Goal: Task Accomplishment & Management: Manage account settings

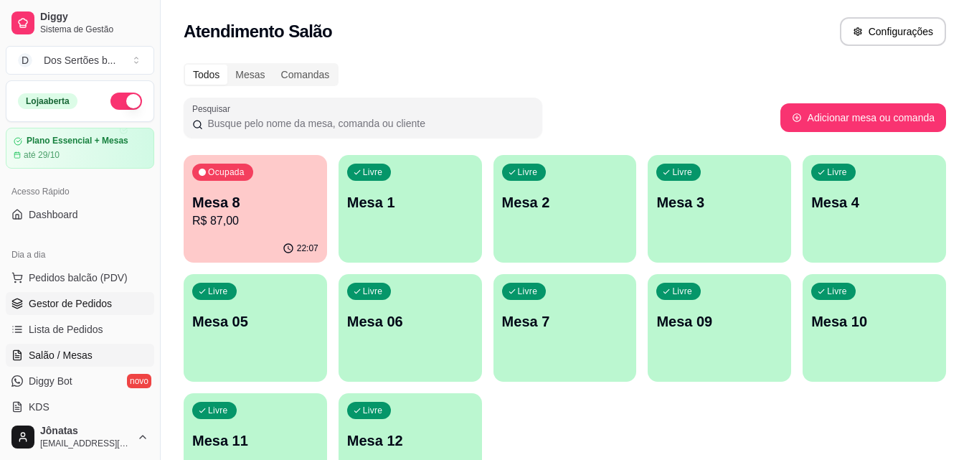
click at [43, 295] on link "Gestor de Pedidos" at bounding box center [80, 303] width 148 height 23
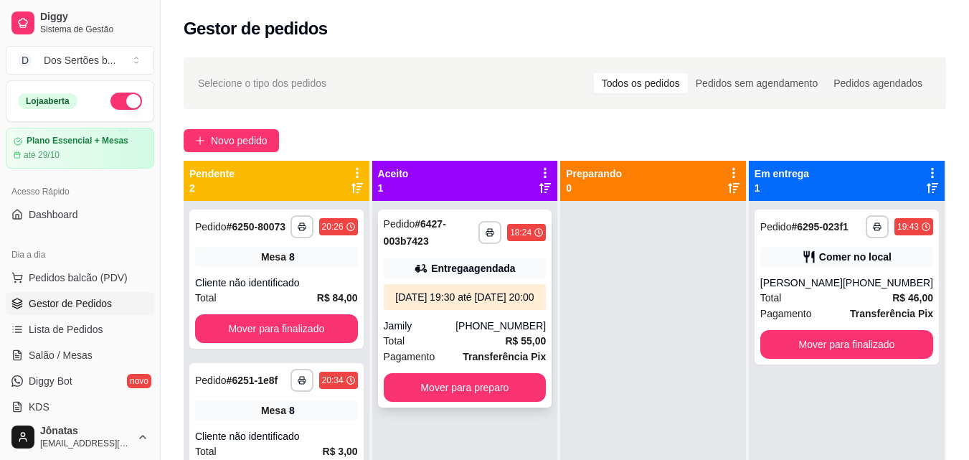
click at [505, 304] on div "[DATE] 19:30 até [DATE] 20:00" at bounding box center [464, 297] width 151 height 14
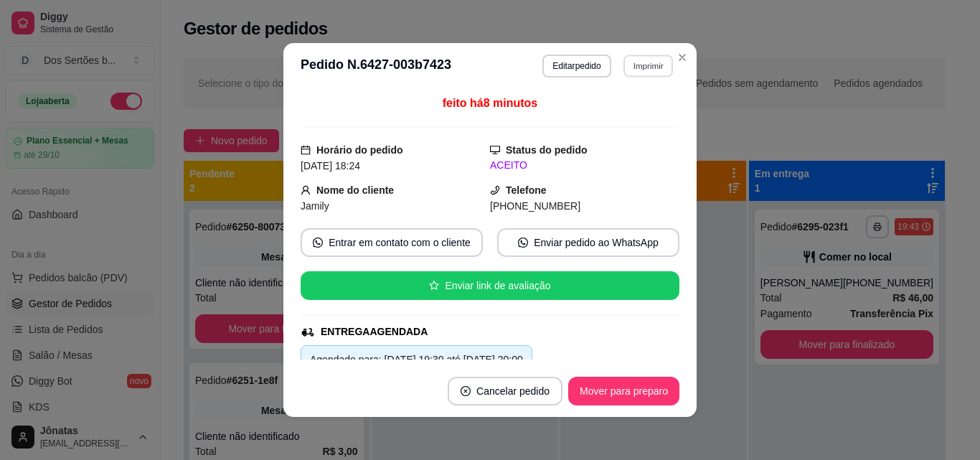
click at [630, 61] on button "Imprimir" at bounding box center [647, 66] width 49 height 22
click at [612, 114] on button "IMPRESSORA" at bounding box center [617, 116] width 100 height 22
click at [617, 394] on button "Mover para preparo" at bounding box center [623, 391] width 108 height 28
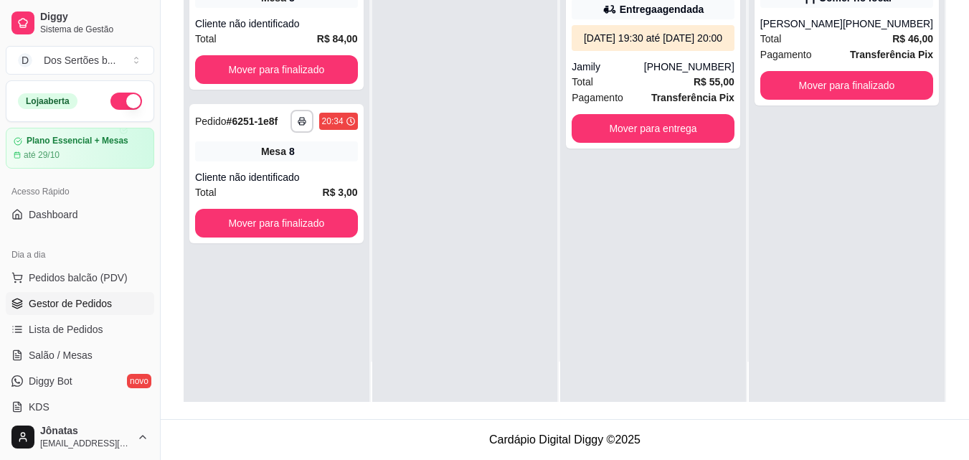
scroll to position [122, 0]
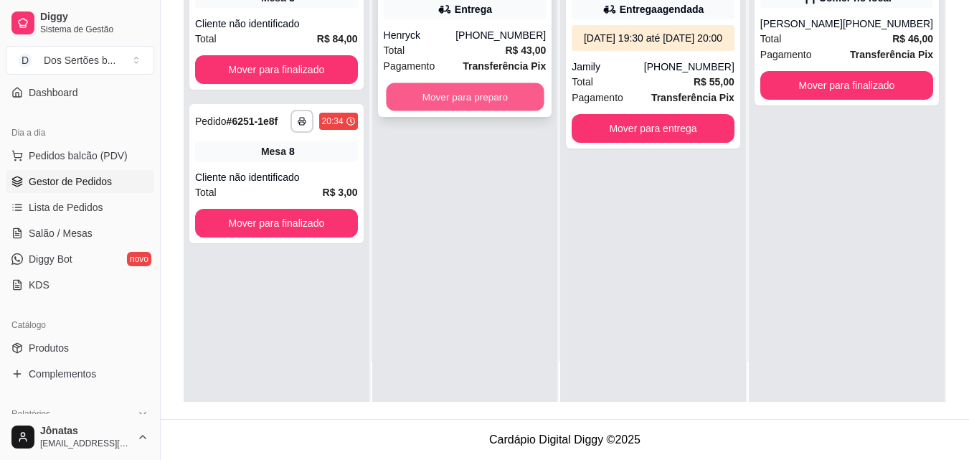
click at [417, 100] on button "Mover para preparo" at bounding box center [465, 97] width 158 height 28
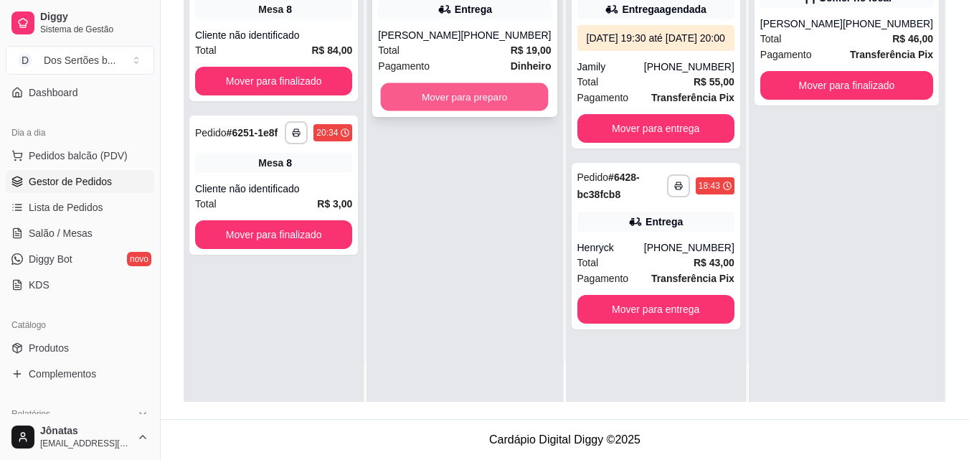
click at [430, 90] on button "Mover para preparo" at bounding box center [465, 97] width 168 height 28
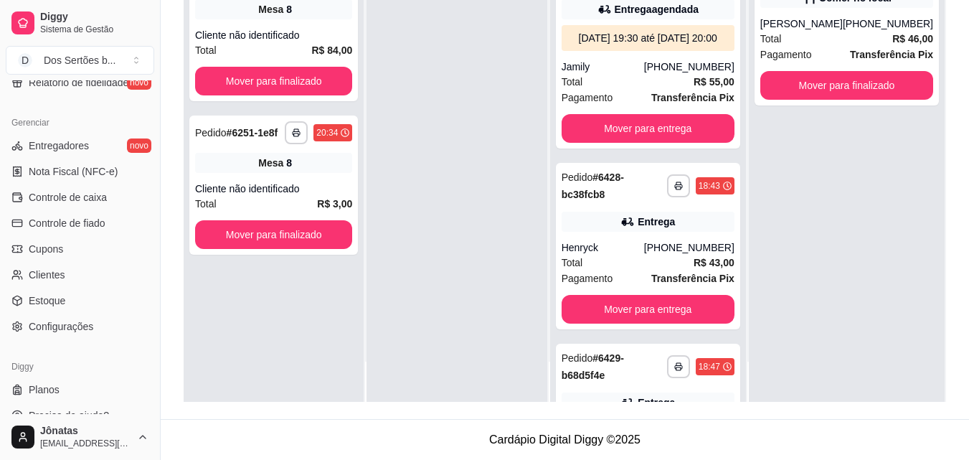
scroll to position [565, 0]
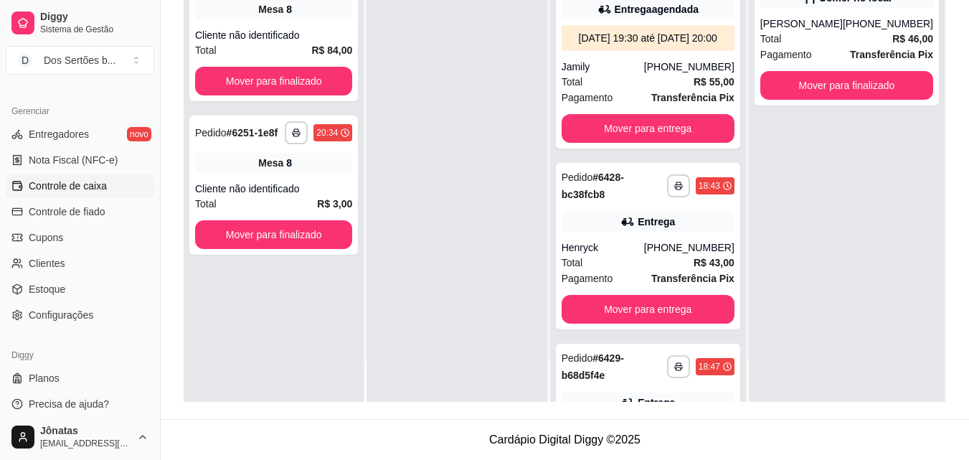
click at [49, 187] on span "Controle de caixa" at bounding box center [68, 186] width 78 height 14
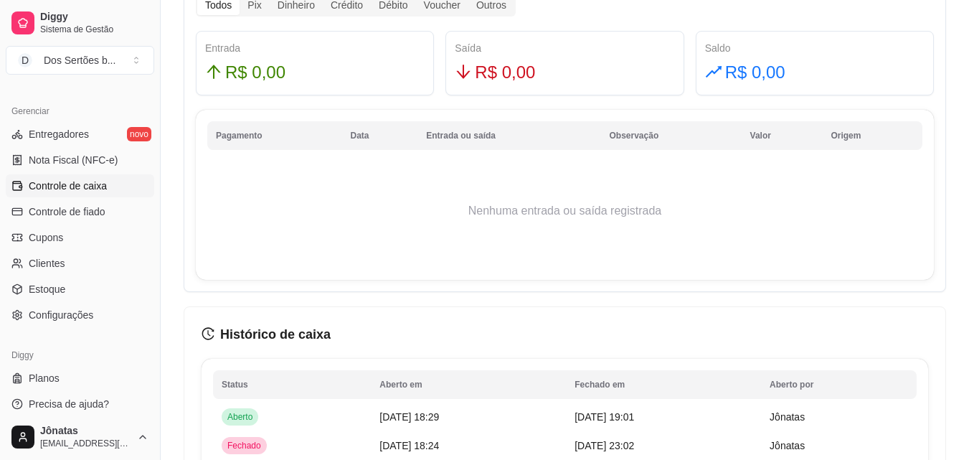
scroll to position [921, 0]
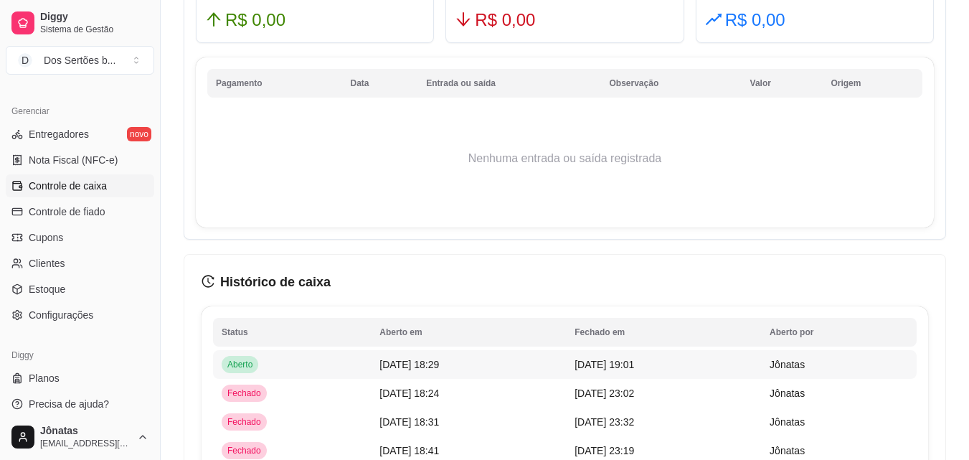
click at [420, 364] on span "[DATE] 18:29" at bounding box center [409, 364] width 60 height 11
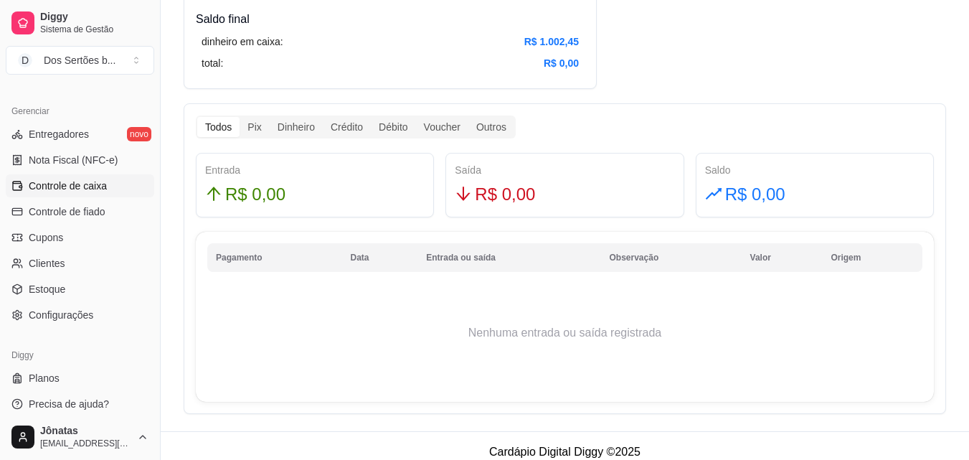
scroll to position [753, 0]
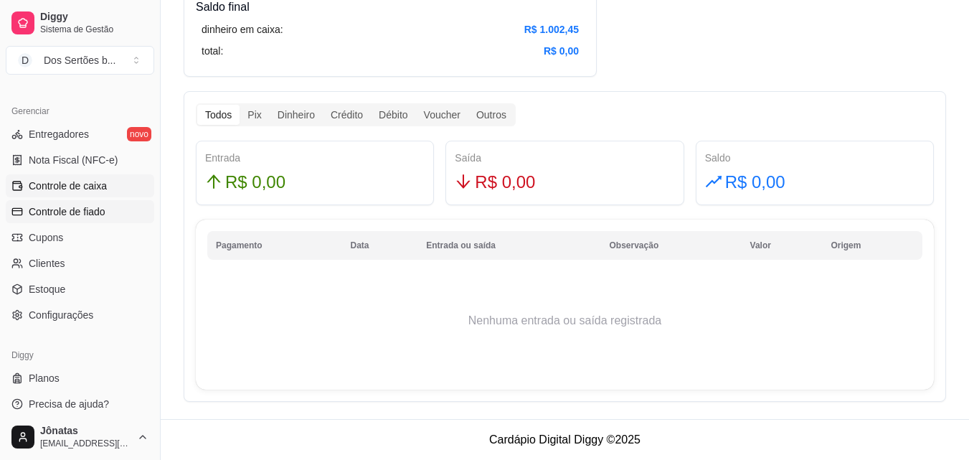
click at [47, 212] on span "Controle de fiado" at bounding box center [67, 211] width 77 height 14
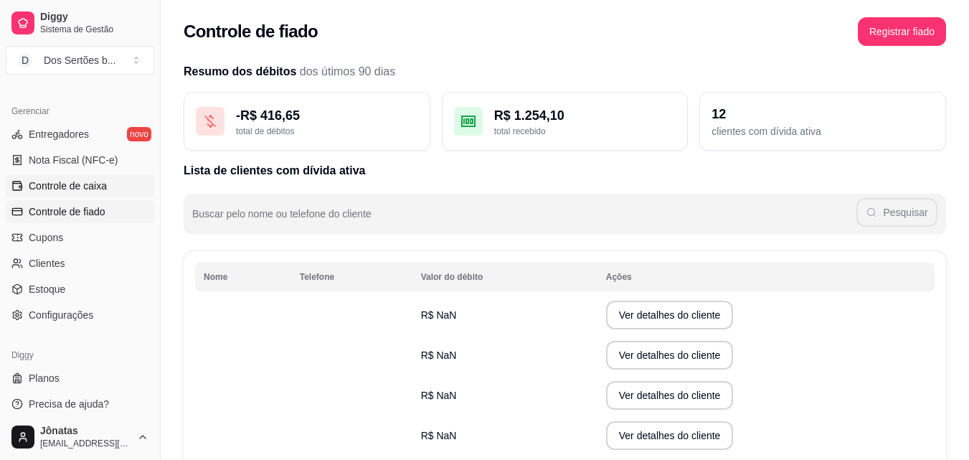
click at [38, 185] on span "Controle de caixa" at bounding box center [68, 186] width 78 height 14
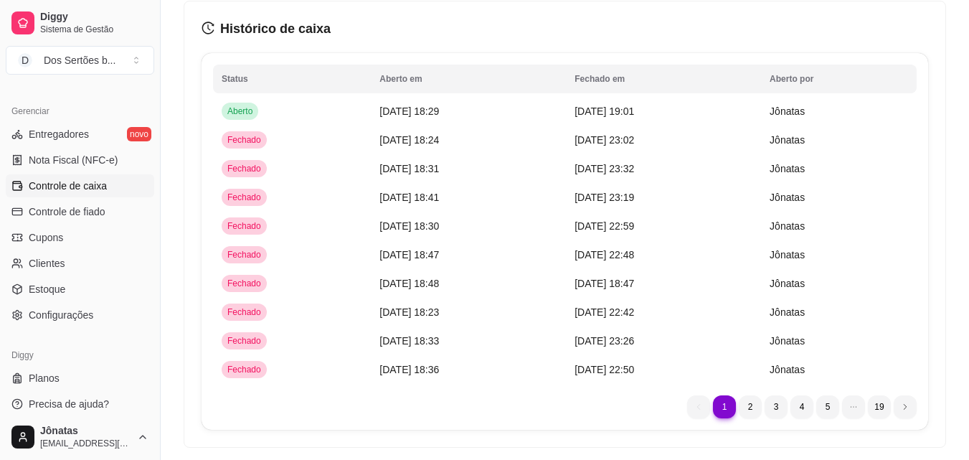
scroll to position [1193, 0]
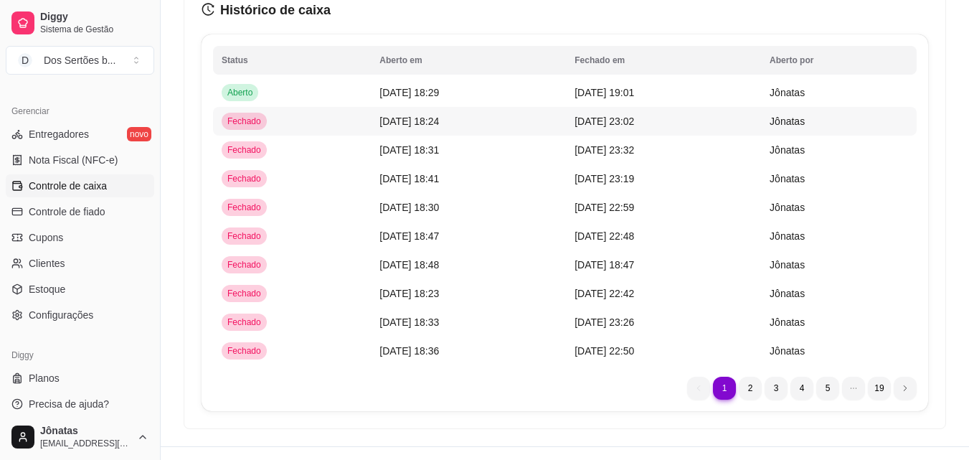
click at [405, 120] on span "[DATE] 18:24" at bounding box center [409, 120] width 60 height 11
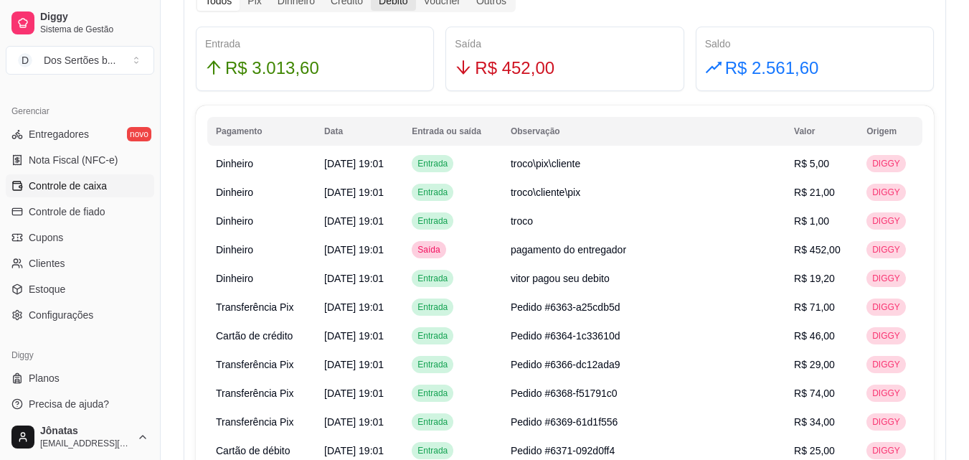
scroll to position [954, 0]
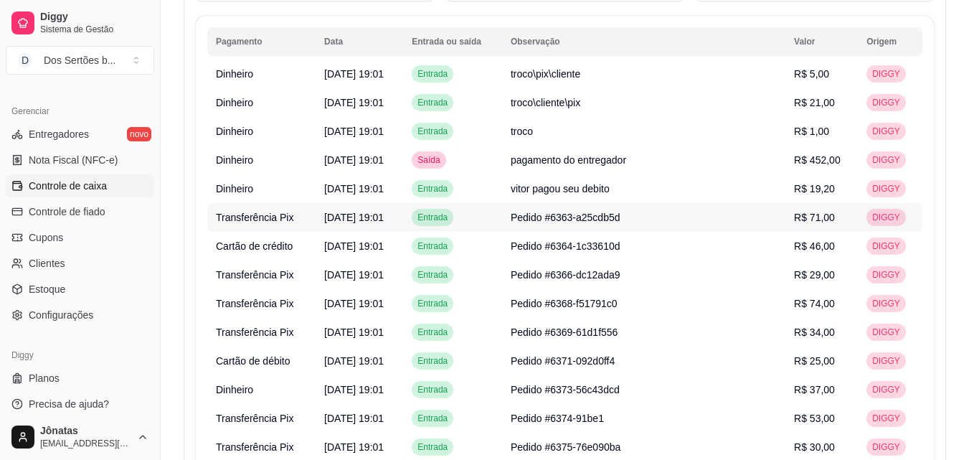
click at [493, 204] on td "Entrada" at bounding box center [452, 217] width 99 height 29
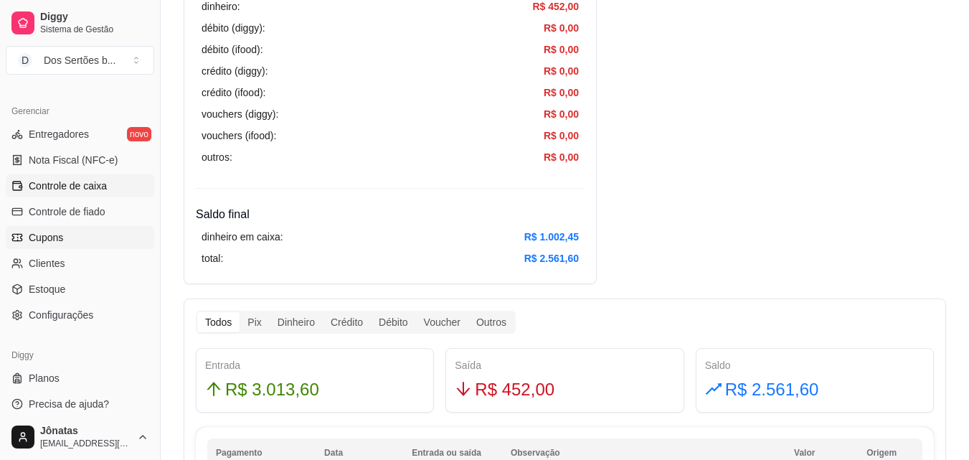
scroll to position [572, 0]
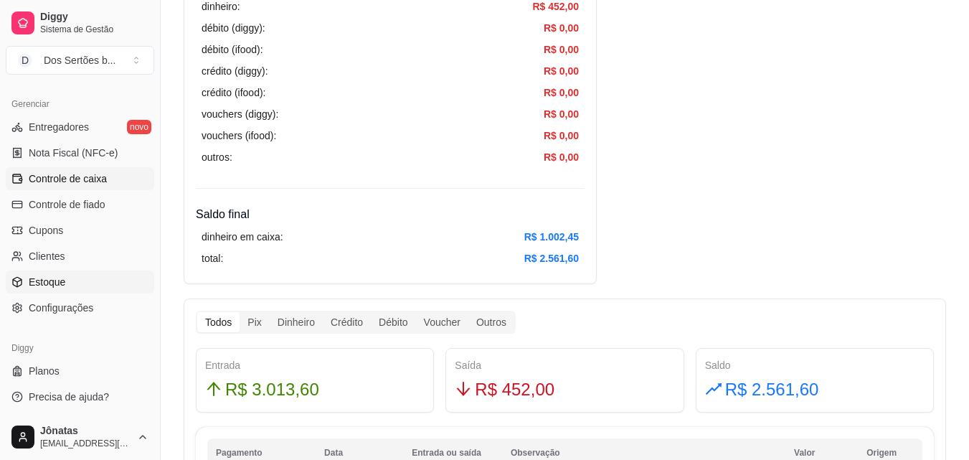
click at [39, 277] on span "Estoque" at bounding box center [47, 282] width 37 height 14
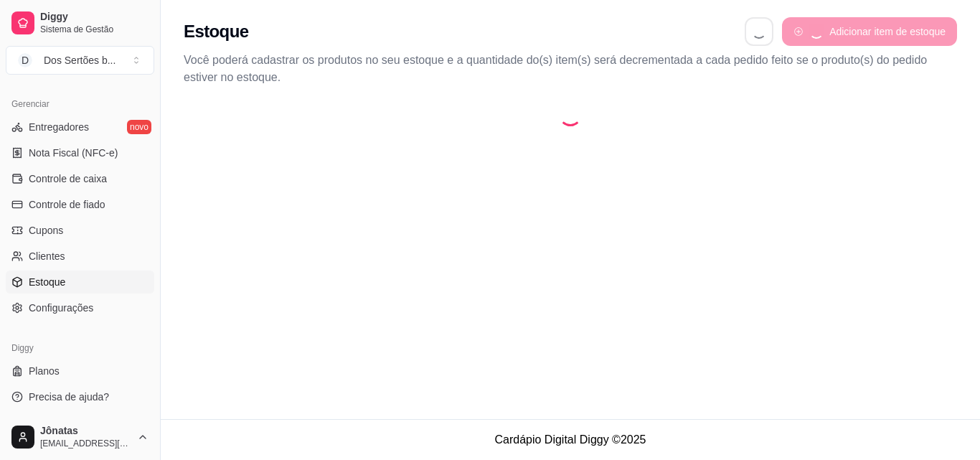
select select "QUANTITY_ORDER"
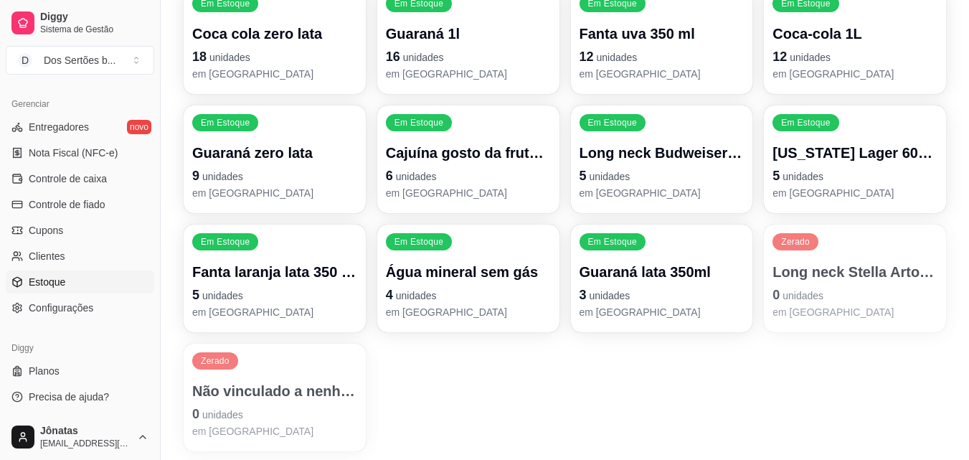
scroll to position [403, 0]
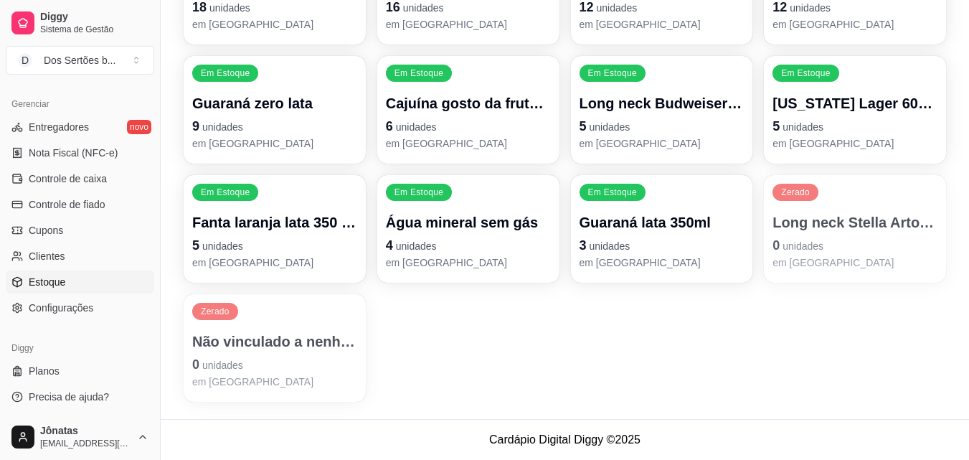
click at [825, 219] on p "Long neck Stella Artois 350 ml" at bounding box center [854, 222] width 165 height 20
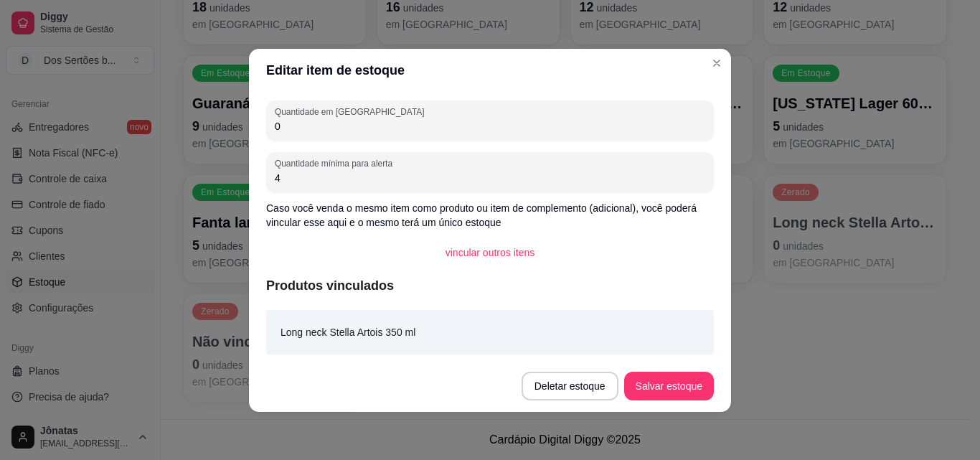
click at [305, 131] on input "0" at bounding box center [490, 126] width 430 height 14
type input "1"
type input "24"
click at [655, 375] on button "Salvar estoque" at bounding box center [668, 385] width 87 height 28
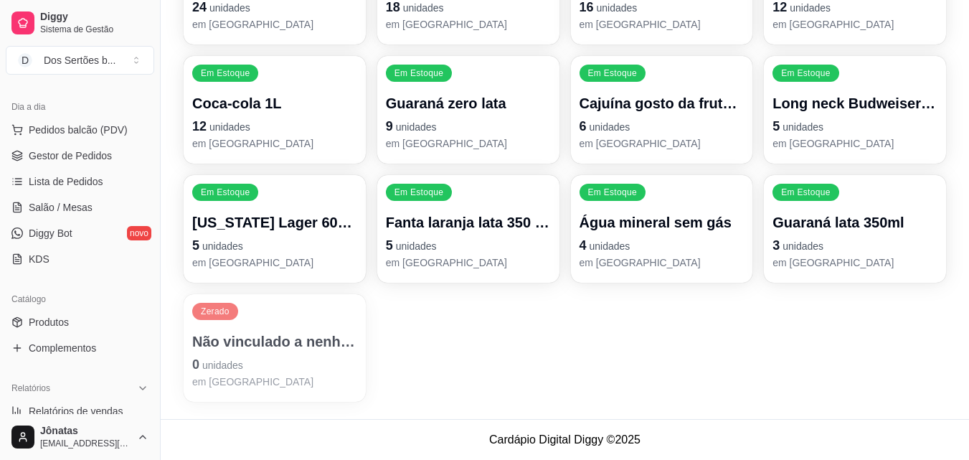
scroll to position [0, 0]
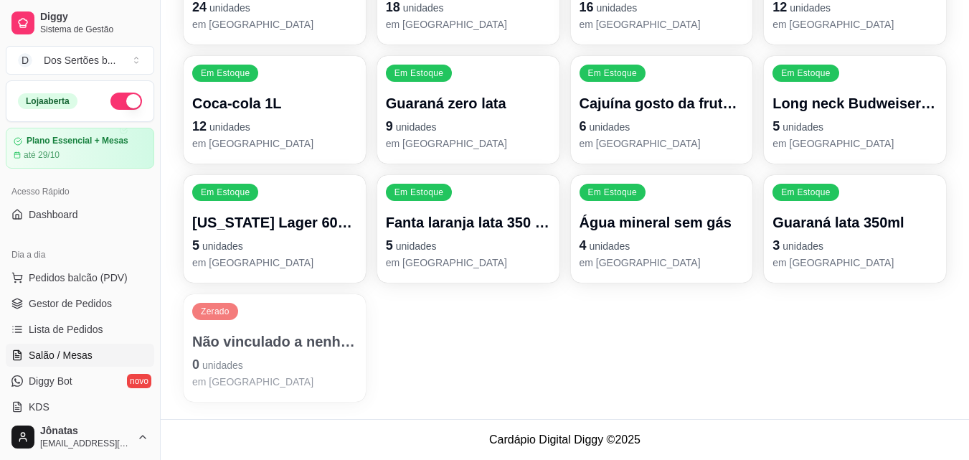
click at [42, 350] on span "Salão / Mesas" at bounding box center [61, 355] width 64 height 14
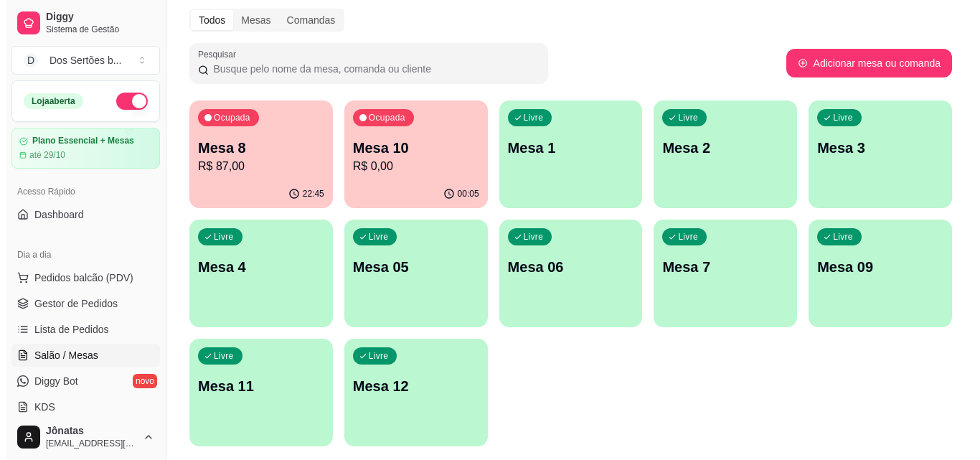
scroll to position [65, 0]
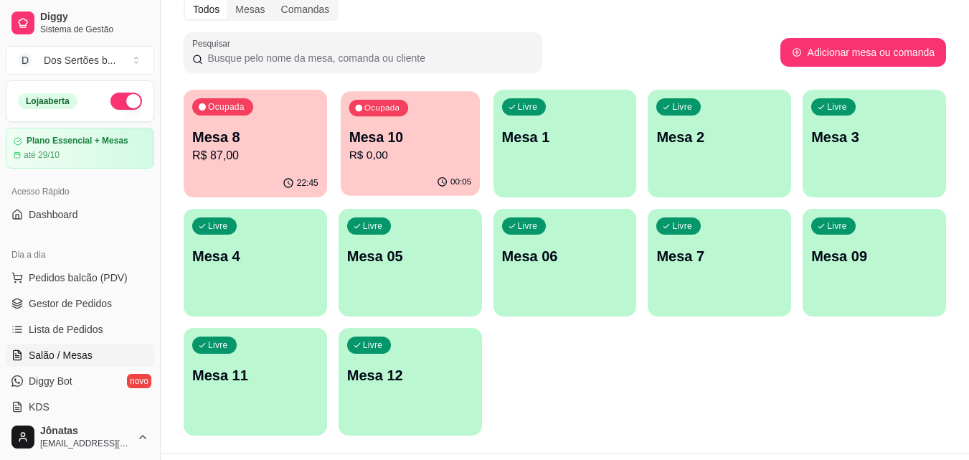
click at [407, 140] on p "Mesa 10" at bounding box center [410, 137] width 123 height 19
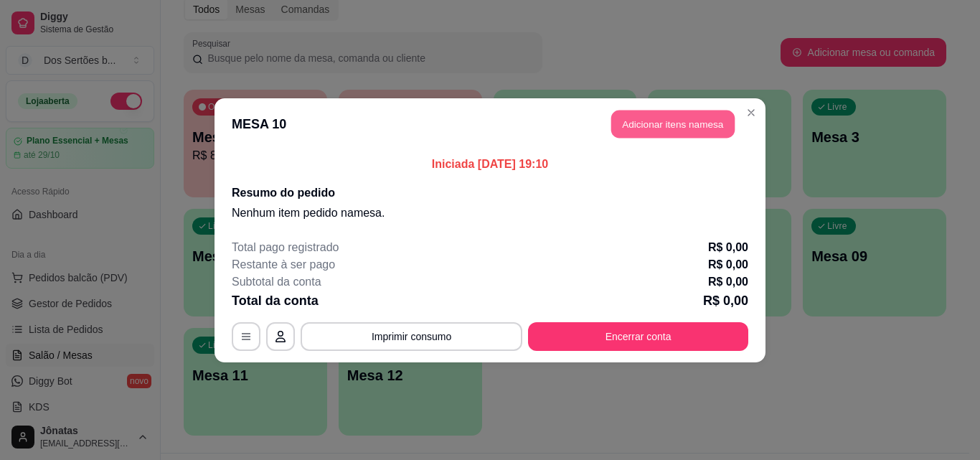
click at [646, 120] on button "Adicionar itens na mesa" at bounding box center [672, 124] width 123 height 28
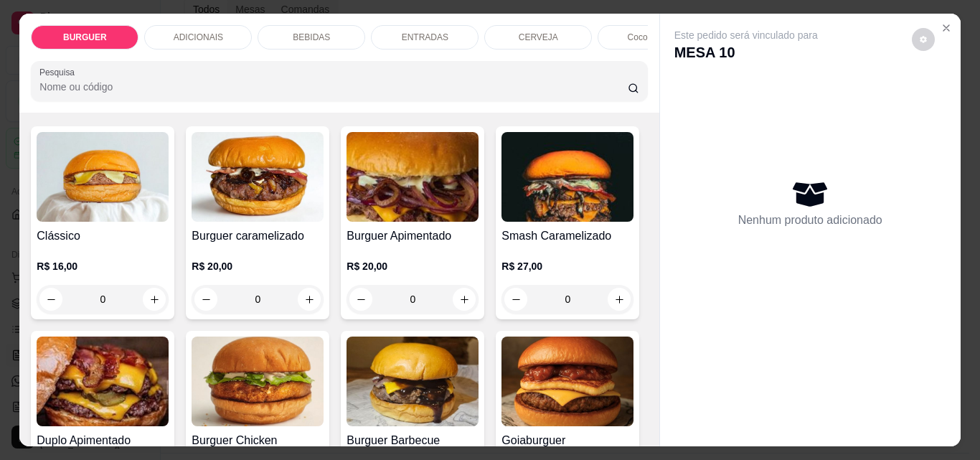
scroll to position [100, 0]
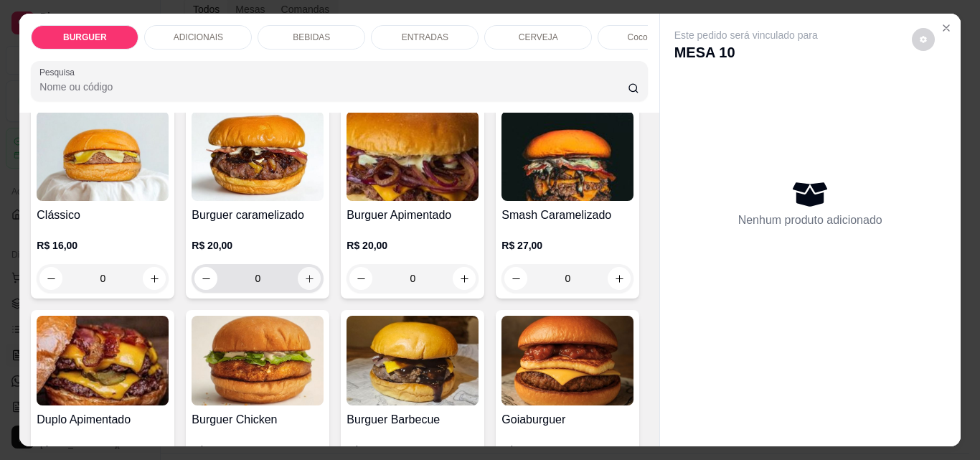
click at [304, 284] on icon "increase-product-quantity" at bounding box center [309, 278] width 11 height 11
type input "1"
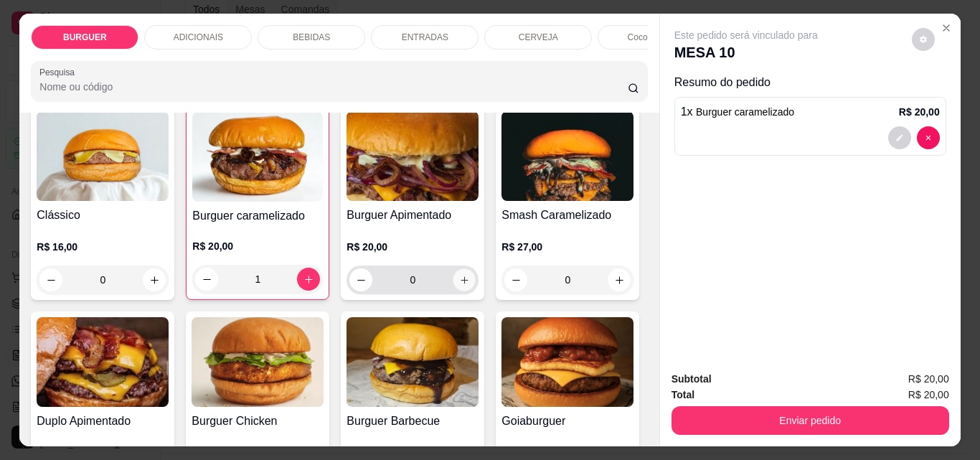
click at [460, 285] on icon "increase-product-quantity" at bounding box center [464, 280] width 11 height 11
type input "1"
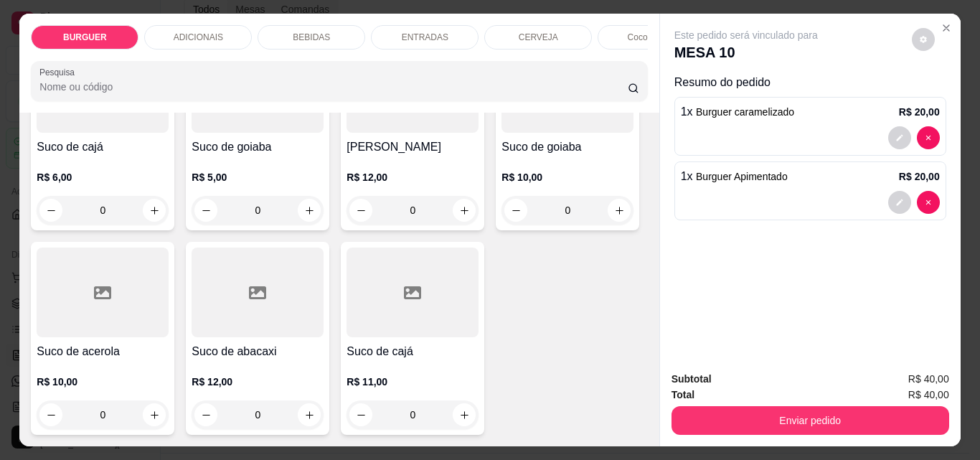
scroll to position [4069, 0]
click at [304, 11] on icon "increase-product-quantity" at bounding box center [309, 6] width 11 height 11
type input "1"
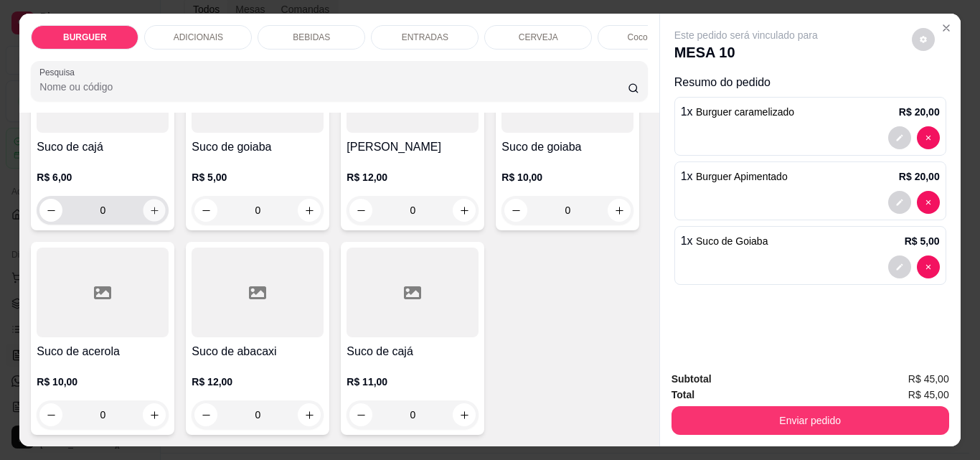
click at [158, 214] on icon "increase-product-quantity" at bounding box center [154, 210] width 7 height 7
type input "1"
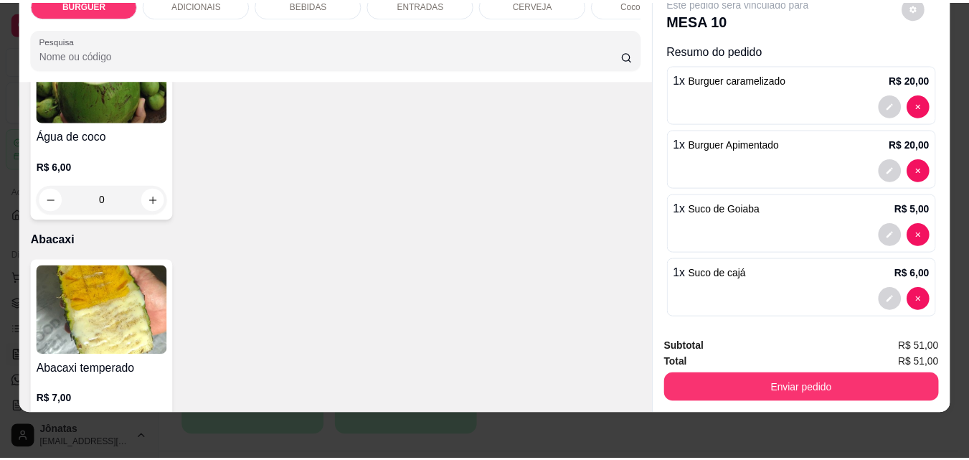
scroll to position [3077, 0]
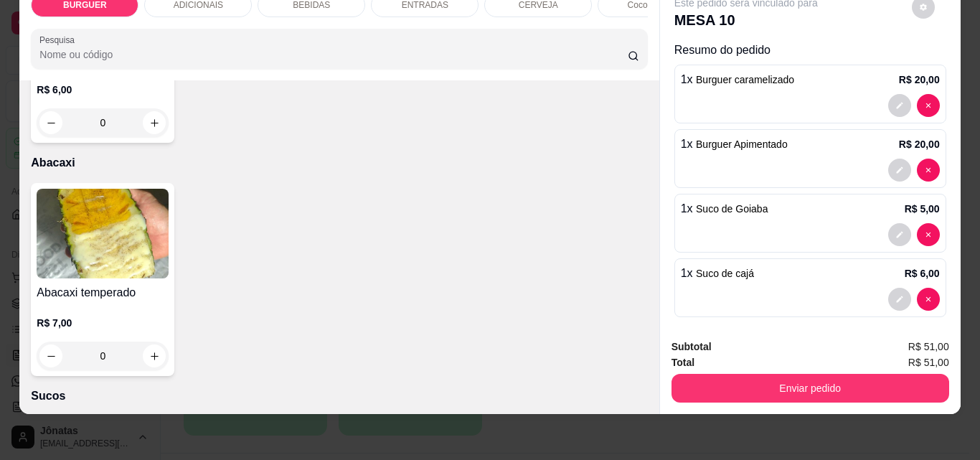
type input "1"
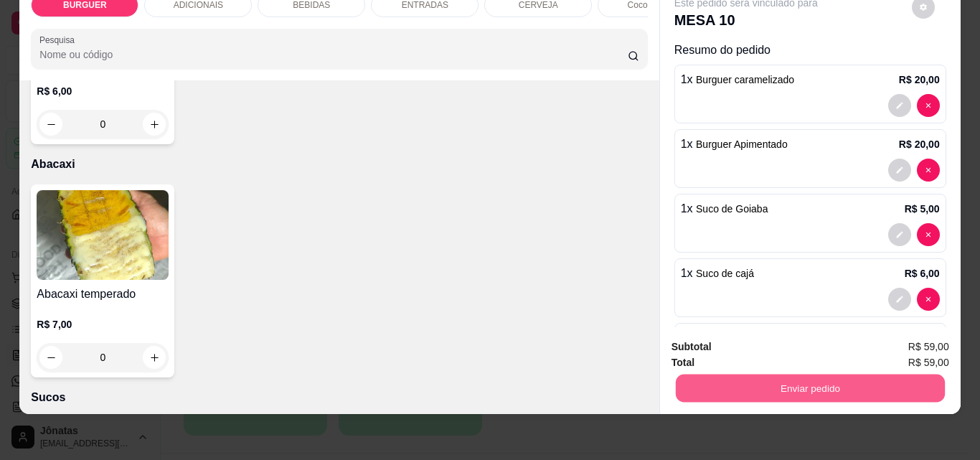
click at [754, 382] on button "Enviar pedido" at bounding box center [809, 388] width 269 height 28
click at [916, 336] on button "Enviar pedido" at bounding box center [911, 341] width 81 height 27
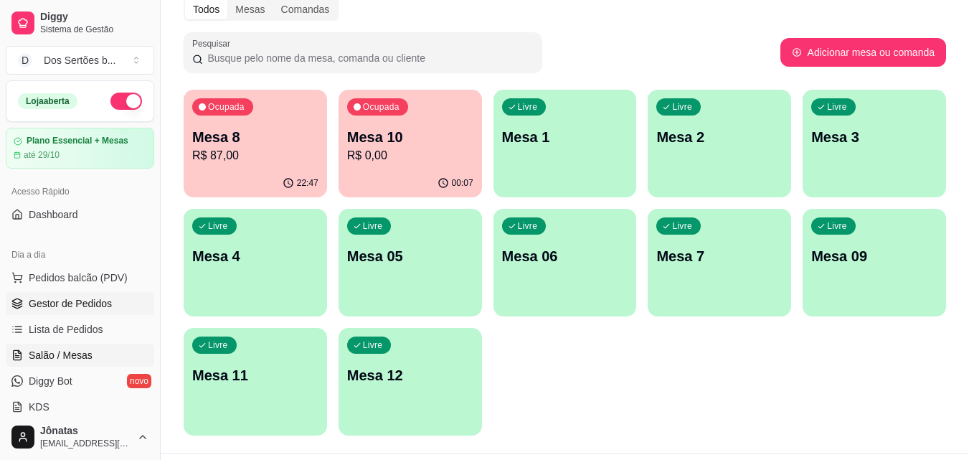
click at [49, 308] on span "Gestor de Pedidos" at bounding box center [70, 303] width 83 height 14
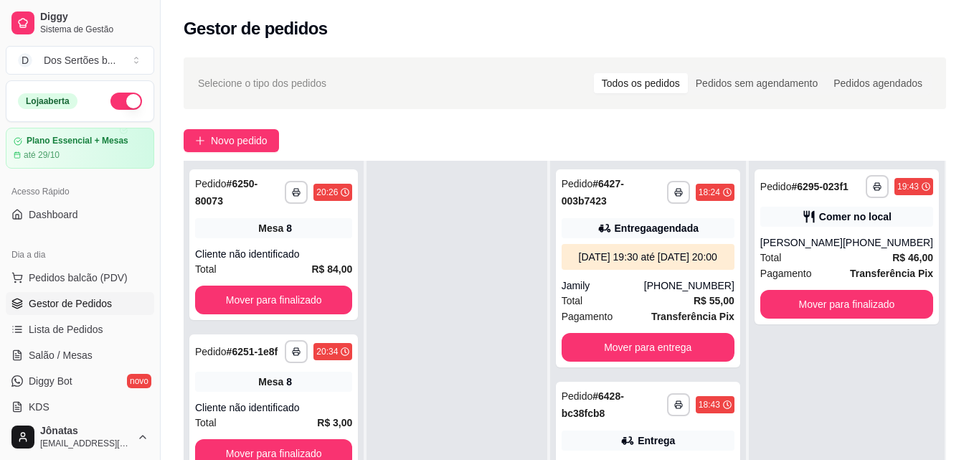
scroll to position [219, 0]
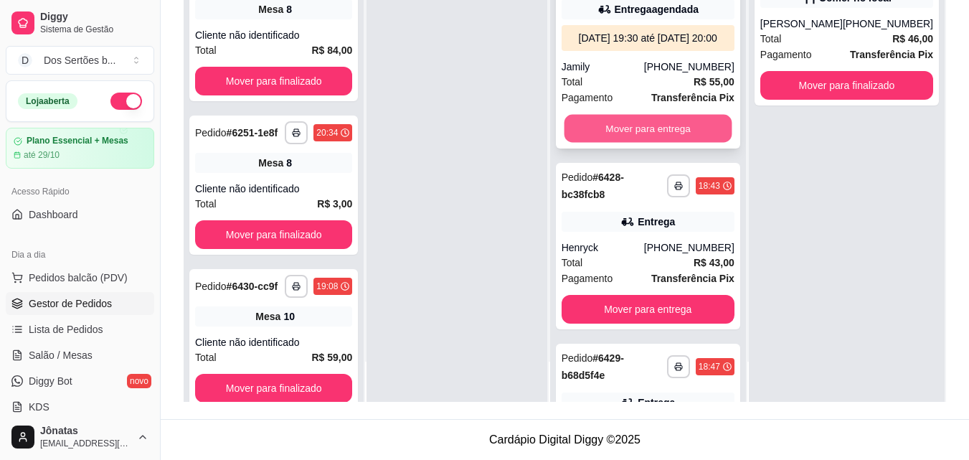
click at [629, 132] on button "Mover para entrega" at bounding box center [648, 129] width 168 height 28
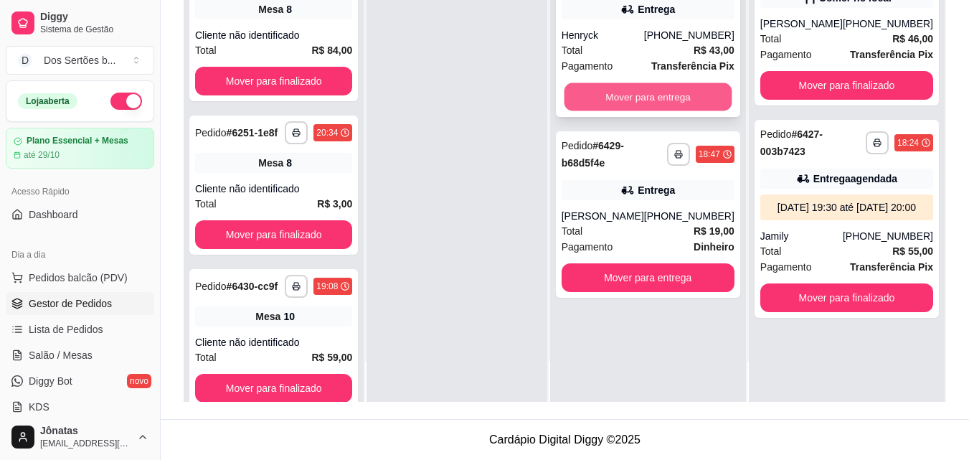
click at [637, 96] on button "Mover para entrega" at bounding box center [648, 97] width 168 height 28
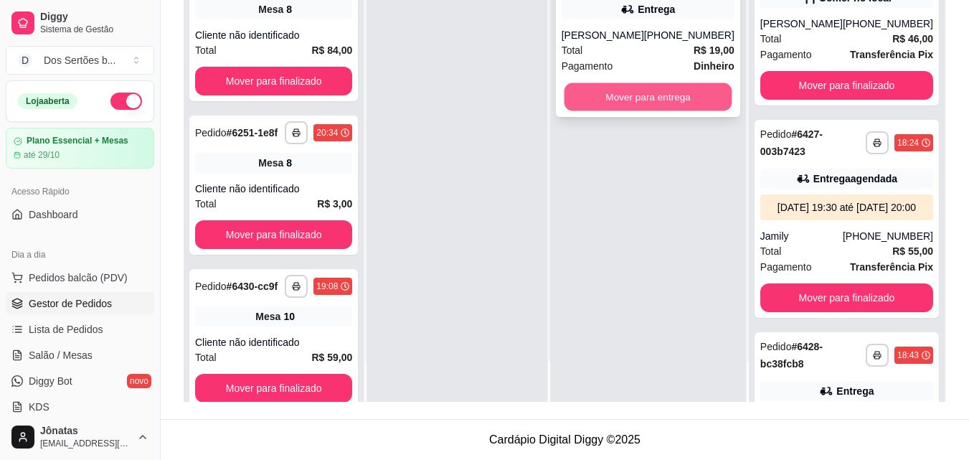
click at [664, 101] on button "Mover para entrega" at bounding box center [648, 97] width 168 height 28
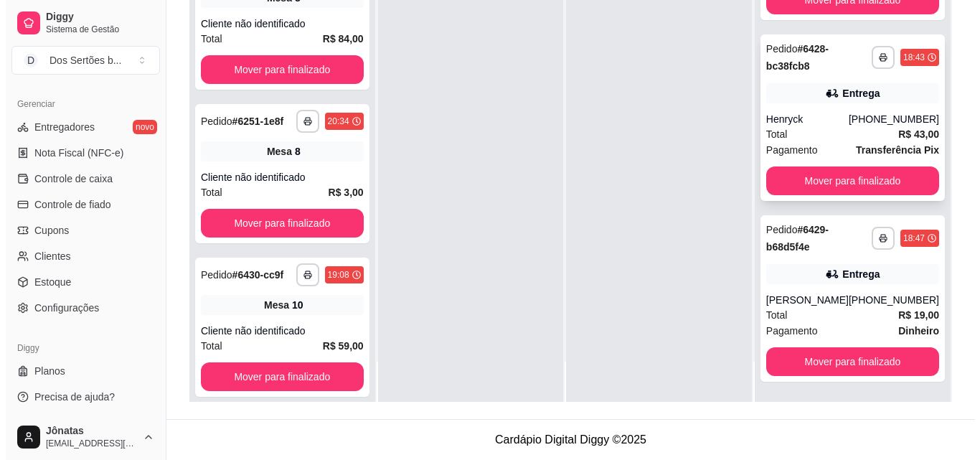
scroll to position [10, 0]
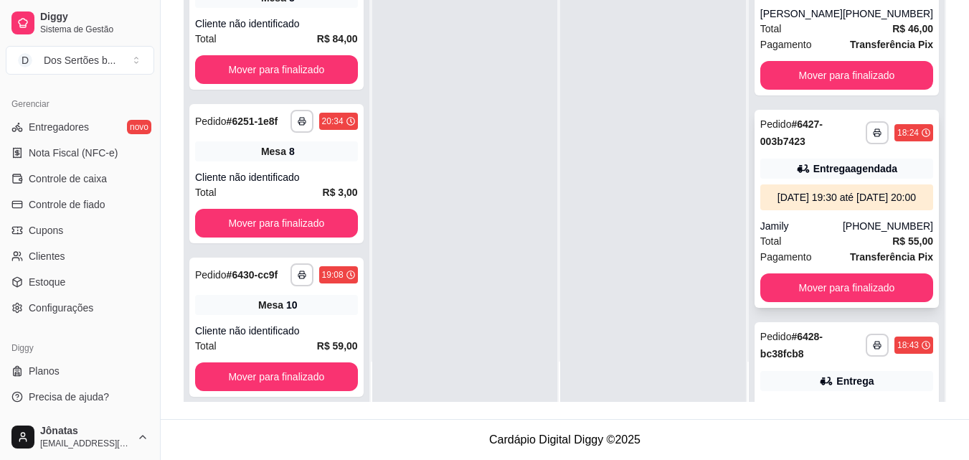
click at [794, 204] on div "[DATE] 19:30 até [DATE] 20:00" at bounding box center [846, 197] width 161 height 14
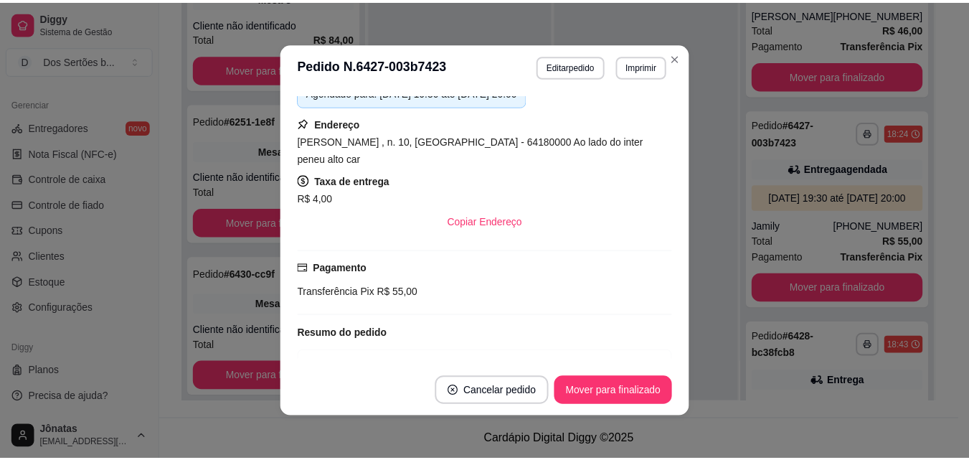
scroll to position [250, 0]
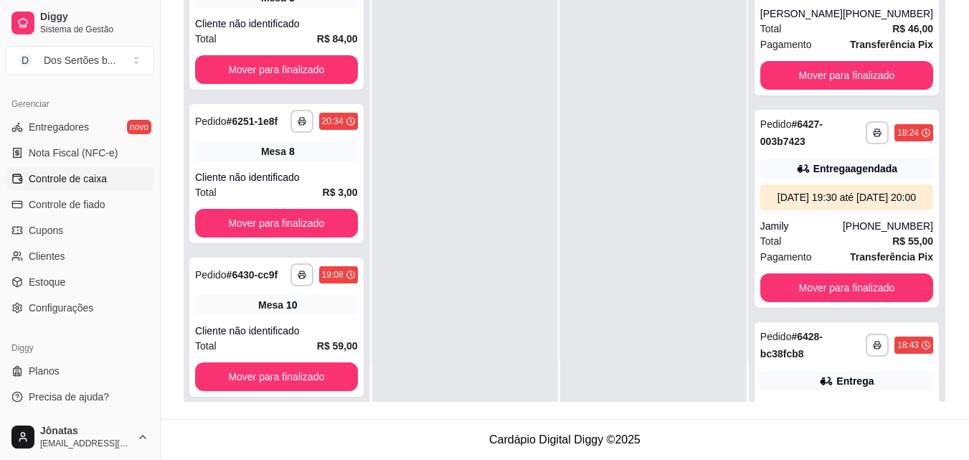
click at [59, 176] on span "Controle de caixa" at bounding box center [68, 178] width 78 height 14
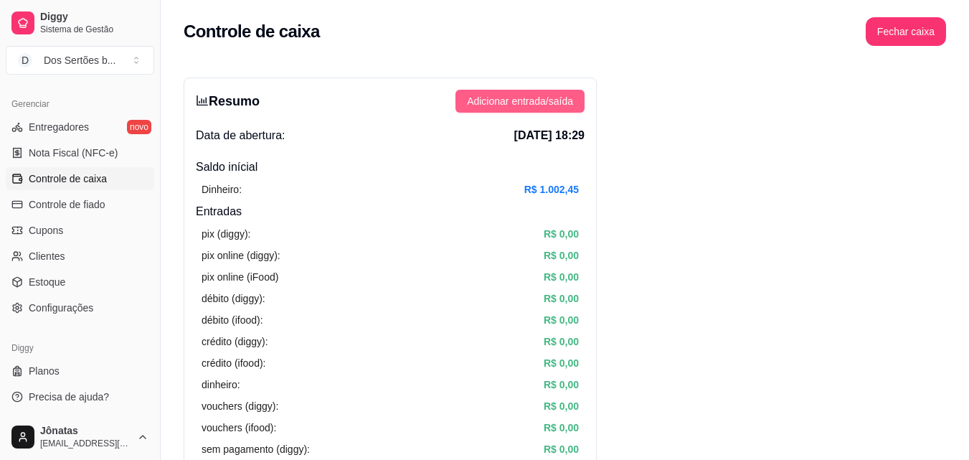
click at [523, 97] on span "Adicionar entrada/saída" at bounding box center [520, 101] width 106 height 16
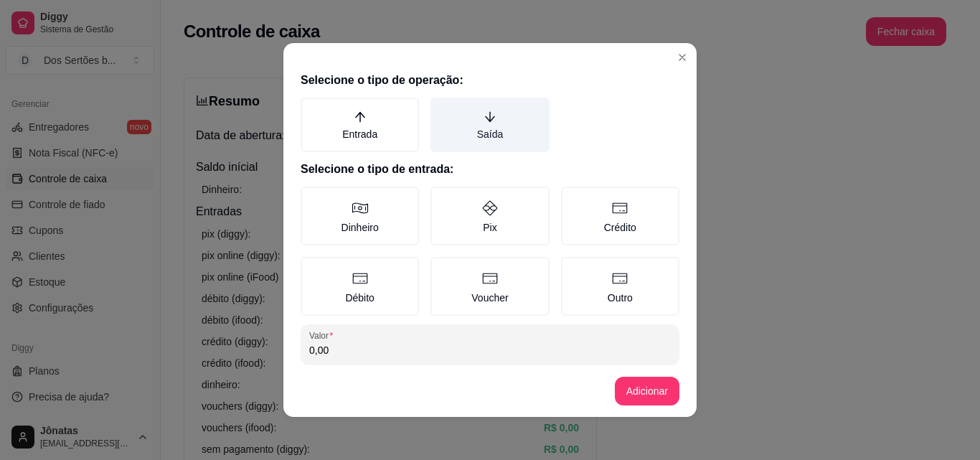
click at [498, 116] on label "Saída" at bounding box center [489, 125] width 118 height 55
click at [441, 108] on button "Saída" at bounding box center [435, 102] width 11 height 11
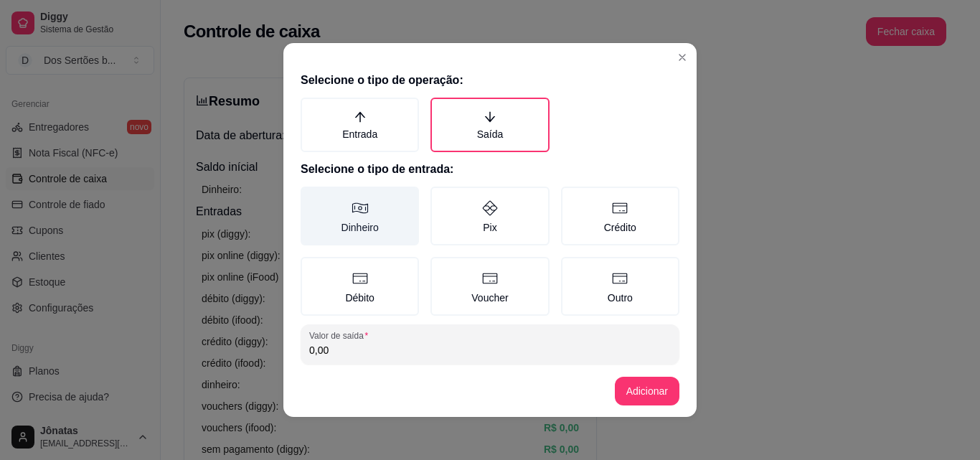
click at [359, 189] on label "Dinheiro" at bounding box center [359, 215] width 118 height 59
click at [311, 189] on button "Dinheiro" at bounding box center [305, 191] width 11 height 11
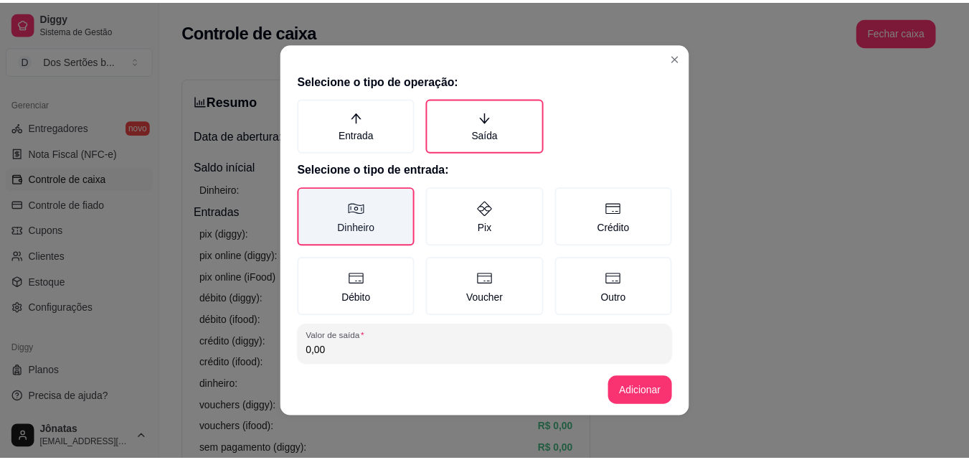
scroll to position [77, 0]
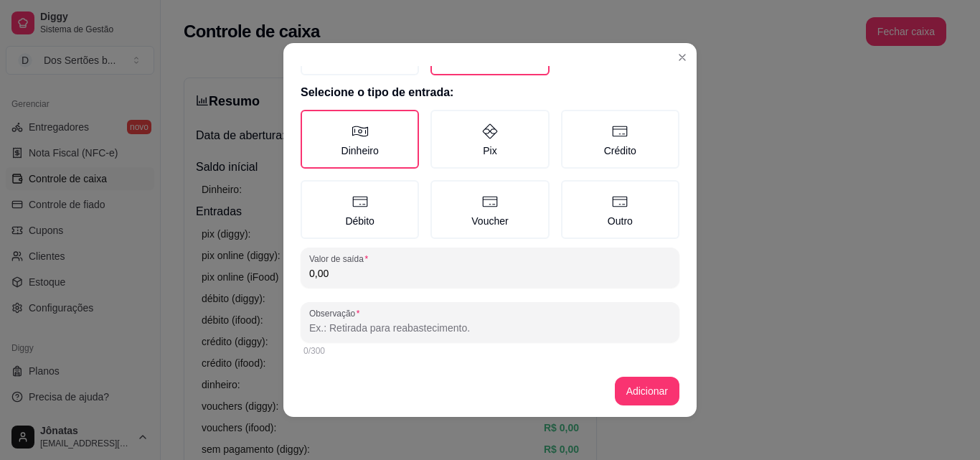
click at [331, 270] on input "0,00" at bounding box center [489, 273] width 361 height 14
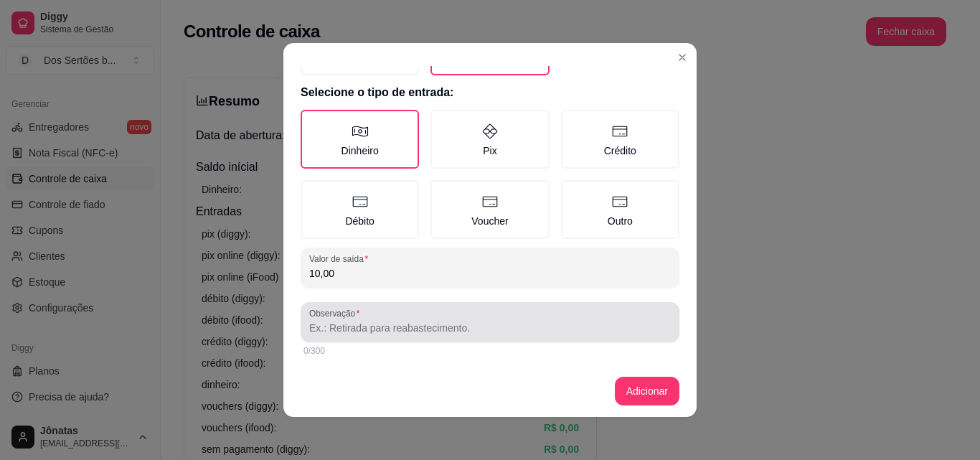
type input "10,00"
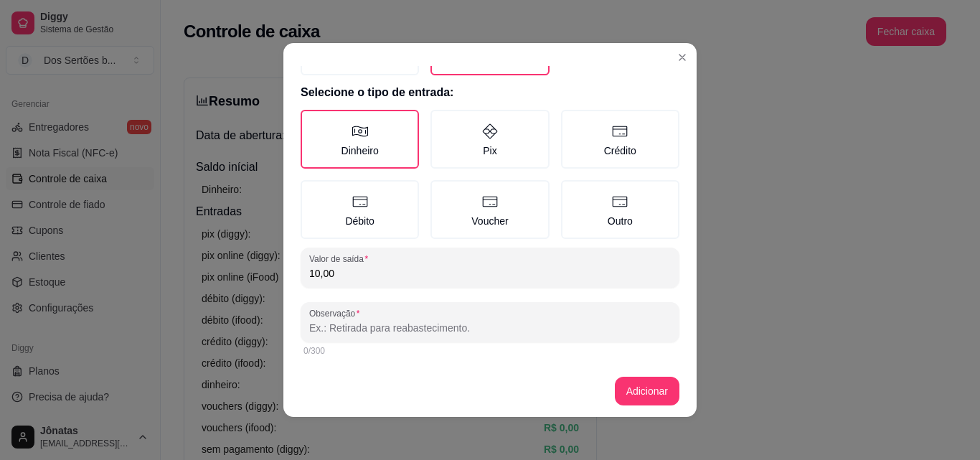
click at [328, 321] on input "Observação" at bounding box center [489, 328] width 361 height 14
type input "[PERSON_NAME] fez o pix"
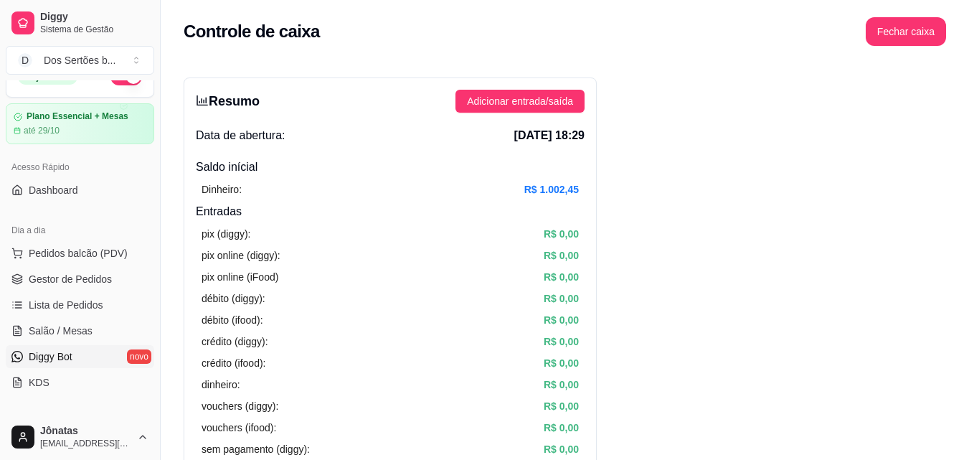
scroll to position [21, 0]
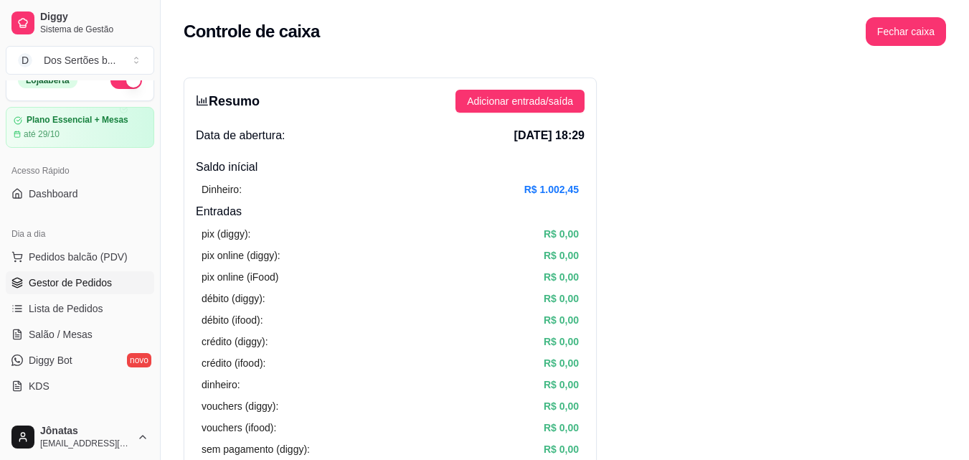
click at [70, 285] on span "Gestor de Pedidos" at bounding box center [70, 282] width 83 height 14
click at [80, 283] on span "Gestor de Pedidos" at bounding box center [70, 282] width 83 height 14
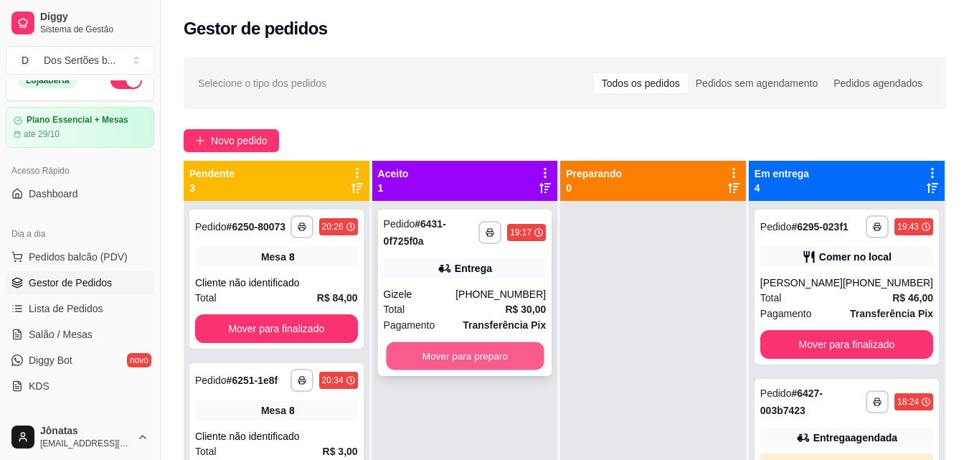
click at [437, 361] on button "Mover para preparo" at bounding box center [465, 356] width 158 height 28
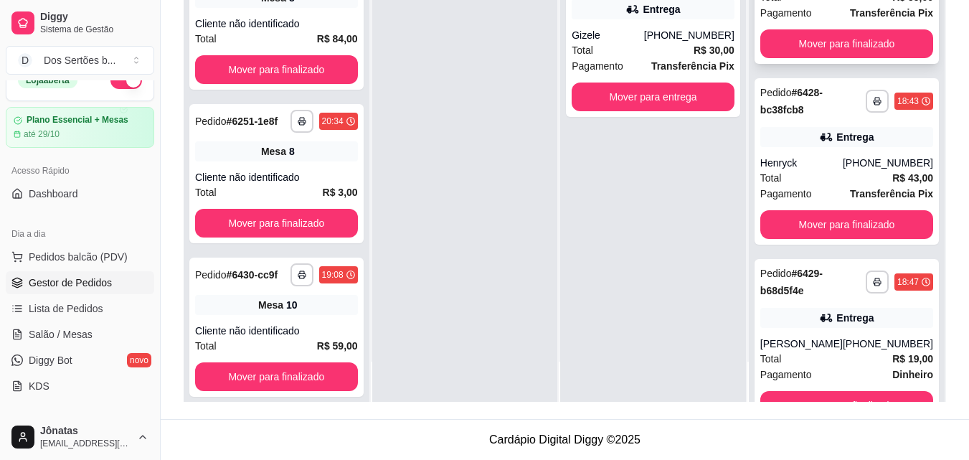
scroll to position [323, 0]
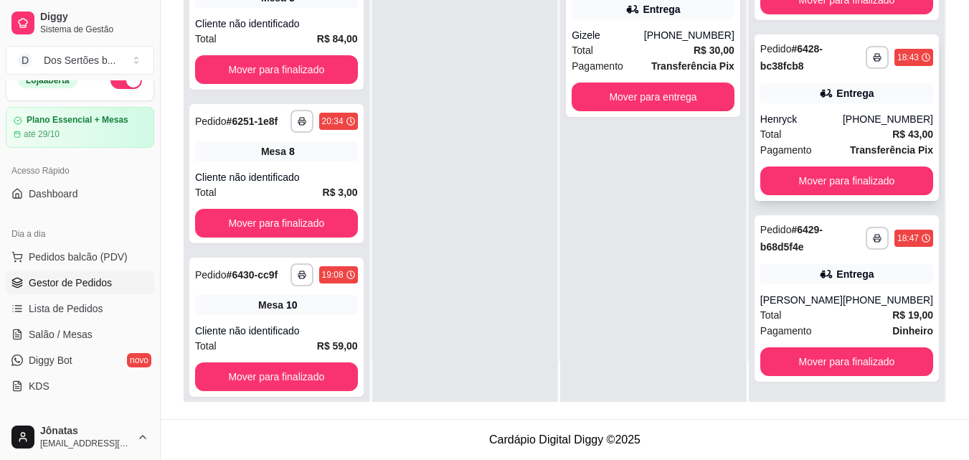
click at [819, 99] on icon at bounding box center [826, 93] width 14 height 14
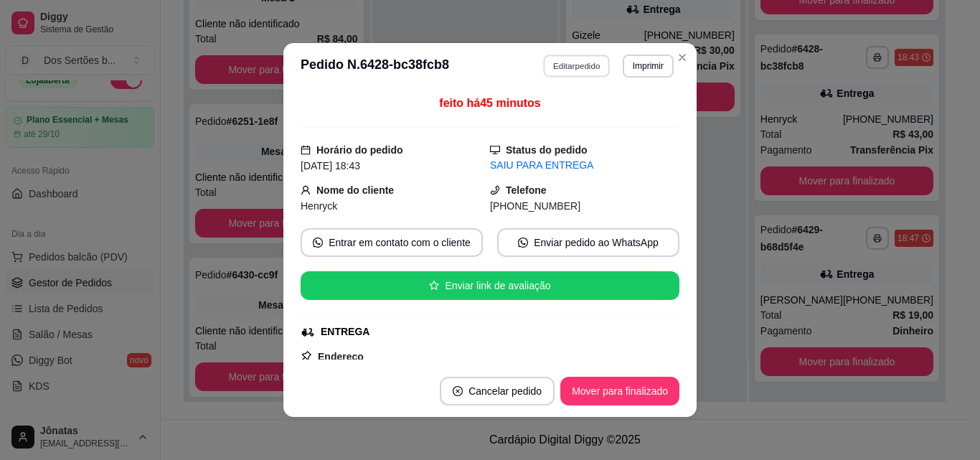
click at [569, 64] on button "Editar pedido" at bounding box center [577, 66] width 67 height 22
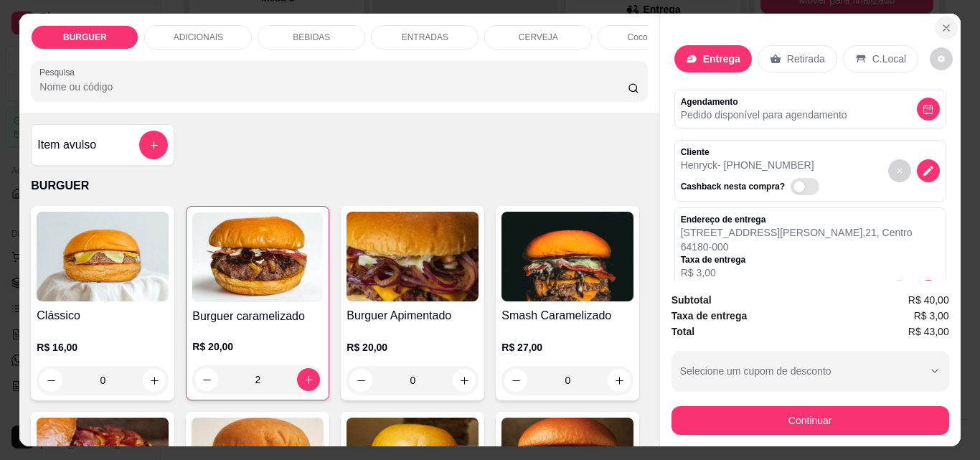
click at [940, 22] on icon "Close" at bounding box center [945, 27] width 11 height 11
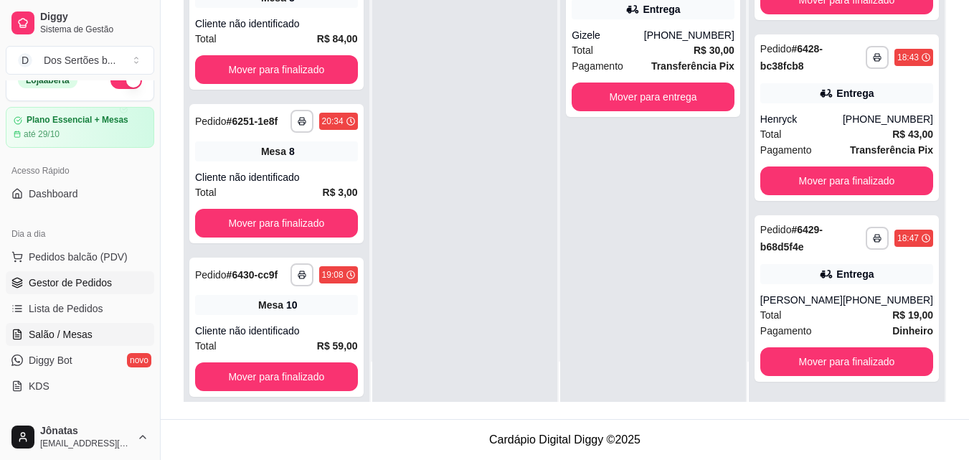
click at [58, 336] on span "Salão / Mesas" at bounding box center [61, 334] width 64 height 14
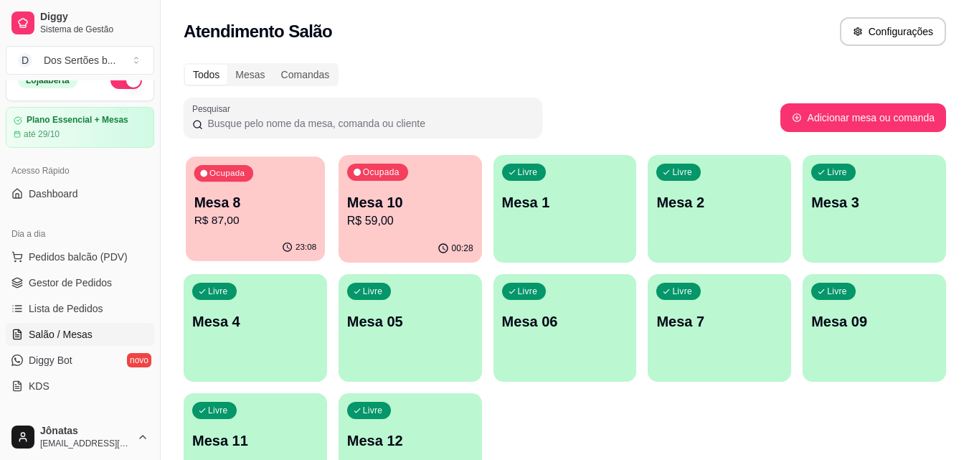
click at [267, 205] on p "Mesa 8" at bounding box center [255, 202] width 123 height 19
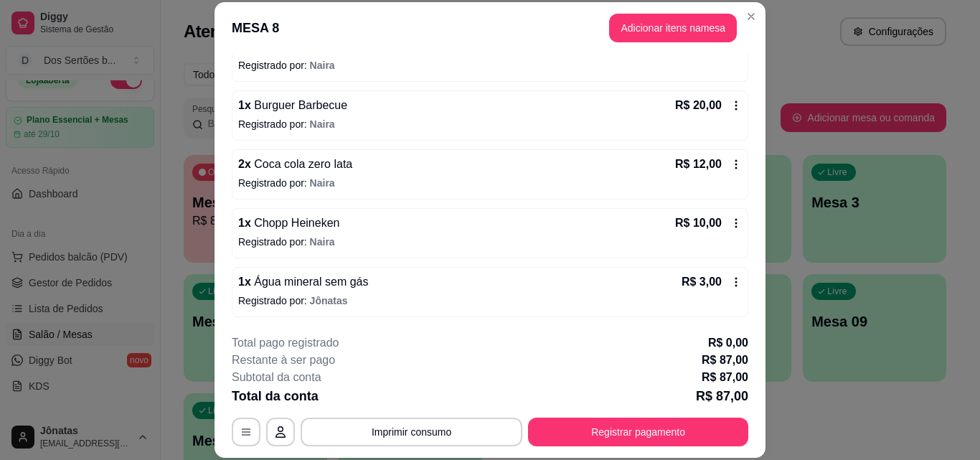
scroll to position [44, 0]
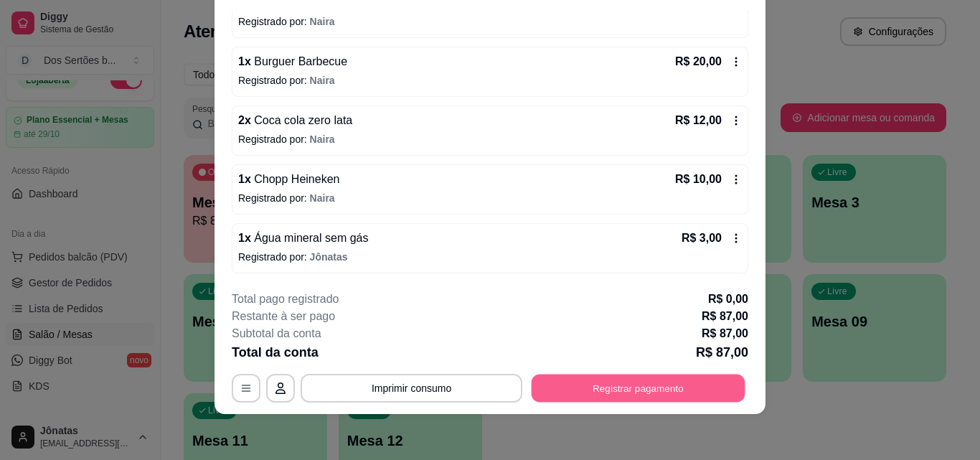
click at [616, 376] on button "Registrar pagamento" at bounding box center [638, 388] width 214 height 28
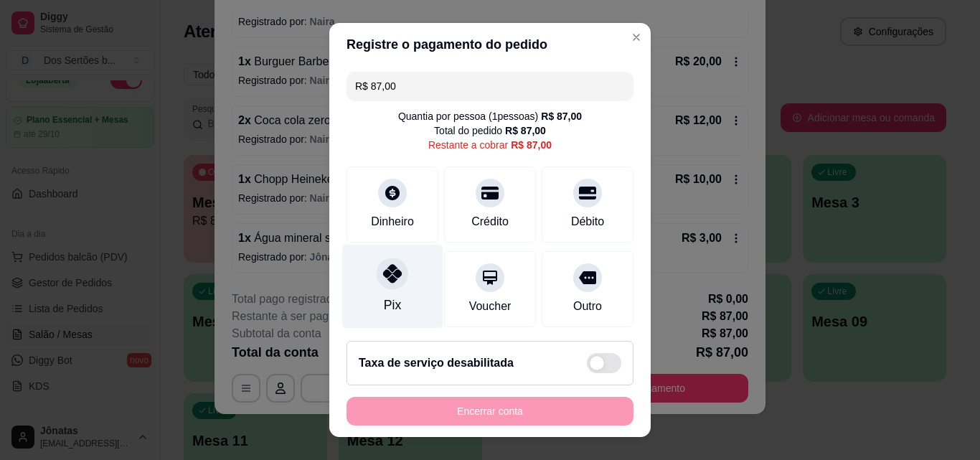
click at [383, 275] on icon at bounding box center [392, 273] width 19 height 19
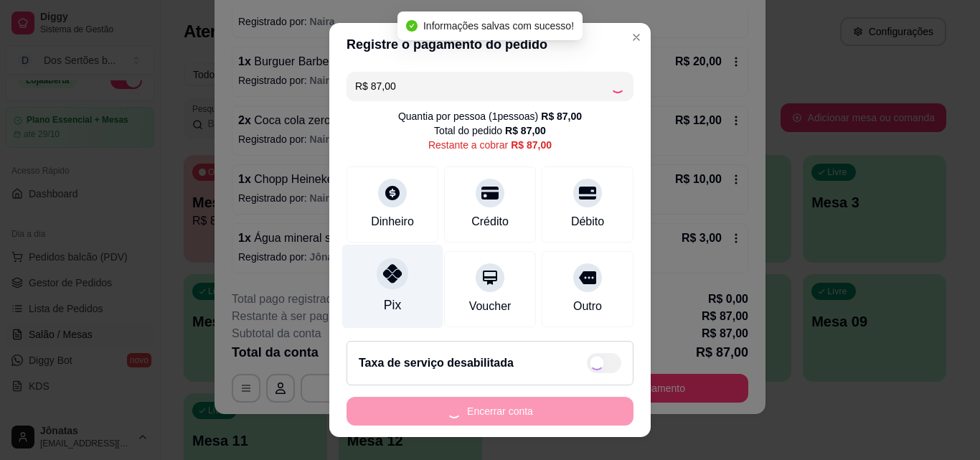
type input "R$ 0,00"
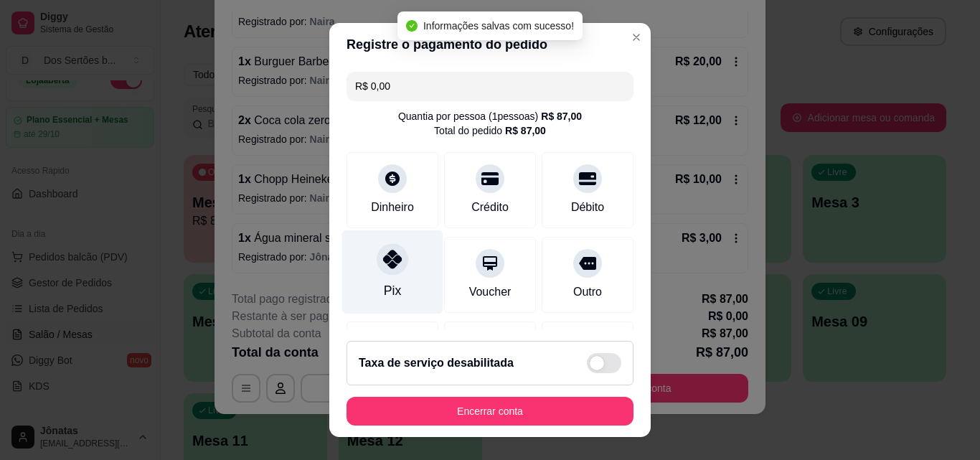
scroll to position [166, 0]
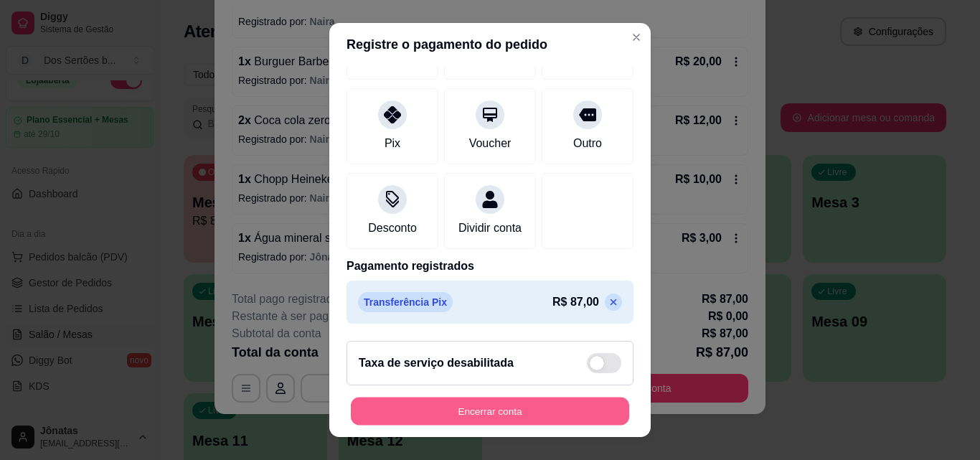
click at [563, 417] on button "Encerrar conta" at bounding box center [490, 411] width 278 height 28
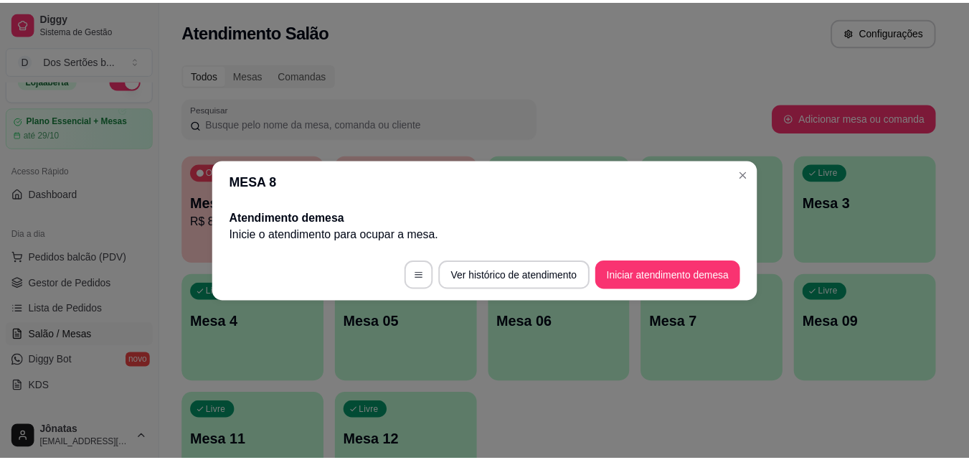
scroll to position [0, 0]
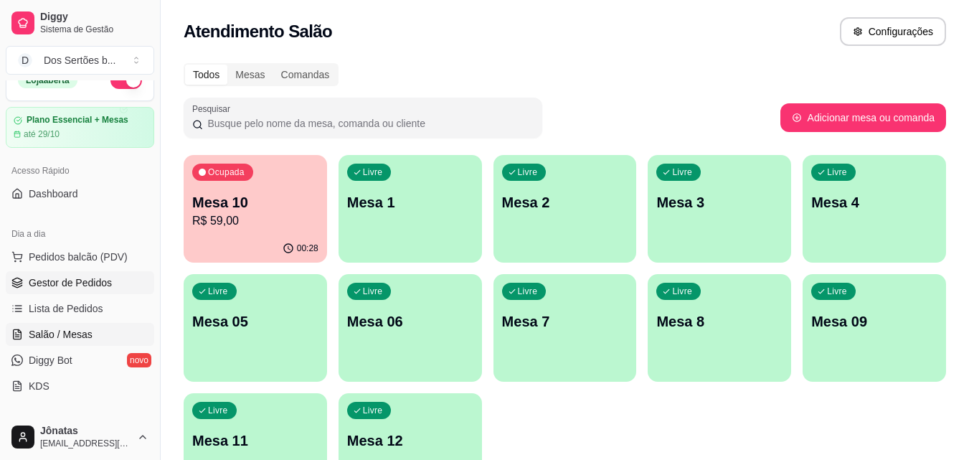
click at [118, 279] on link "Gestor de Pedidos" at bounding box center [80, 282] width 148 height 23
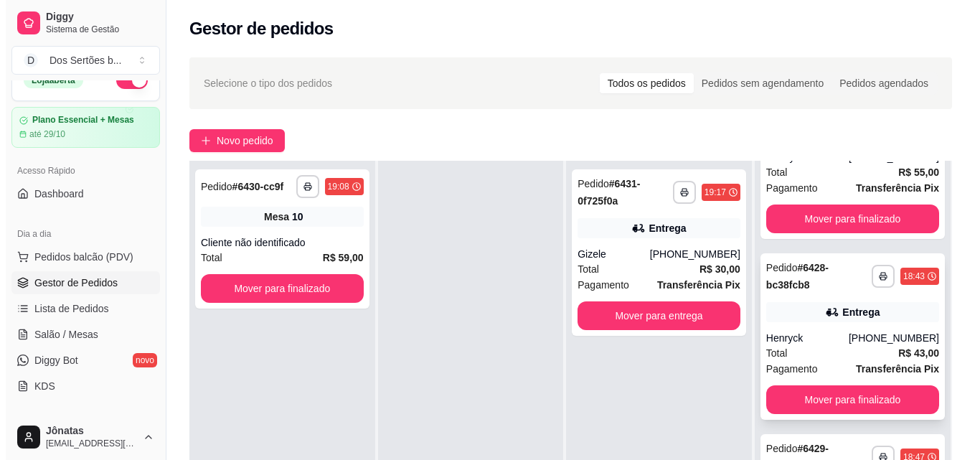
scroll to position [217, 0]
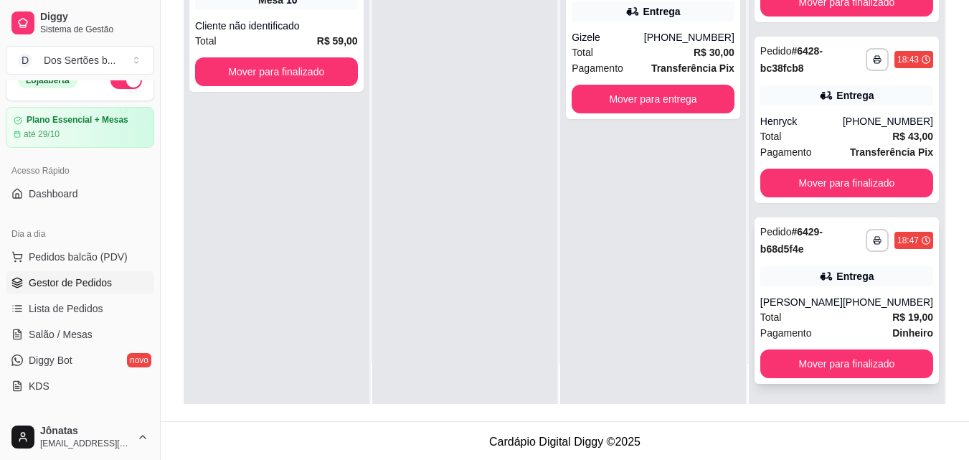
click at [809, 295] on div "[PERSON_NAME]" at bounding box center [801, 302] width 82 height 14
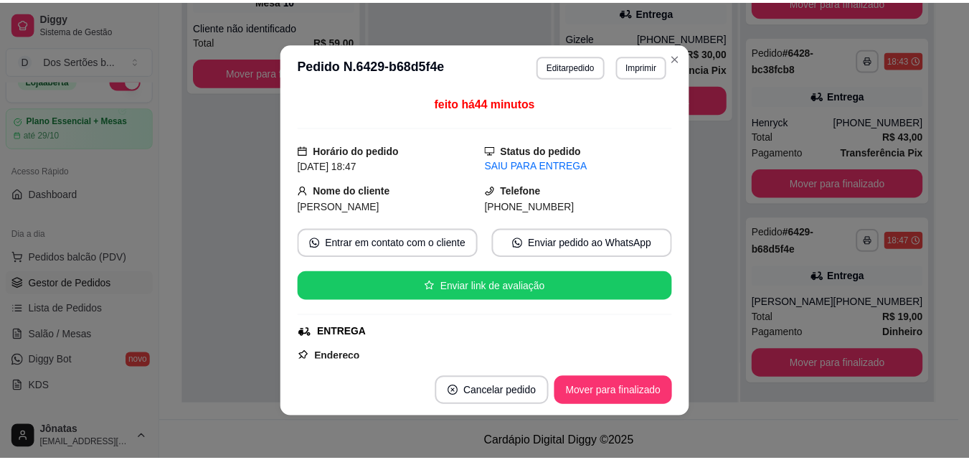
scroll to position [324, 0]
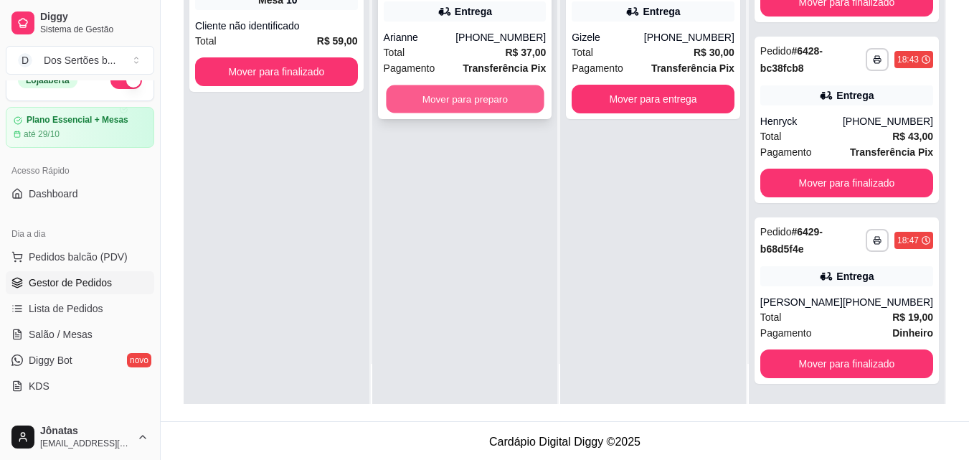
click at [458, 101] on button "Mover para preparo" at bounding box center [465, 99] width 158 height 28
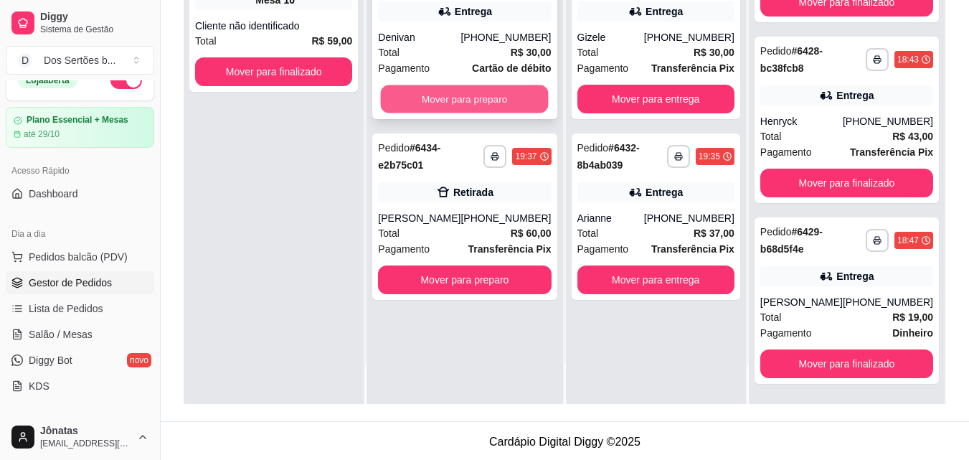
click at [408, 97] on button "Mover para preparo" at bounding box center [465, 99] width 168 height 28
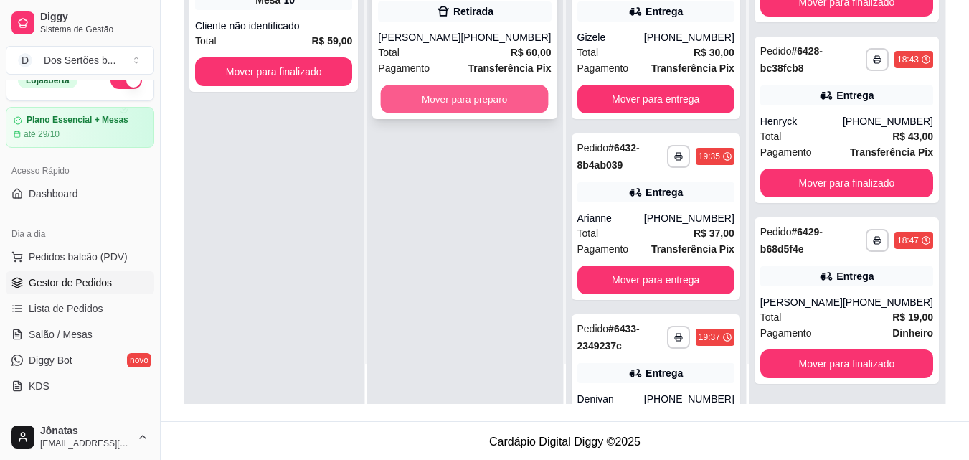
click at [433, 97] on button "Mover para preparo" at bounding box center [465, 99] width 168 height 28
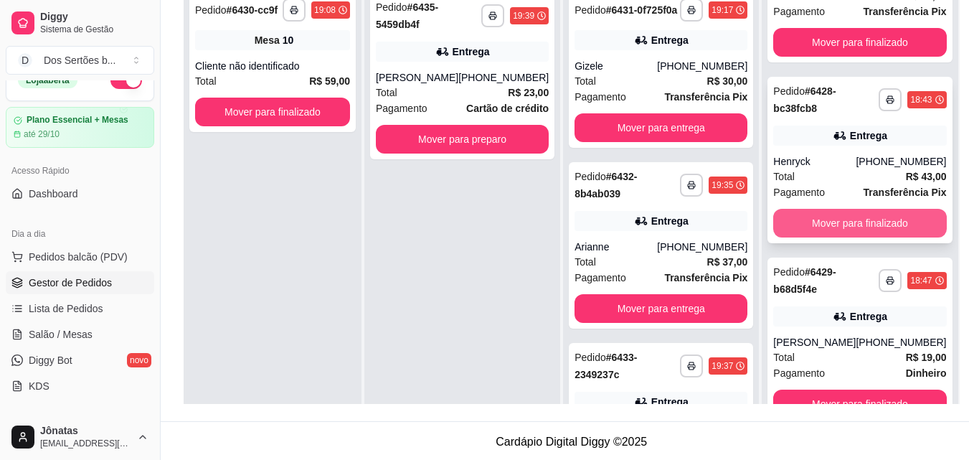
scroll to position [40, 0]
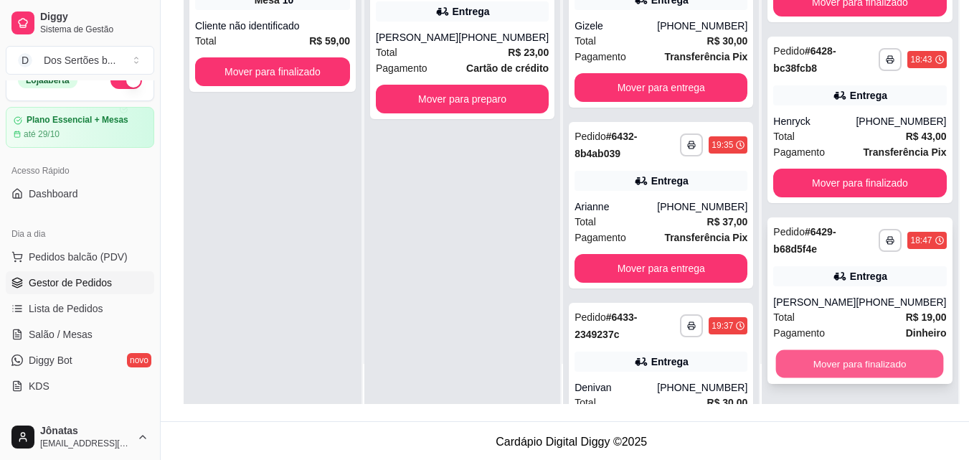
click at [796, 367] on button "Mover para finalizado" at bounding box center [860, 364] width 168 height 28
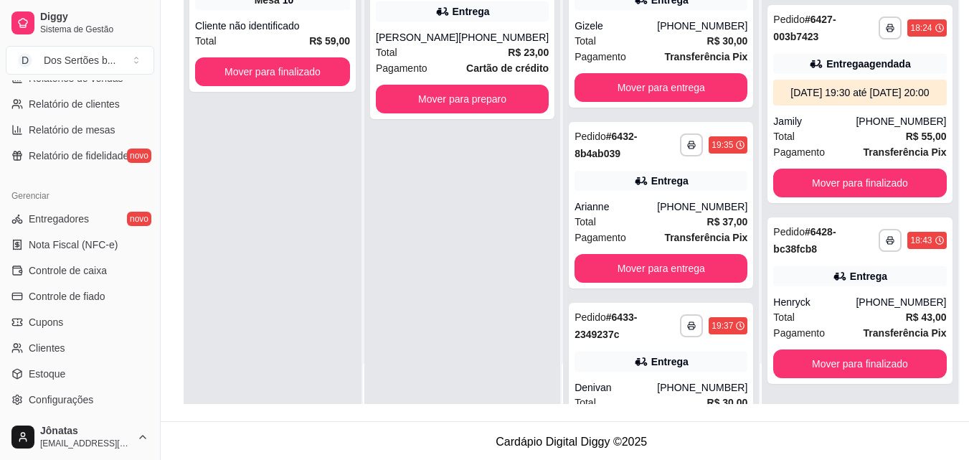
scroll to position [496, 0]
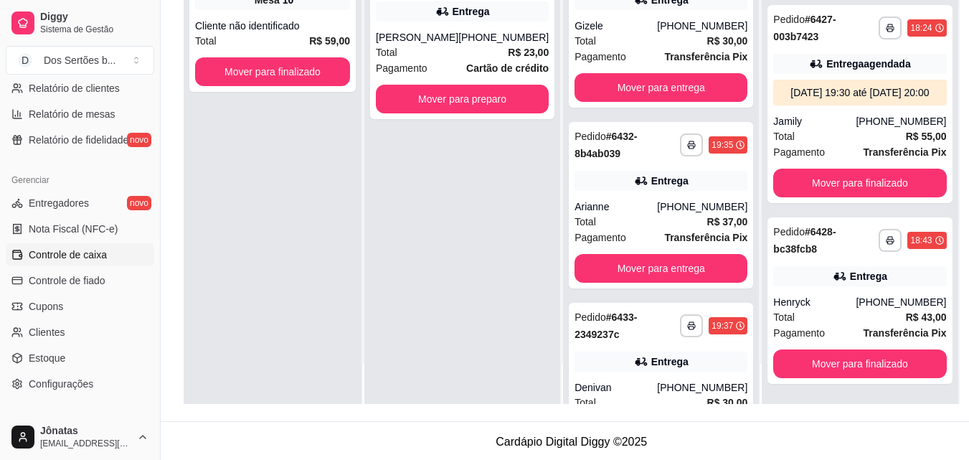
click at [26, 263] on link "Controle de caixa" at bounding box center [80, 254] width 148 height 23
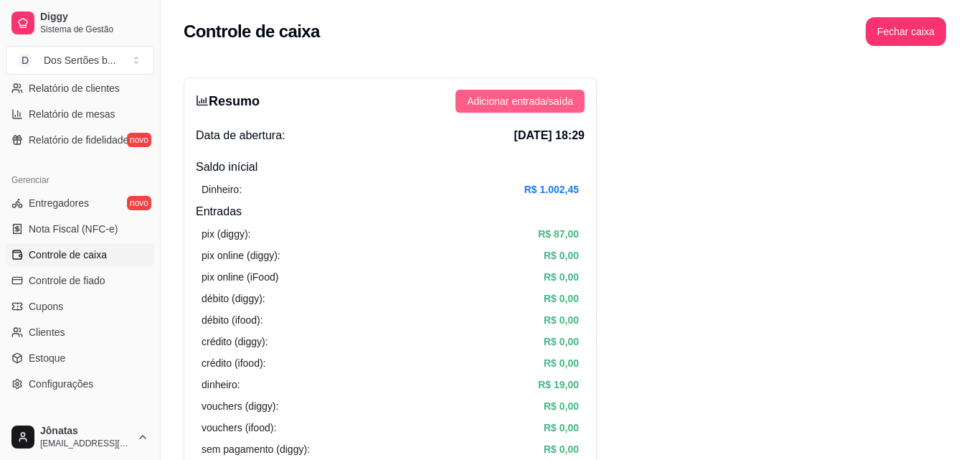
click at [493, 105] on span "Adicionar entrada/saída" at bounding box center [520, 101] width 106 height 16
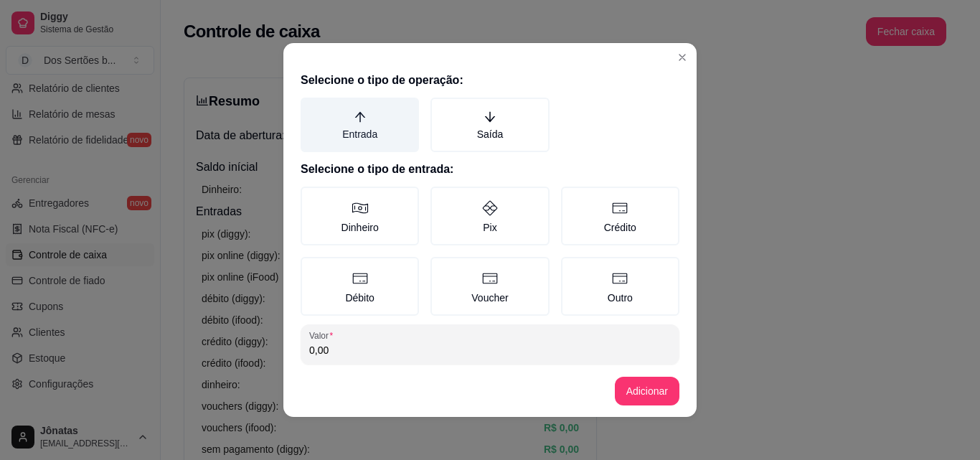
click at [399, 122] on label "Entrada" at bounding box center [359, 125] width 118 height 55
click at [311, 108] on button "Entrada" at bounding box center [305, 102] width 11 height 11
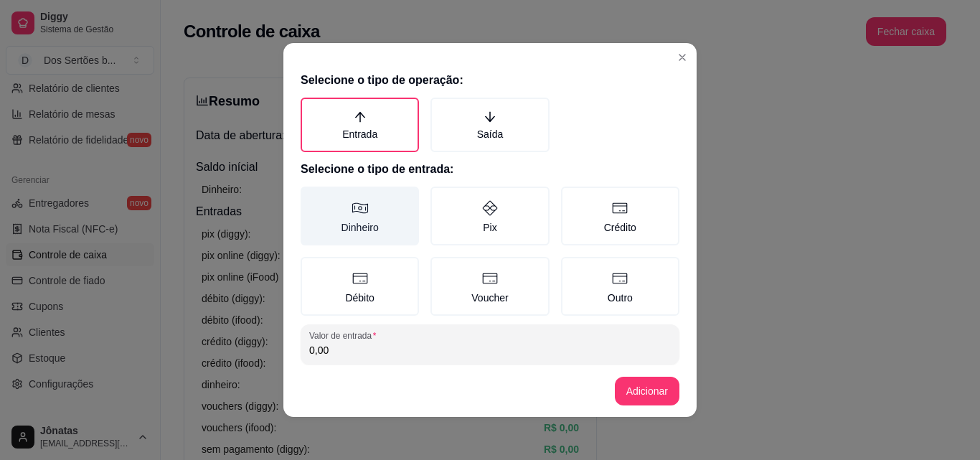
click at [322, 204] on label "Dinheiro" at bounding box center [359, 215] width 118 height 59
click at [311, 197] on button "Dinheiro" at bounding box center [305, 191] width 11 height 11
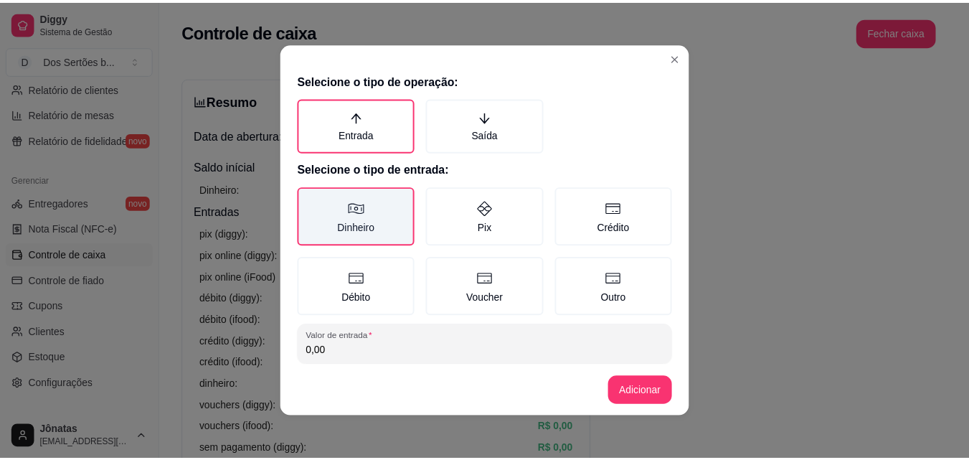
scroll to position [77, 0]
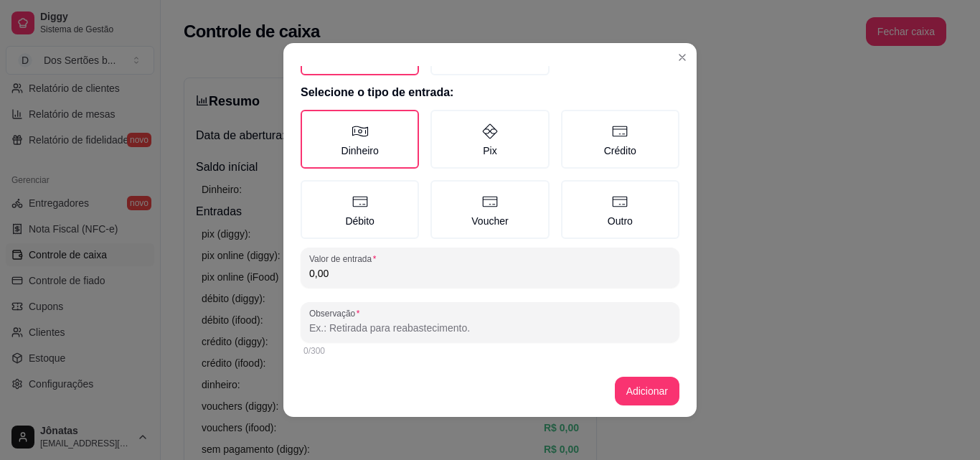
click at [328, 276] on input "0,00" at bounding box center [489, 273] width 361 height 14
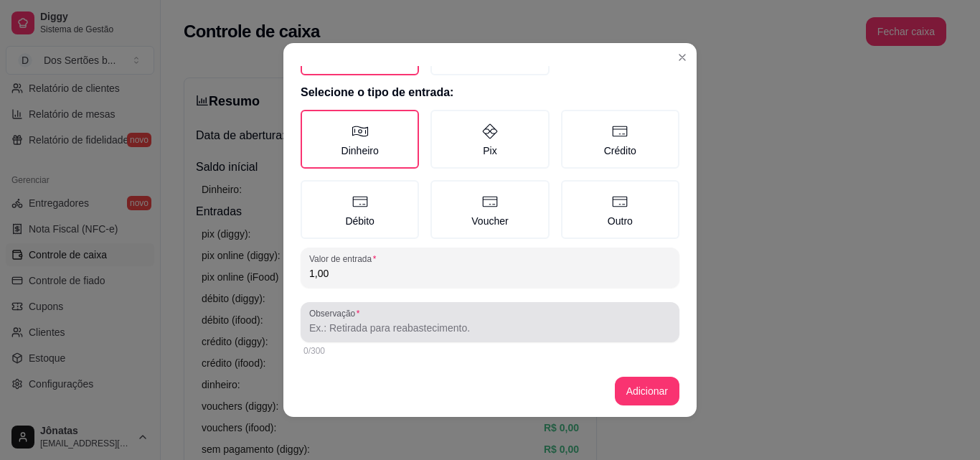
type input "1,00"
click at [323, 318] on label "Observação" at bounding box center [336, 313] width 55 height 12
click at [323, 321] on input "Observação" at bounding box center [489, 328] width 361 height 14
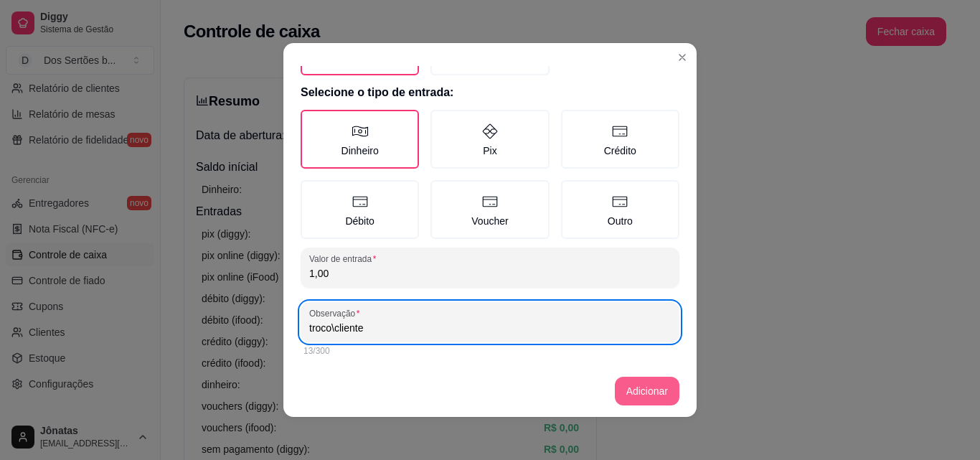
type input "troco\cliente"
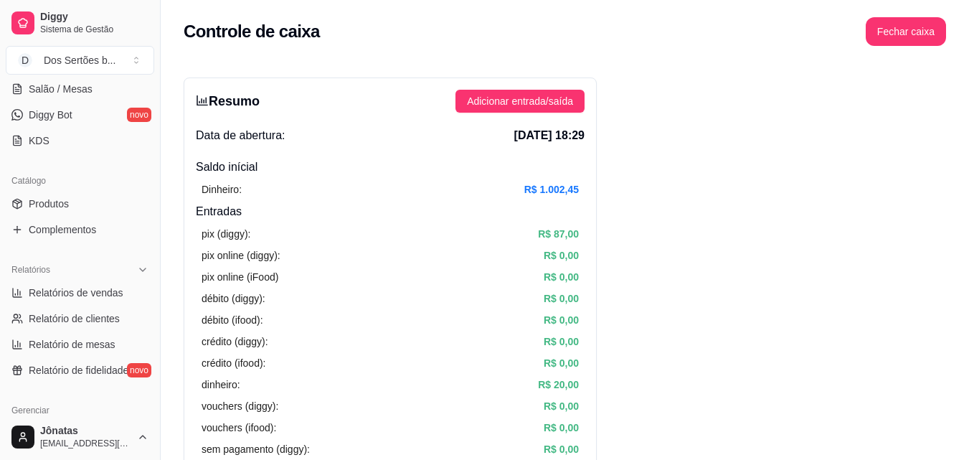
scroll to position [10, 0]
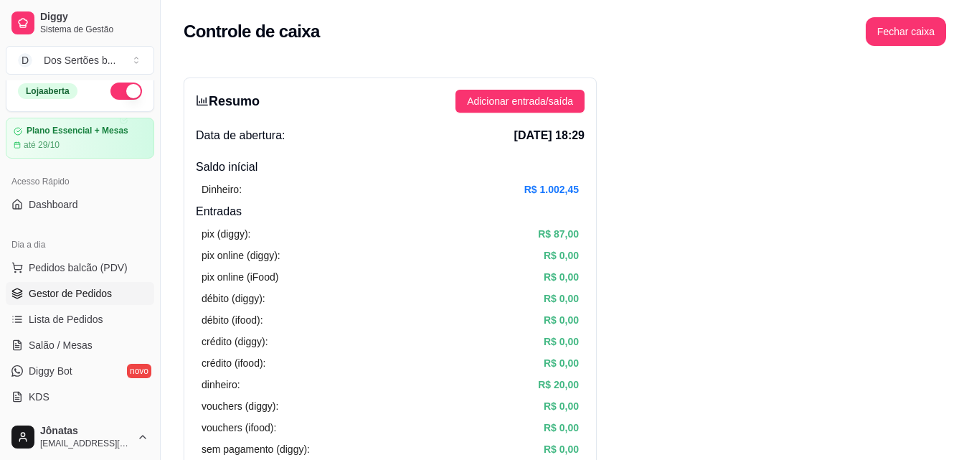
click at [63, 292] on span "Gestor de Pedidos" at bounding box center [70, 293] width 83 height 14
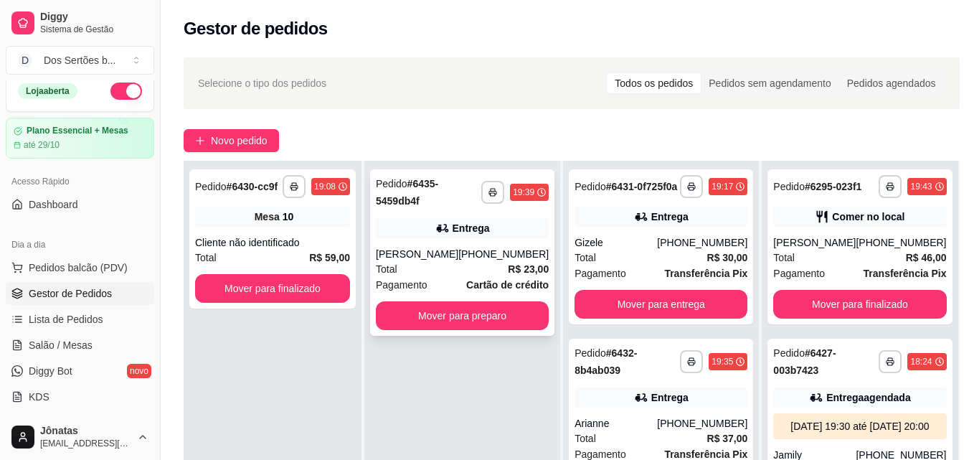
scroll to position [196, 0]
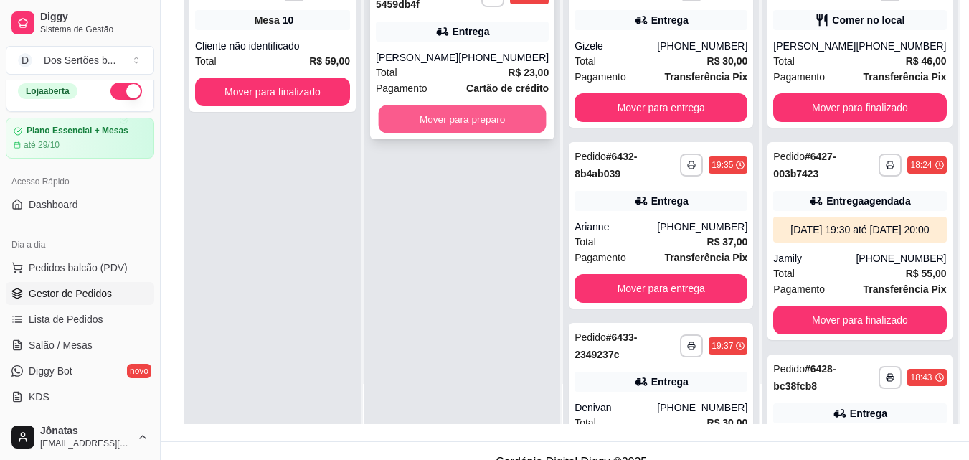
click at [418, 123] on button "Mover para preparo" at bounding box center [463, 119] width 168 height 28
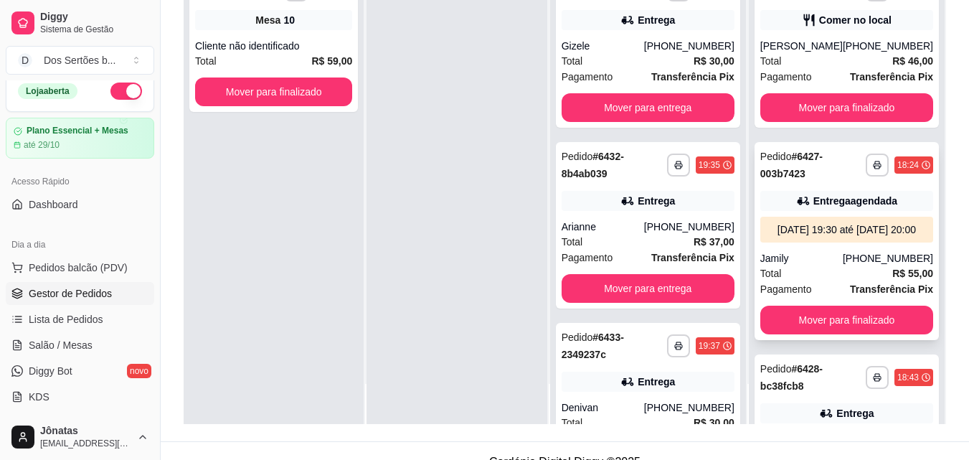
scroll to position [143, 0]
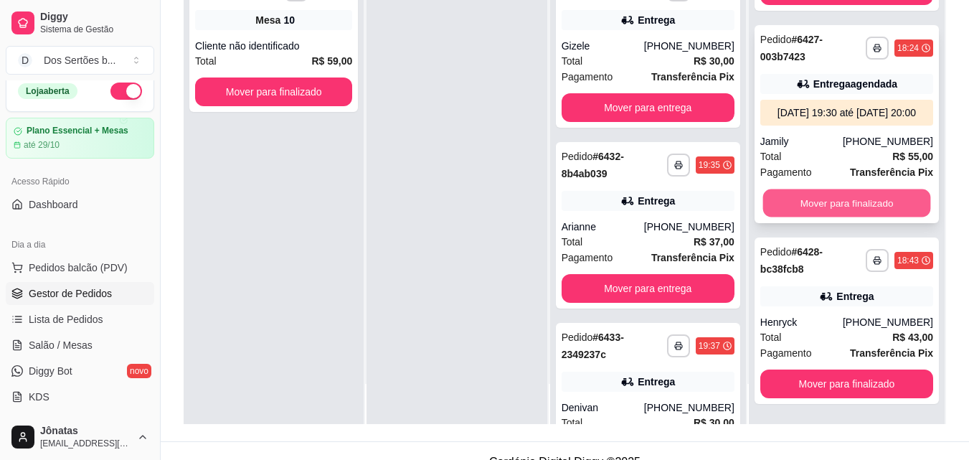
click at [815, 206] on button "Mover para finalizado" at bounding box center [846, 203] width 168 height 28
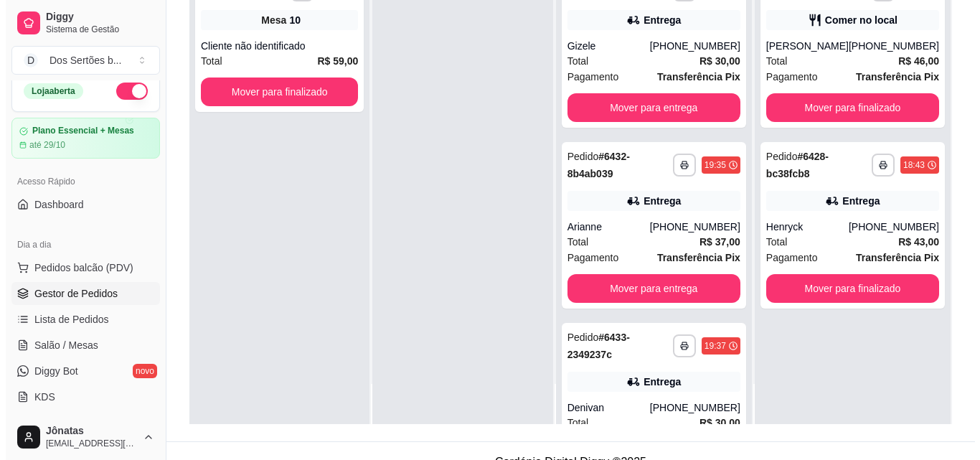
scroll to position [0, 0]
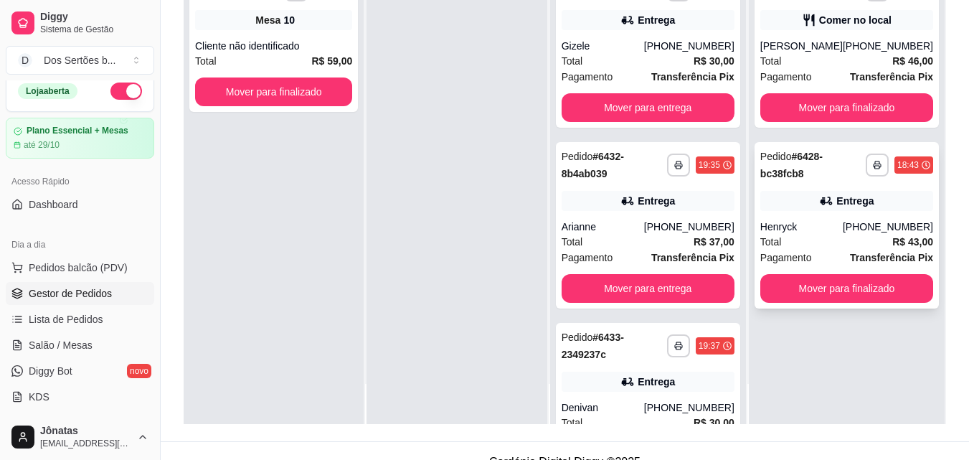
click at [845, 209] on div "Entrega" at bounding box center [846, 201] width 173 height 20
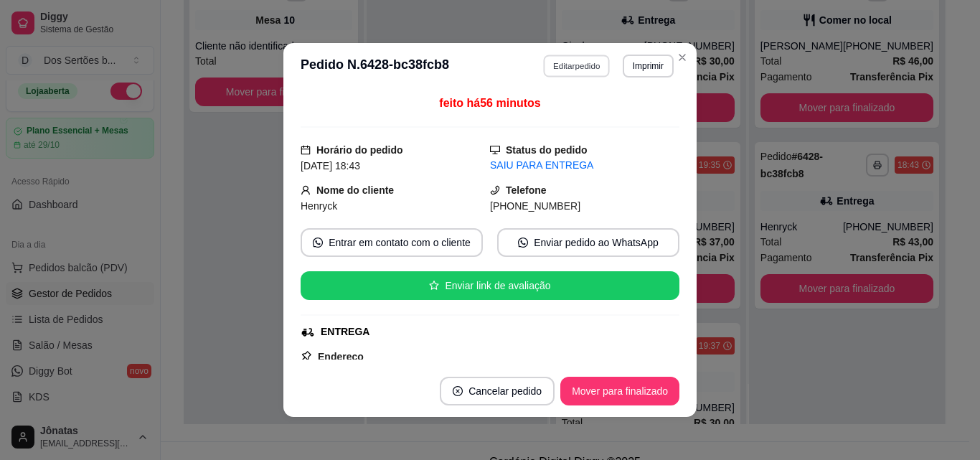
click at [564, 65] on button "Editar pedido" at bounding box center [577, 66] width 67 height 22
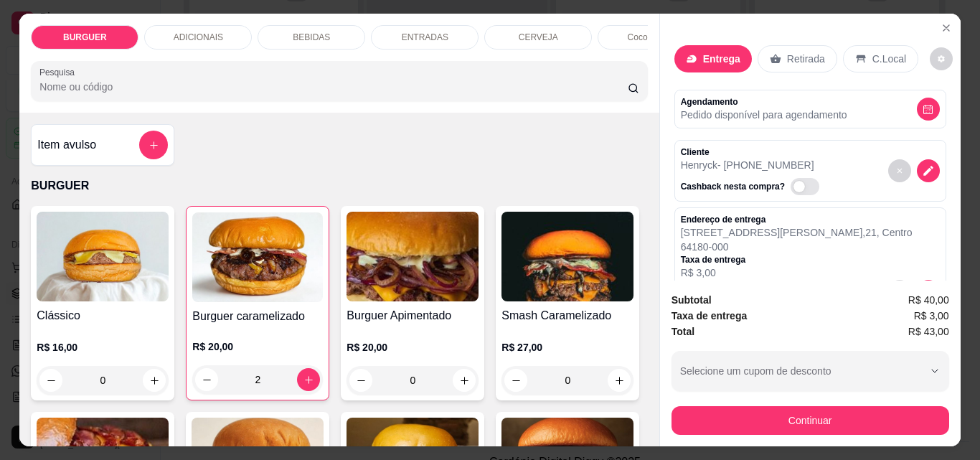
scroll to position [37, 0]
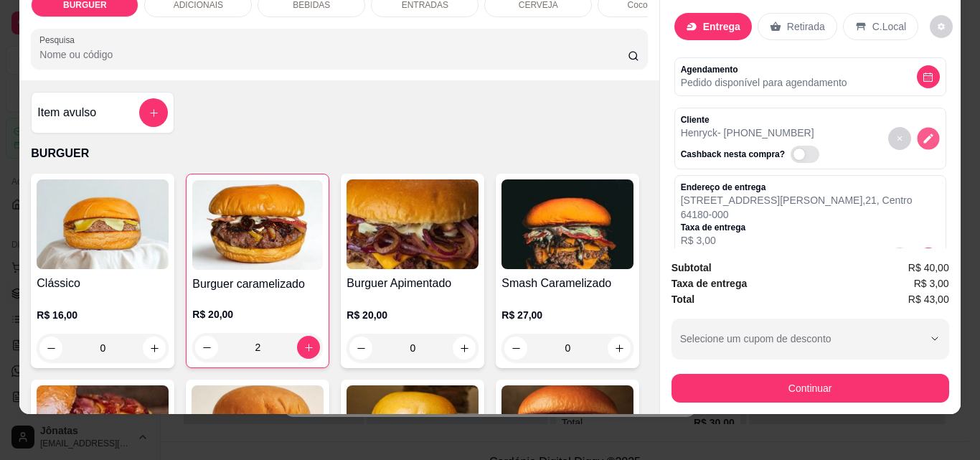
click at [921, 133] on icon "decrease-product-quantity" at bounding box center [927, 139] width 12 height 12
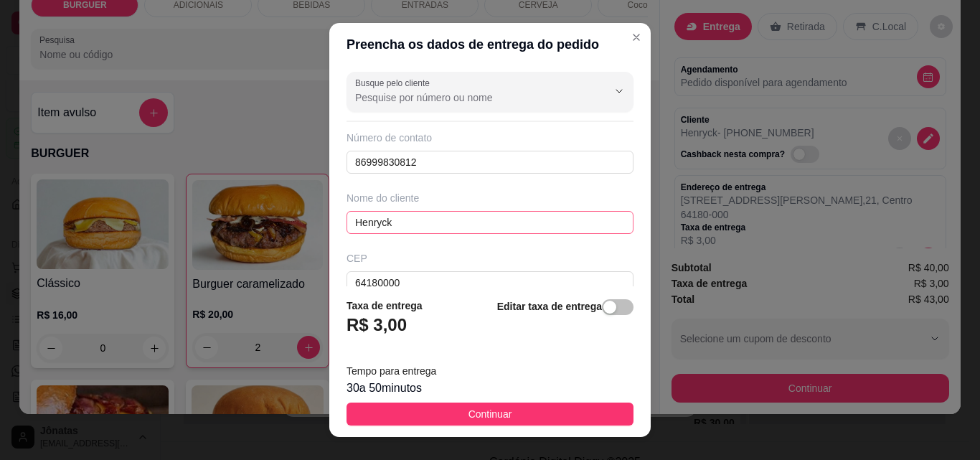
scroll to position [153, 0]
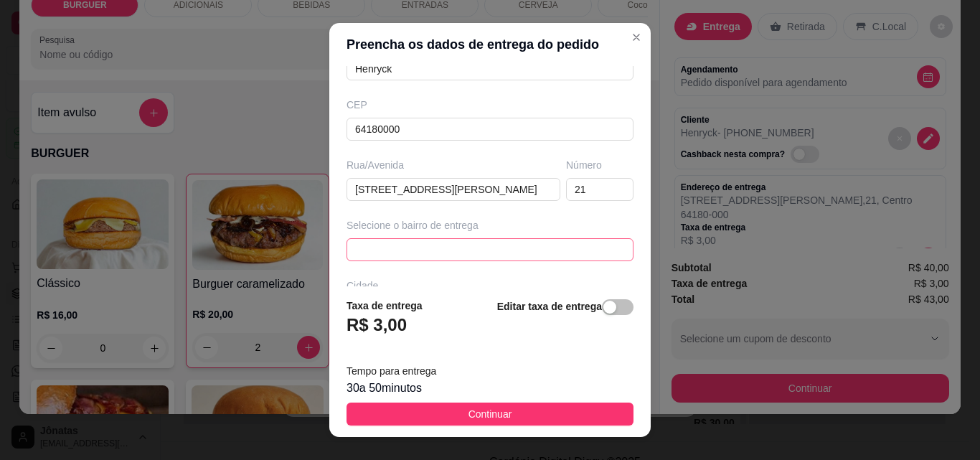
click at [361, 250] on div "67d0a9f2ac621123795caa57 67d0aa4c10a7c36e1d729bd0 [PERSON_NAME] - ESPERANTINA -…" at bounding box center [489, 249] width 287 height 23
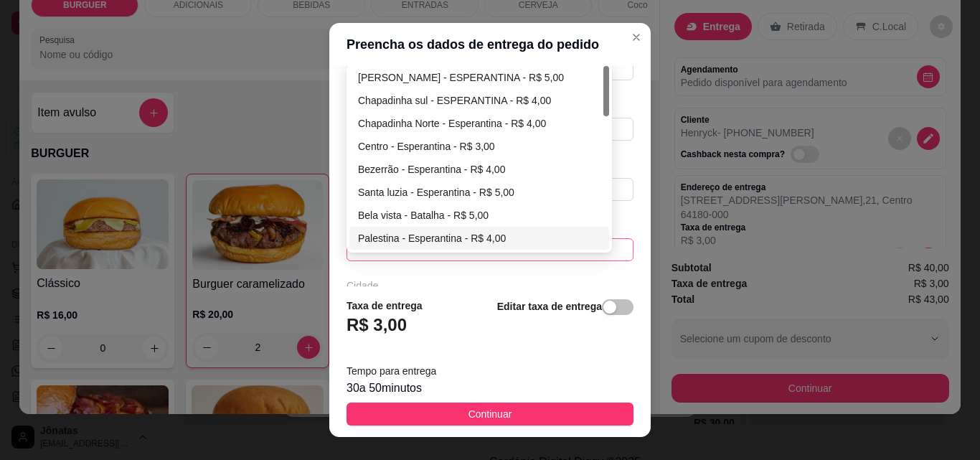
click at [372, 233] on div "Palestina - Esperantina - R$ 4,00" at bounding box center [479, 238] width 242 height 16
type input "Esperantina"
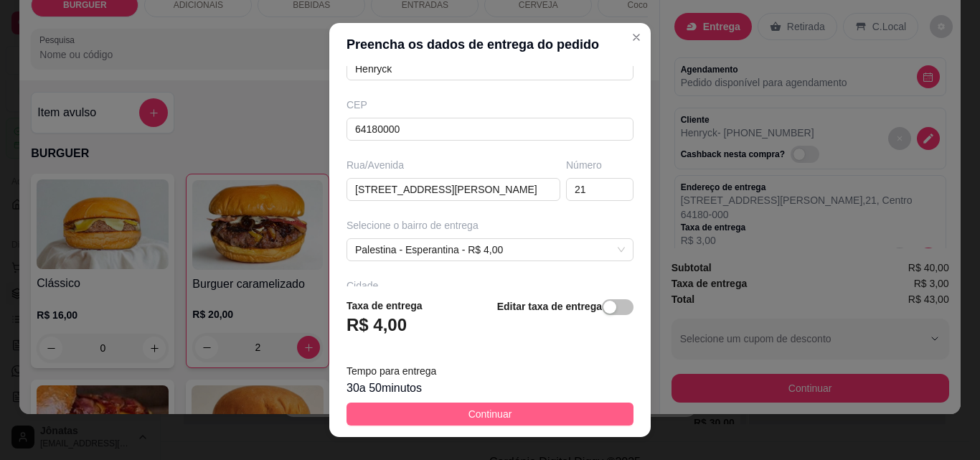
click at [521, 403] on button "Continuar" at bounding box center [489, 413] width 287 height 23
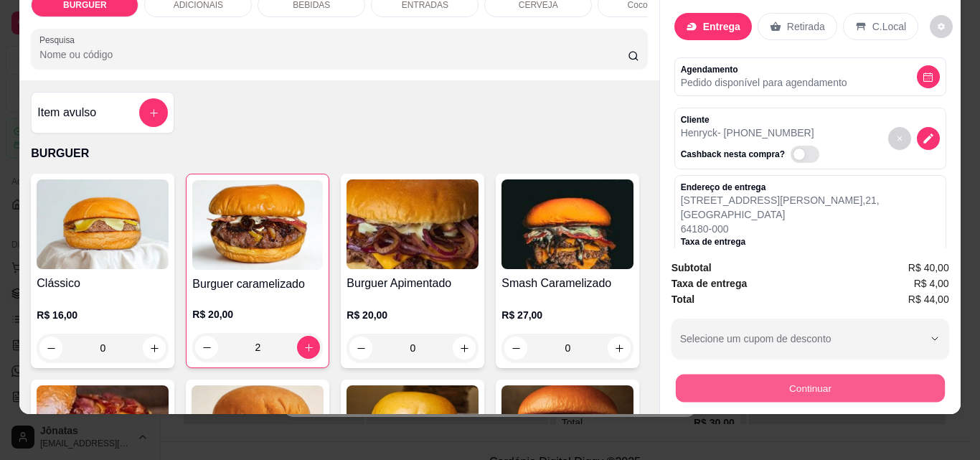
click at [676, 374] on button "Continuar" at bounding box center [809, 388] width 269 height 28
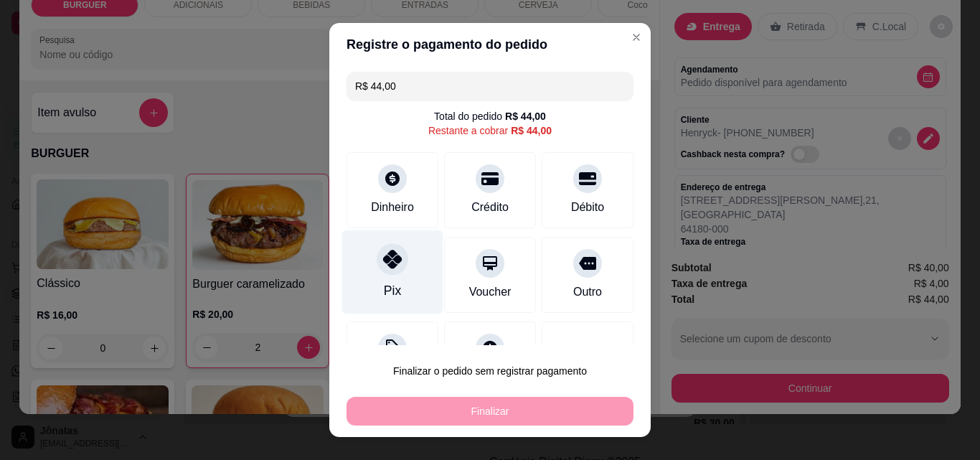
click at [386, 263] on icon at bounding box center [392, 259] width 19 height 19
type input "R$ 0,00"
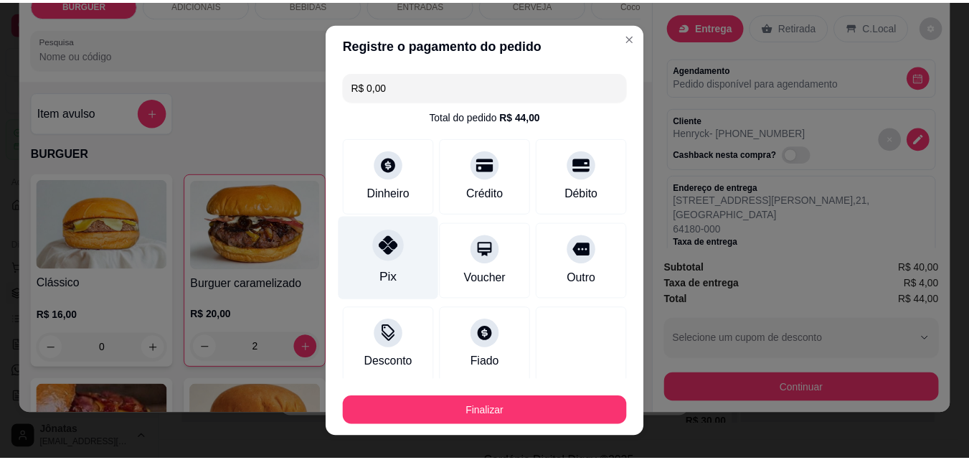
scroll to position [84, 0]
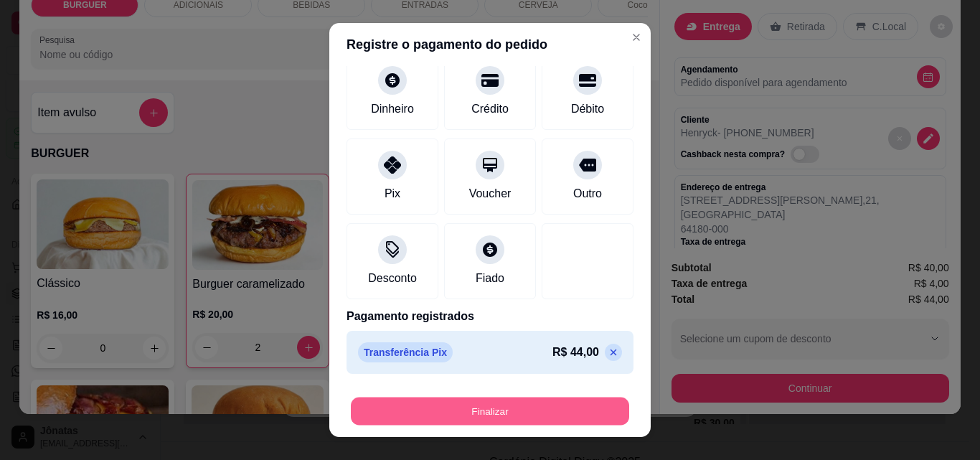
click at [410, 422] on button "Finalizar" at bounding box center [490, 411] width 278 height 28
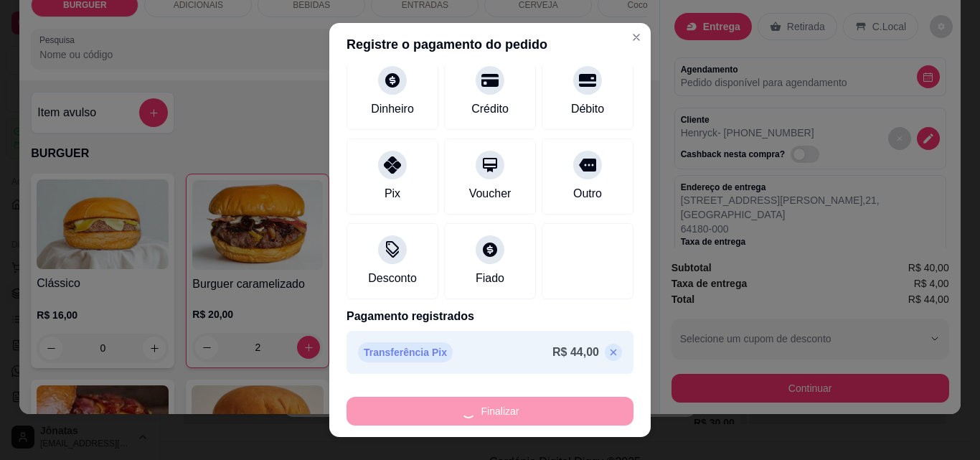
type input "0"
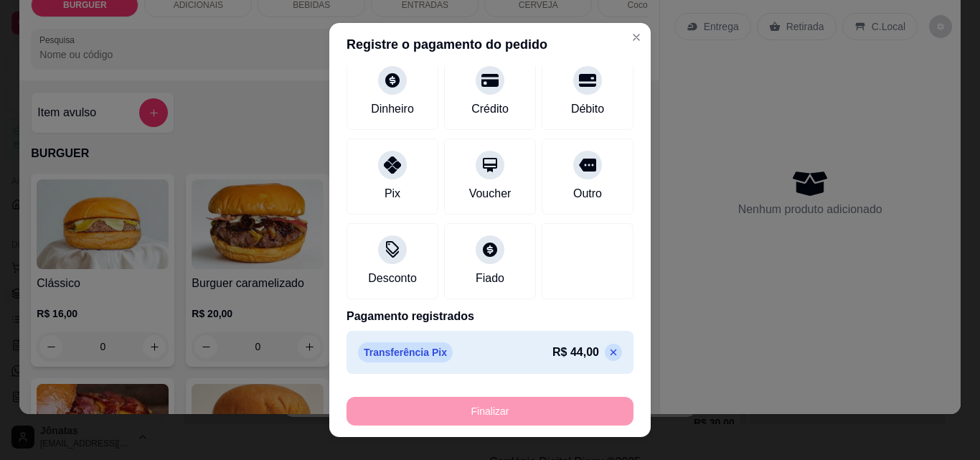
type input "-R$ 44,00"
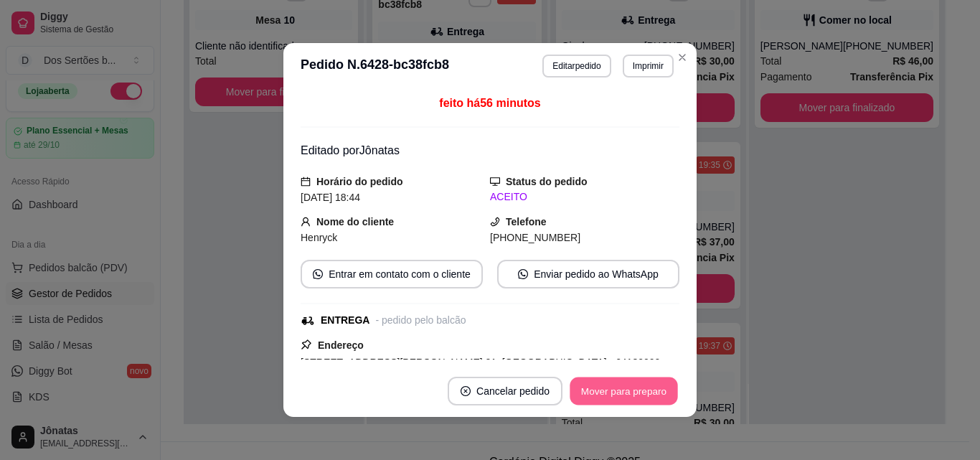
click at [601, 394] on button "Mover para preparo" at bounding box center [623, 391] width 108 height 28
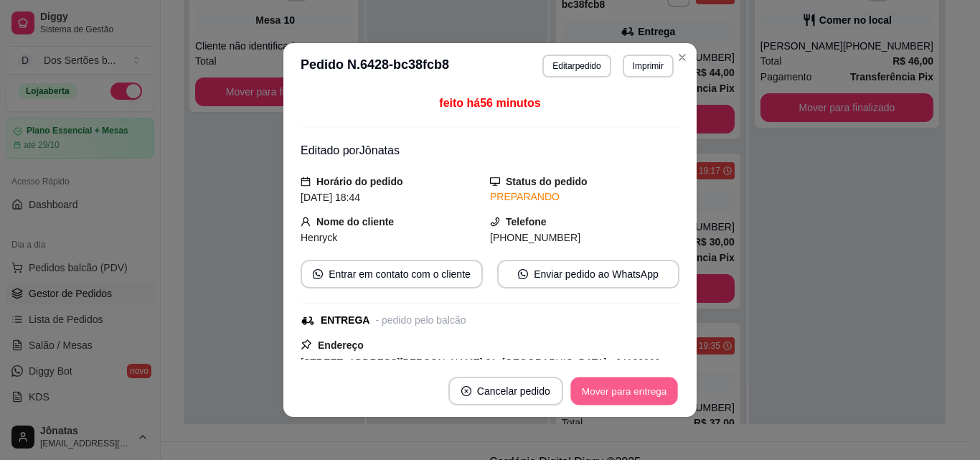
click at [600, 394] on button "Mover para entrega" at bounding box center [624, 391] width 108 height 28
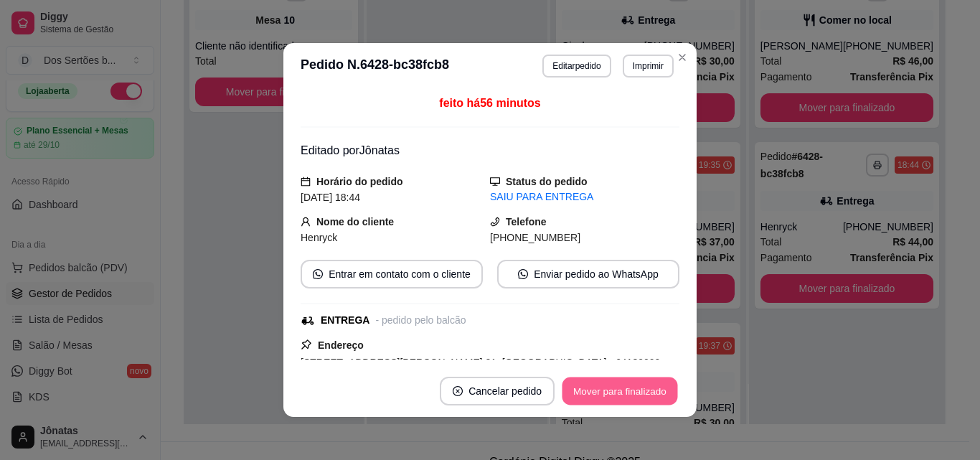
click at [600, 394] on button "Mover para finalizado" at bounding box center [619, 391] width 115 height 28
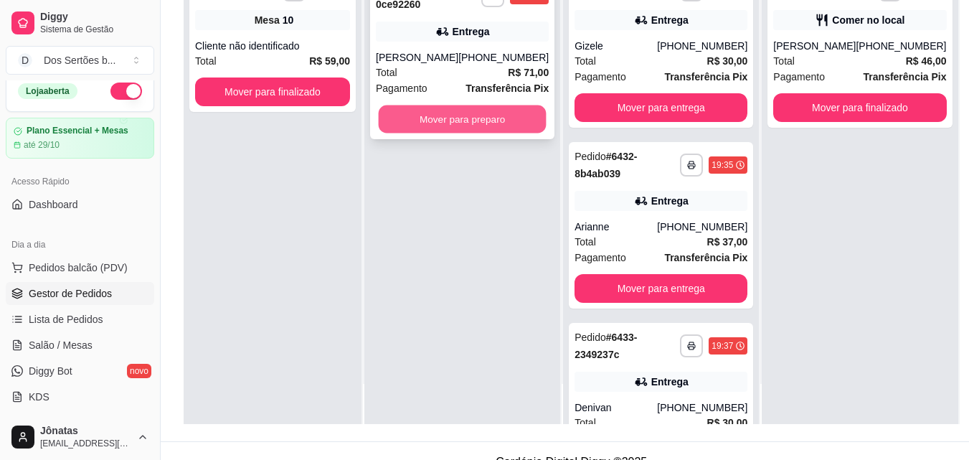
click at [414, 110] on button "Mover para preparo" at bounding box center [463, 119] width 168 height 28
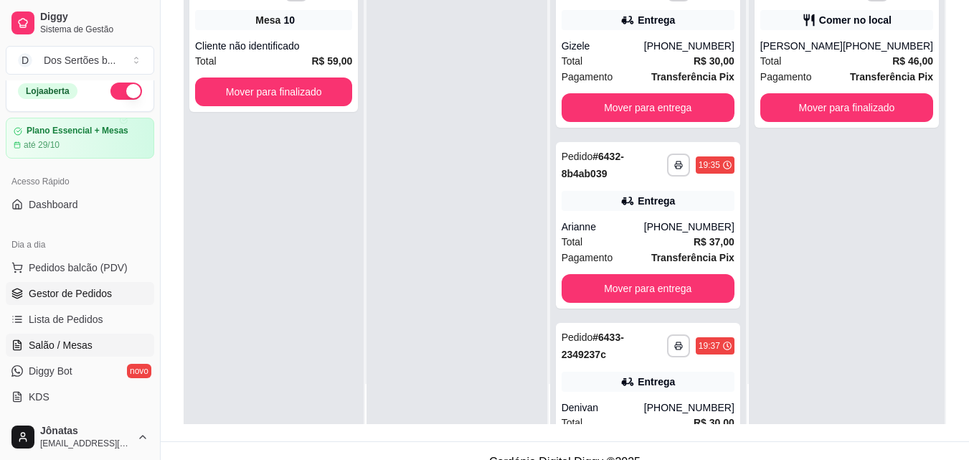
click at [51, 346] on span "Salão / Mesas" at bounding box center [61, 345] width 64 height 14
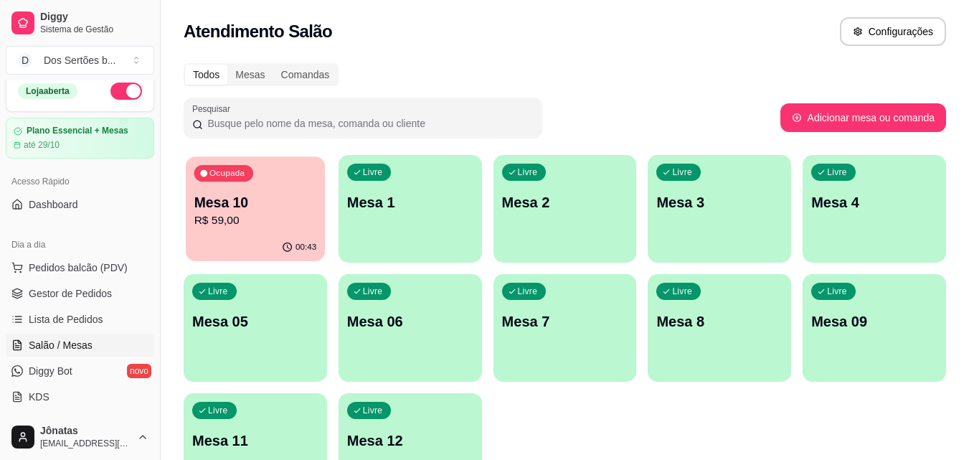
click at [262, 229] on p "R$ 59,00" at bounding box center [255, 220] width 123 height 16
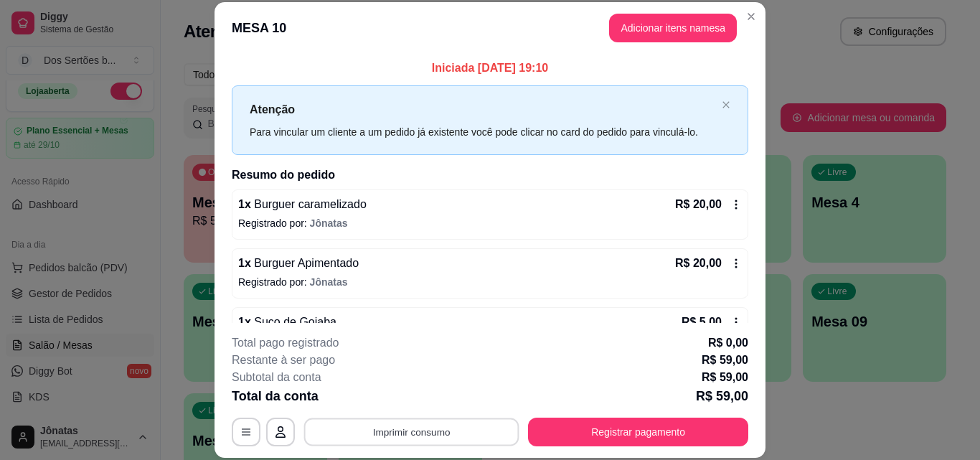
click at [450, 430] on button "Imprimir consumo" at bounding box center [411, 431] width 215 height 28
click at [406, 392] on button "IMPRESSORA" at bounding box center [410, 398] width 100 height 22
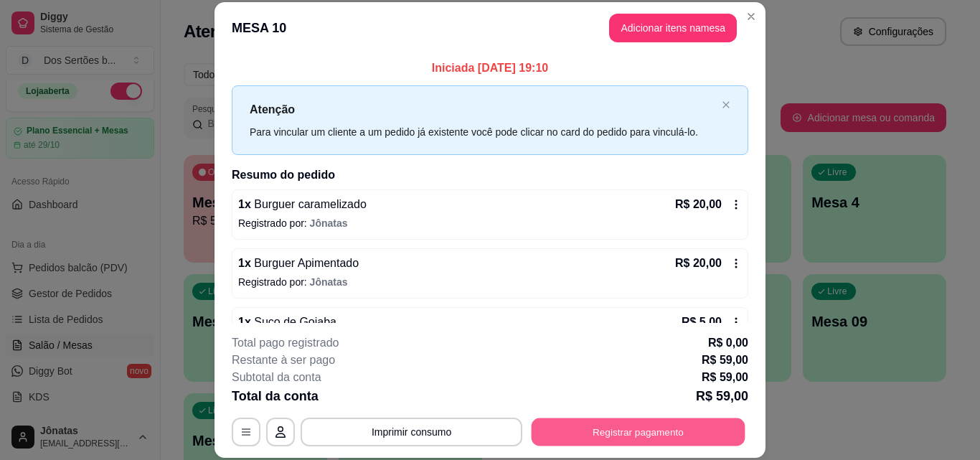
click at [616, 428] on button "Registrar pagamento" at bounding box center [638, 431] width 214 height 28
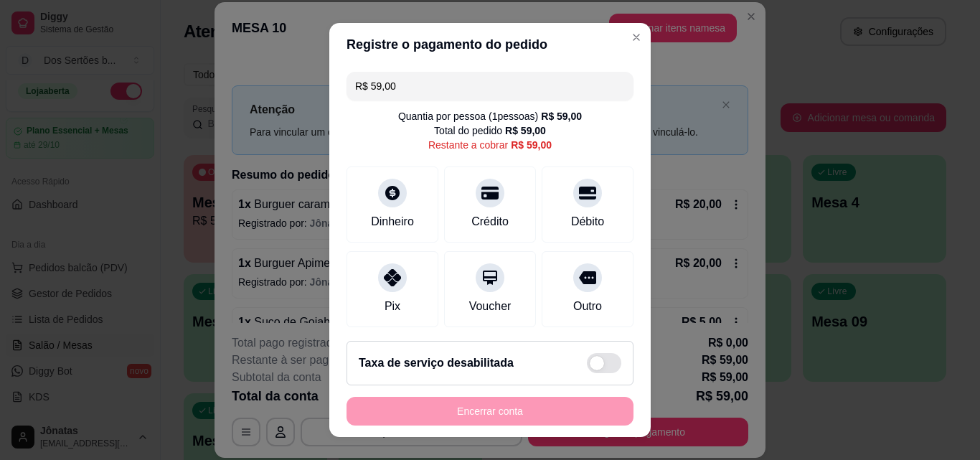
click at [405, 93] on input "R$ 59,00" at bounding box center [490, 86] width 270 height 29
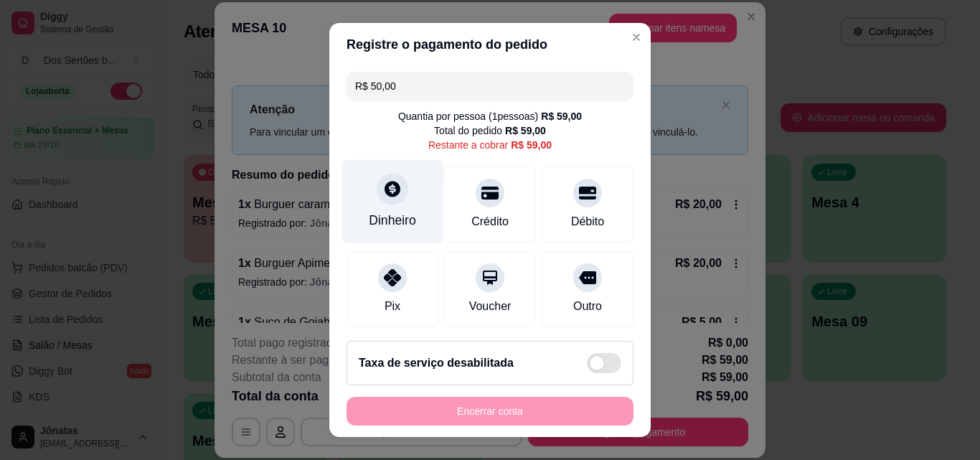
click at [372, 215] on div "Dinheiro" at bounding box center [392, 220] width 47 height 19
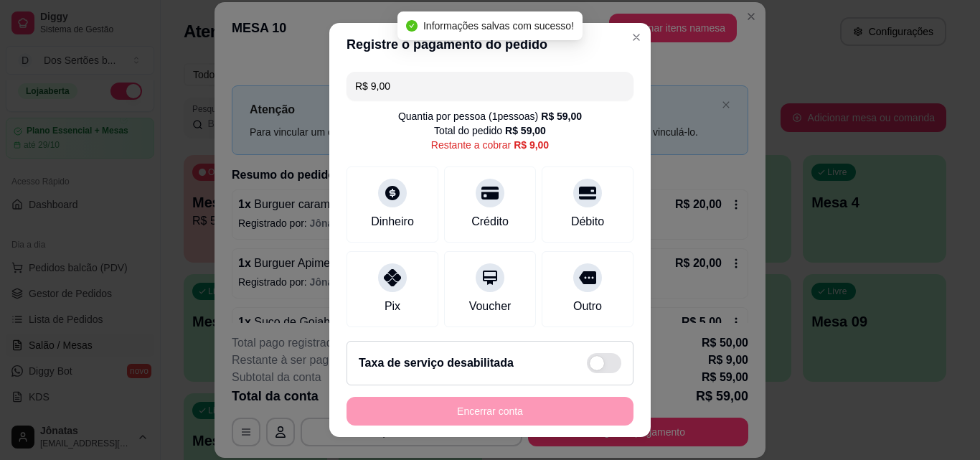
scroll to position [87, 0]
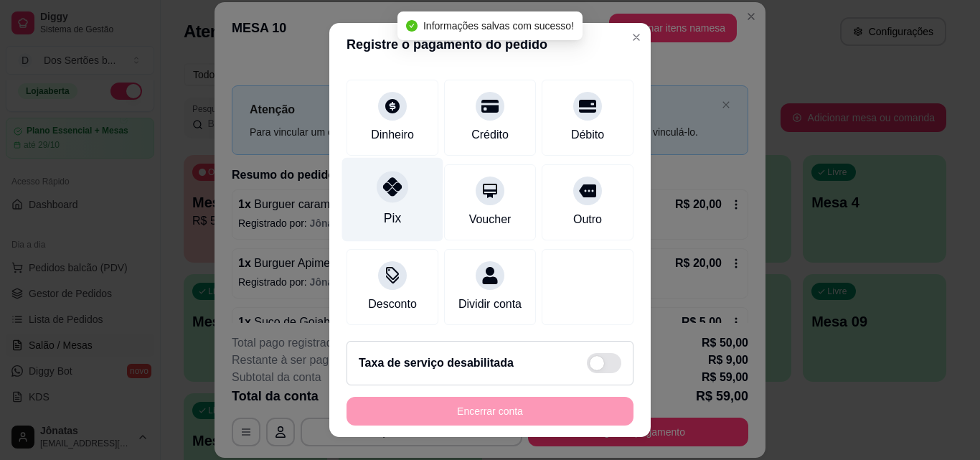
click at [371, 209] on div "Pix" at bounding box center [392, 200] width 101 height 84
type input "R$ 0,00"
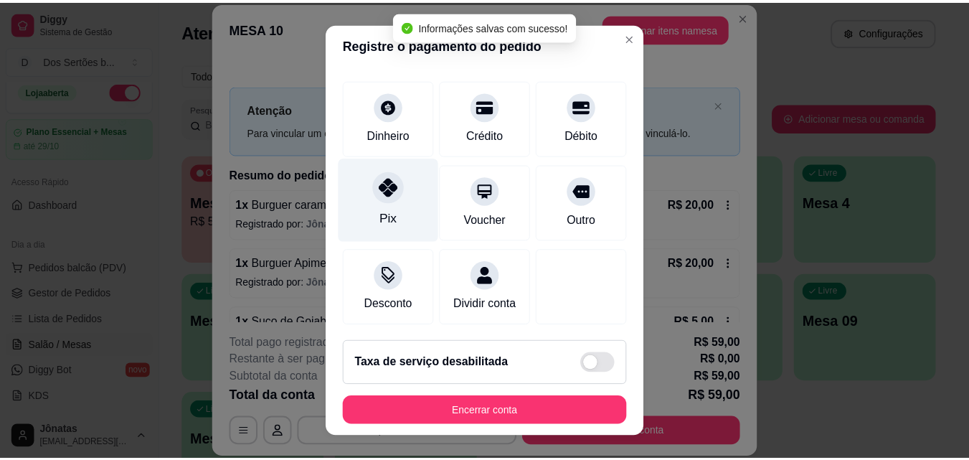
scroll to position [220, 0]
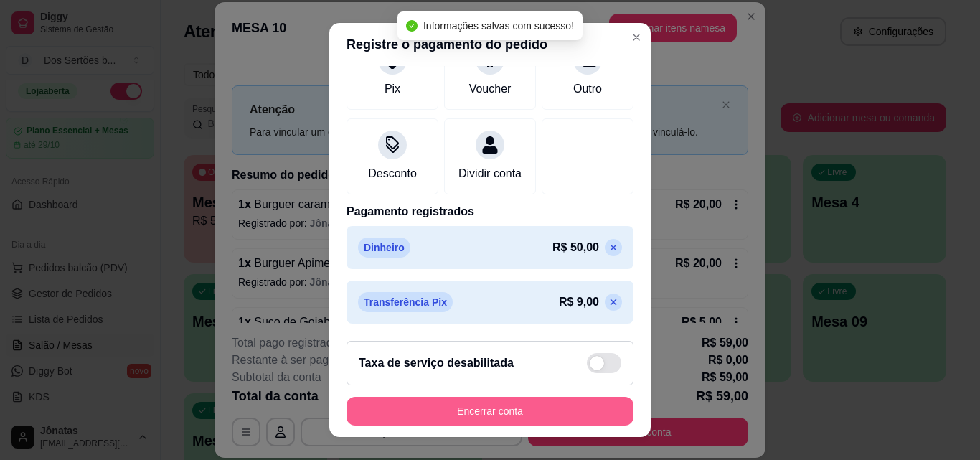
click at [497, 416] on button "Encerrar conta" at bounding box center [489, 411] width 287 height 29
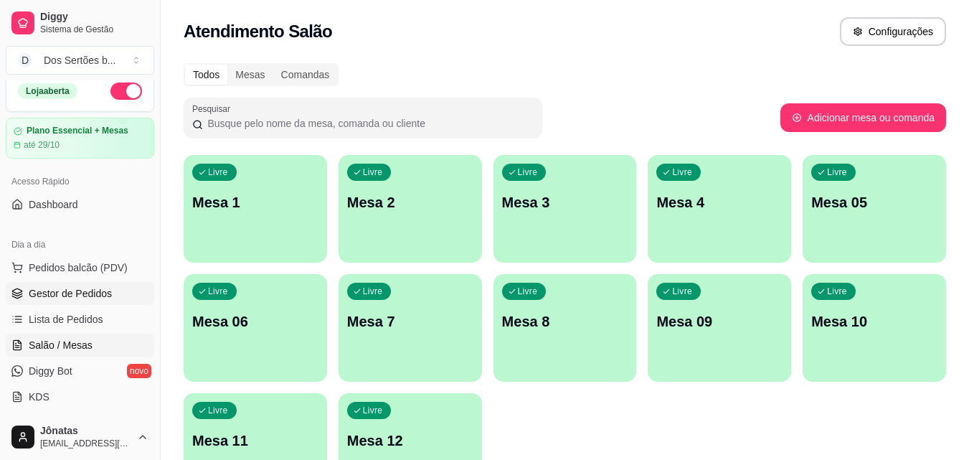
click at [38, 288] on span "Gestor de Pedidos" at bounding box center [70, 293] width 83 height 14
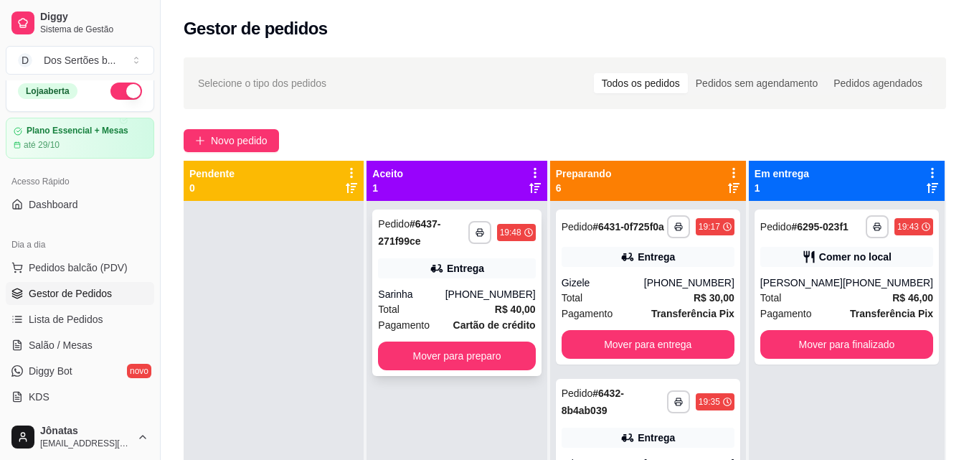
scroll to position [40, 0]
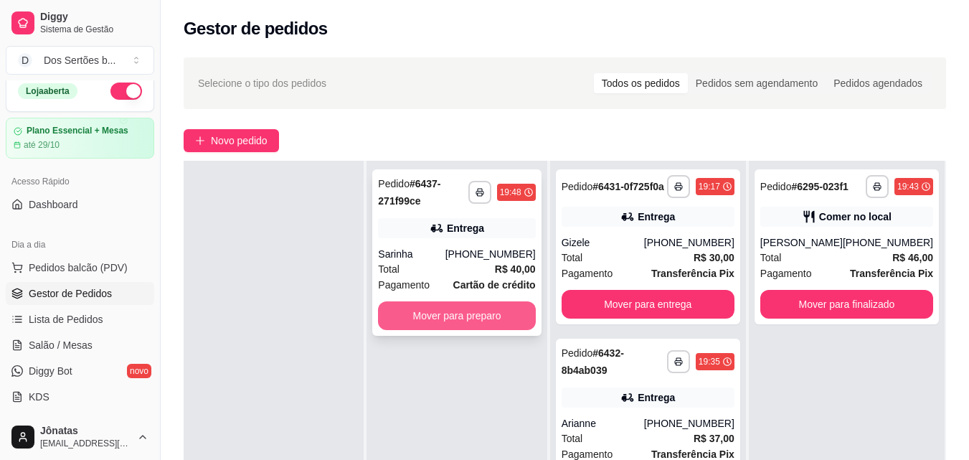
click at [434, 317] on button "Mover para preparo" at bounding box center [456, 315] width 157 height 29
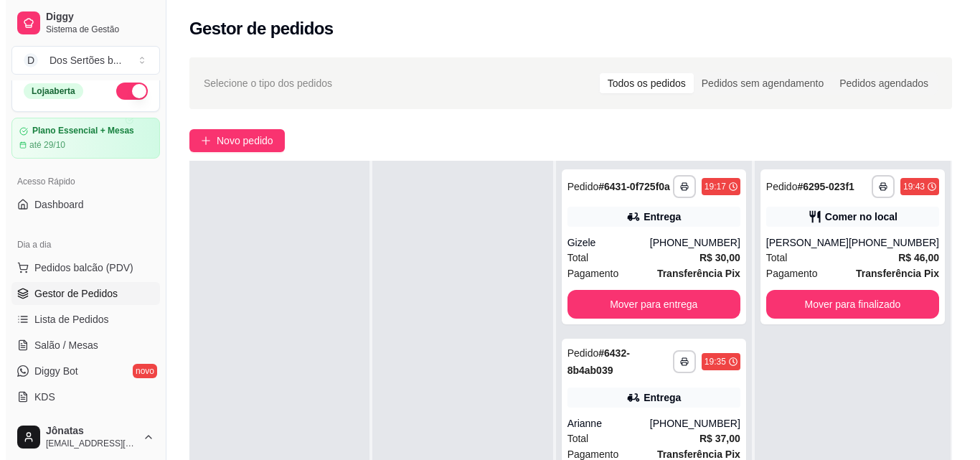
scroll to position [219, 0]
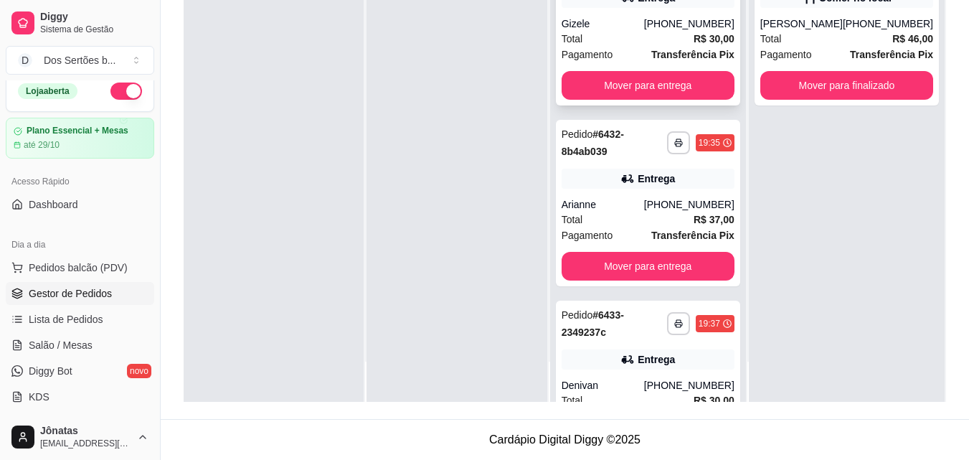
click at [608, 47] on div "Total R$ 30,00" at bounding box center [647, 39] width 173 height 16
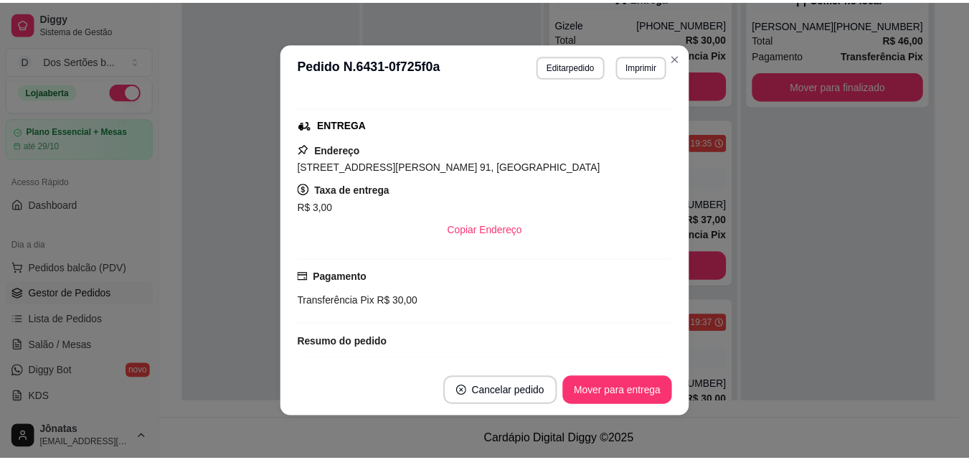
scroll to position [293, 0]
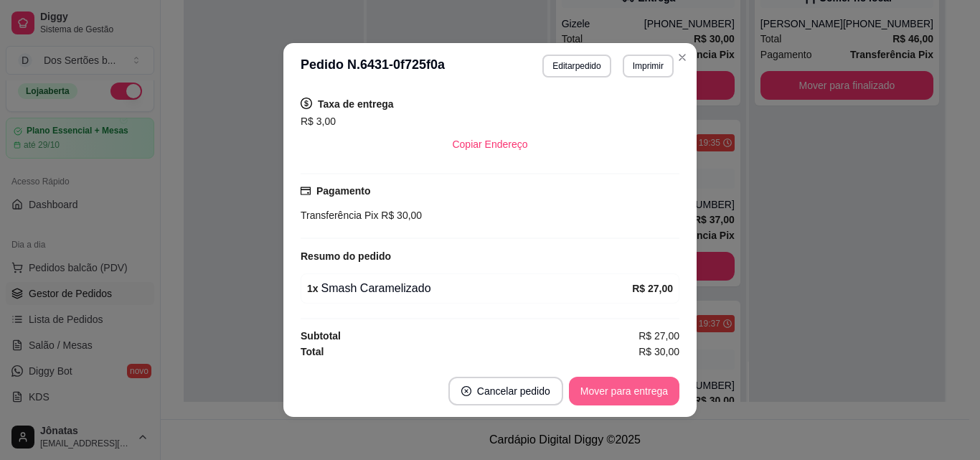
click at [592, 398] on button "Mover para entrega" at bounding box center [624, 390] width 110 height 29
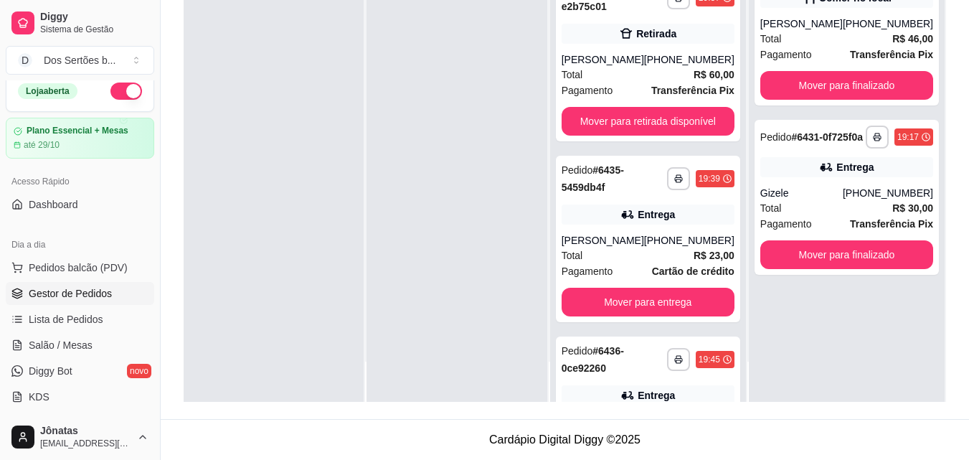
scroll to position [0, 0]
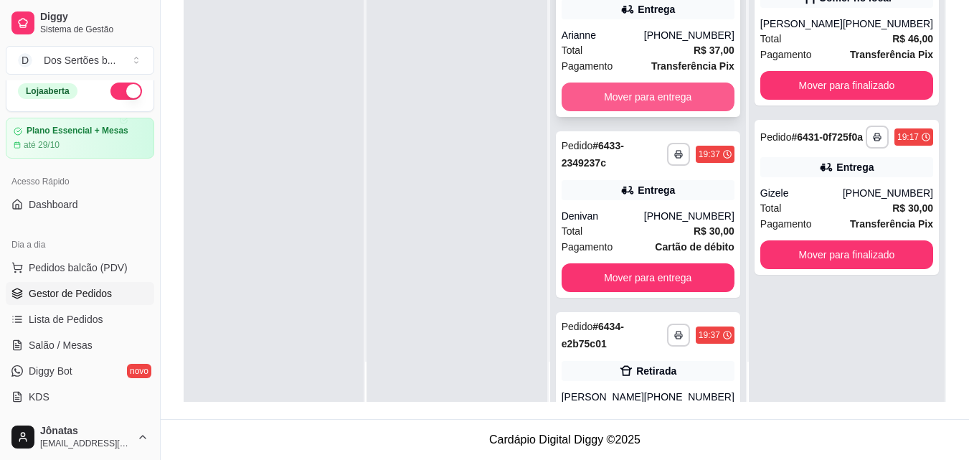
click at [620, 94] on button "Mover para entrega" at bounding box center [647, 96] width 173 height 29
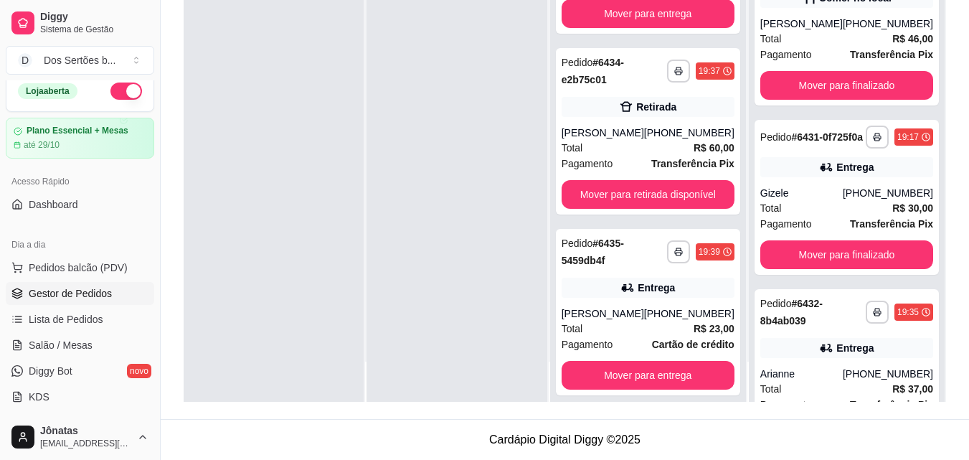
scroll to position [86, 0]
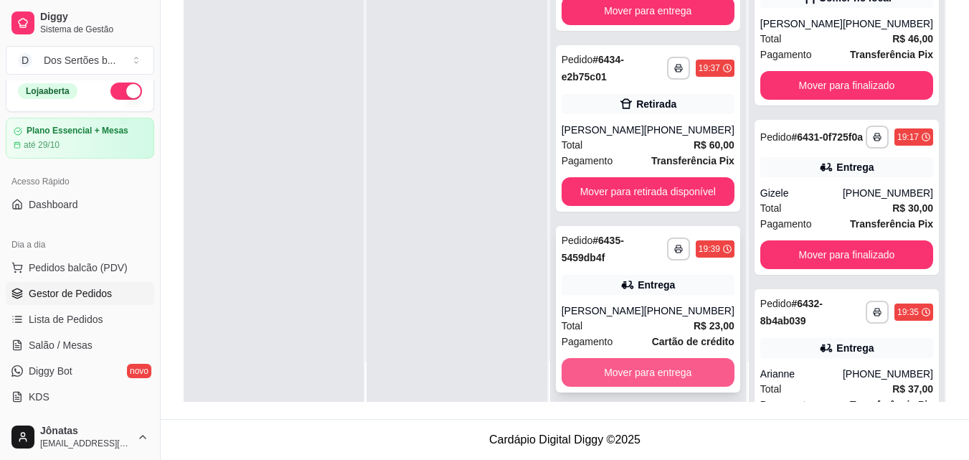
click at [633, 366] on button "Mover para entrega" at bounding box center [647, 372] width 173 height 29
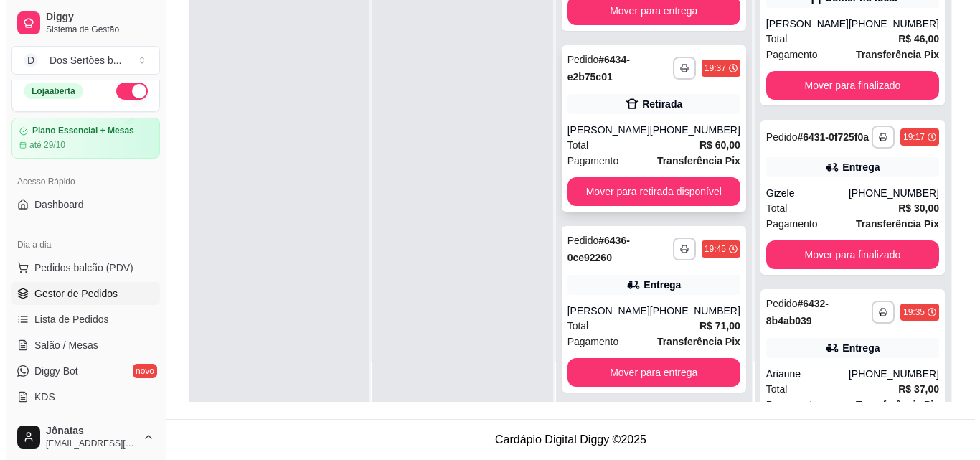
scroll to position [0, 0]
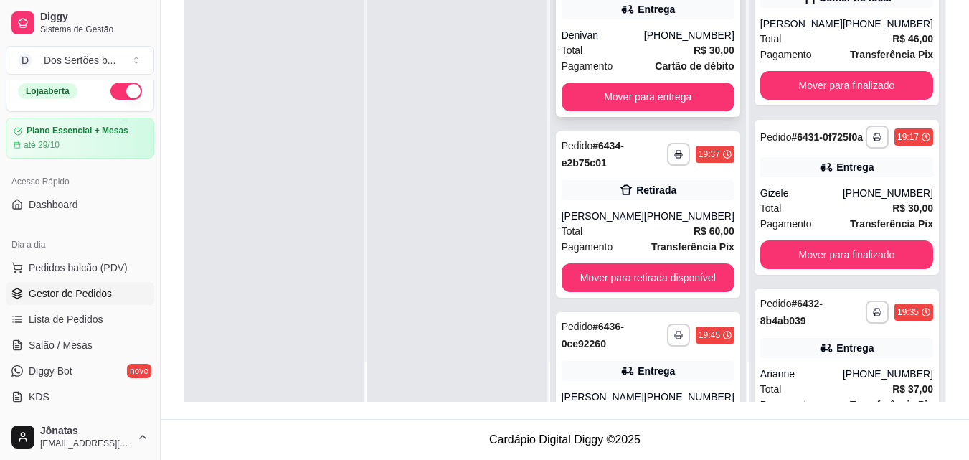
click at [626, 32] on div "Denivan" at bounding box center [602, 35] width 82 height 14
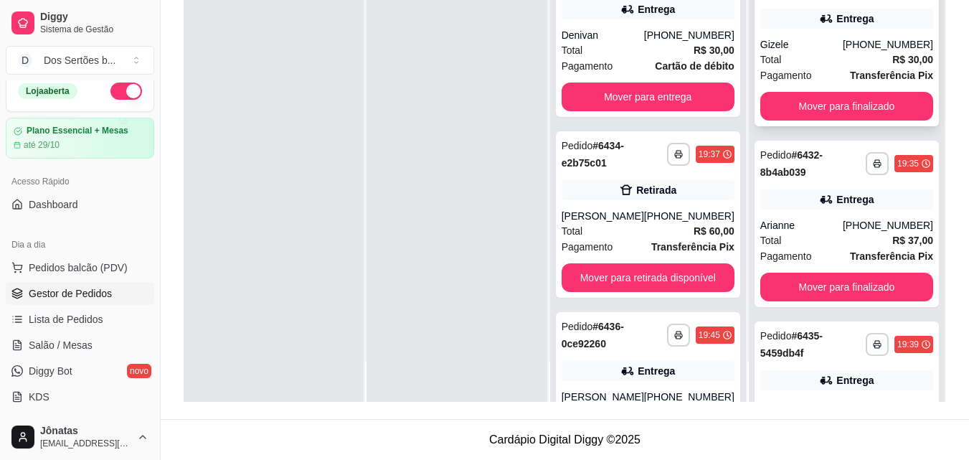
scroll to position [278, 0]
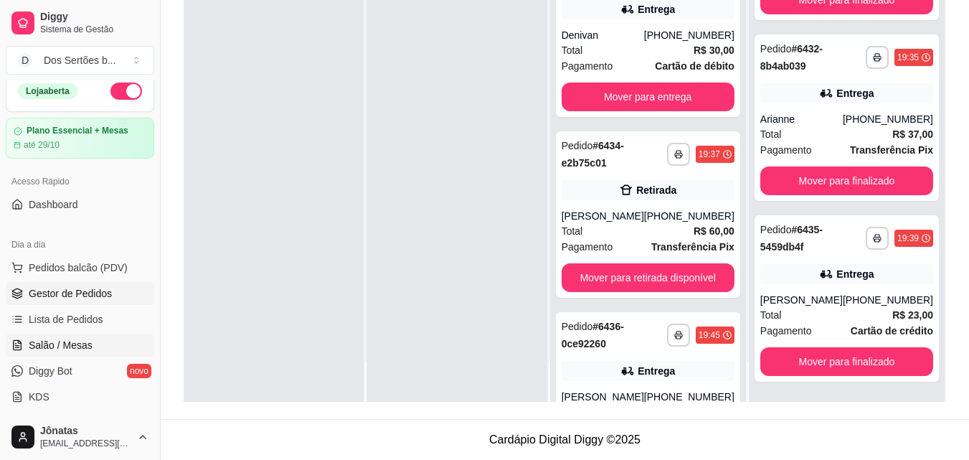
click at [79, 348] on span "Salão / Mesas" at bounding box center [61, 345] width 64 height 14
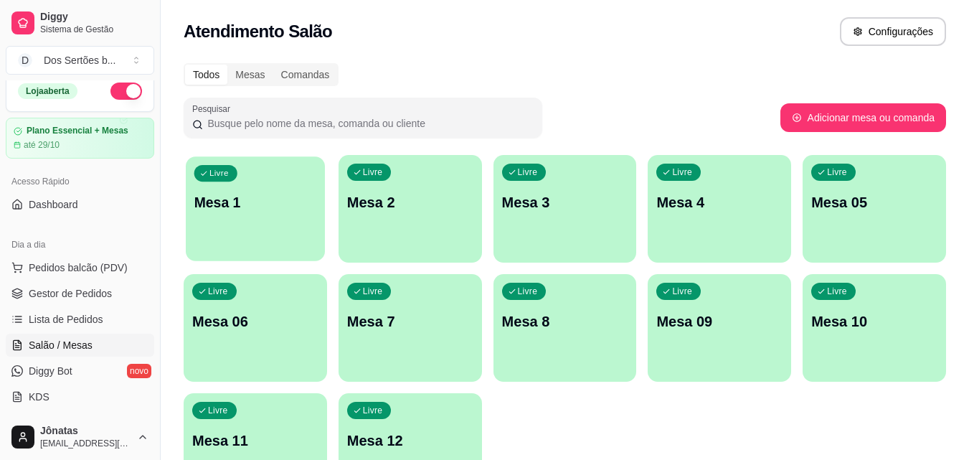
click at [252, 235] on div "Livre Mesa 1" at bounding box center [255, 199] width 139 height 87
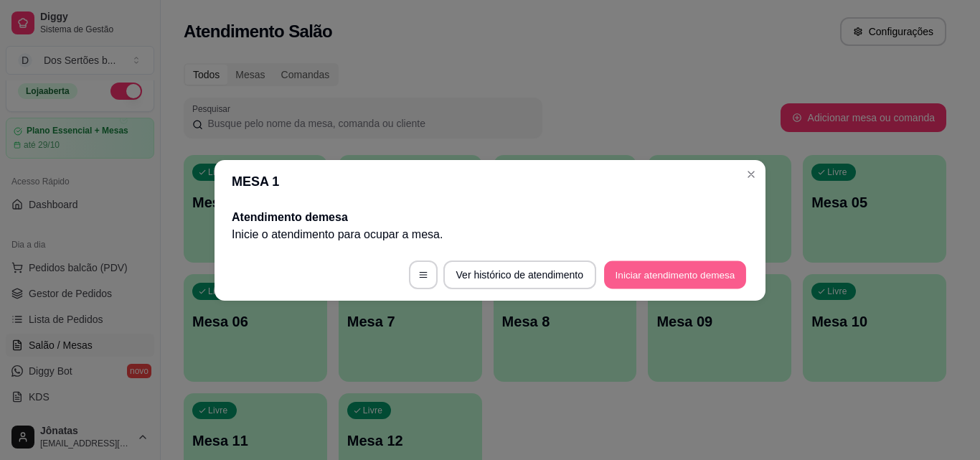
click at [638, 270] on button "Iniciar atendimento de mesa" at bounding box center [675, 274] width 142 height 28
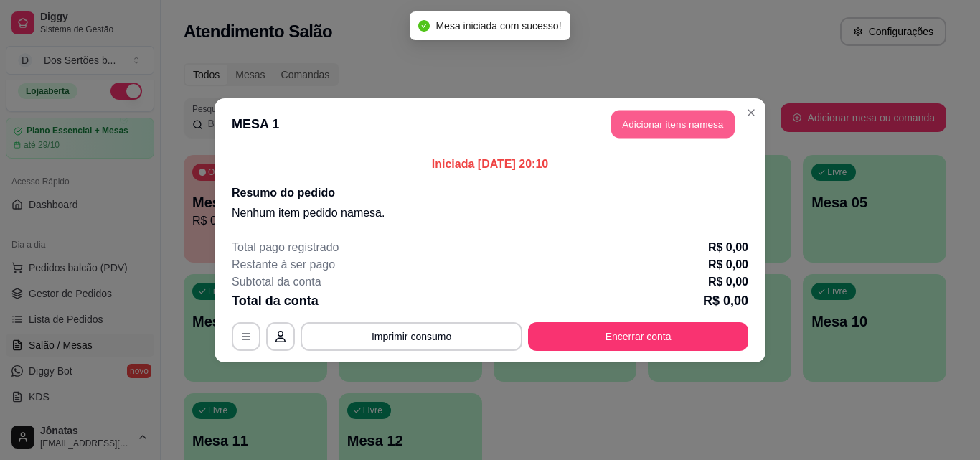
click at [670, 115] on button "Adicionar itens na mesa" at bounding box center [672, 124] width 123 height 28
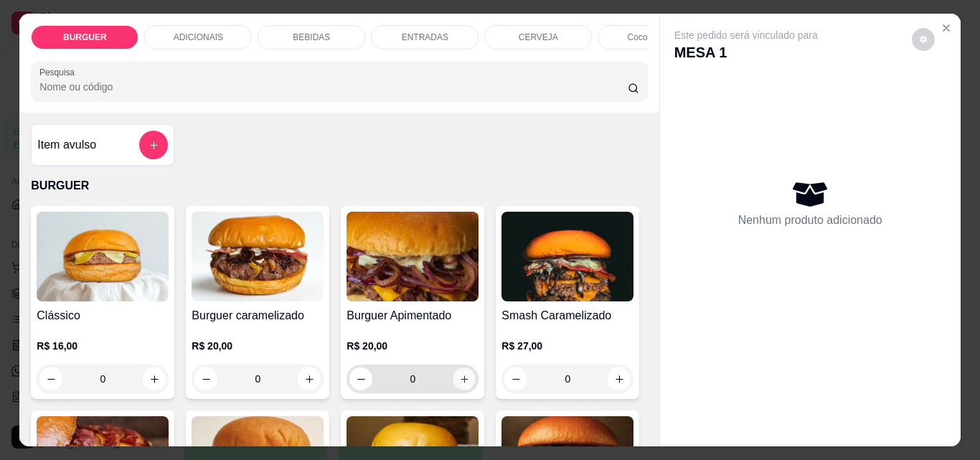
click at [459, 384] on icon "increase-product-quantity" at bounding box center [464, 379] width 11 height 11
type input "1"
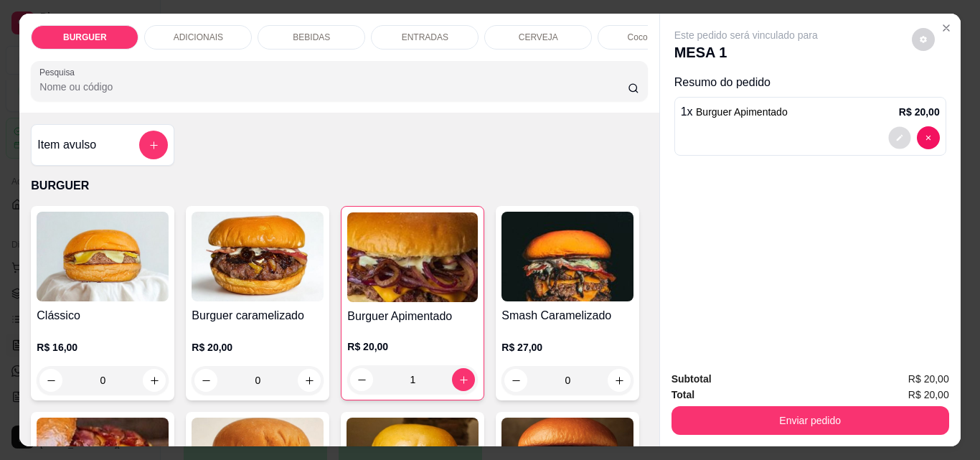
click at [895, 133] on icon "decrease-product-quantity" at bounding box center [899, 137] width 9 height 9
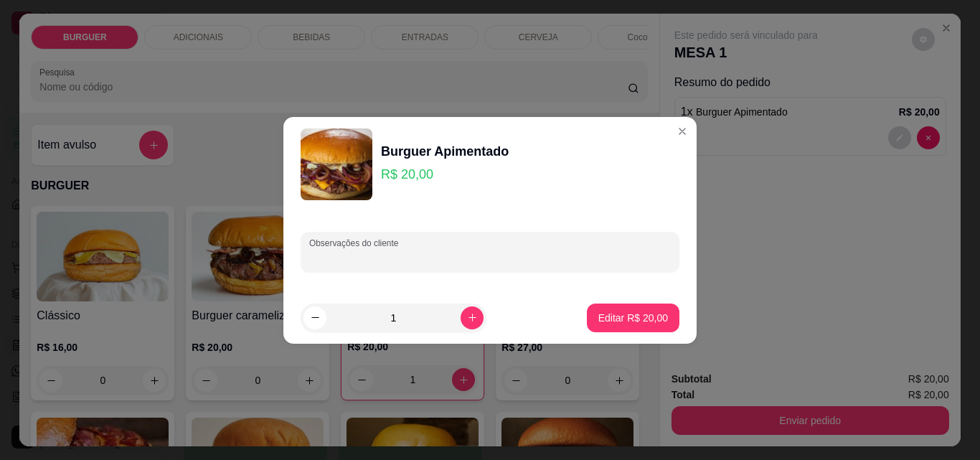
click at [430, 260] on input "Observações do cliente" at bounding box center [489, 257] width 361 height 14
type input "sem chedddar"
click at [605, 309] on button "Editar R$ 20,00" at bounding box center [633, 317] width 90 height 28
type input "0"
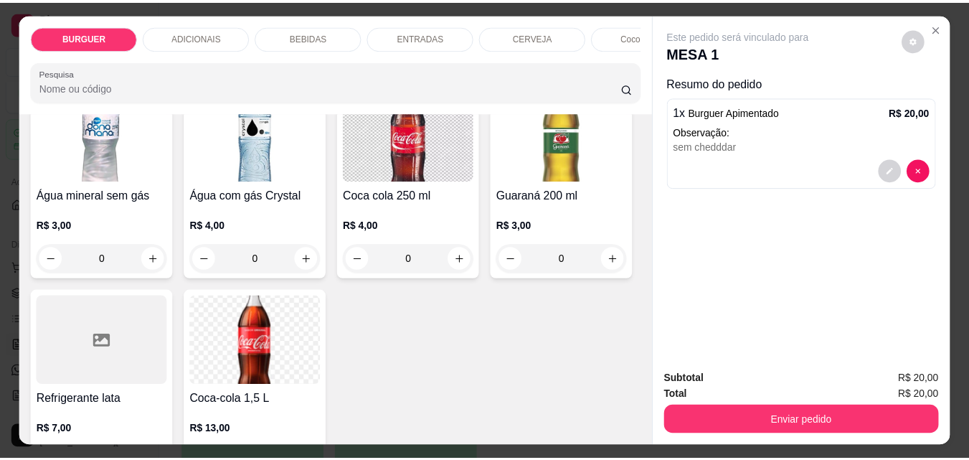
scroll to position [1833, 0]
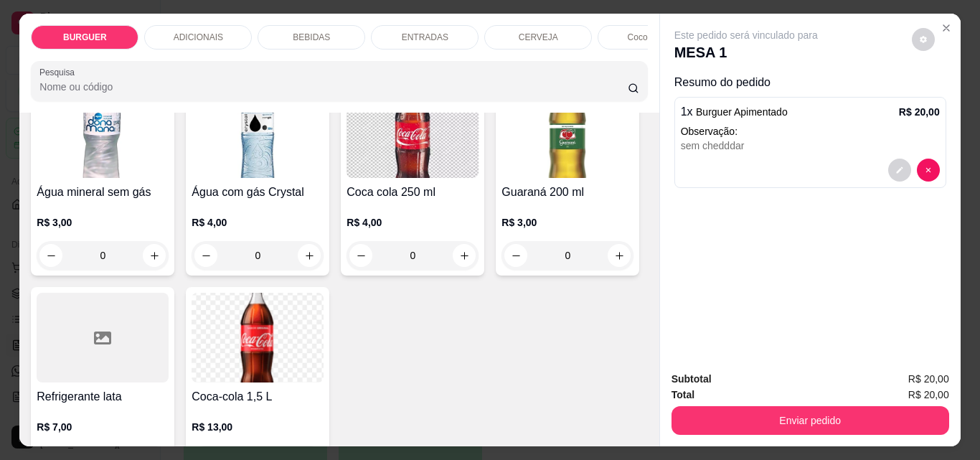
click at [315, 57] on icon "increase-product-quantity" at bounding box center [309, 51] width 11 height 11
type input "1"
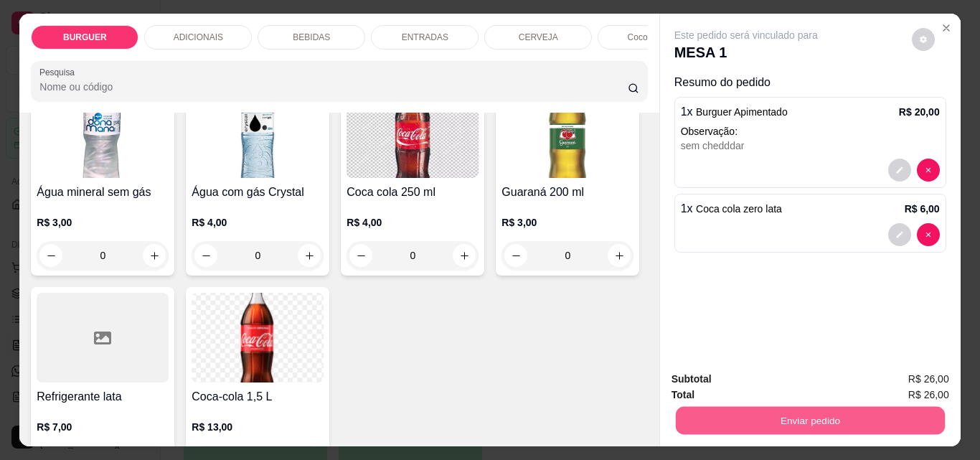
click at [768, 407] on button "Enviar pedido" at bounding box center [809, 420] width 269 height 28
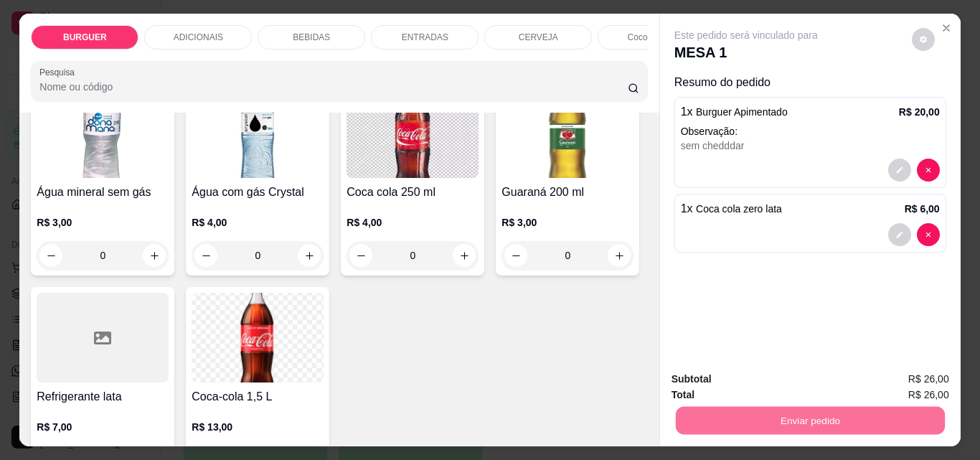
click at [896, 369] on button "Enviar pedido" at bounding box center [911, 379] width 79 height 27
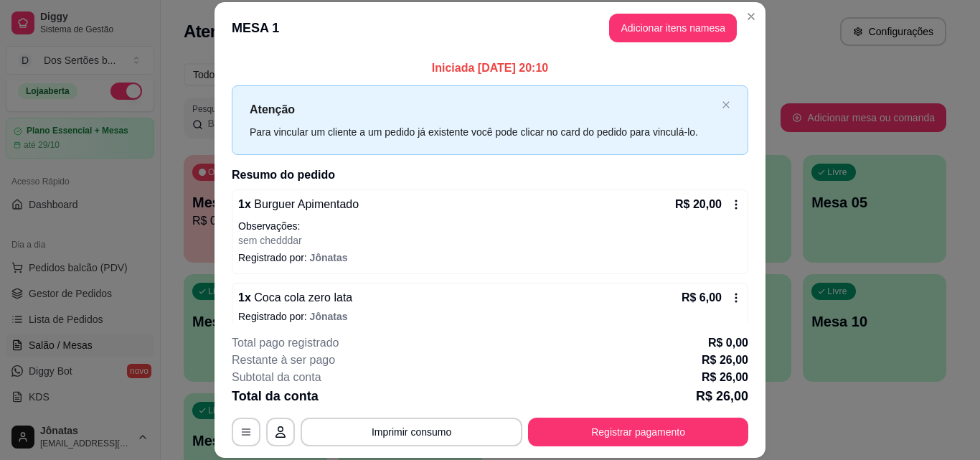
click at [276, 0] on html "Diggy Sistema de Gestão D Dos Sertões b ... Loja aberta Plano Essencial + Mesas…" at bounding box center [490, 230] width 980 height 460
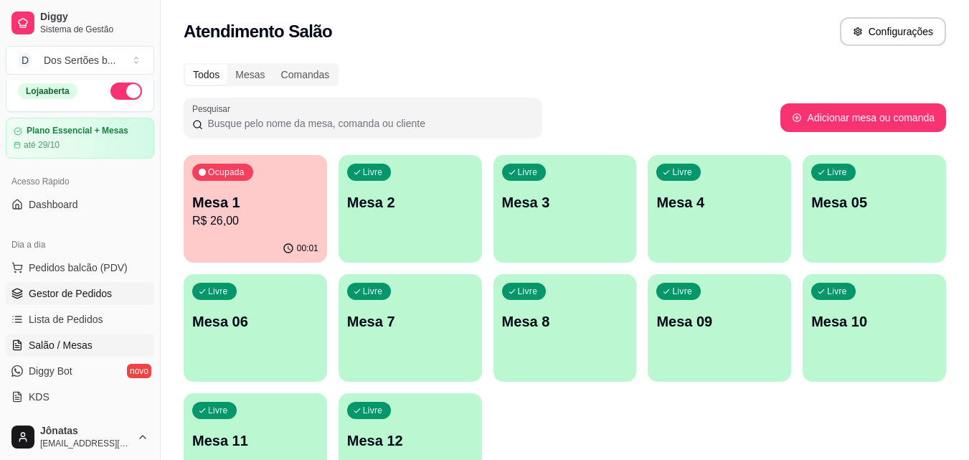
click at [38, 298] on span "Gestor de Pedidos" at bounding box center [70, 293] width 83 height 14
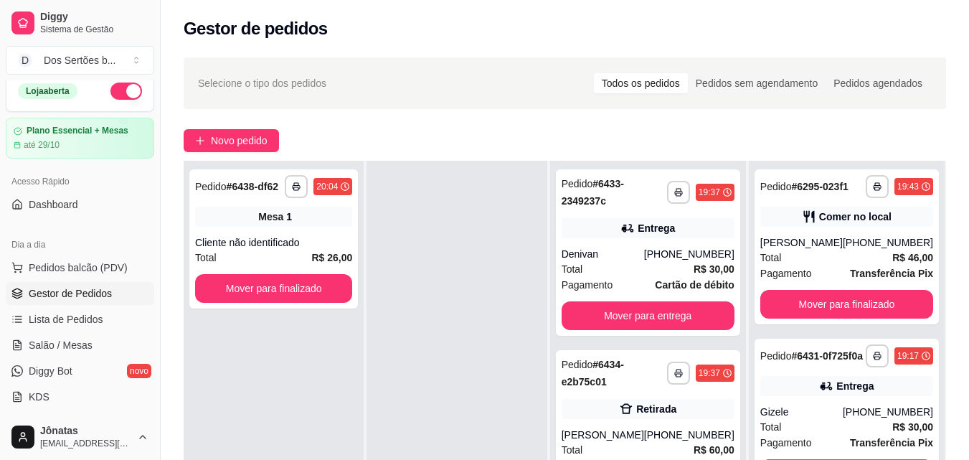
scroll to position [219, 0]
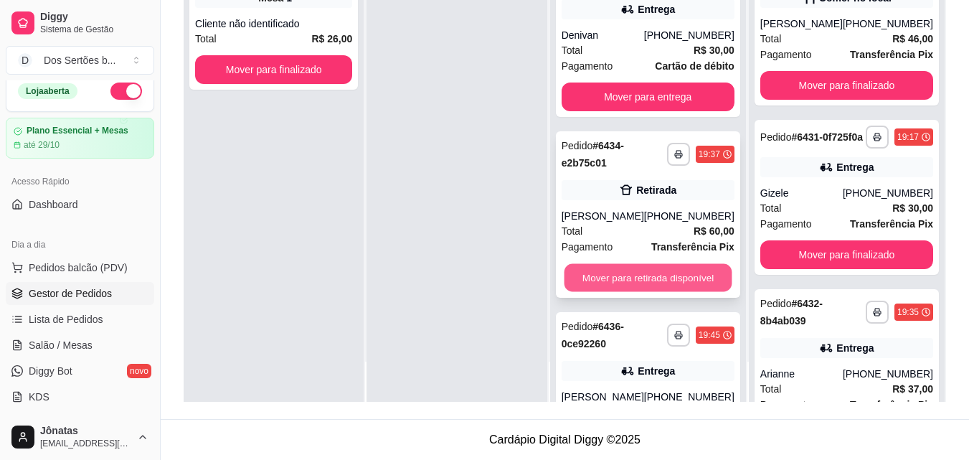
click at [594, 281] on button "Mover para retirada disponível" at bounding box center [648, 278] width 168 height 28
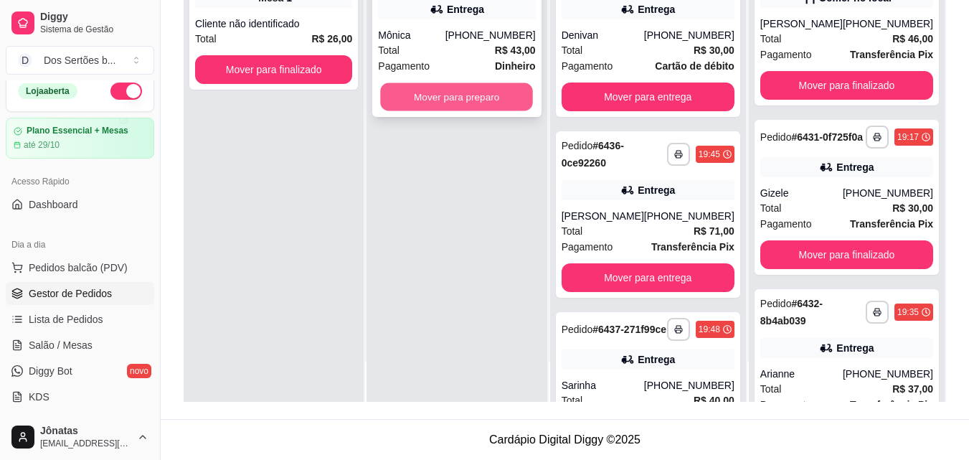
click at [432, 98] on button "Mover para preparo" at bounding box center [457, 97] width 153 height 28
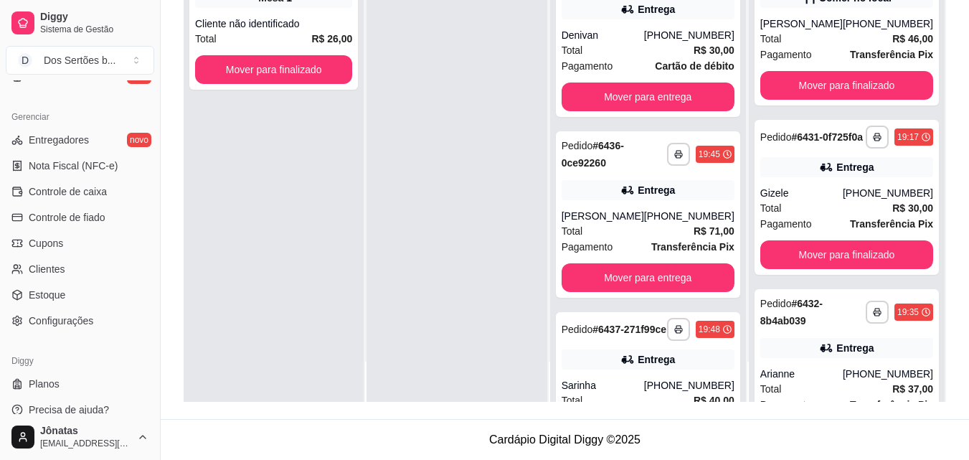
scroll to position [572, 0]
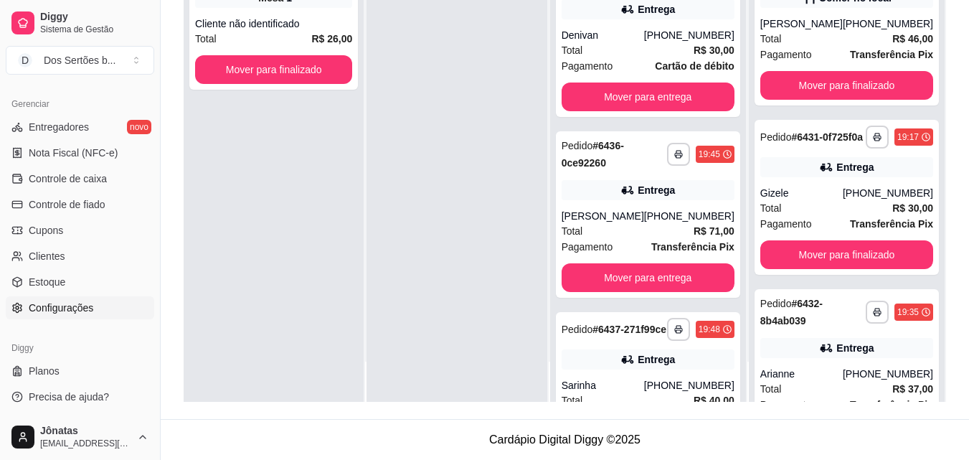
click at [45, 303] on span "Configurações" at bounding box center [61, 307] width 65 height 14
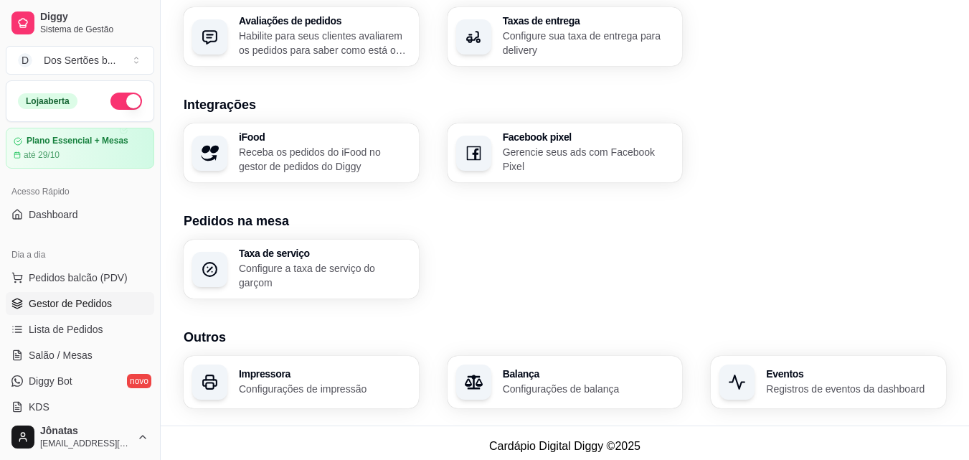
click at [100, 312] on link "Gestor de Pedidos" at bounding box center [80, 303] width 148 height 23
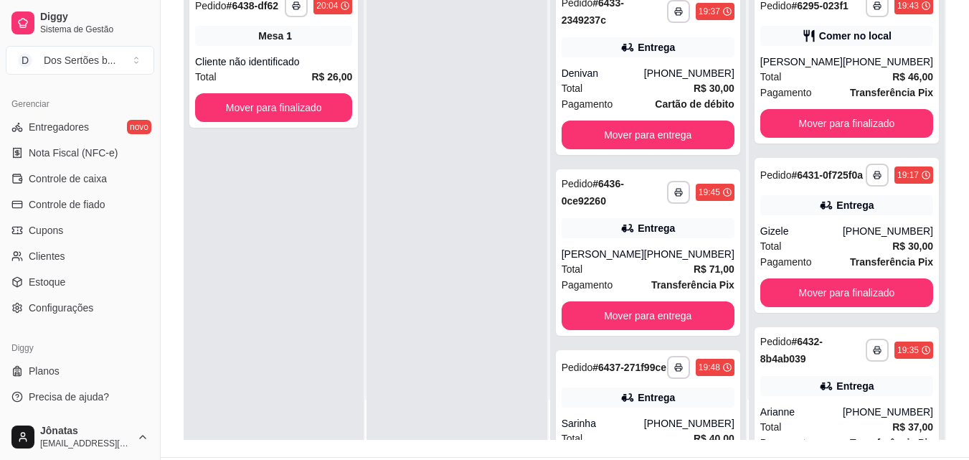
scroll to position [219, 0]
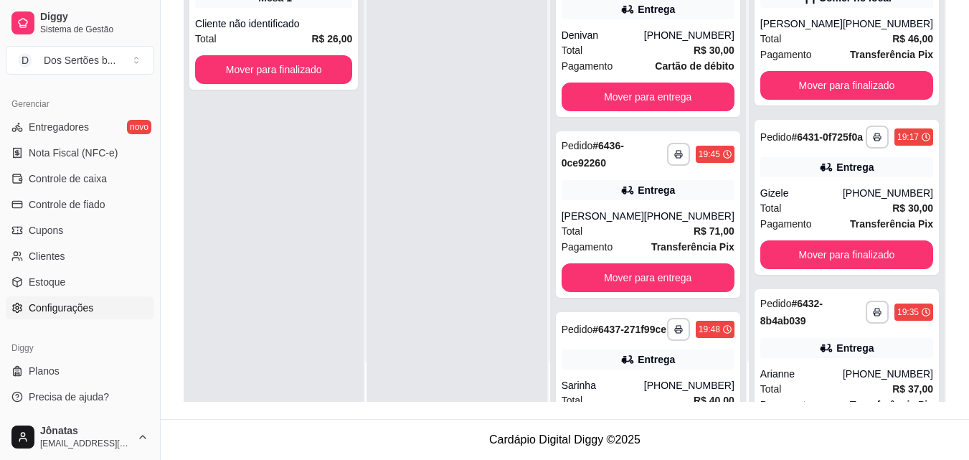
click at [57, 300] on span "Configurações" at bounding box center [61, 307] width 65 height 14
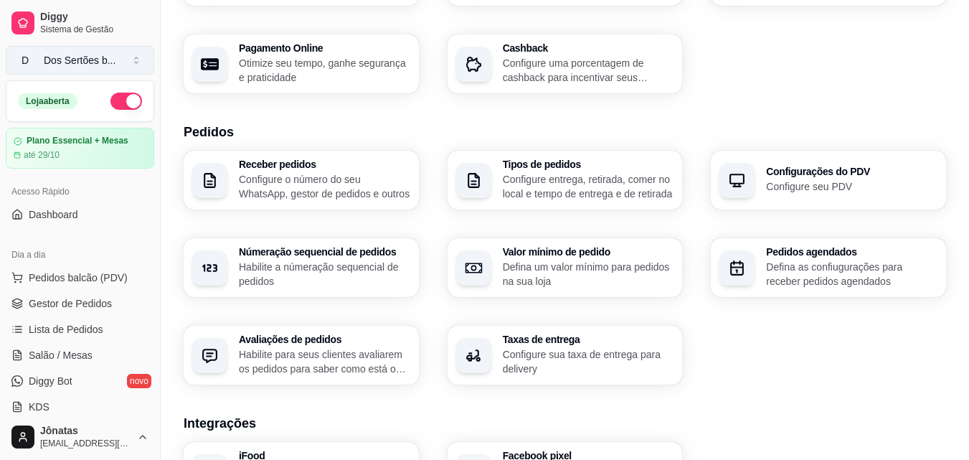
click at [60, 66] on div "Dos Sertões b ..." at bounding box center [80, 60] width 72 height 14
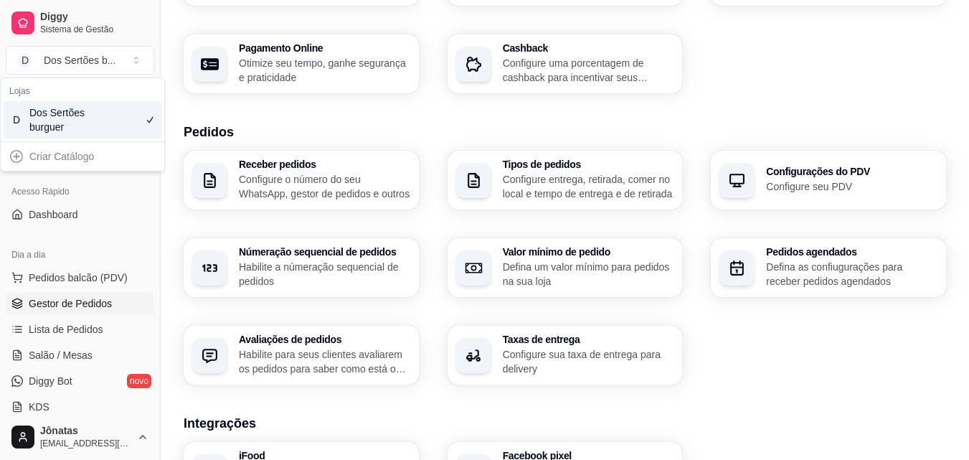
click at [92, 313] on link "Gestor de Pedidos" at bounding box center [80, 303] width 148 height 23
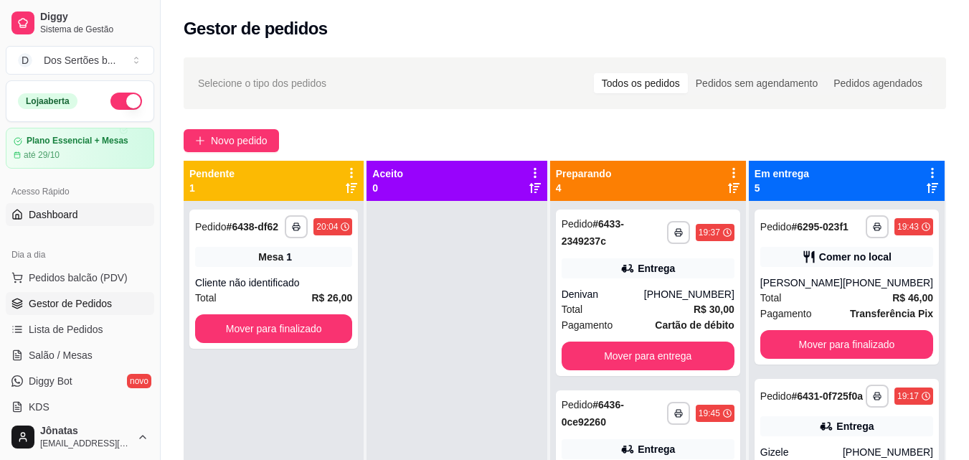
click at [58, 216] on span "Dashboard" at bounding box center [53, 214] width 49 height 14
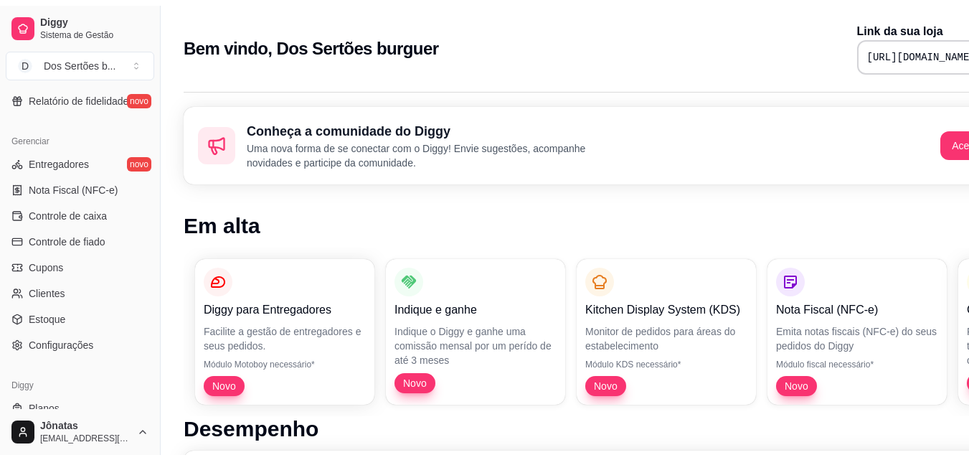
scroll to position [572, 0]
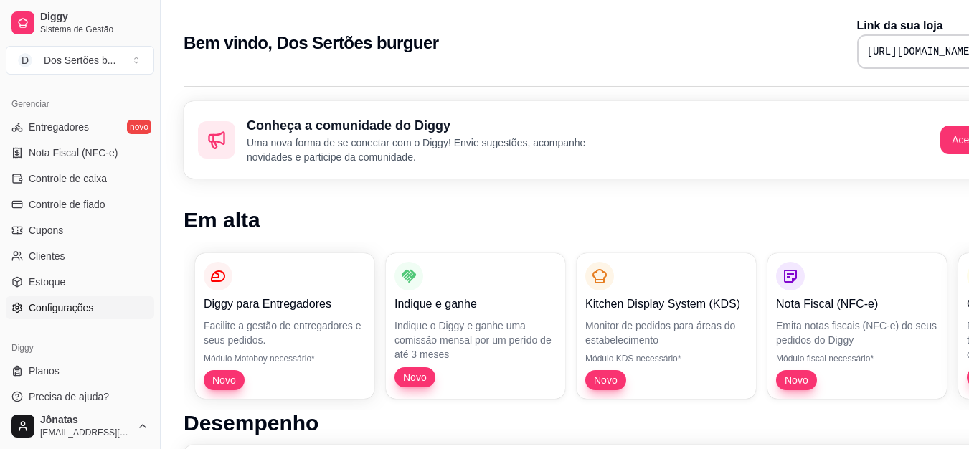
click at [57, 311] on span "Configurações" at bounding box center [61, 307] width 65 height 14
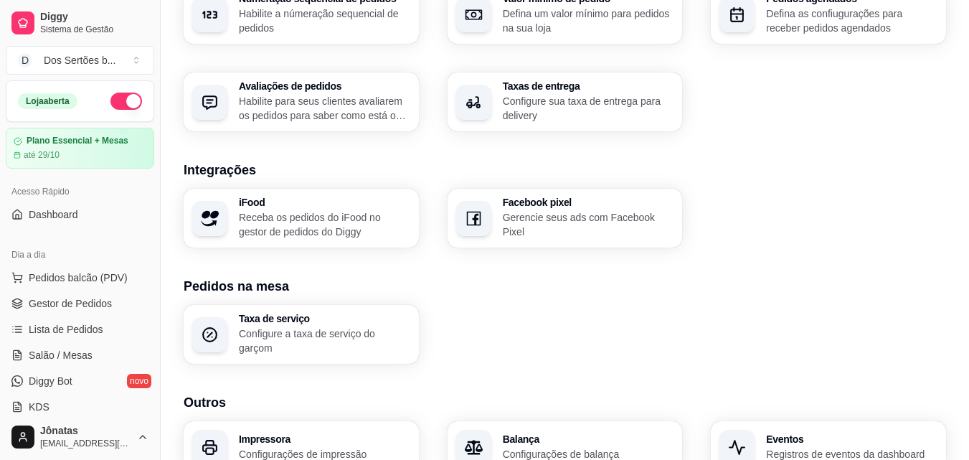
scroll to position [477, 0]
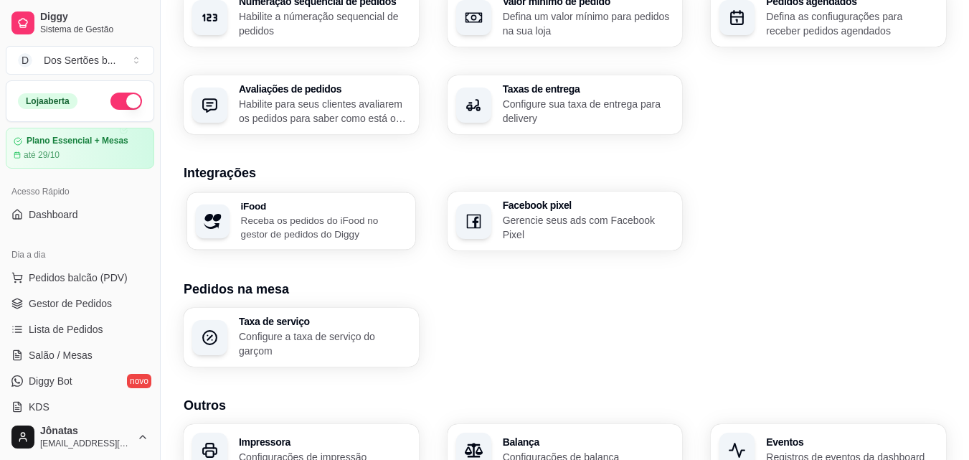
click at [281, 224] on p "Receba os pedidos do iFood no gestor de pedidos do Diggy" at bounding box center [324, 227] width 166 height 28
click at [544, 220] on p "Gerencie seus ads com Facebook Pixel" at bounding box center [588, 227] width 171 height 29
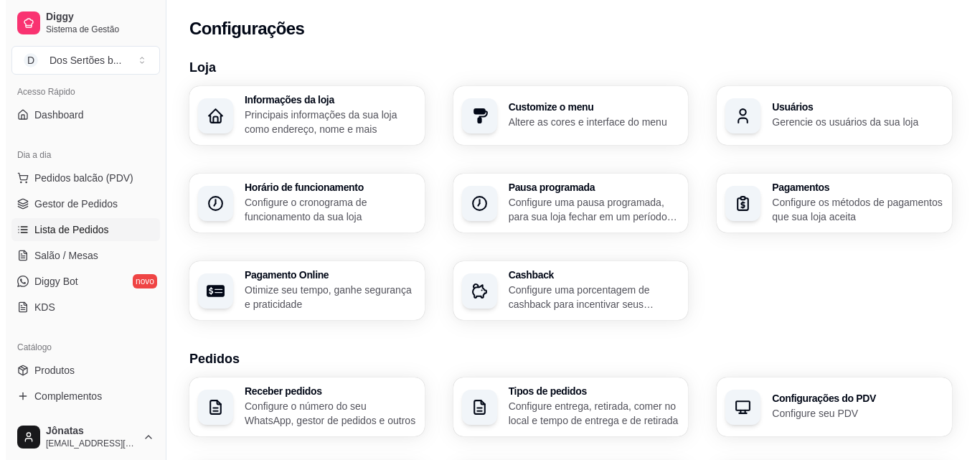
scroll to position [102, 0]
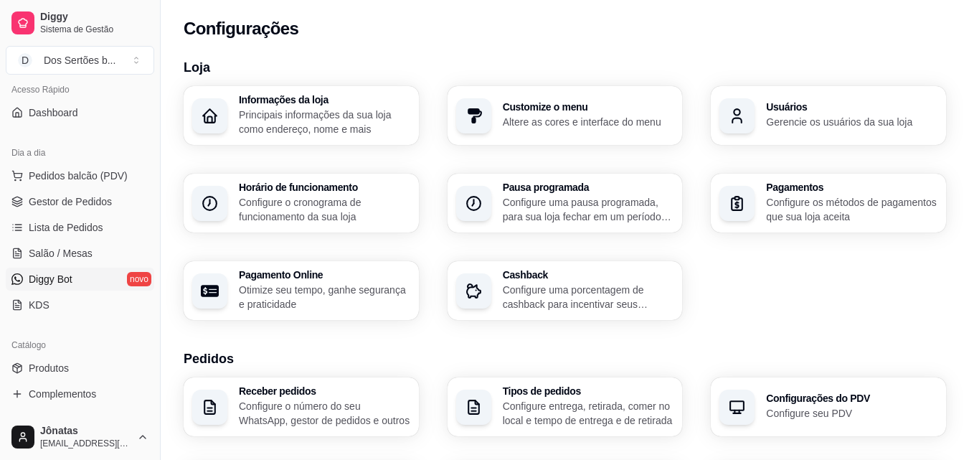
click at [56, 281] on span "Diggy Bot" at bounding box center [51, 279] width 44 height 14
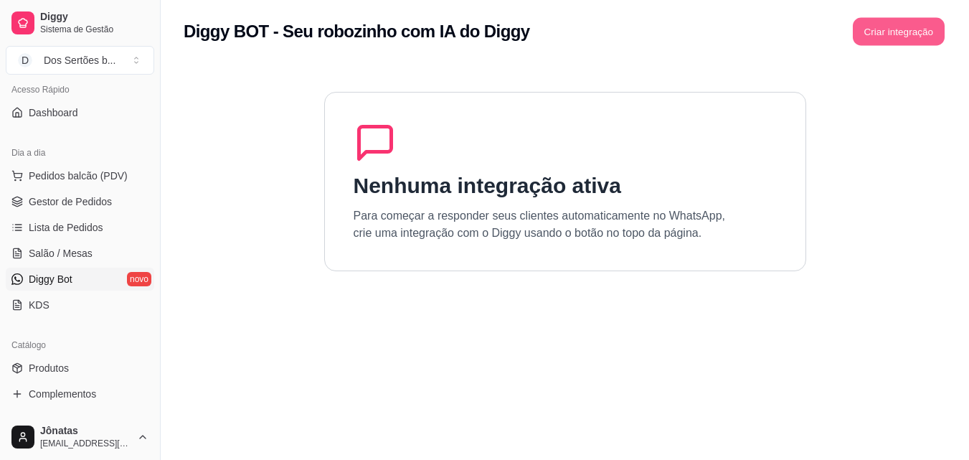
click at [881, 32] on button "Criar integração" at bounding box center [899, 32] width 92 height 28
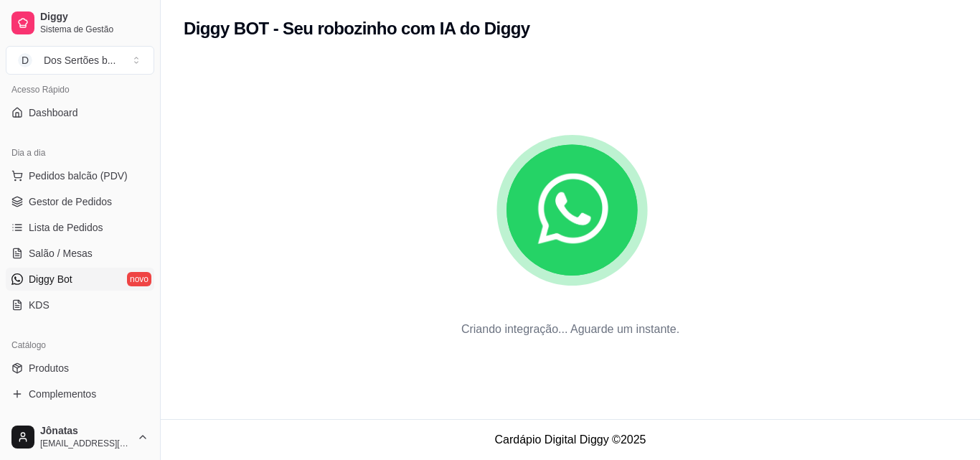
click at [559, 328] on p "Criando integração... Aguarde um instante." at bounding box center [570, 329] width 218 height 17
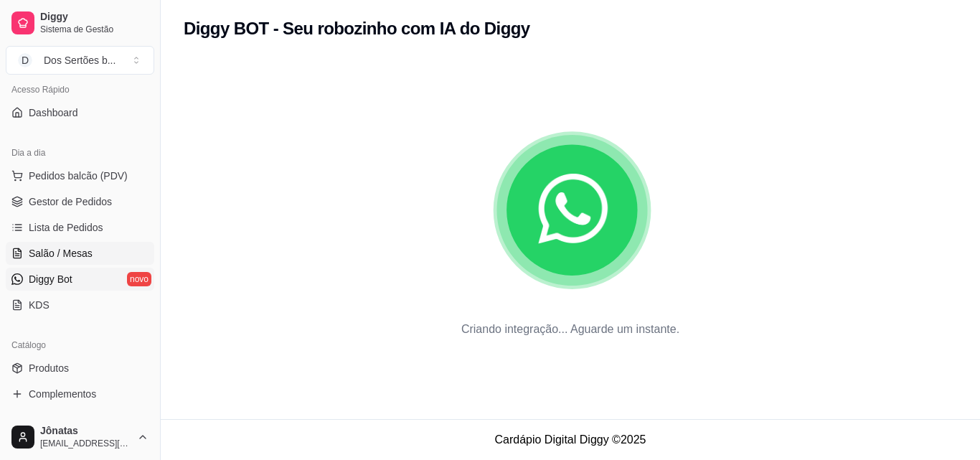
click at [21, 257] on icon at bounding box center [18, 252] width 8 height 9
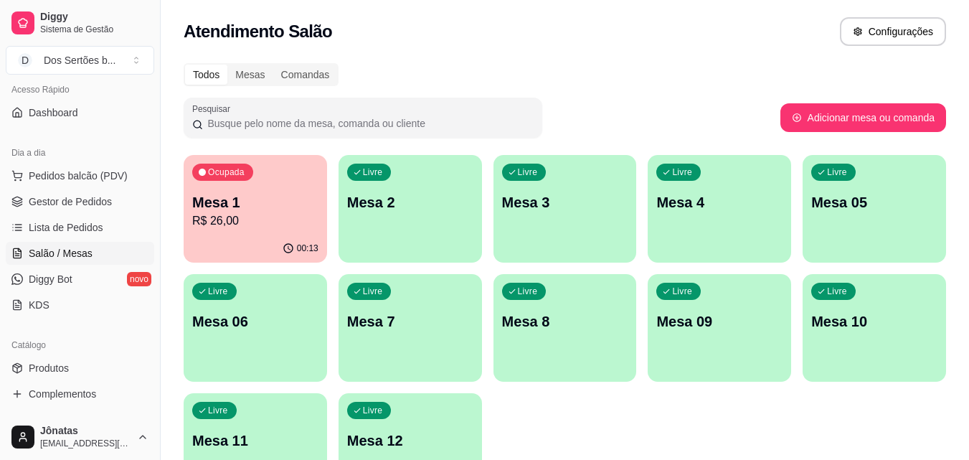
click at [327, 200] on div "Ocupada Mesa 1 R$ 26,00 00:13 Livre Mesa 2 Livre Mesa 3 Livre Mesa 4 Livre Mesa…" at bounding box center [565, 328] width 762 height 346
click at [290, 212] on div "Mesa 1 R$ 26,00" at bounding box center [255, 211] width 123 height 36
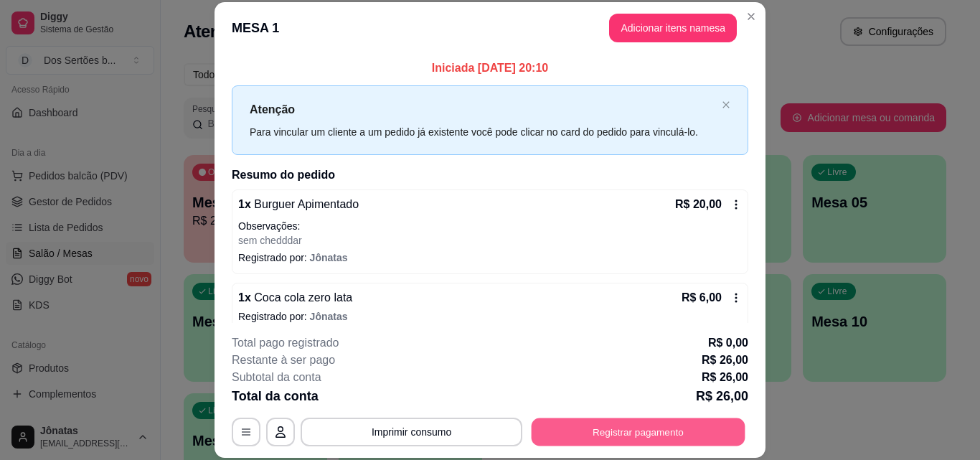
click at [605, 428] on button "Registrar pagamento" at bounding box center [638, 431] width 214 height 28
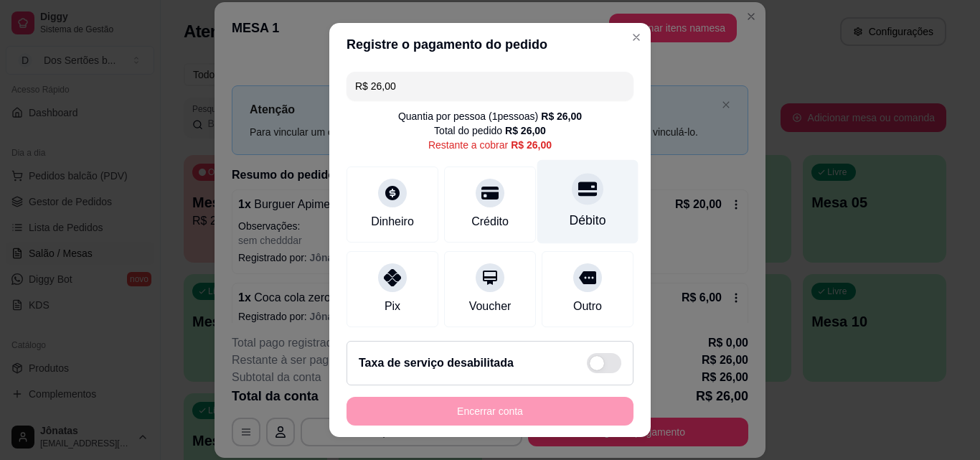
click at [544, 200] on div "Débito" at bounding box center [587, 202] width 101 height 84
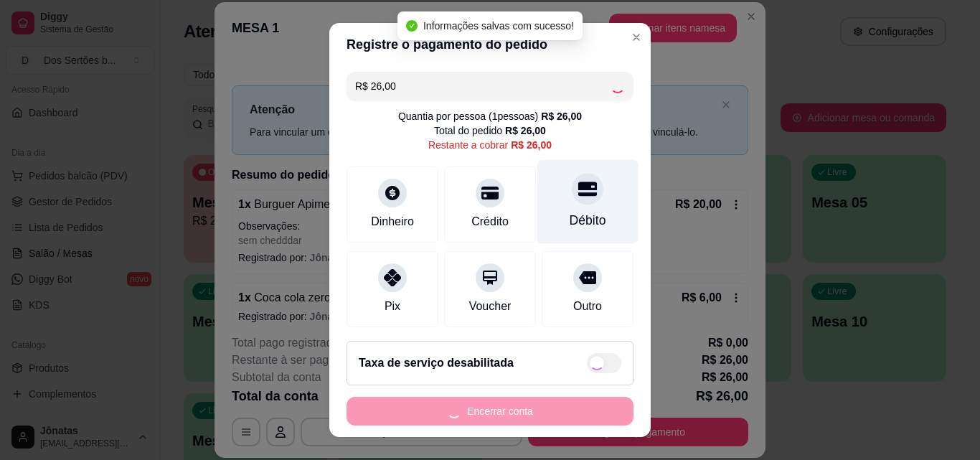
type input "R$ 0,00"
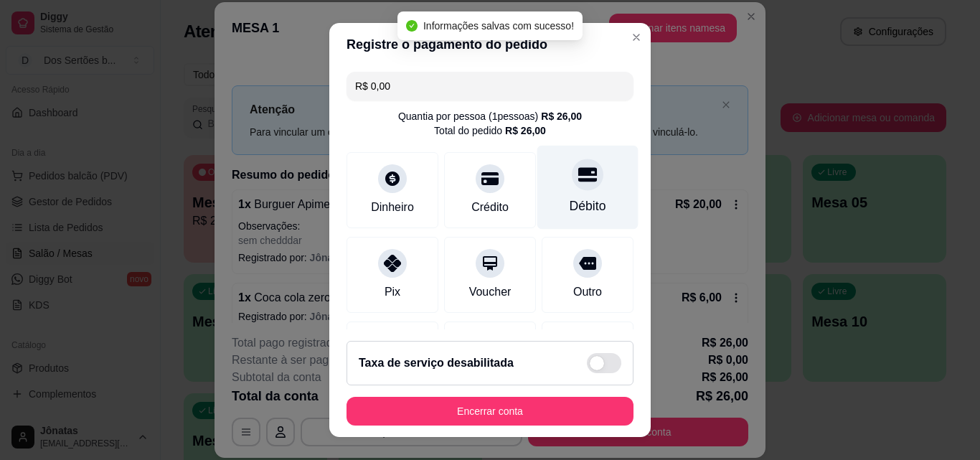
scroll to position [166, 0]
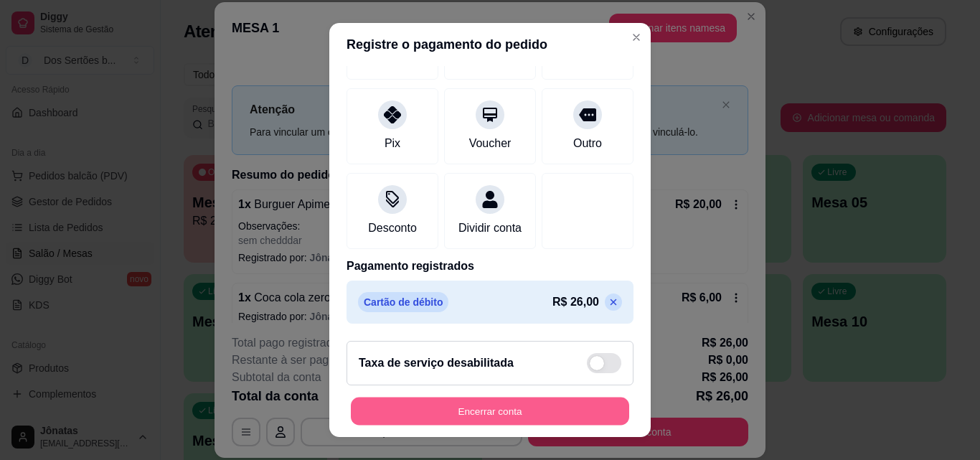
click at [455, 412] on button "Encerrar conta" at bounding box center [490, 411] width 278 height 28
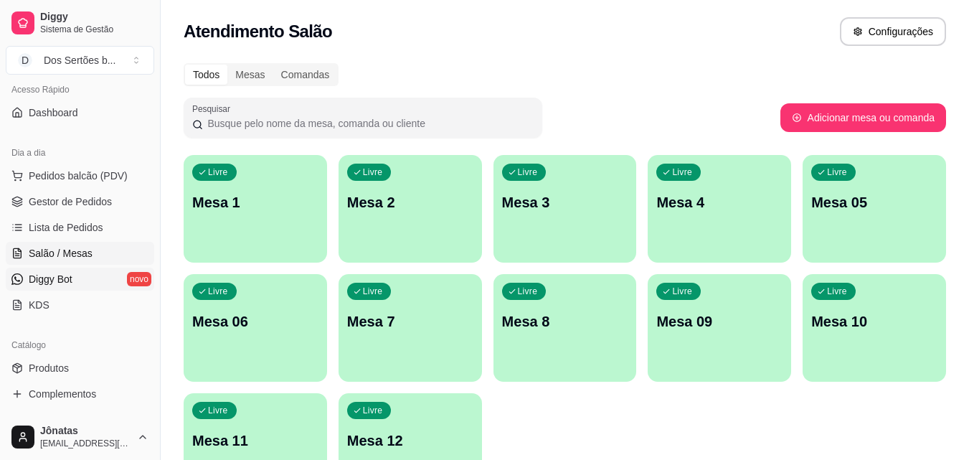
click at [42, 280] on span "Diggy Bot" at bounding box center [51, 279] width 44 height 14
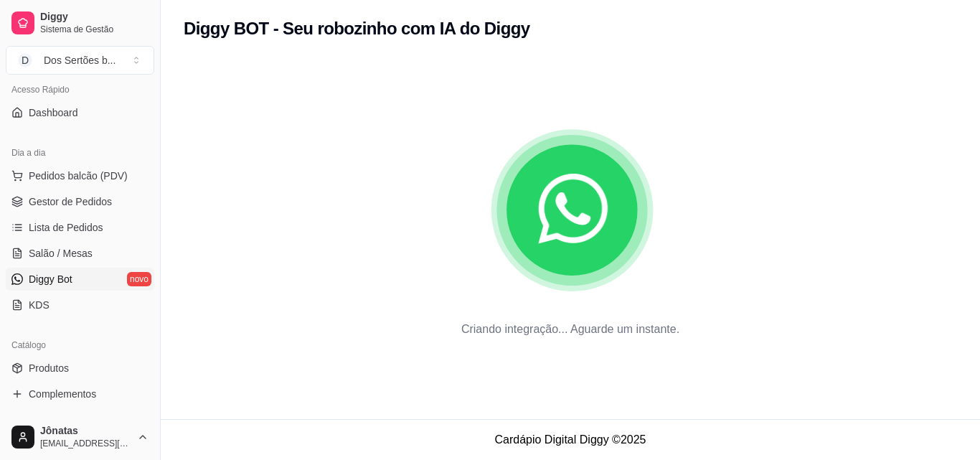
click at [541, 287] on icon "animation" at bounding box center [570, 207] width 773 height 179
click at [541, 287] on icon "animation" at bounding box center [572, 211] width 161 height 161
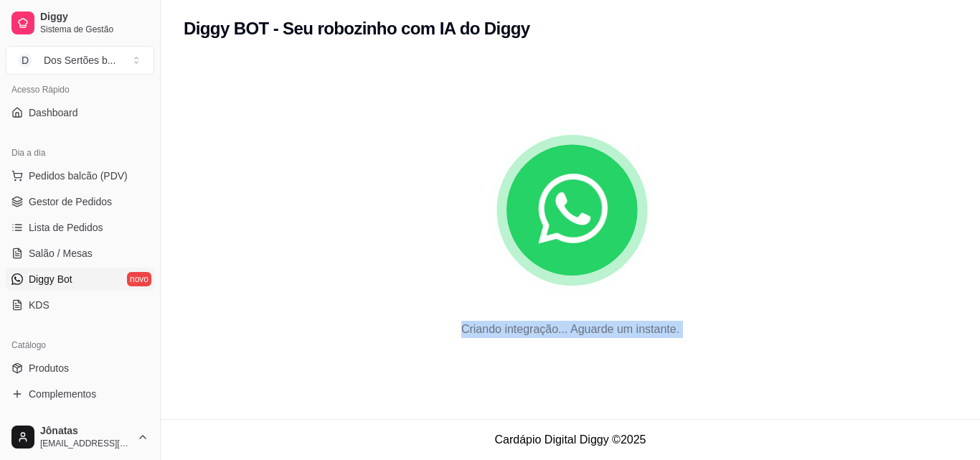
click at [540, 287] on icon "animation" at bounding box center [572, 210] width 164 height 164
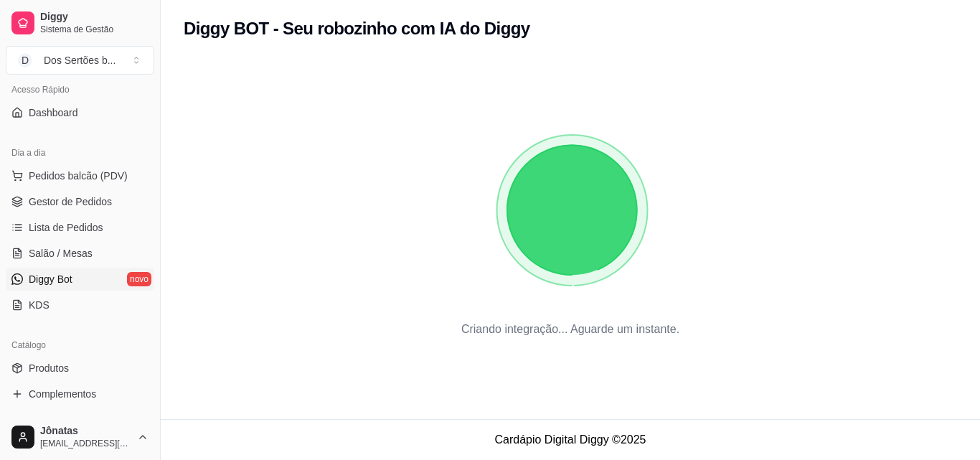
click at [714, 171] on icon "animation" at bounding box center [570, 207] width 773 height 179
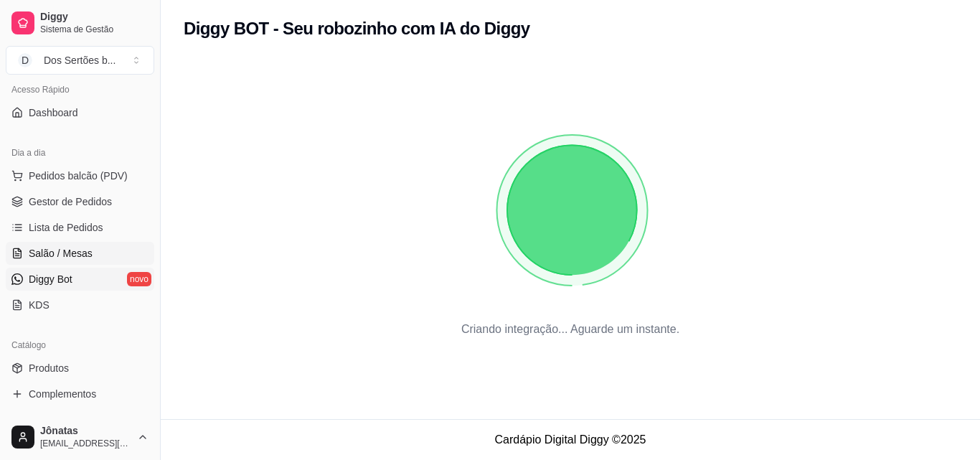
click at [34, 250] on span "Salão / Mesas" at bounding box center [61, 253] width 64 height 14
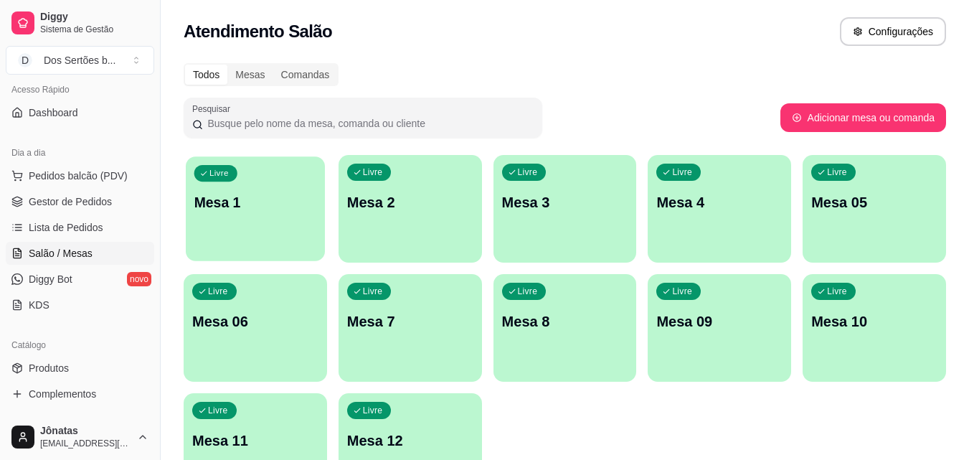
click at [274, 190] on div "Livre Mesa 1" at bounding box center [255, 199] width 139 height 87
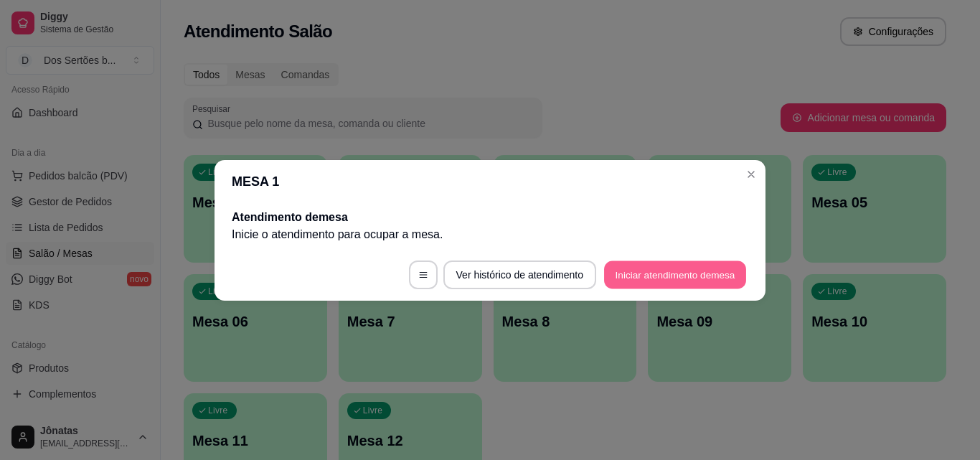
click at [637, 276] on button "Iniciar atendimento de mesa" at bounding box center [675, 274] width 142 height 28
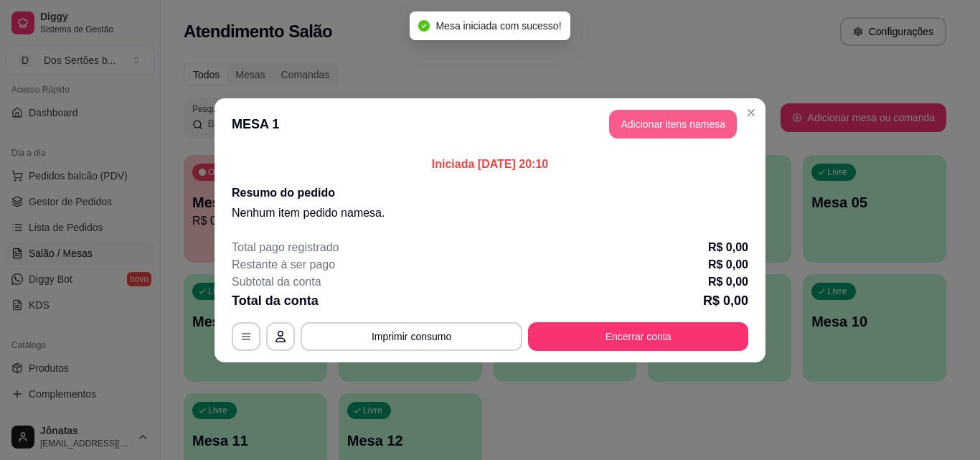
click at [700, 118] on button "Adicionar itens na mesa" at bounding box center [673, 124] width 128 height 29
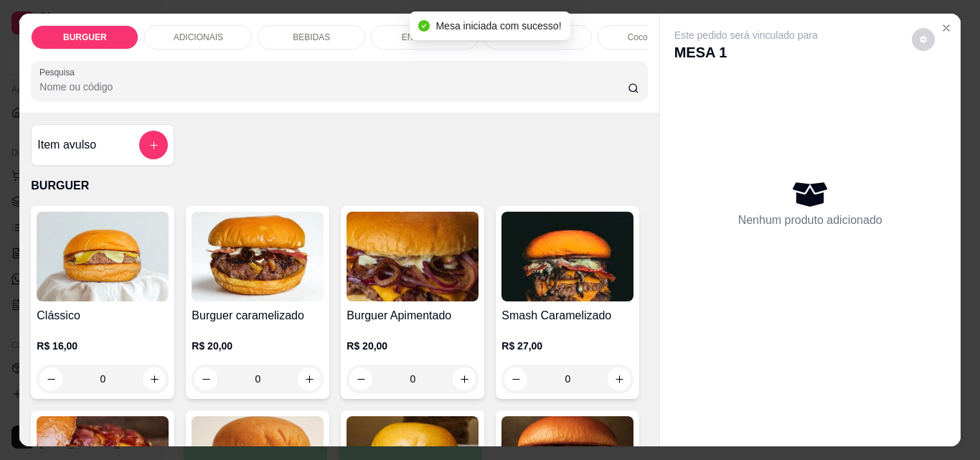
scroll to position [134, 0]
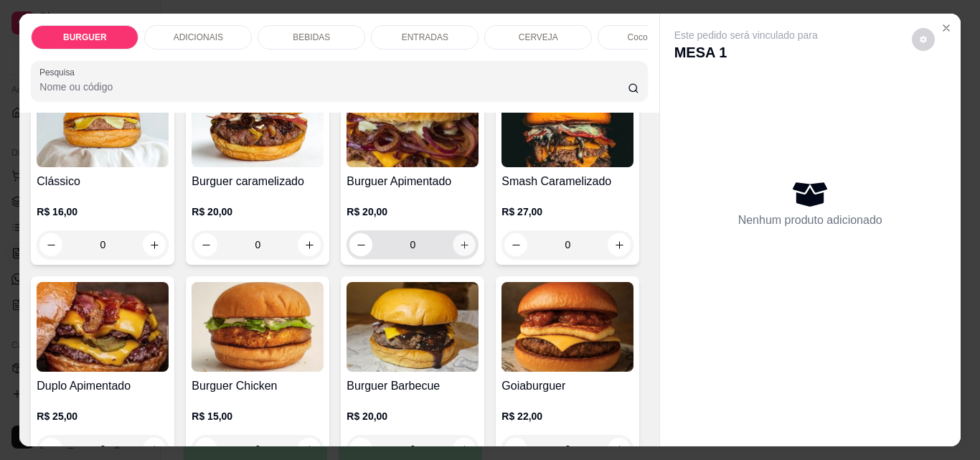
click at [460, 248] on icon "increase-product-quantity" at bounding box center [463, 244] width 7 height 7
type input "1"
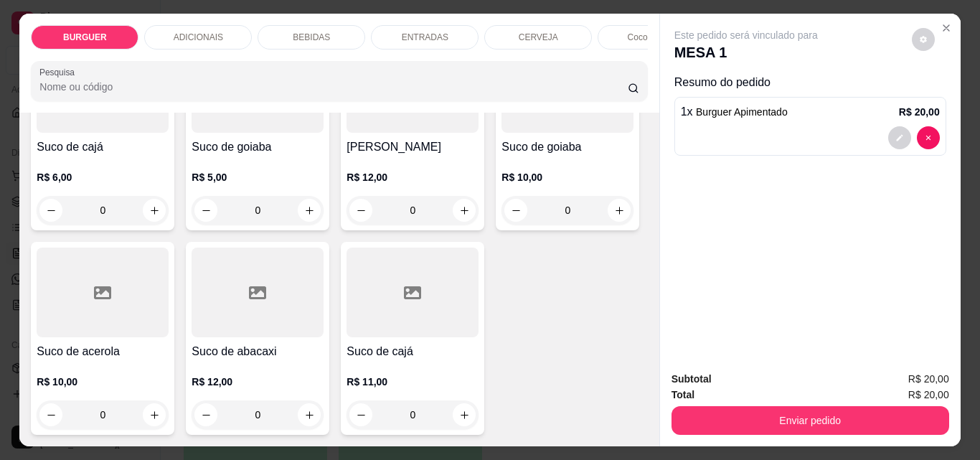
scroll to position [4161, 0]
click at [166, 222] on button "increase-product-quantity" at bounding box center [154, 210] width 22 height 22
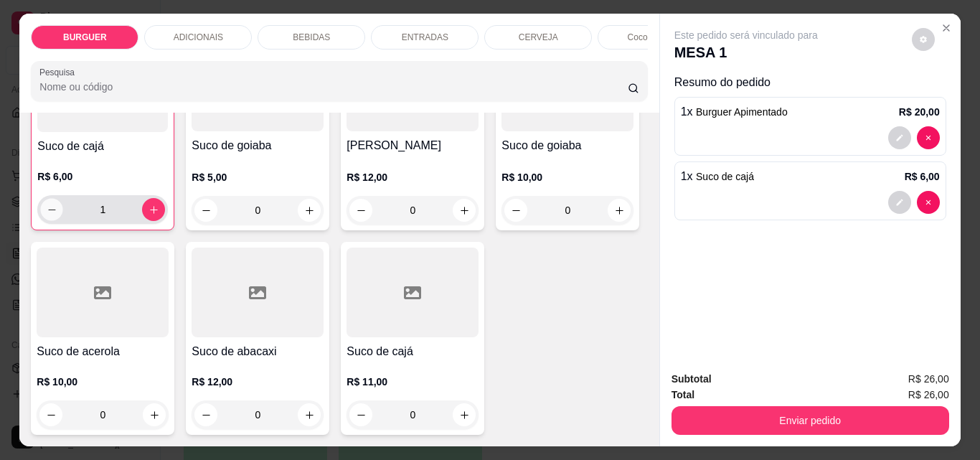
click at [57, 215] on icon "decrease-product-quantity" at bounding box center [52, 209] width 11 height 11
type input "0"
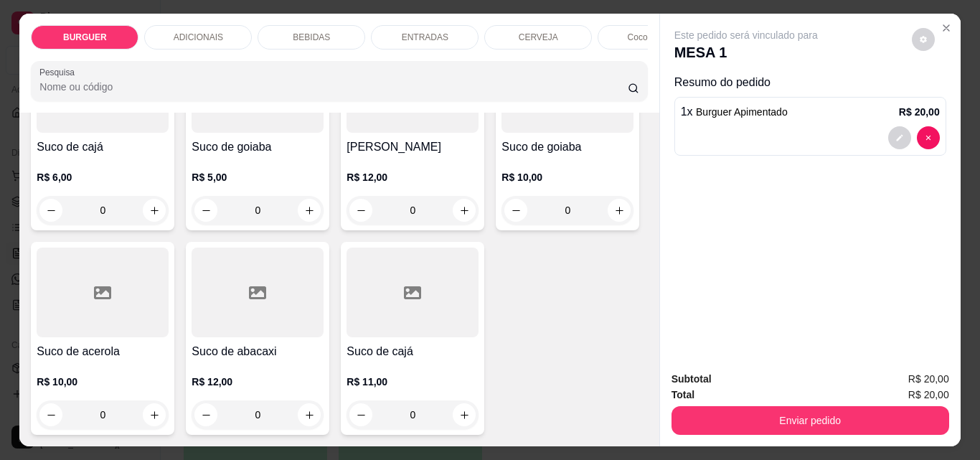
scroll to position [4268, 0]
click at [614, 11] on icon "increase-product-quantity" at bounding box center [619, 6] width 11 height 11
type input "1"
click at [895, 198] on icon "decrease-product-quantity" at bounding box center [899, 202] width 9 height 9
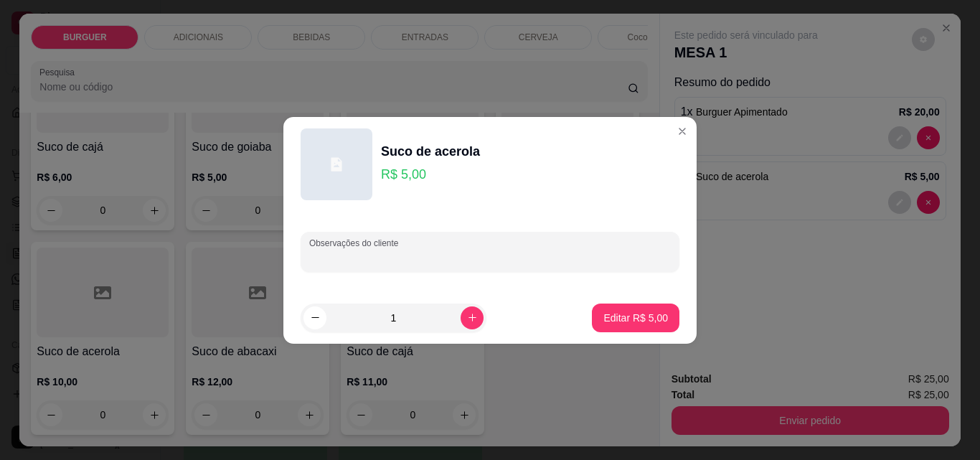
click at [429, 260] on input "Observações do cliente" at bounding box center [489, 257] width 361 height 14
type input "Caju"
click at [638, 314] on p "Editar R$ 5,00" at bounding box center [636, 318] width 62 height 14
type input "0"
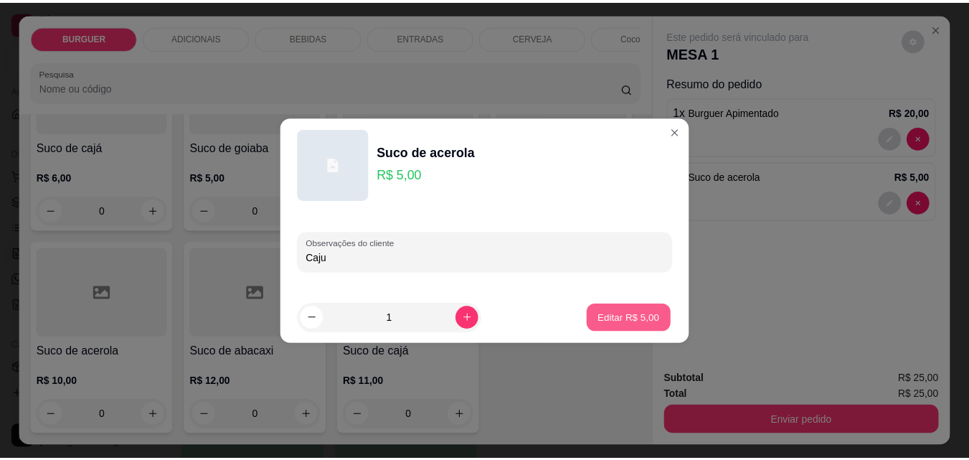
scroll to position [4268, 0]
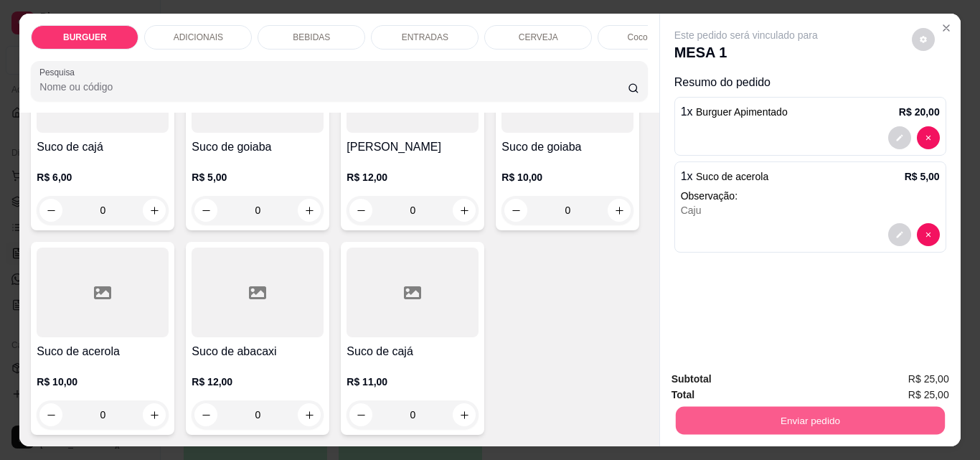
click at [772, 410] on button "Enviar pedido" at bounding box center [809, 420] width 269 height 28
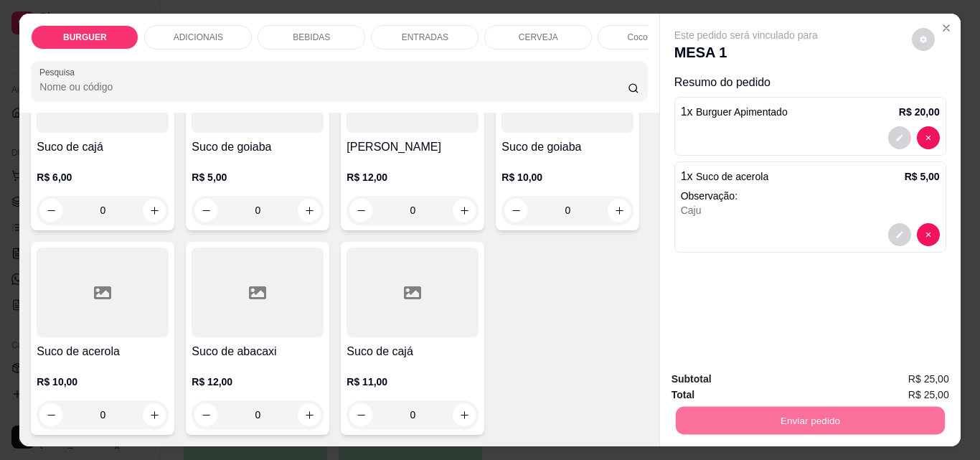
click at [913, 373] on button "Enviar pedido" at bounding box center [911, 379] width 79 height 27
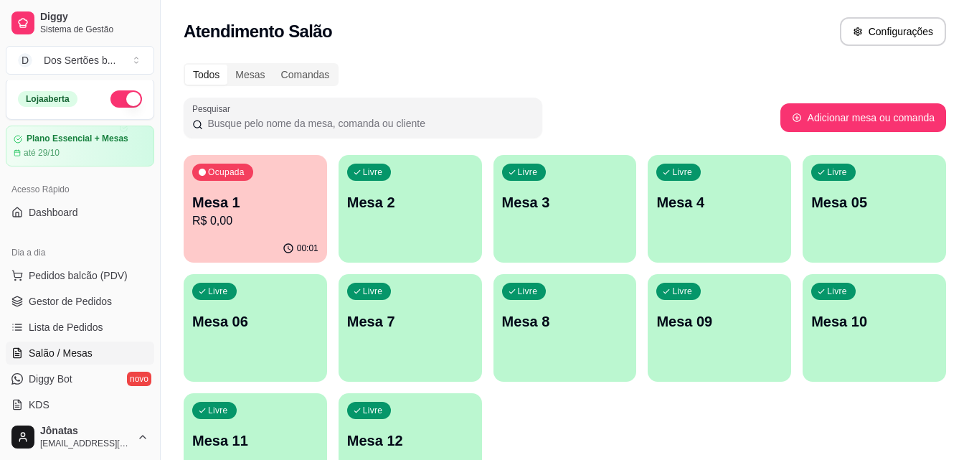
scroll to position [81, 0]
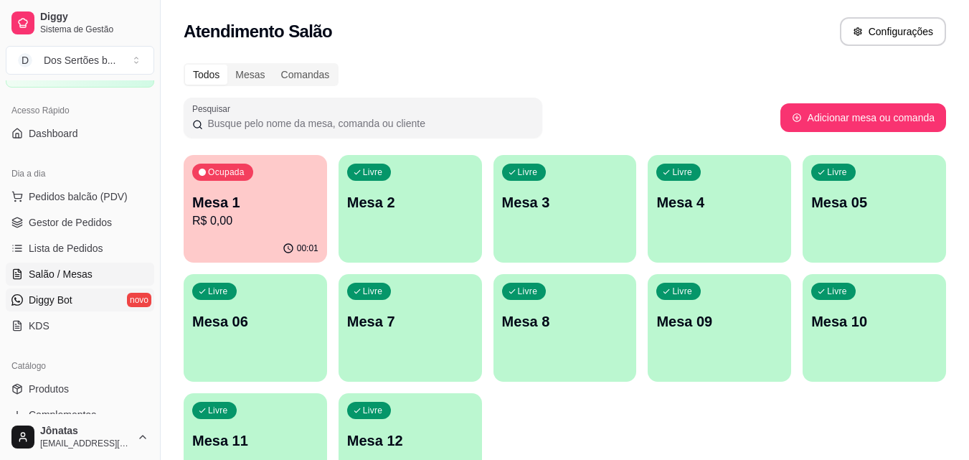
click at [70, 304] on span "Diggy Bot" at bounding box center [51, 300] width 44 height 14
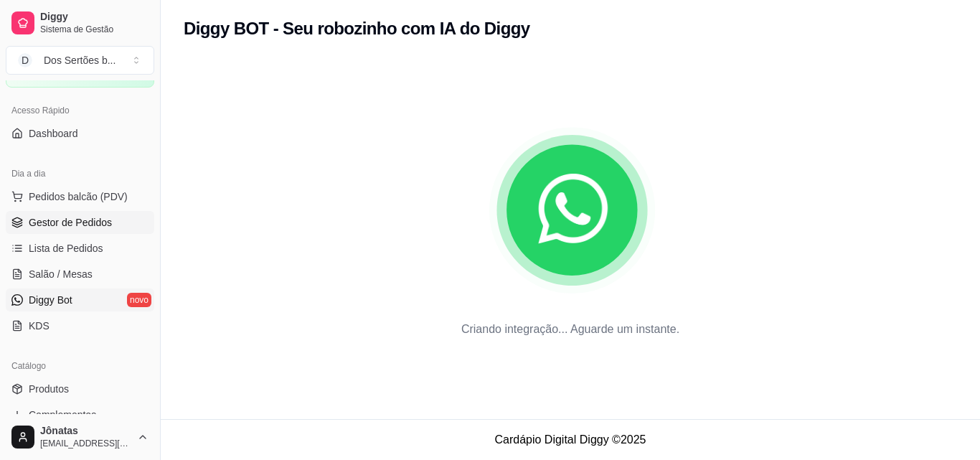
click at [32, 220] on span "Gestor de Pedidos" at bounding box center [70, 222] width 83 height 14
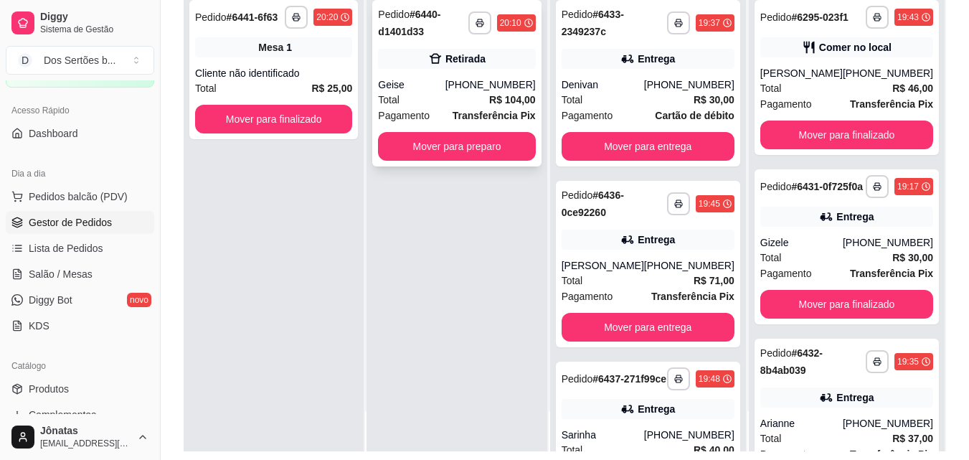
scroll to position [179, 0]
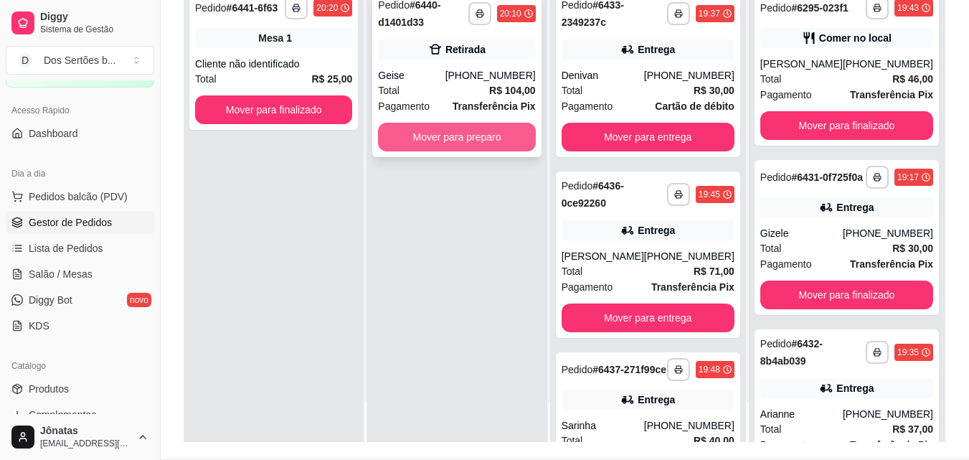
click at [432, 129] on button "Mover para preparo" at bounding box center [456, 137] width 157 height 29
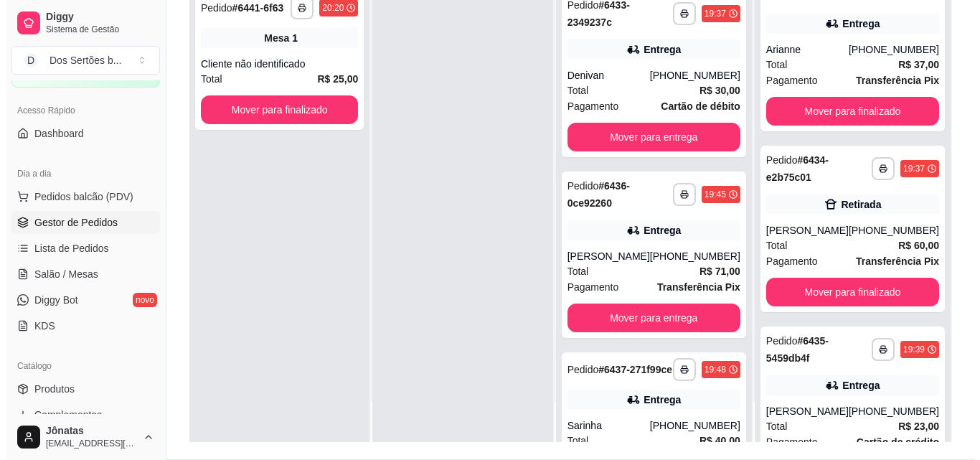
scroll to position [458, 0]
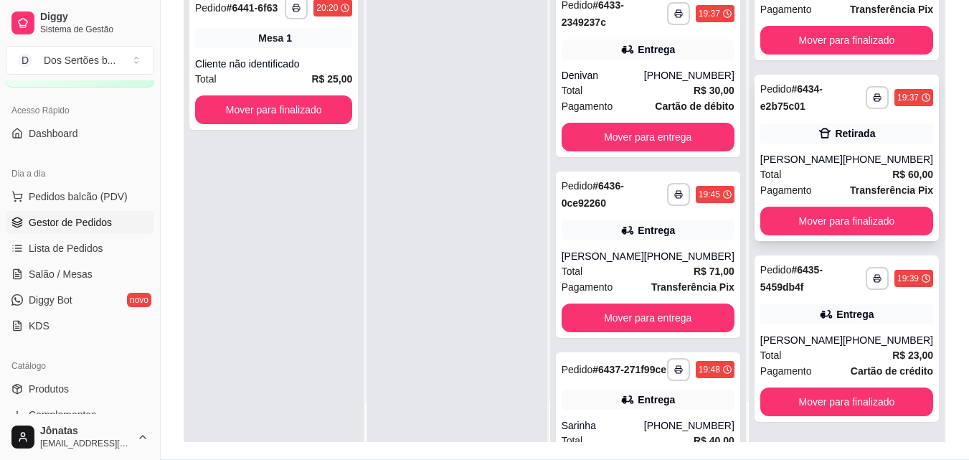
click at [805, 156] on div "[PERSON_NAME]" at bounding box center [801, 159] width 82 height 14
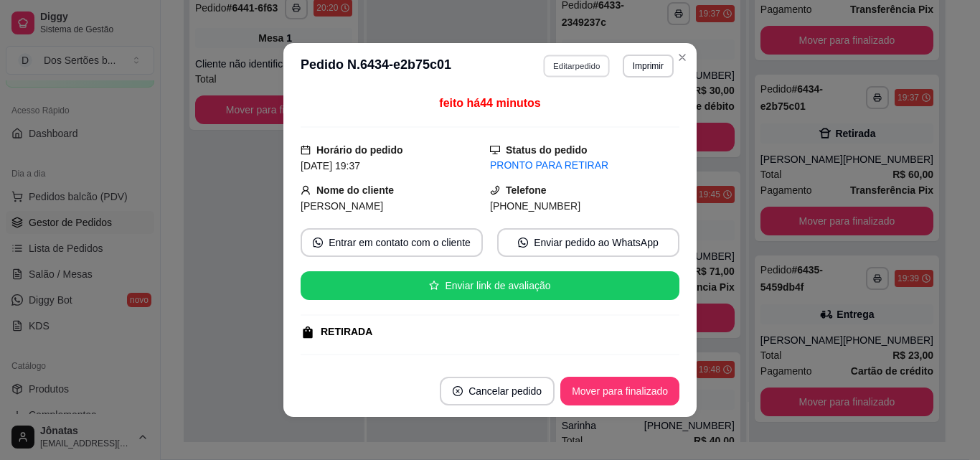
click at [559, 65] on button "Editar pedido" at bounding box center [577, 66] width 67 height 22
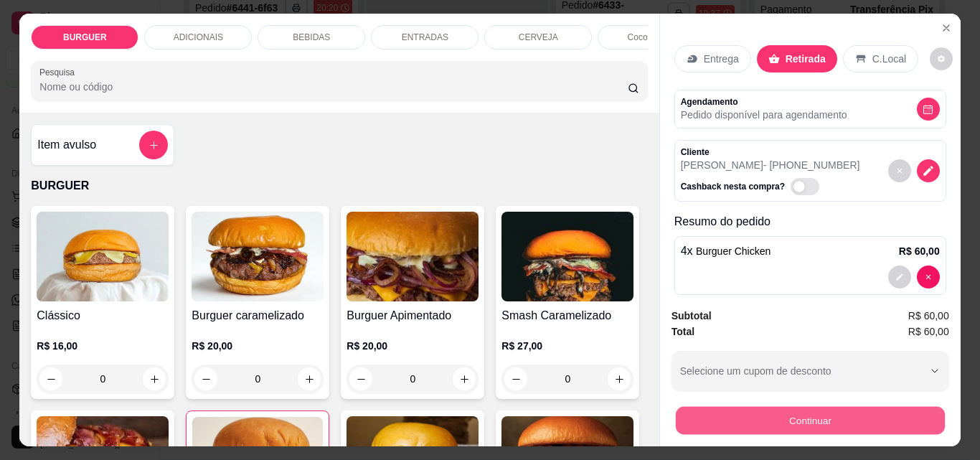
click at [785, 411] on button "Continuar" at bounding box center [809, 420] width 269 height 28
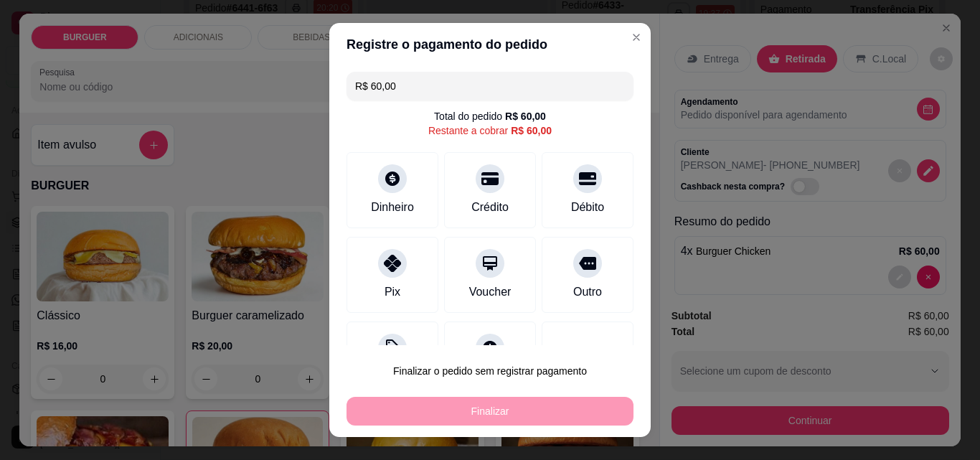
click at [413, 91] on input "R$ 60,00" at bounding box center [490, 86] width 270 height 29
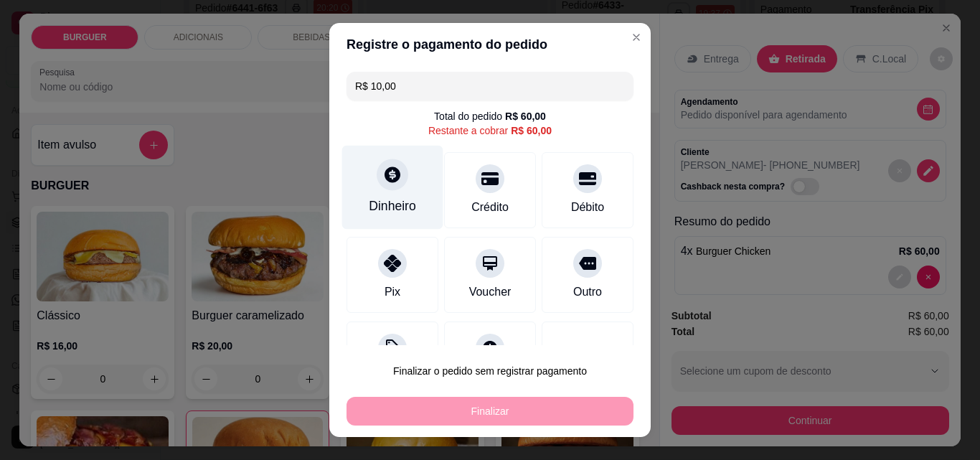
click at [386, 186] on div at bounding box center [392, 174] width 32 height 32
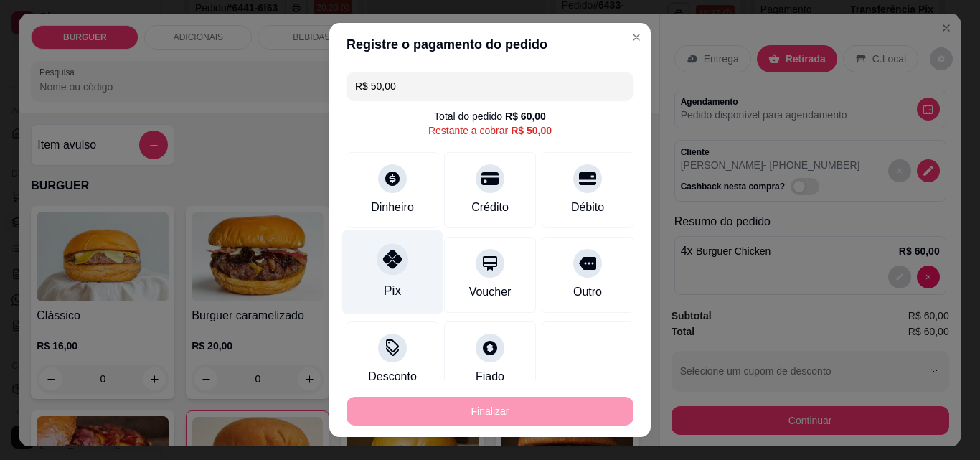
click at [387, 258] on icon at bounding box center [392, 259] width 19 height 19
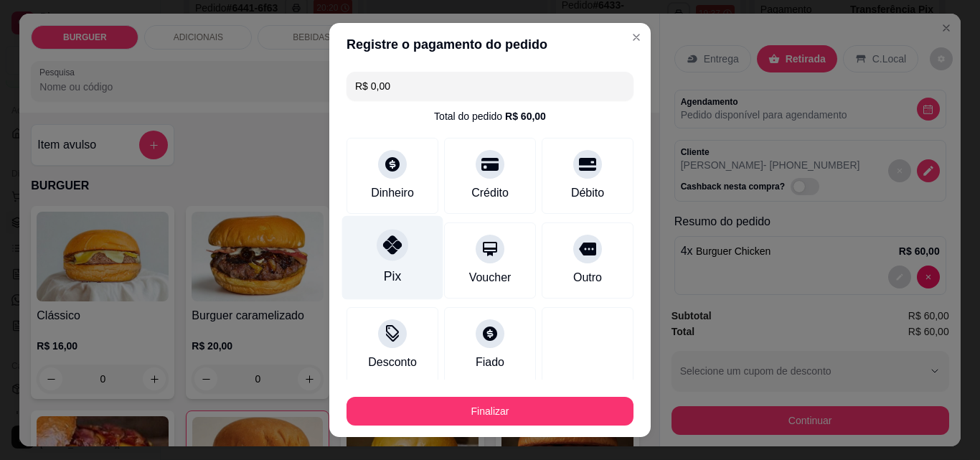
scroll to position [138, 0]
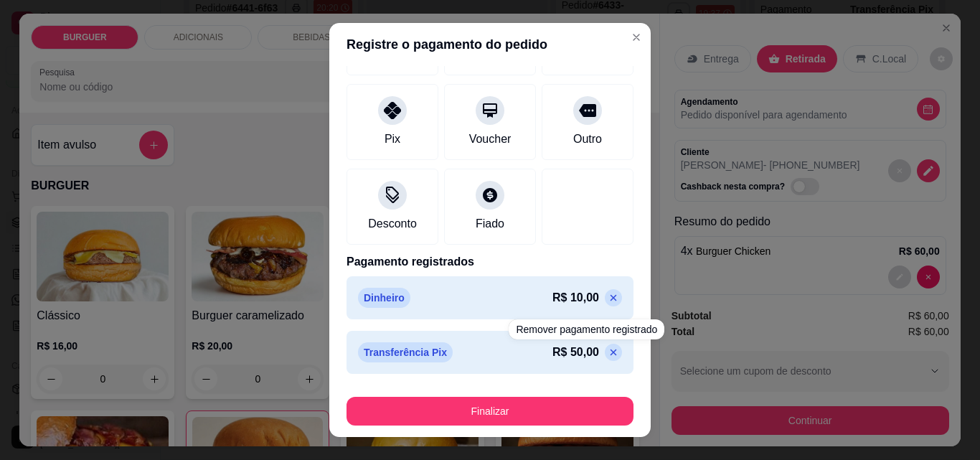
click at [607, 346] on icon at bounding box center [612, 351] width 11 height 11
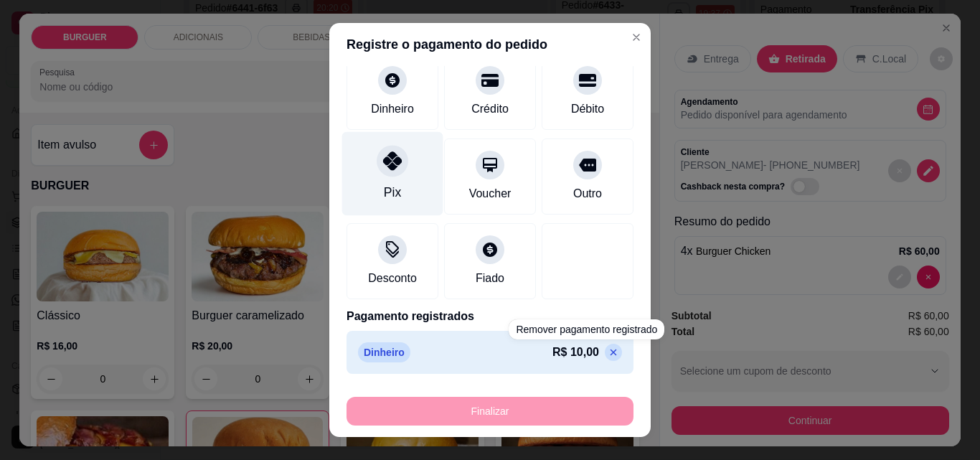
scroll to position [0, 0]
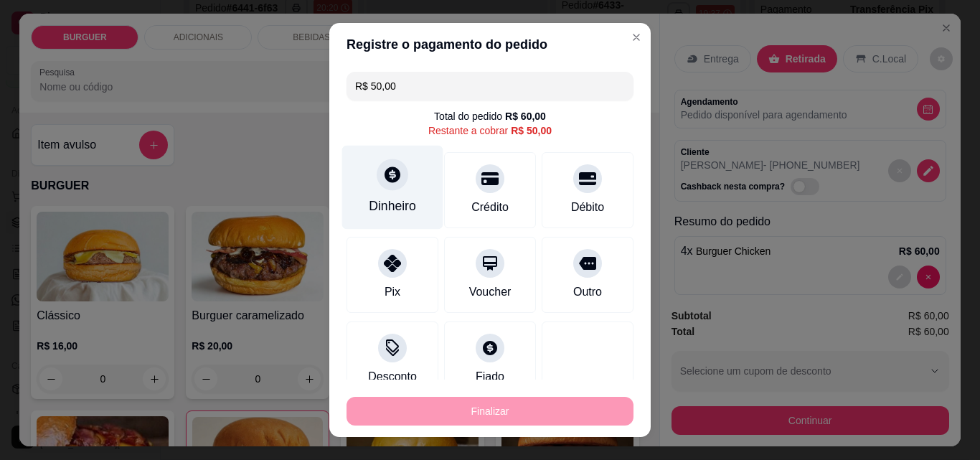
click at [386, 179] on icon at bounding box center [392, 174] width 16 height 16
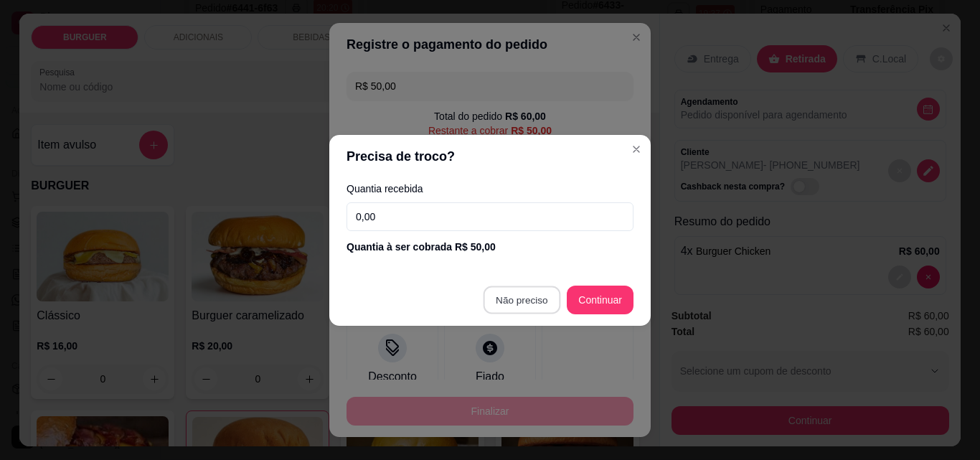
type input "R$ 0,00"
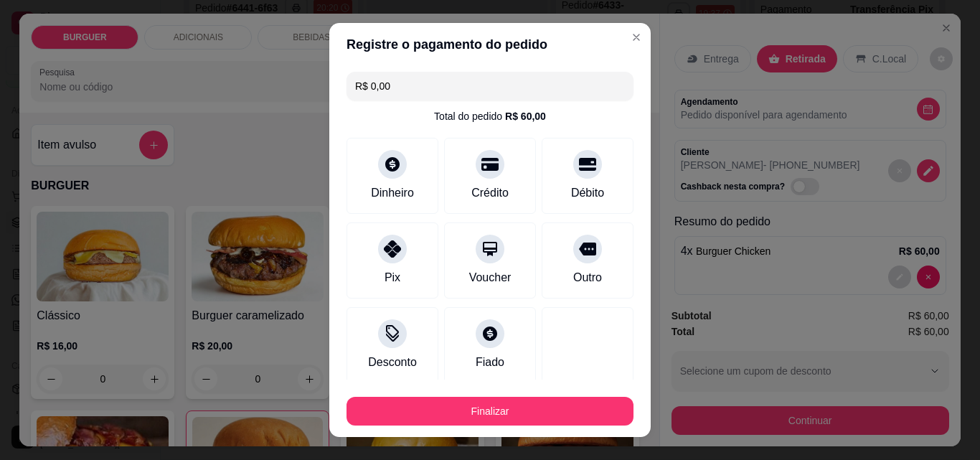
scroll to position [138, 0]
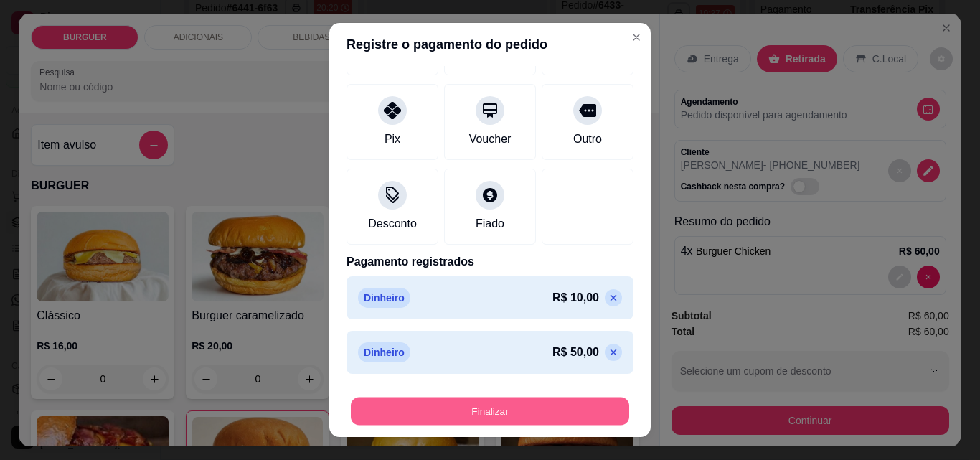
click at [513, 411] on button "Finalizar" at bounding box center [490, 411] width 278 height 28
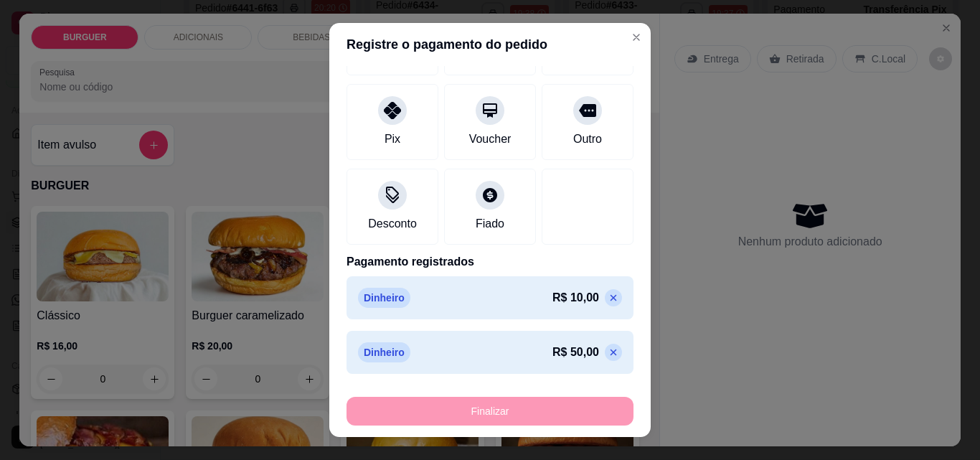
type input "0"
type input "-R$ 60,00"
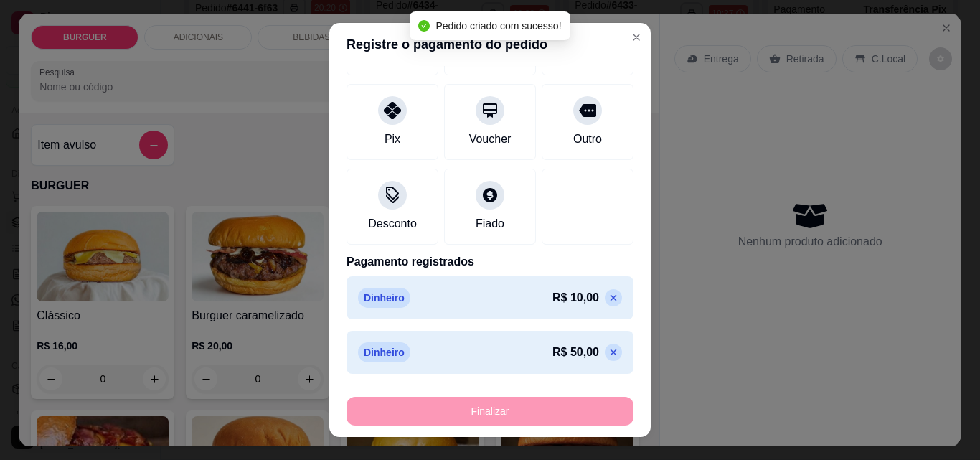
scroll to position [278, 0]
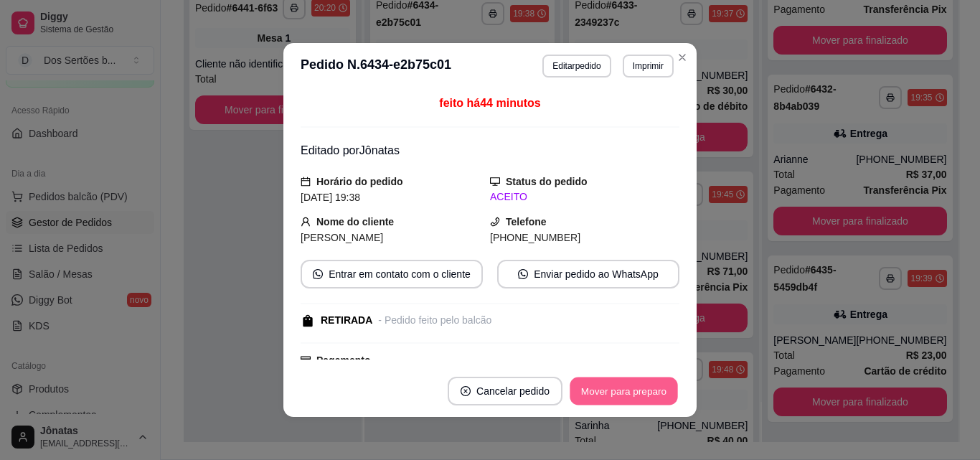
click at [587, 392] on button "Mover para preparo" at bounding box center [623, 391] width 108 height 28
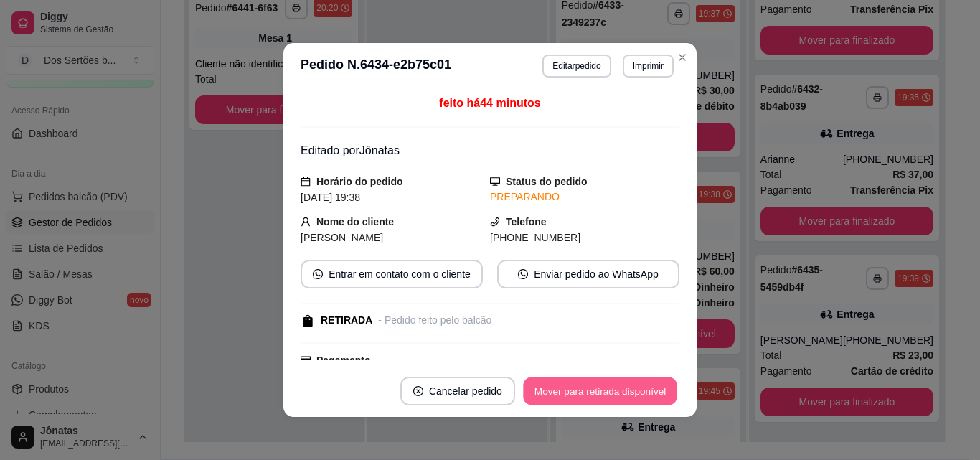
click at [592, 391] on button "Mover para retirada disponível" at bounding box center [599, 391] width 153 height 28
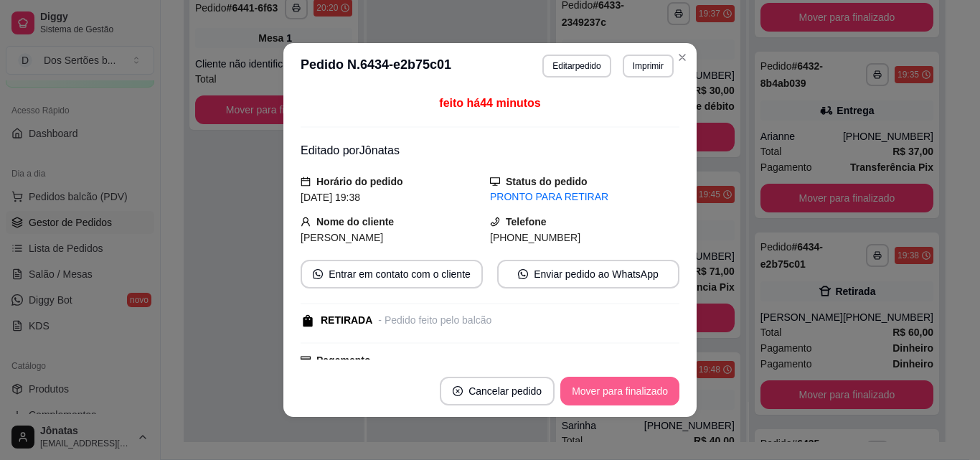
scroll to position [458, 0]
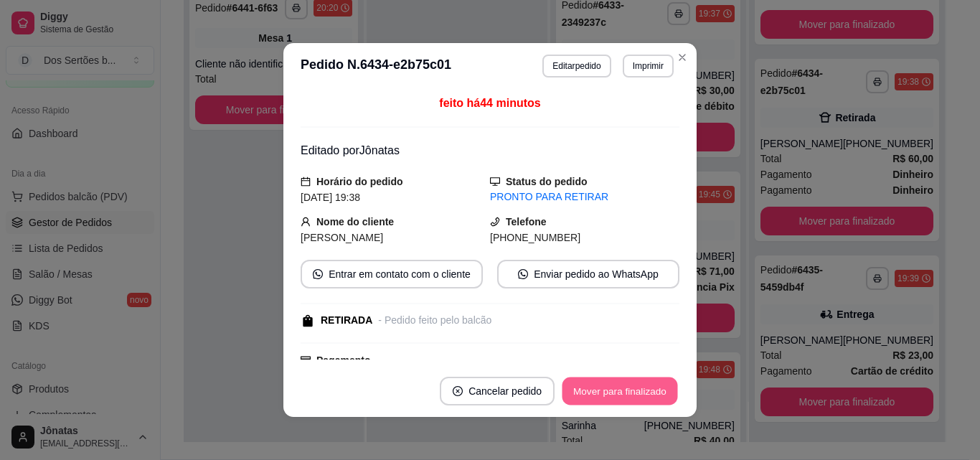
click at [592, 390] on button "Mover para finalizado" at bounding box center [619, 391] width 115 height 28
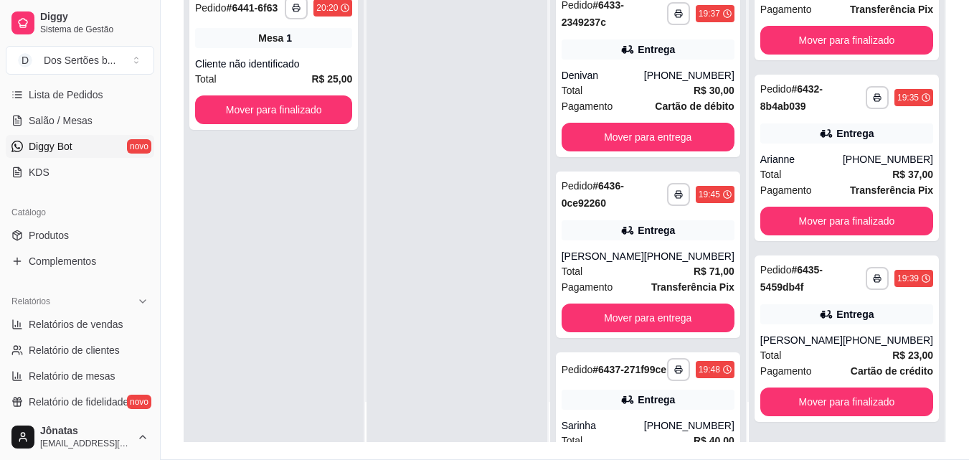
scroll to position [240, 0]
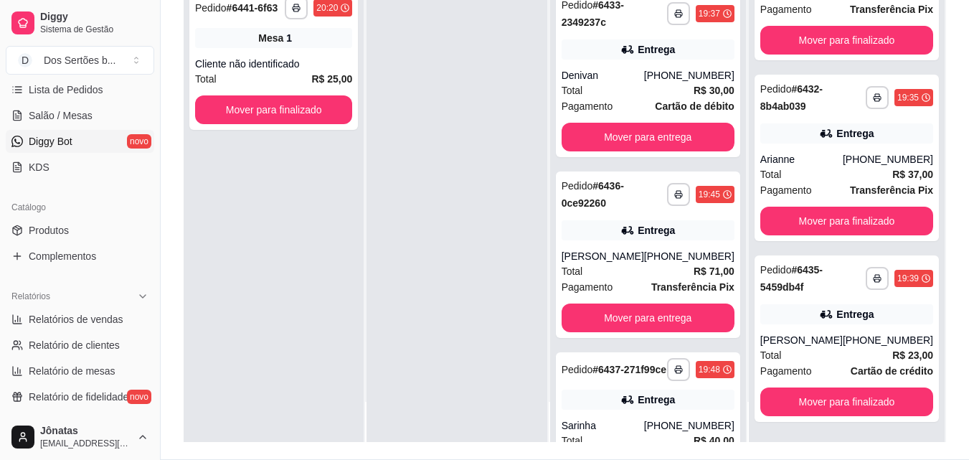
click at [37, 142] on span "Diggy Bot" at bounding box center [51, 141] width 44 height 14
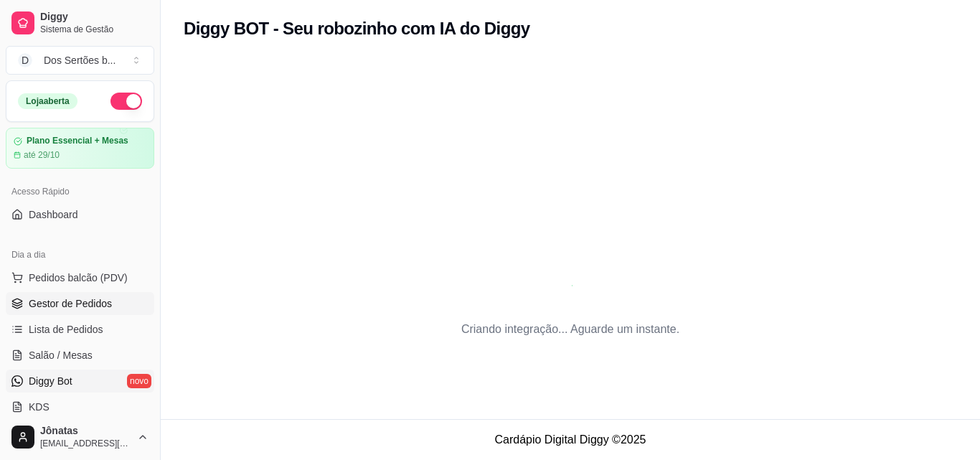
click at [100, 292] on link "Gestor de Pedidos" at bounding box center [80, 303] width 148 height 23
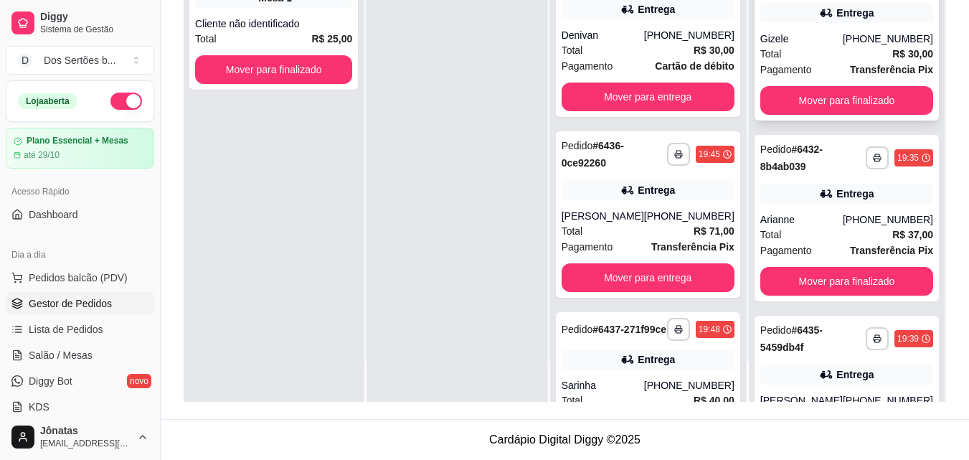
scroll to position [278, 0]
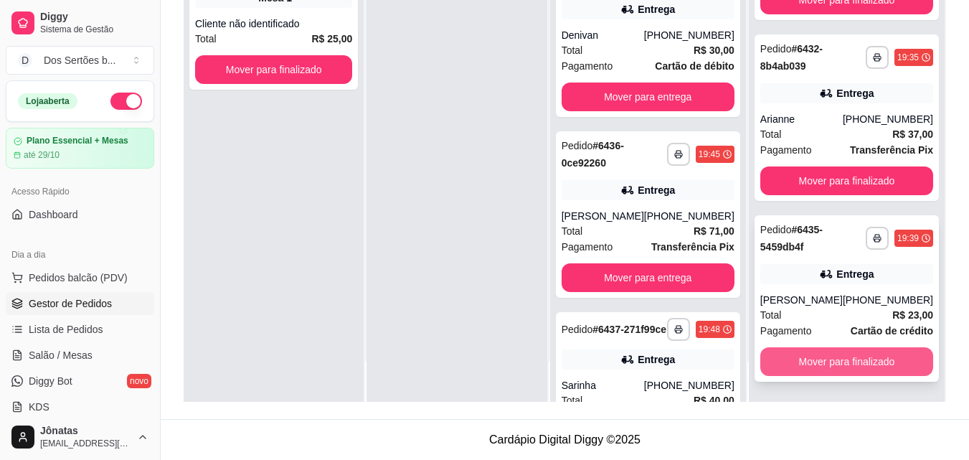
click at [818, 368] on button "Mover para finalizado" at bounding box center [846, 361] width 173 height 29
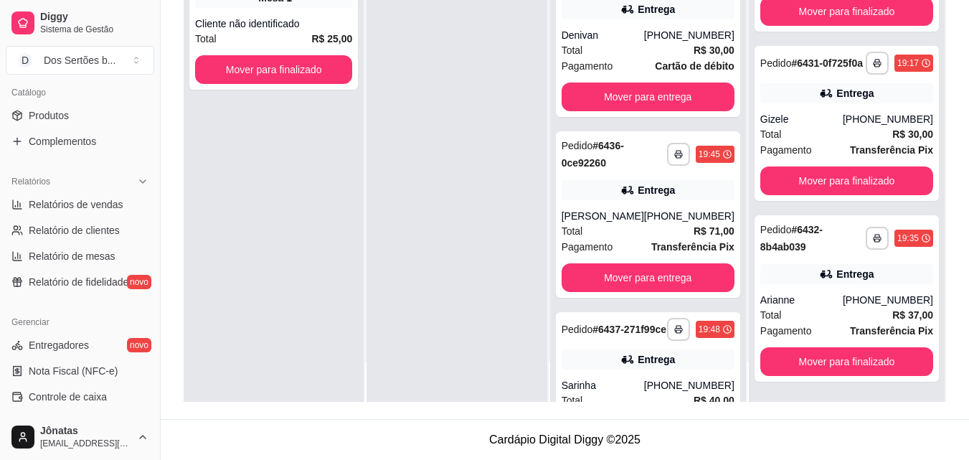
scroll to position [364, 0]
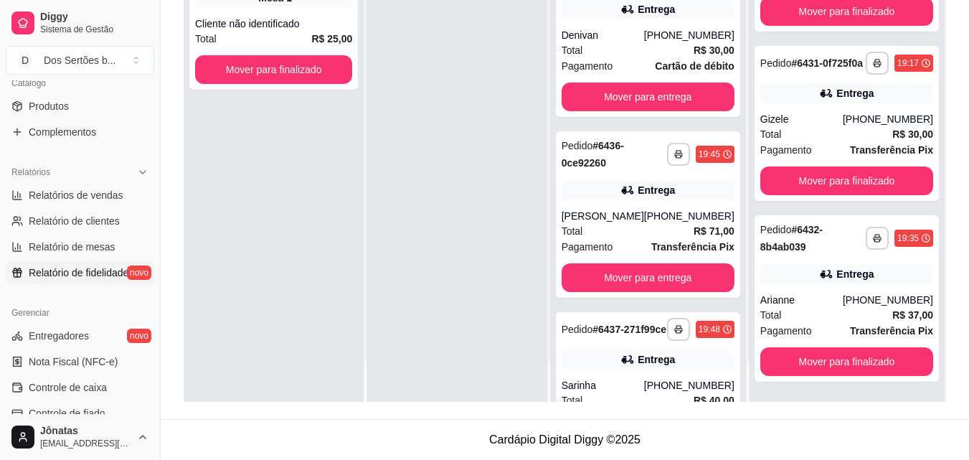
click at [25, 277] on link "Relatório de fidelidade novo" at bounding box center [80, 272] width 148 height 23
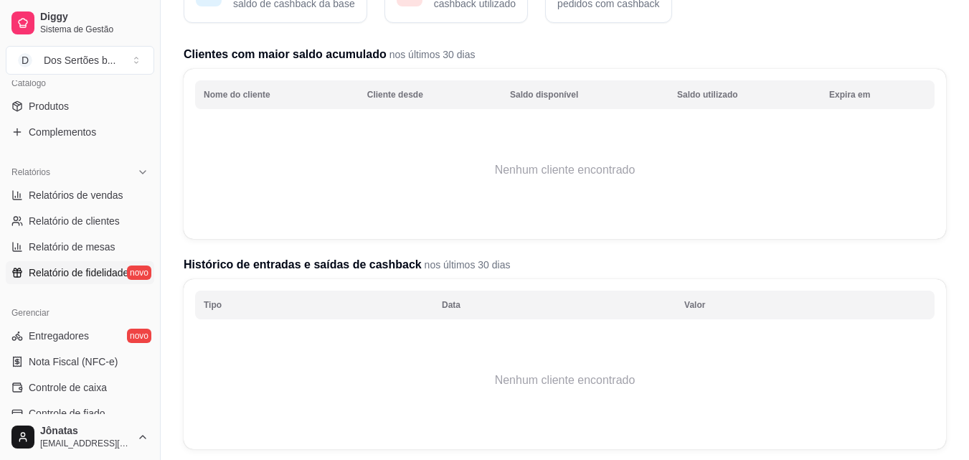
scroll to position [183, 0]
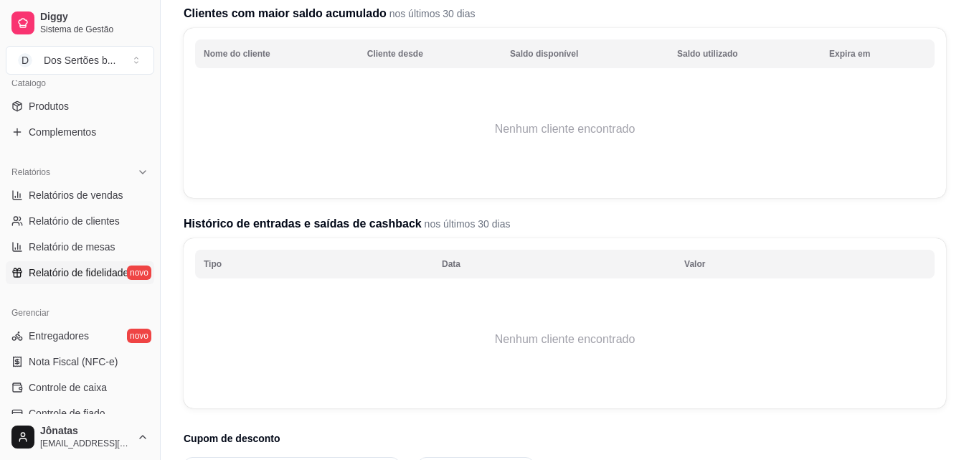
click at [456, 263] on th "Data" at bounding box center [554, 264] width 242 height 29
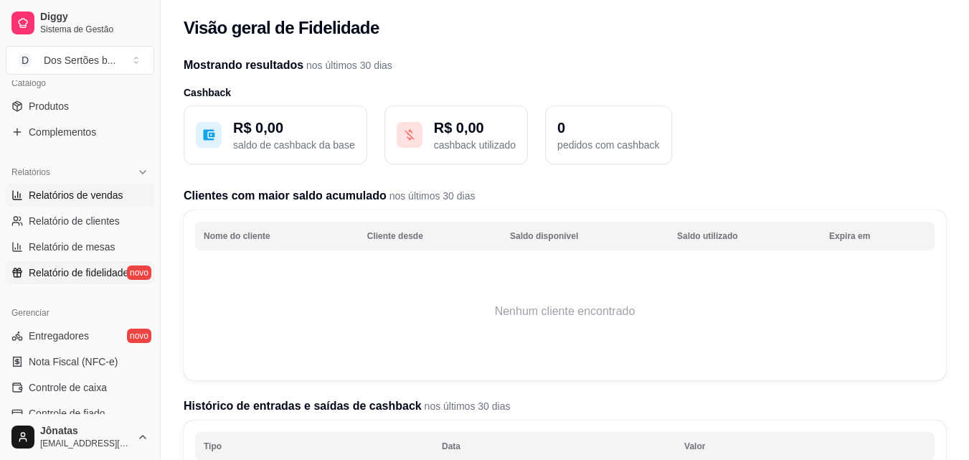
scroll to position [0, 0]
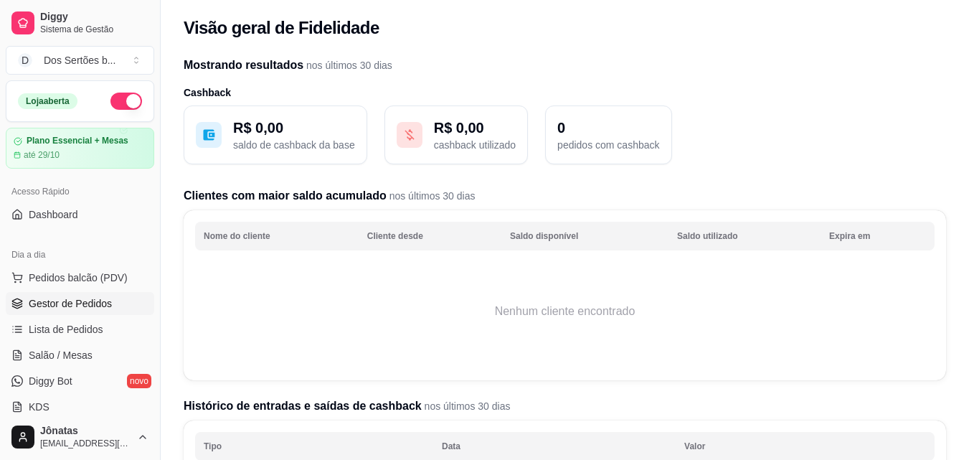
click at [64, 301] on span "Gestor de Pedidos" at bounding box center [70, 303] width 83 height 14
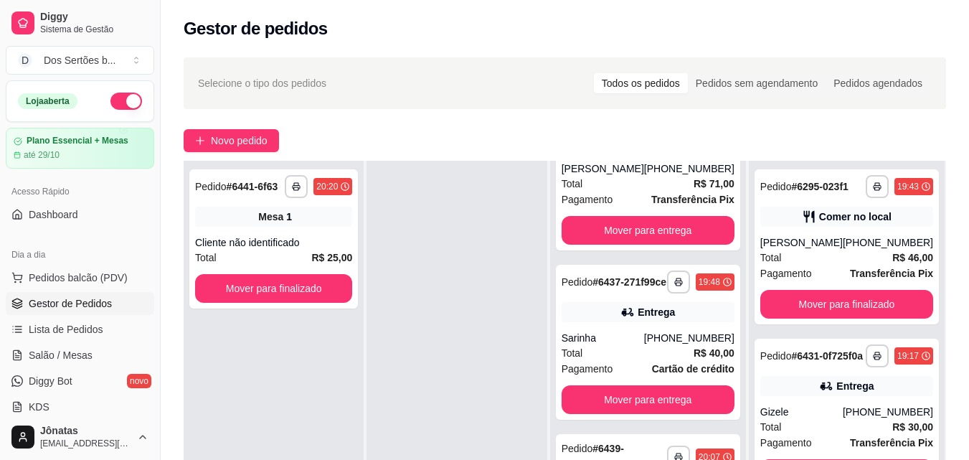
scroll to position [293, 0]
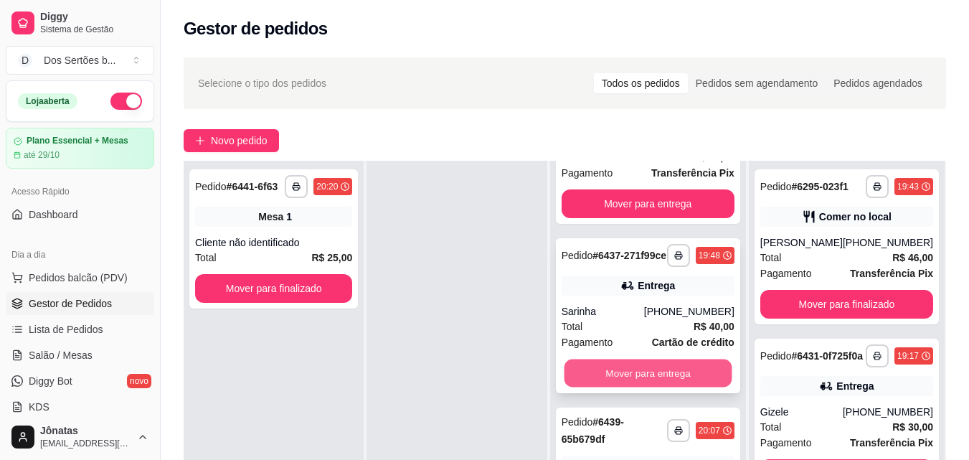
click at [623, 380] on button "Mover para entrega" at bounding box center [648, 373] width 168 height 28
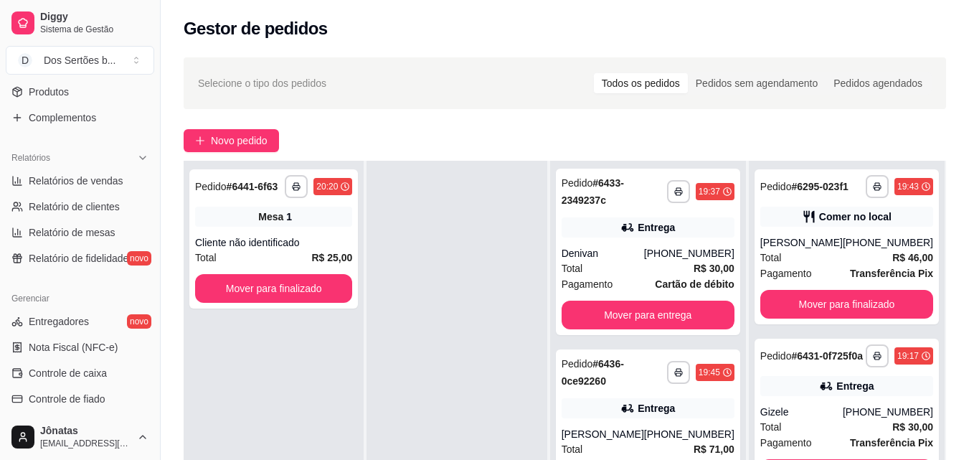
scroll to position [377, 0]
click at [98, 259] on span "Relatório de fidelidade" at bounding box center [79, 259] width 100 height 14
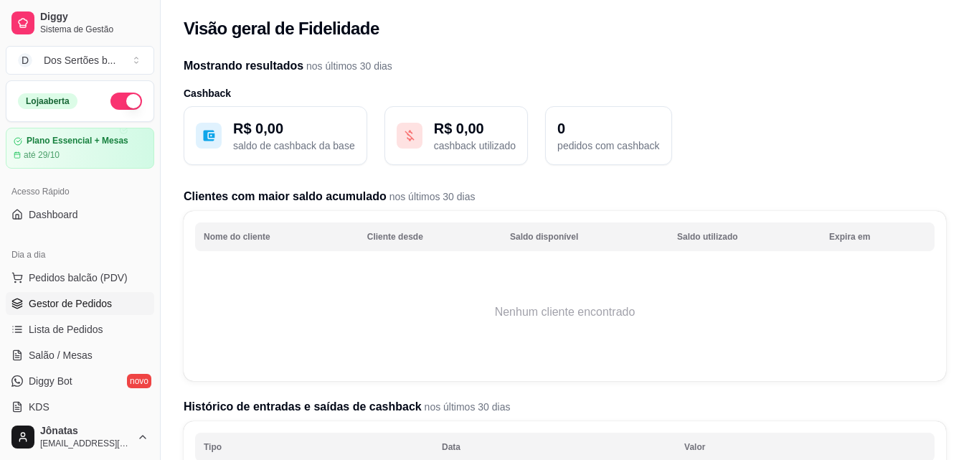
click at [52, 303] on span "Gestor de Pedidos" at bounding box center [70, 303] width 83 height 14
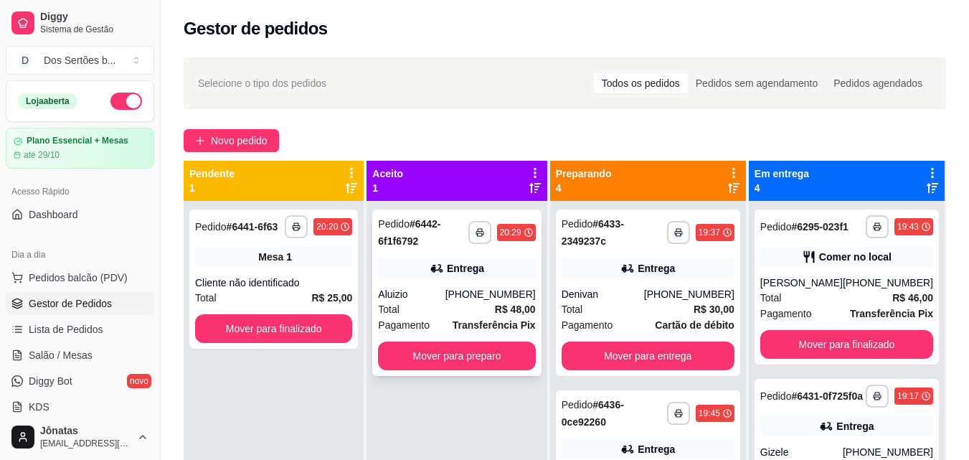
scroll to position [40, 0]
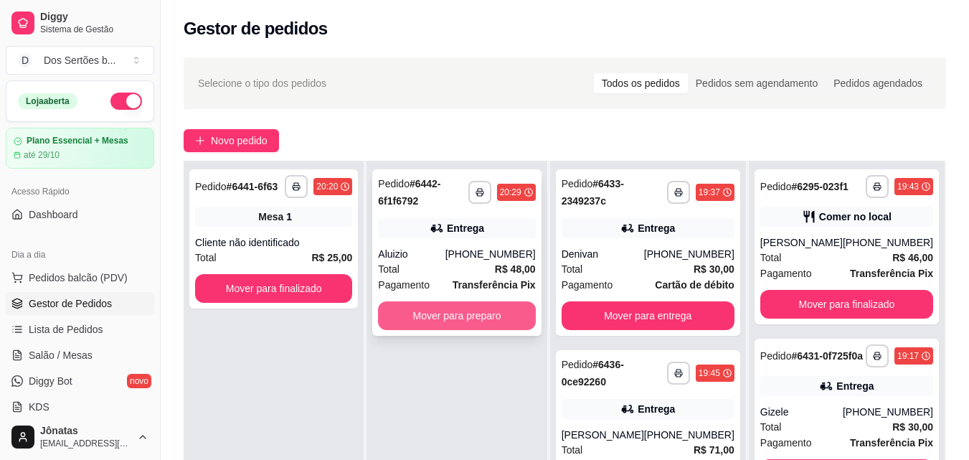
click at [437, 313] on button "Mover para preparo" at bounding box center [456, 315] width 157 height 29
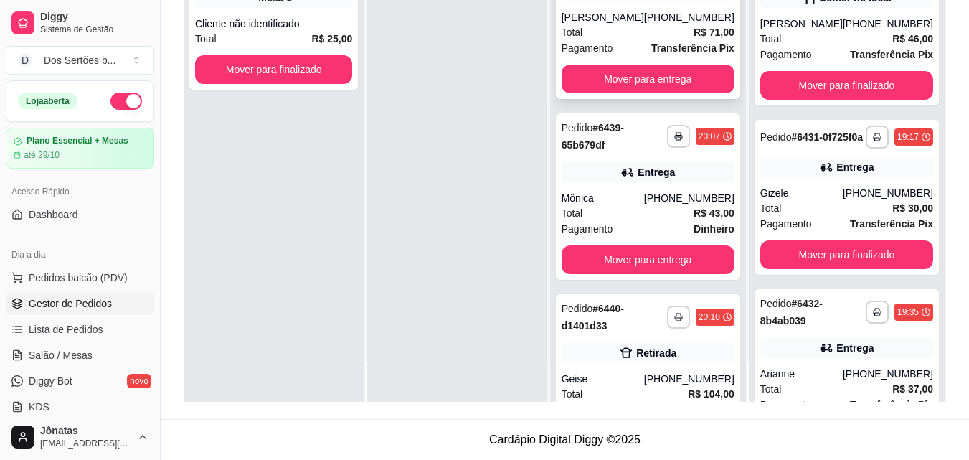
scroll to position [220, 0]
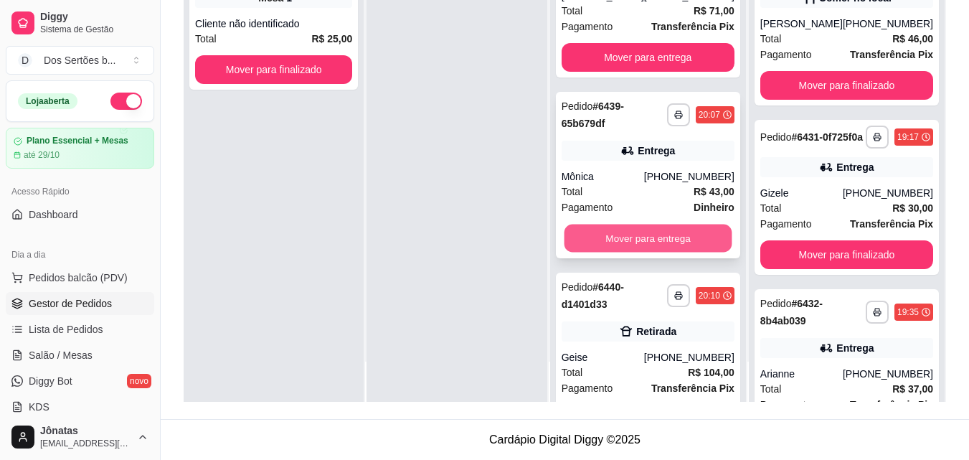
click at [635, 239] on button "Mover para entrega" at bounding box center [648, 238] width 168 height 28
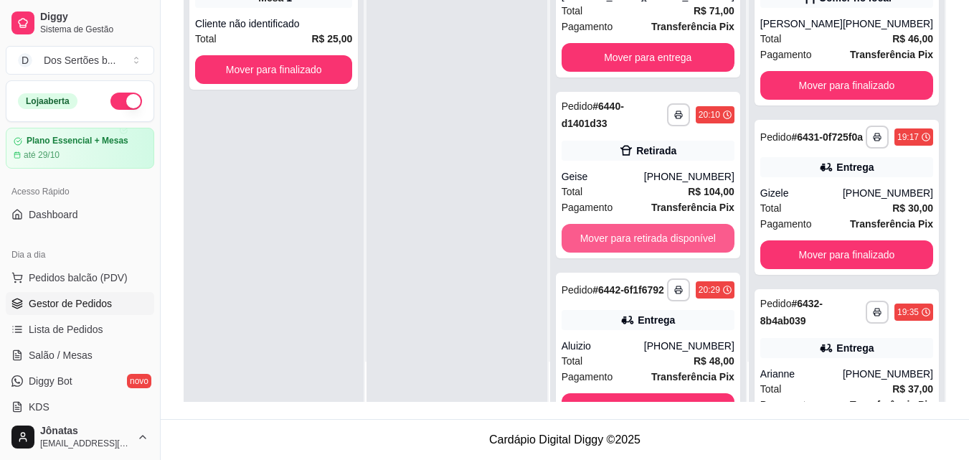
scroll to position [0, 0]
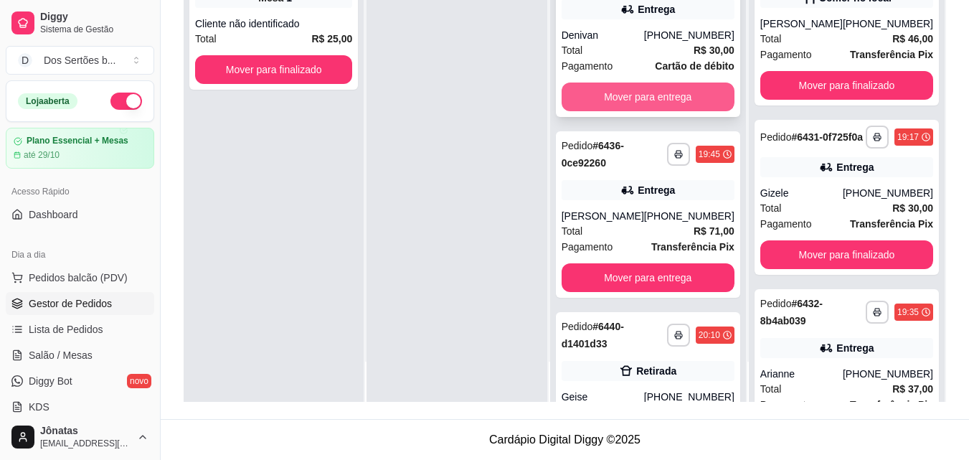
click at [618, 89] on button "Mover para entrega" at bounding box center [647, 96] width 173 height 29
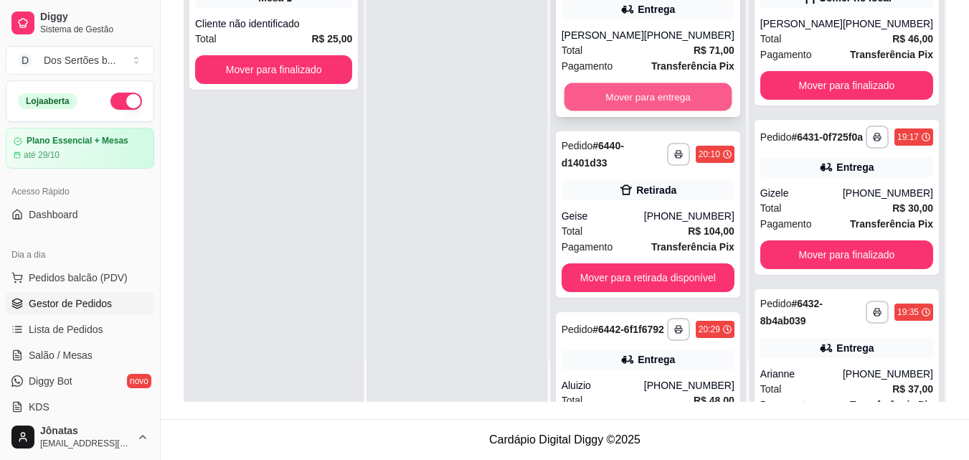
click at [616, 97] on button "Mover para entrega" at bounding box center [648, 97] width 168 height 28
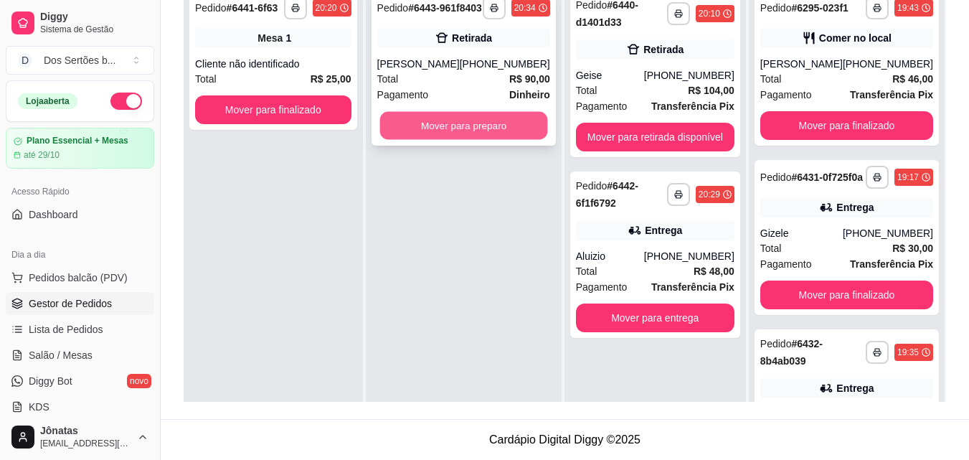
click at [465, 136] on button "Mover para preparo" at bounding box center [463, 126] width 168 height 28
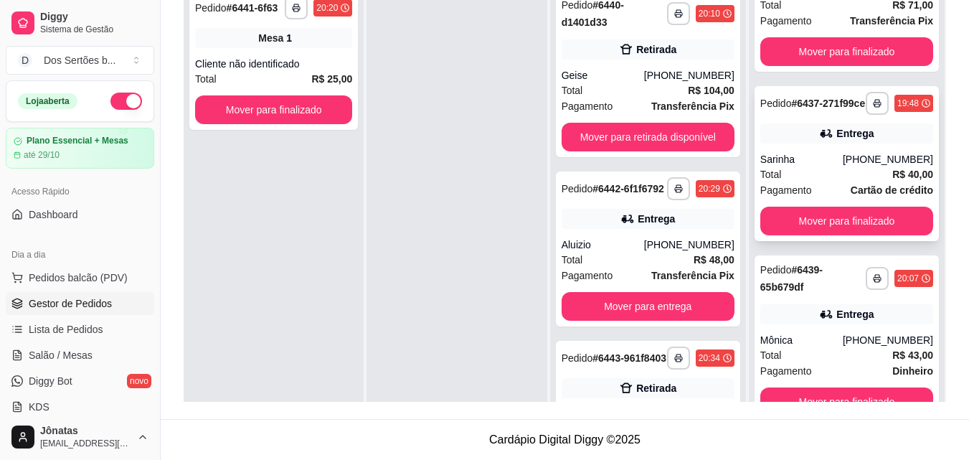
scroll to position [602, 0]
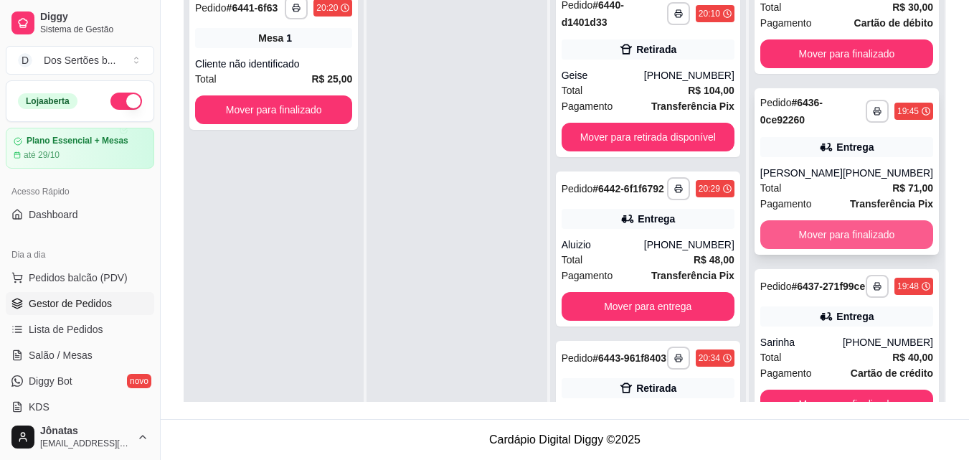
click at [839, 249] on button "Mover para finalizado" at bounding box center [846, 234] width 173 height 29
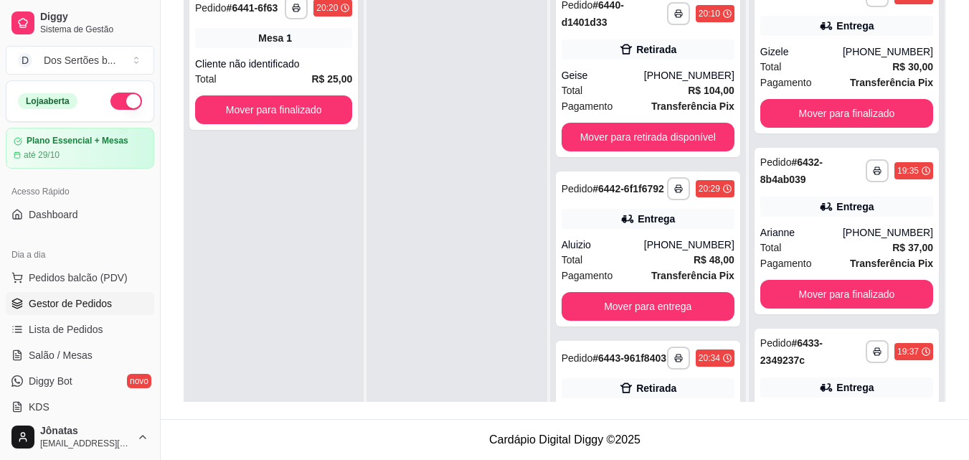
scroll to position [179, 0]
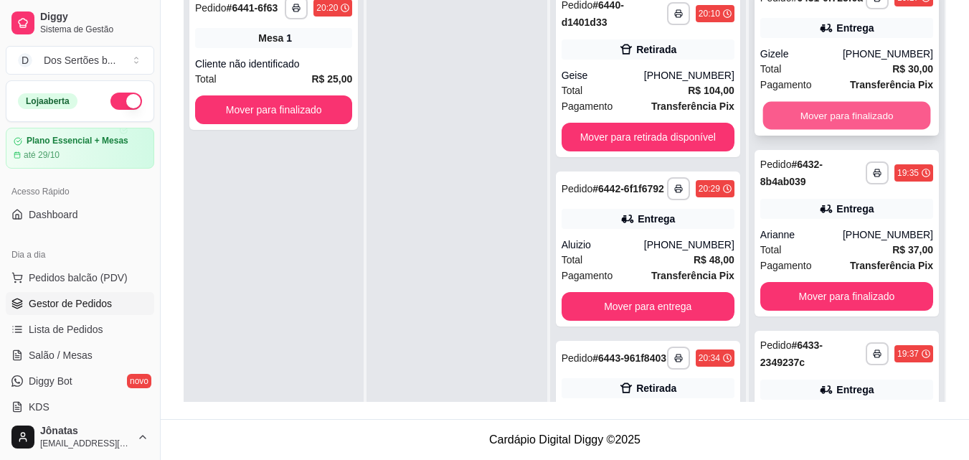
click at [832, 130] on button "Mover para finalizado" at bounding box center [846, 116] width 168 height 28
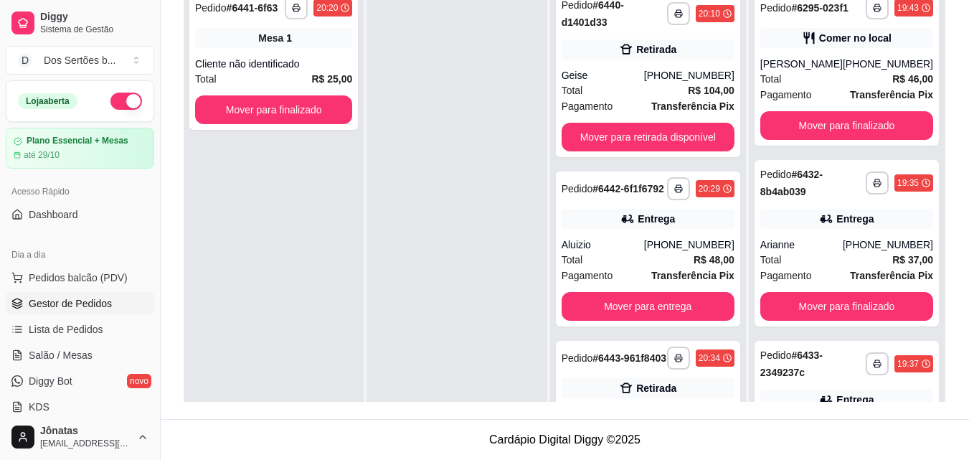
click at [87, 341] on ul "Pedidos balcão (PDV) Gestor de Pedidos Lista de Pedidos Salão / Mesas Diggy Bot…" at bounding box center [80, 342] width 148 height 152
click at [79, 348] on span "Salão / Mesas" at bounding box center [61, 355] width 64 height 14
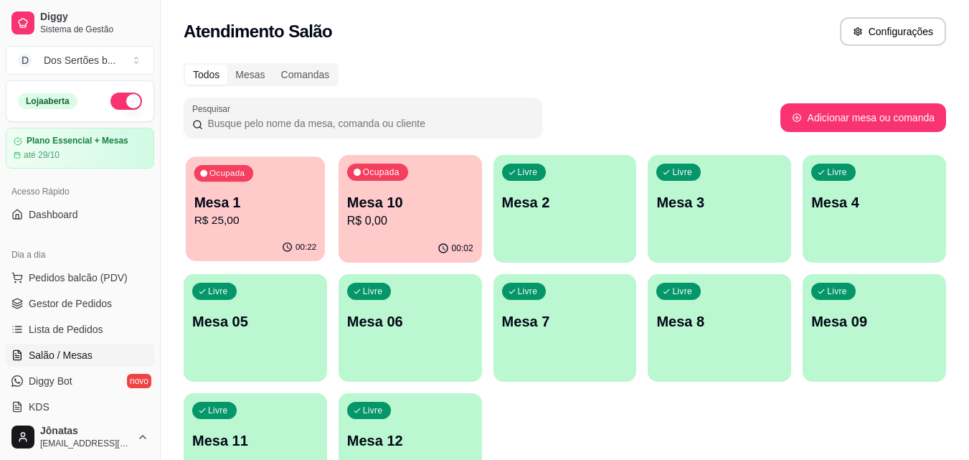
click at [268, 237] on div "00:22" at bounding box center [255, 247] width 139 height 27
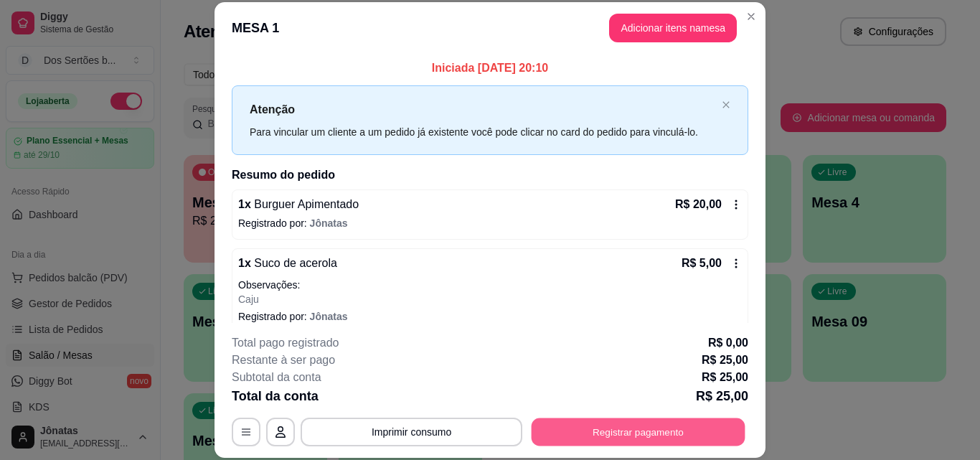
click at [617, 431] on button "Registrar pagamento" at bounding box center [638, 431] width 214 height 28
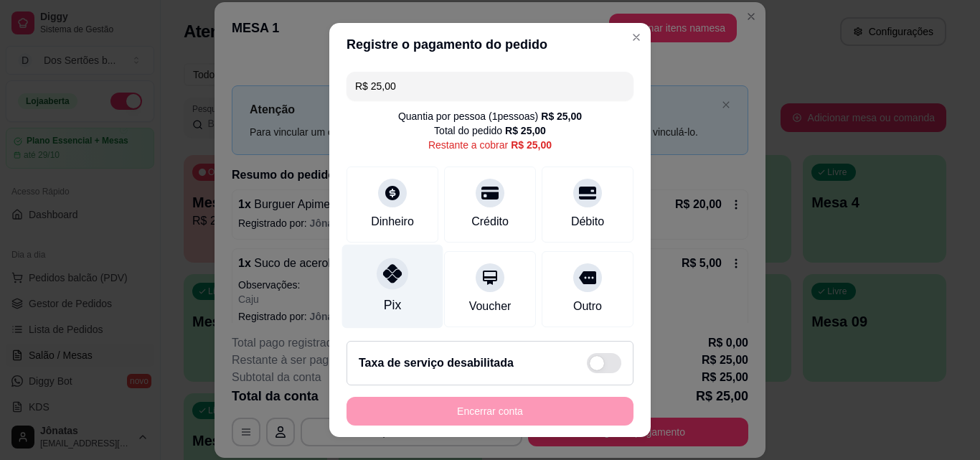
click at [376, 270] on div at bounding box center [392, 273] width 32 height 32
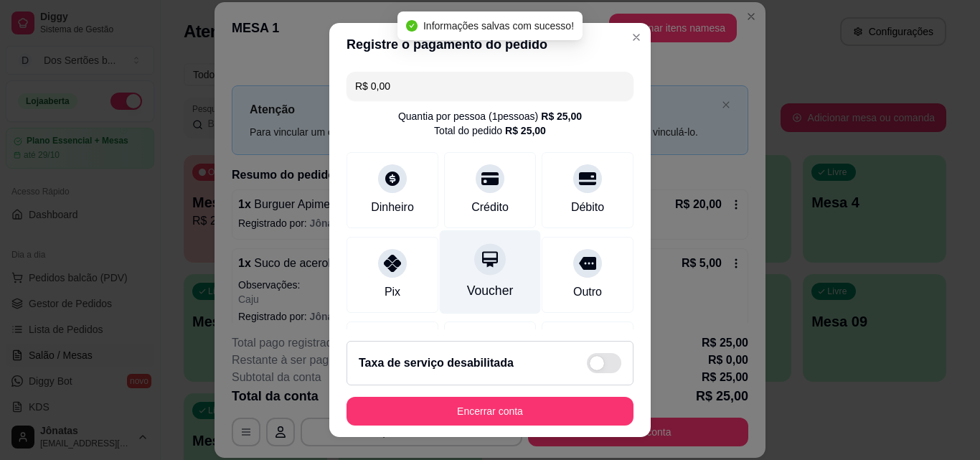
scroll to position [166, 0]
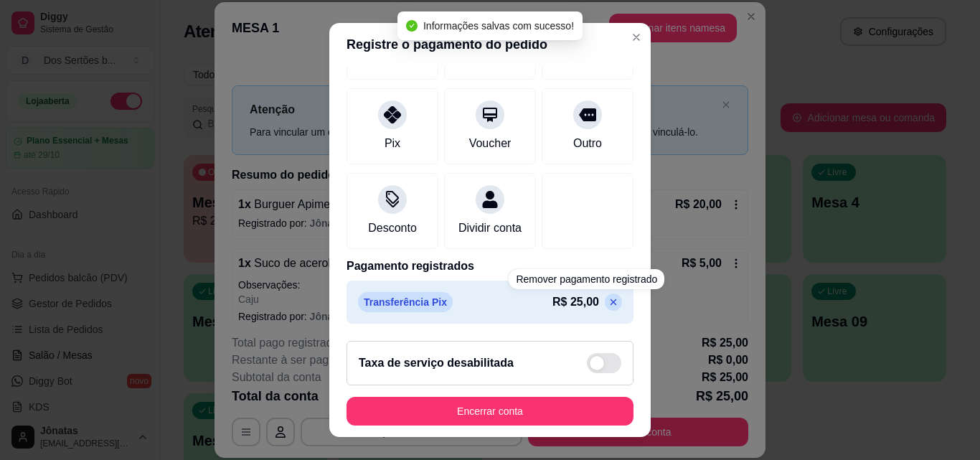
click at [605, 301] on p at bounding box center [613, 301] width 17 height 17
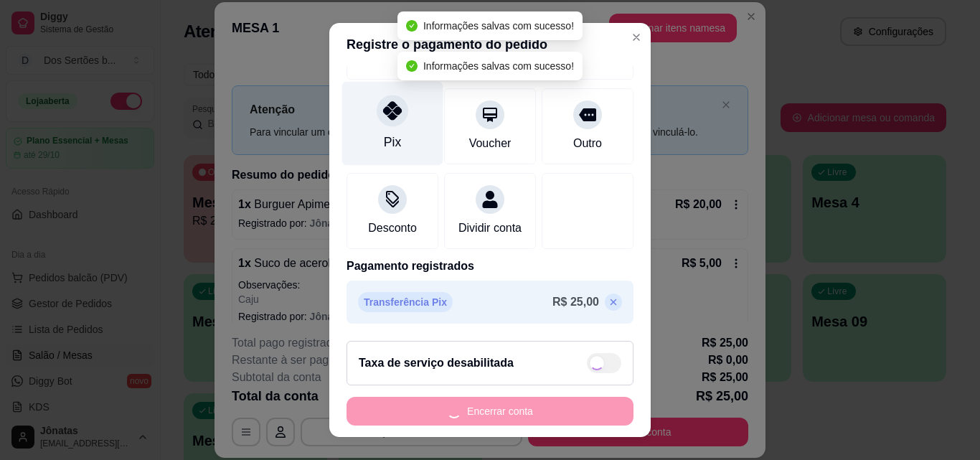
type input "R$ 25,00"
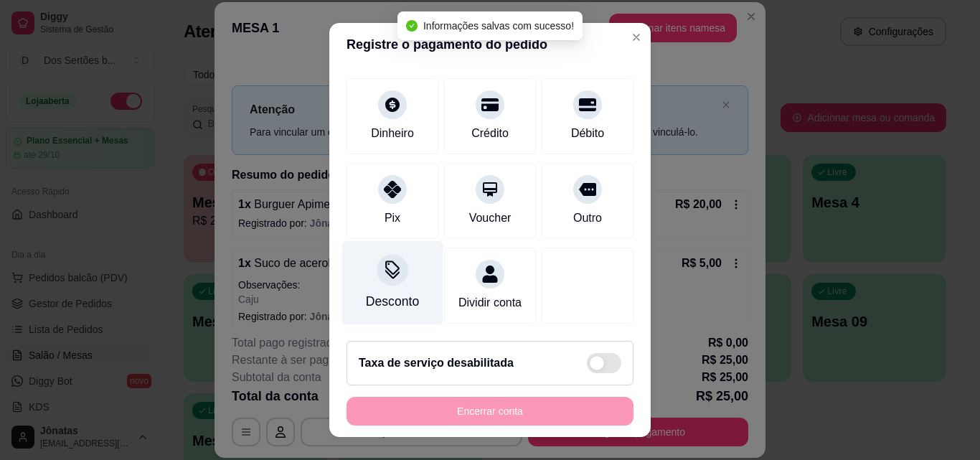
click at [376, 269] on div "Desconto" at bounding box center [392, 283] width 101 height 84
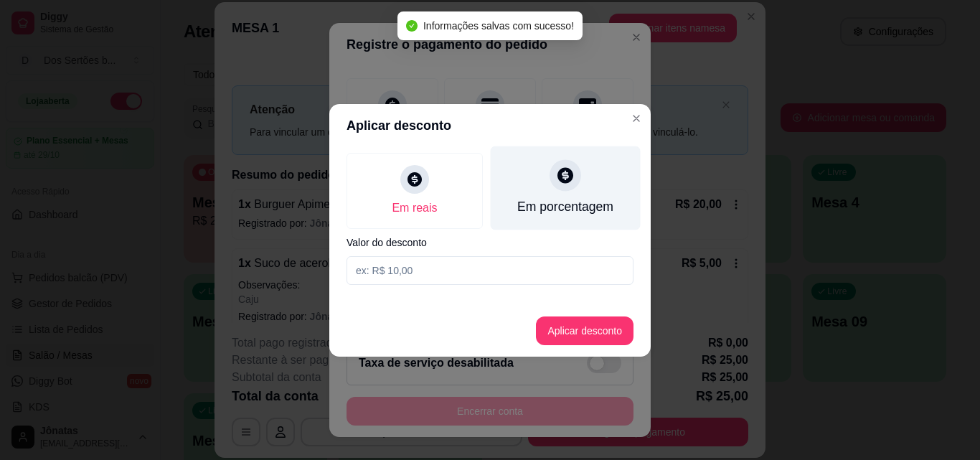
click at [547, 200] on div "Em porcentagem" at bounding box center [565, 206] width 96 height 19
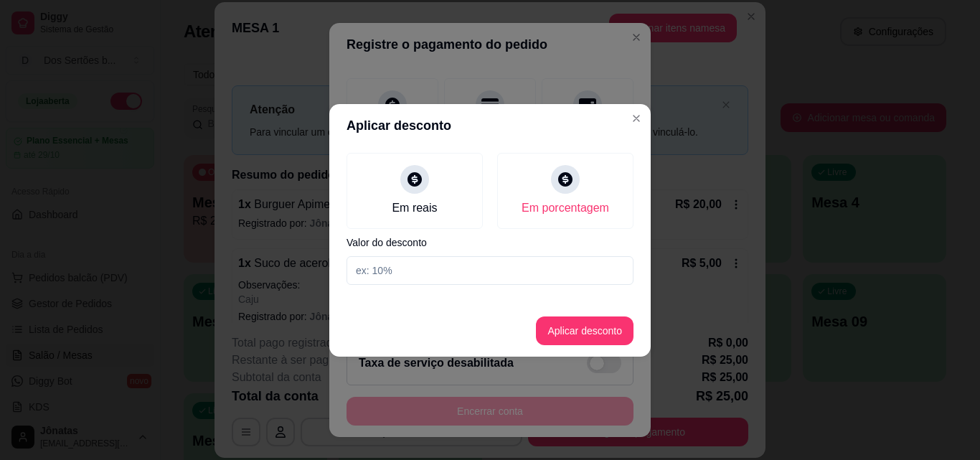
click at [424, 274] on input at bounding box center [489, 270] width 287 height 29
type input "20"
click at [577, 318] on button "Aplicar desconto" at bounding box center [585, 330] width 98 height 29
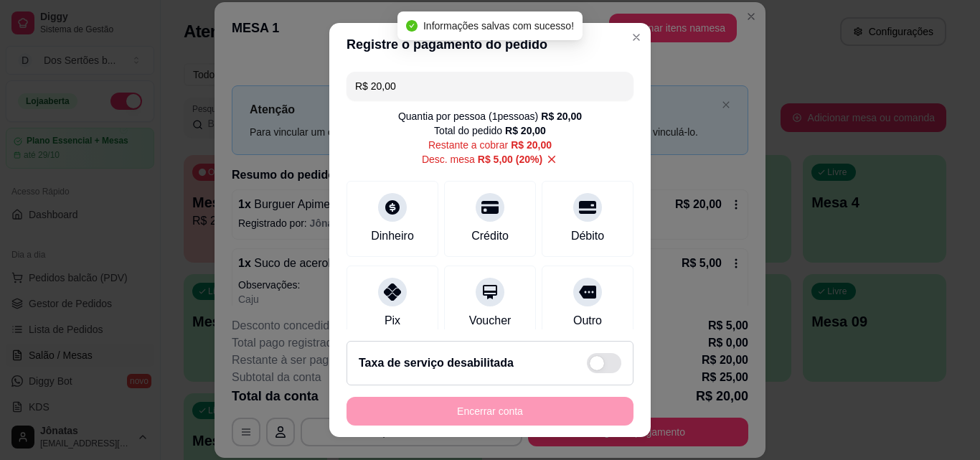
scroll to position [120, 0]
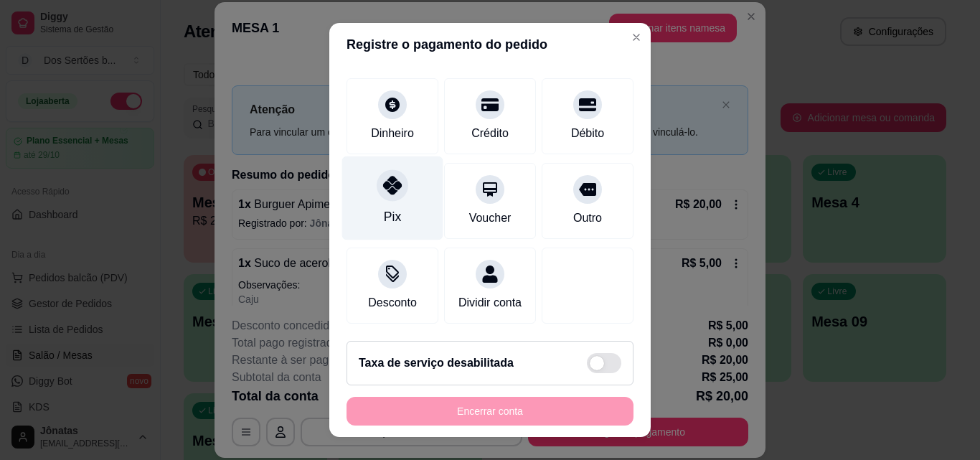
click at [368, 189] on div "Pix" at bounding box center [392, 198] width 101 height 84
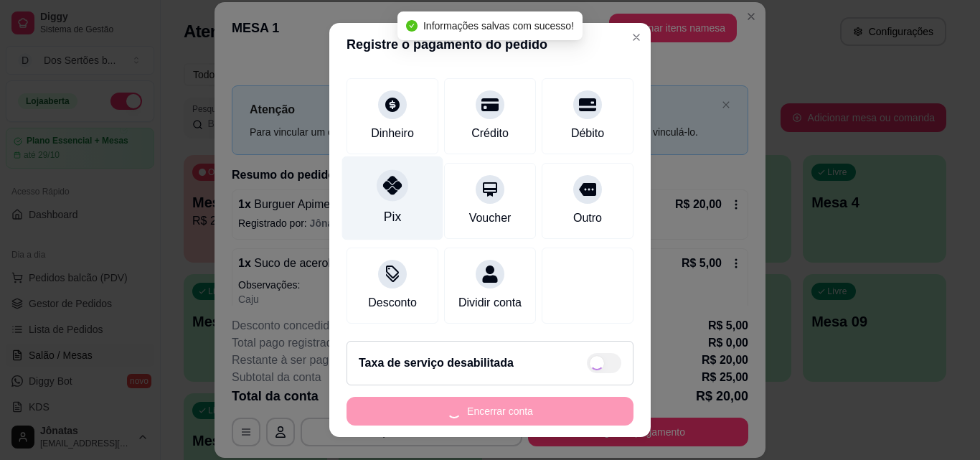
type input "R$ 0,00"
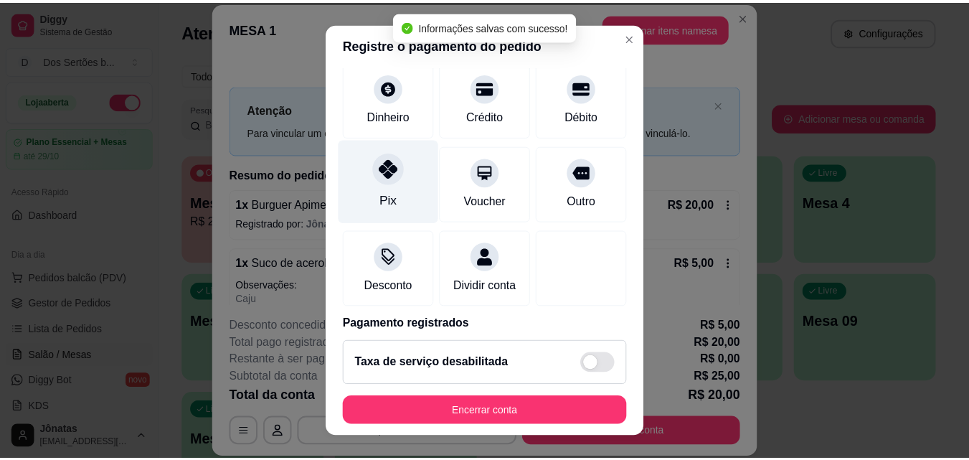
scroll to position [180, 0]
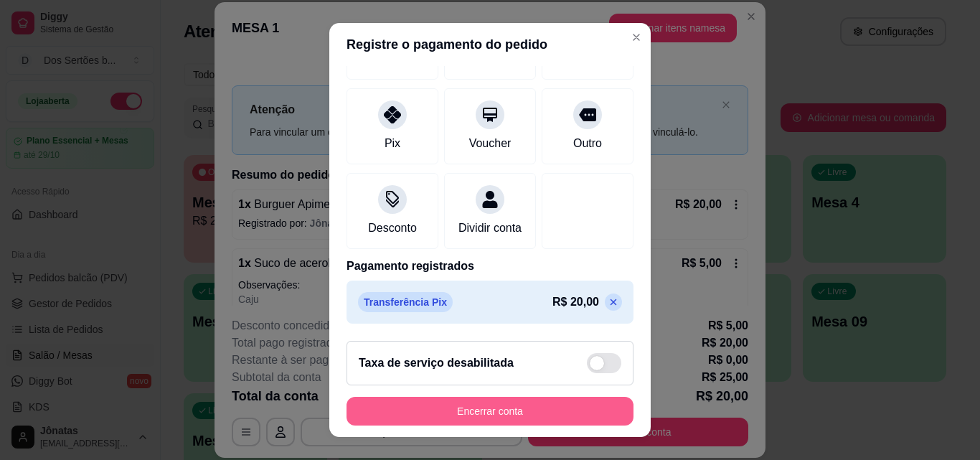
click at [507, 411] on button "Encerrar conta" at bounding box center [489, 411] width 287 height 29
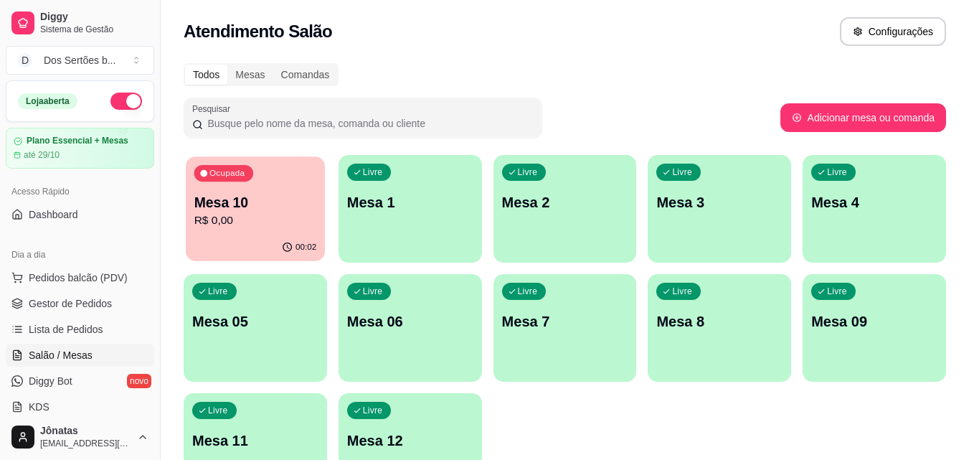
click at [240, 191] on div "Ocupada Mesa 10 R$ 0,00" at bounding box center [255, 194] width 139 height 77
click at [93, 300] on span "Gestor de Pedidos" at bounding box center [70, 303] width 83 height 14
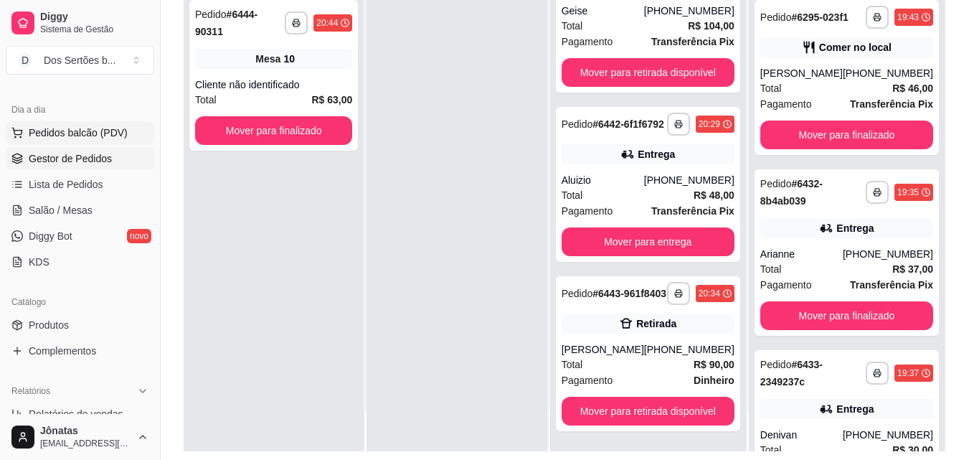
scroll to position [207, 0]
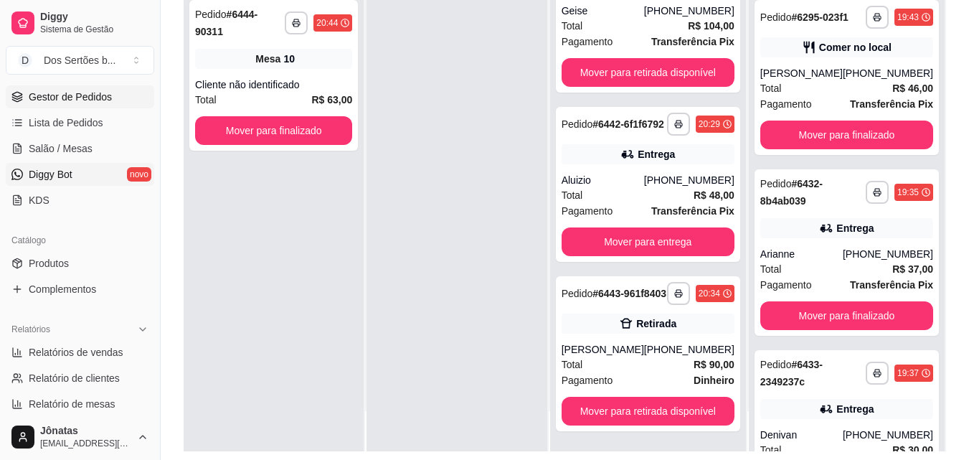
click at [73, 178] on link "Diggy Bot novo" at bounding box center [80, 174] width 148 height 23
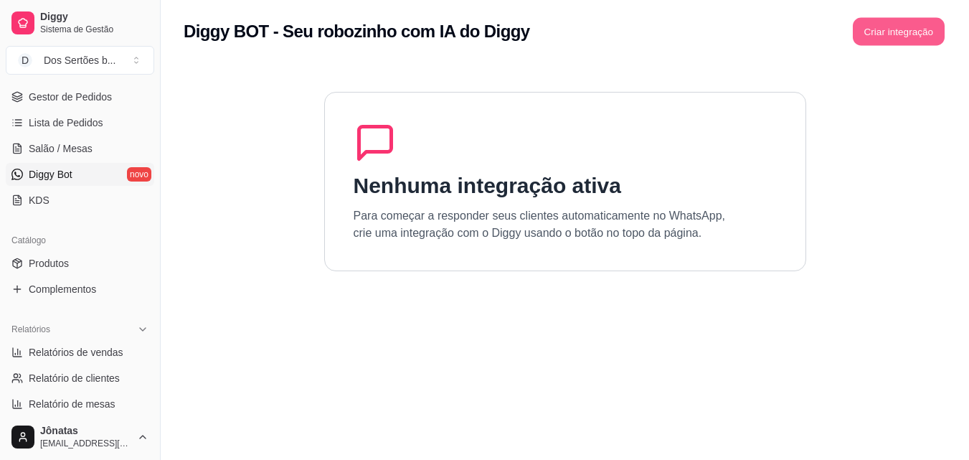
click at [886, 27] on button "Criar integração" at bounding box center [899, 32] width 92 height 28
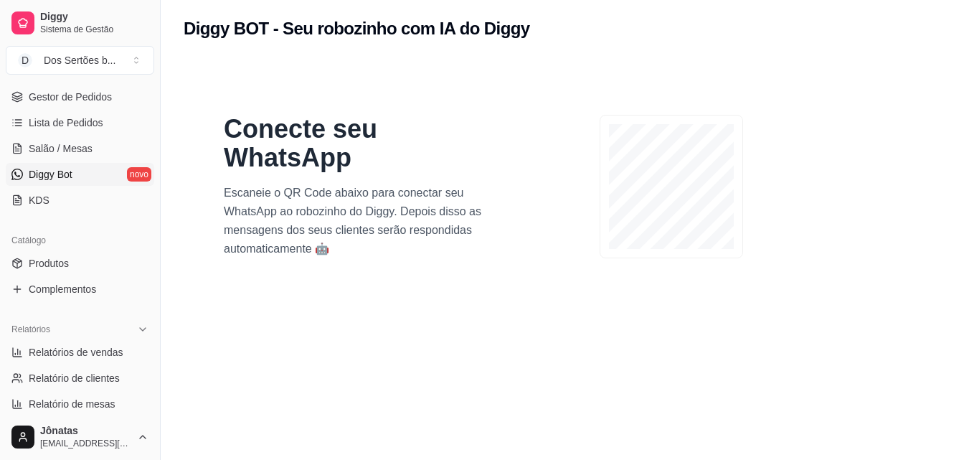
click at [832, 158] on div "Conecte seu WhatsApp Escaneie o QR Code abaixo para conectar seu WhatsApp ao ro…" at bounding box center [516, 186] width 643 height 201
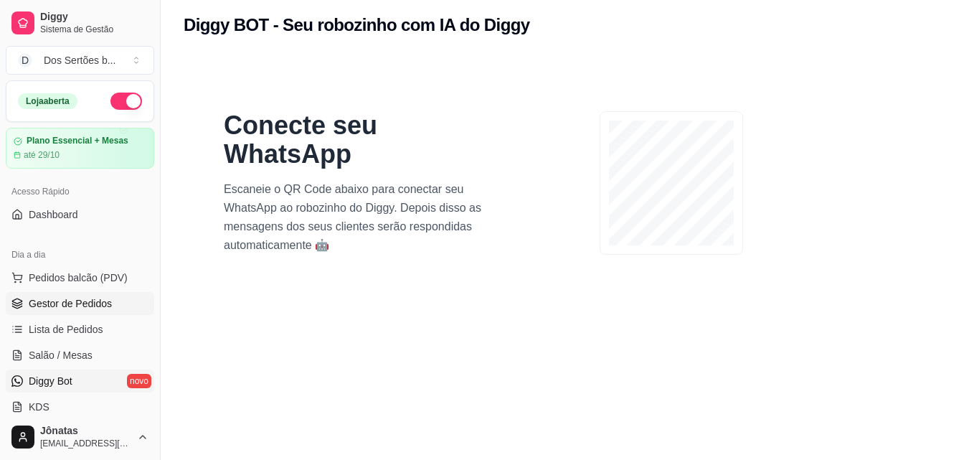
click at [93, 298] on span "Gestor de Pedidos" at bounding box center [70, 303] width 83 height 14
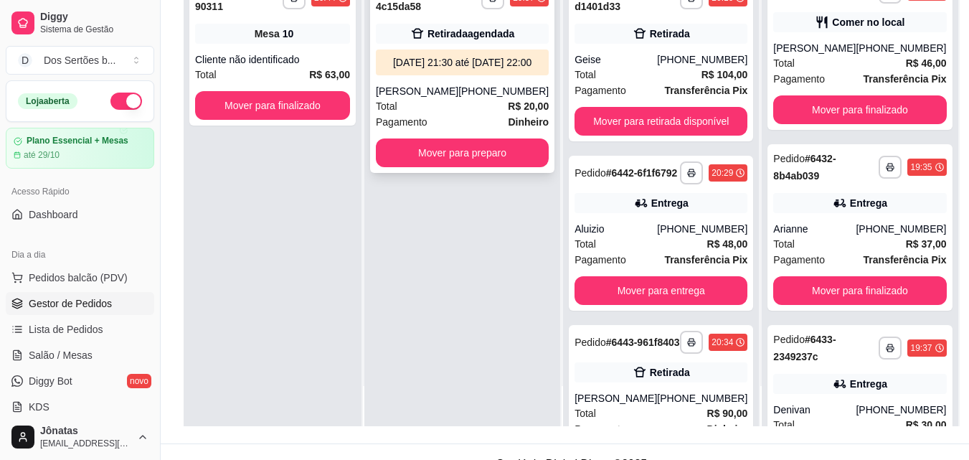
scroll to position [219, 0]
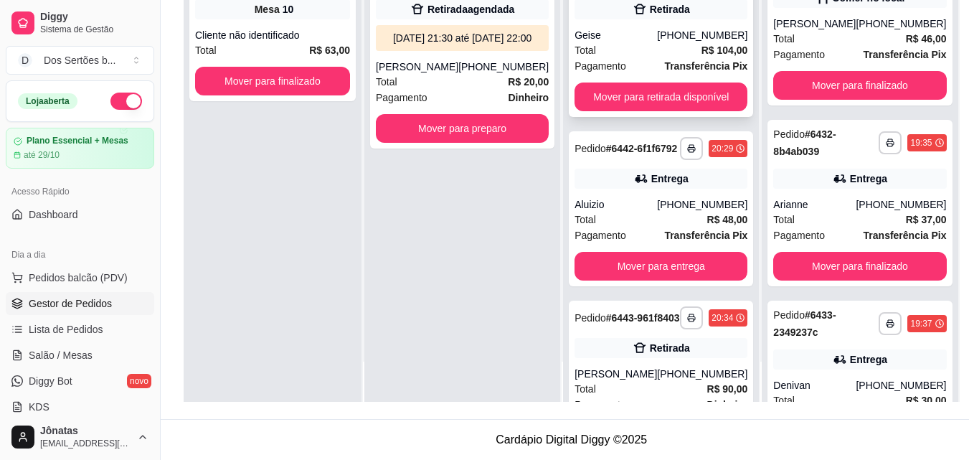
click at [625, 47] on div "Total R$ 104,00" at bounding box center [660, 50] width 173 height 16
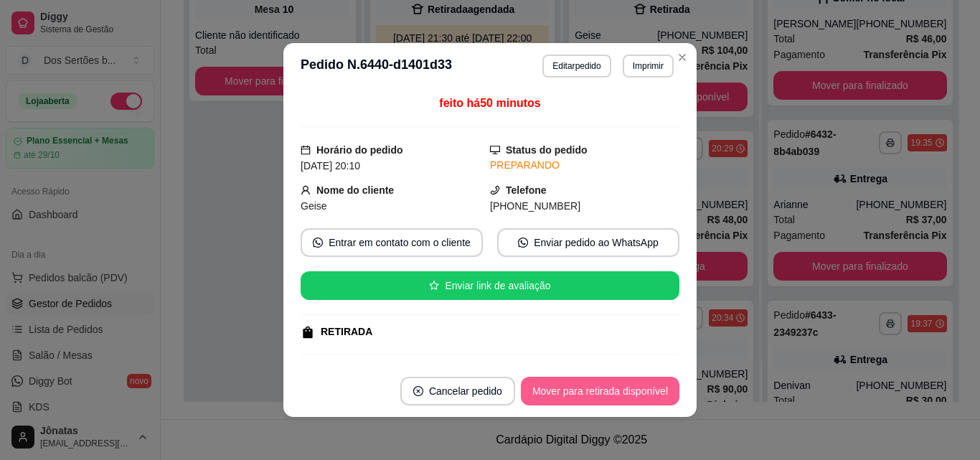
drag, startPoint x: 594, startPoint y: 405, endPoint x: 573, endPoint y: 385, distance: 28.9
click at [573, 385] on footer "Cancelar pedido Mover para retirada disponível" at bounding box center [489, 391] width 413 height 52
click at [572, 386] on button "Mover para retirada disponível" at bounding box center [600, 390] width 158 height 29
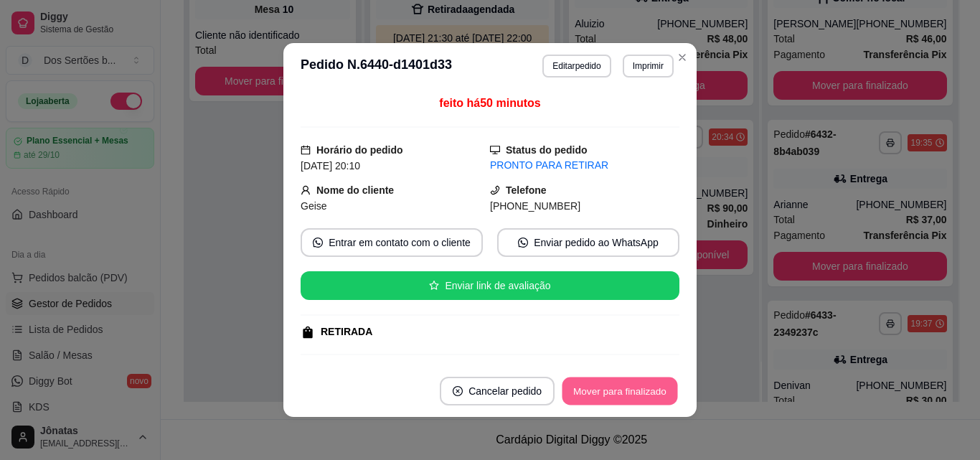
click at [572, 386] on button "Mover para finalizado" at bounding box center [619, 391] width 115 height 28
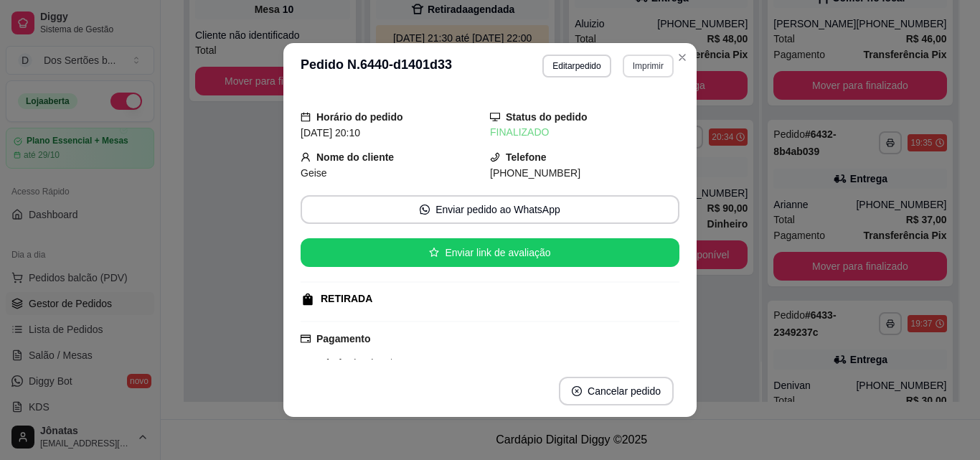
click at [634, 62] on button "Imprimir" at bounding box center [647, 66] width 51 height 23
click at [602, 118] on button "IMPRESSORA" at bounding box center [617, 116] width 100 height 22
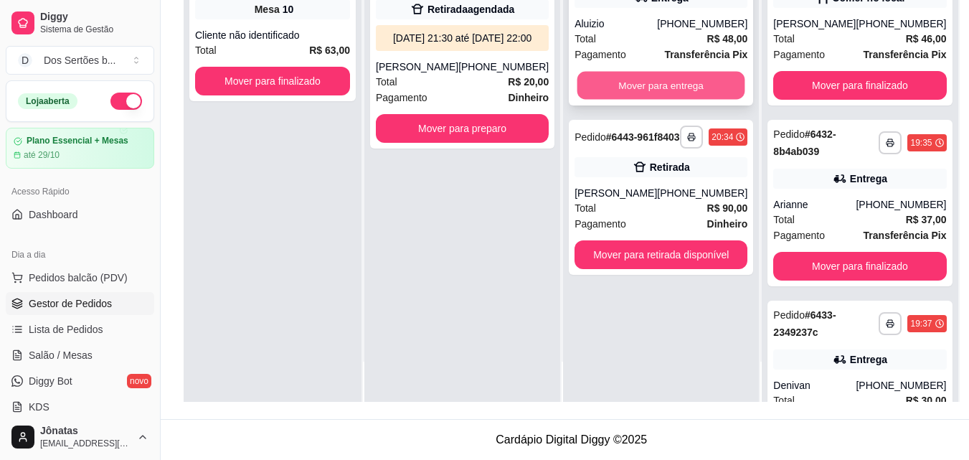
click at [649, 93] on button "Mover para entrega" at bounding box center [661, 86] width 168 height 28
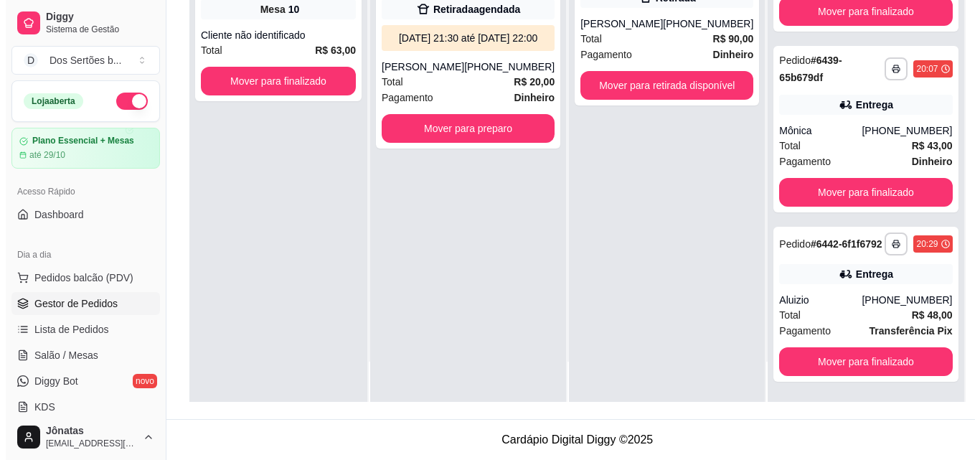
scroll to position [639, 0]
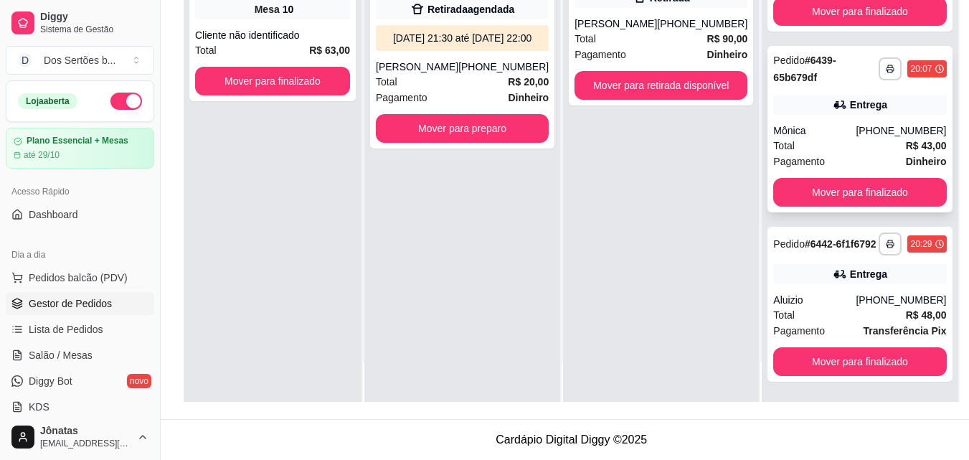
click at [795, 158] on div "**********" at bounding box center [859, 129] width 184 height 166
click at [543, 51] on div "[DATE] 21:30 até [DATE] 22:00" at bounding box center [462, 38] width 173 height 26
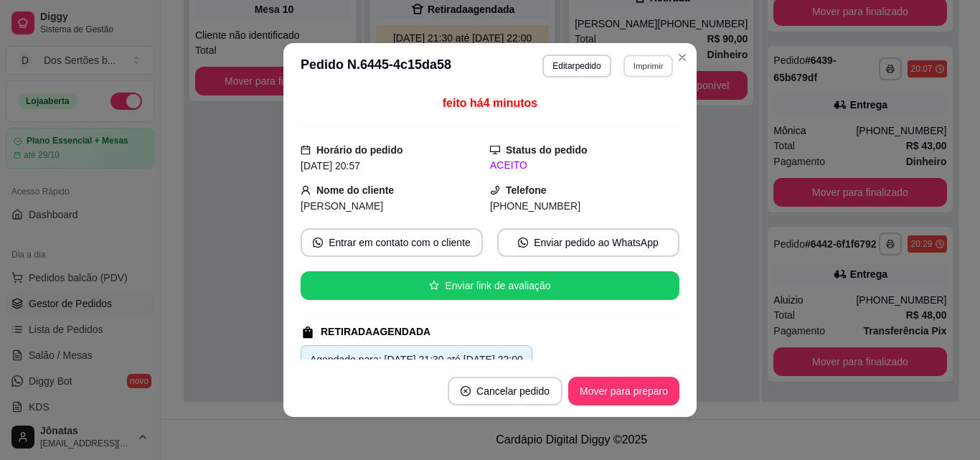
click at [652, 60] on button "Imprimir" at bounding box center [647, 66] width 49 height 22
click at [617, 113] on button "IMPRESSORA" at bounding box center [617, 116] width 100 height 22
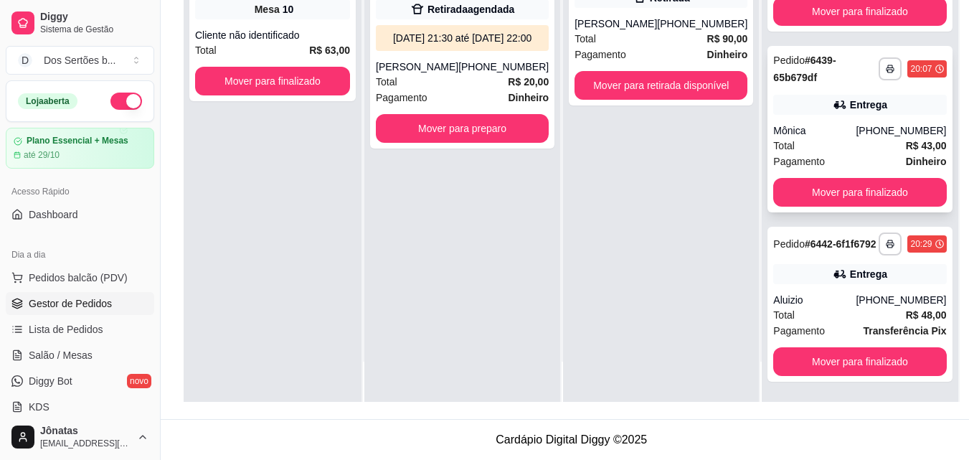
click at [813, 123] on div "Mônica" at bounding box center [814, 130] width 82 height 14
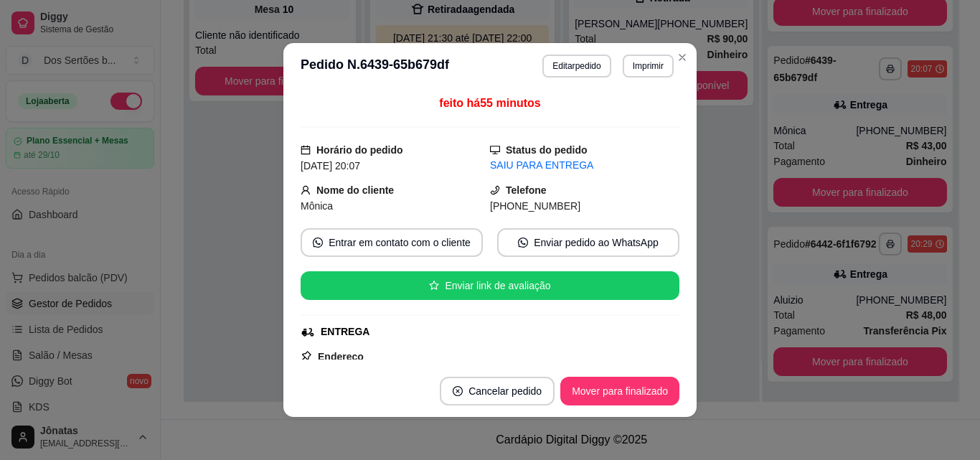
scroll to position [341, 0]
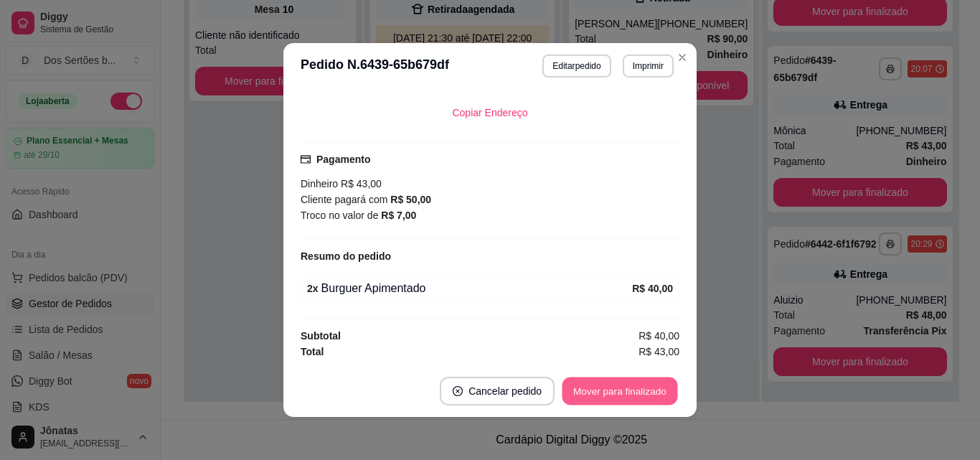
click at [635, 397] on button "Mover para finalizado" at bounding box center [619, 391] width 115 height 28
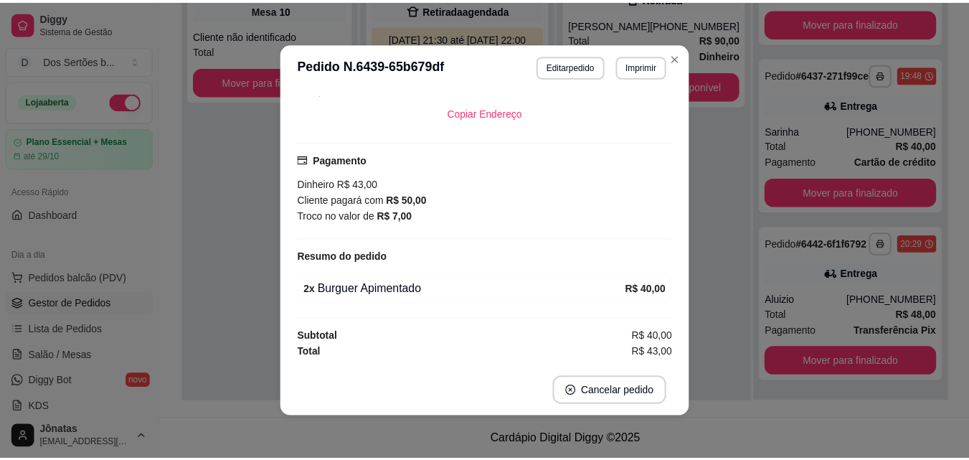
scroll to position [308, 0]
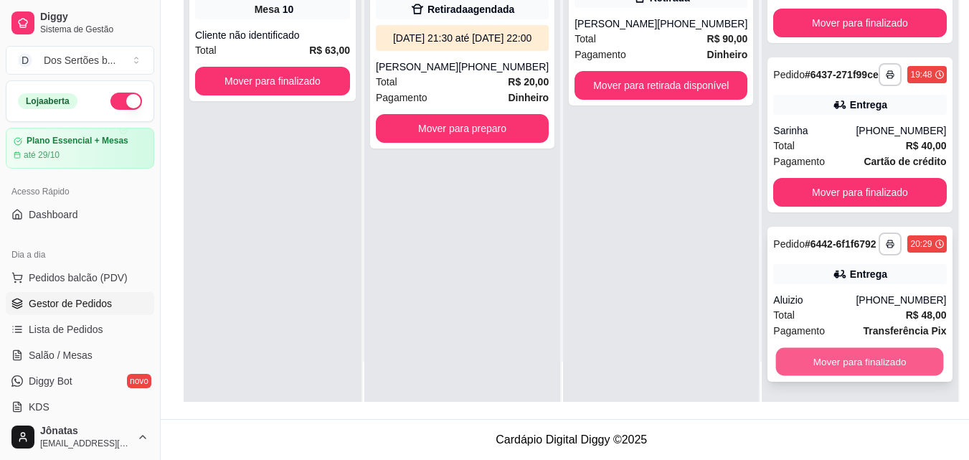
click at [836, 361] on button "Mover para finalizado" at bounding box center [860, 362] width 168 height 28
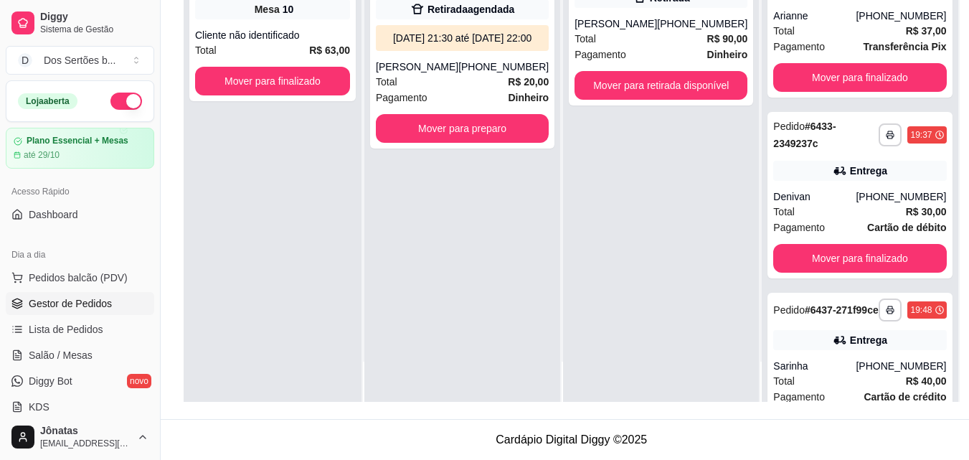
scroll to position [175, 0]
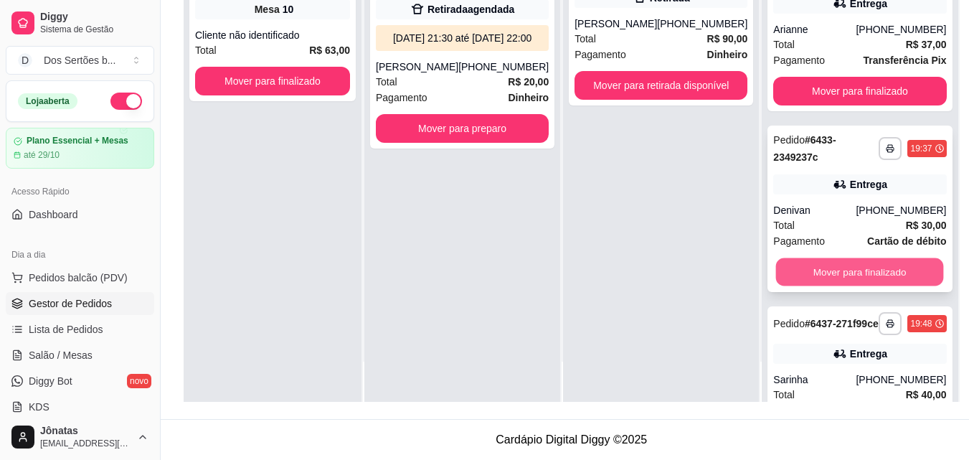
click at [786, 284] on button "Mover para finalizado" at bounding box center [860, 272] width 168 height 28
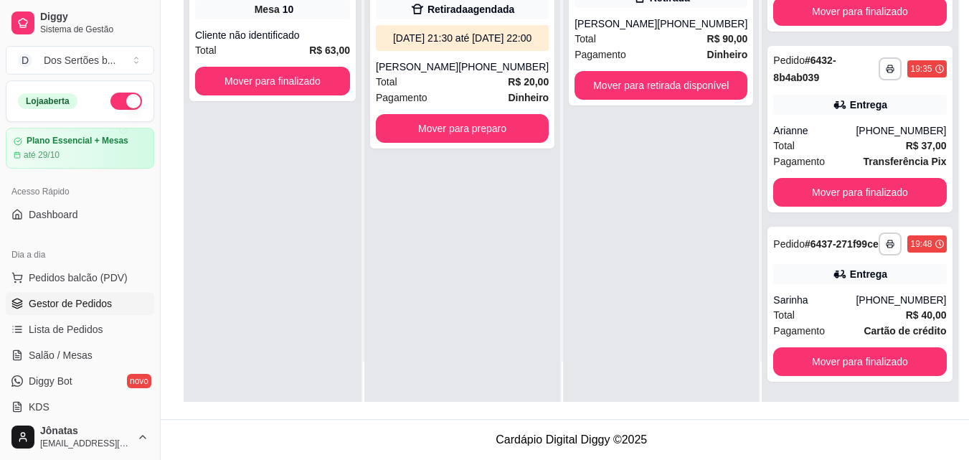
scroll to position [97, 0]
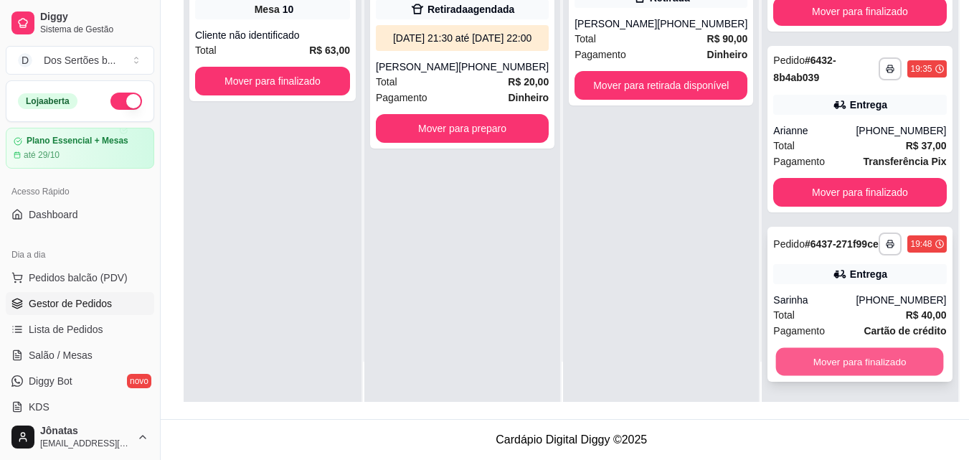
click at [814, 364] on button "Mover para finalizado" at bounding box center [860, 362] width 168 height 28
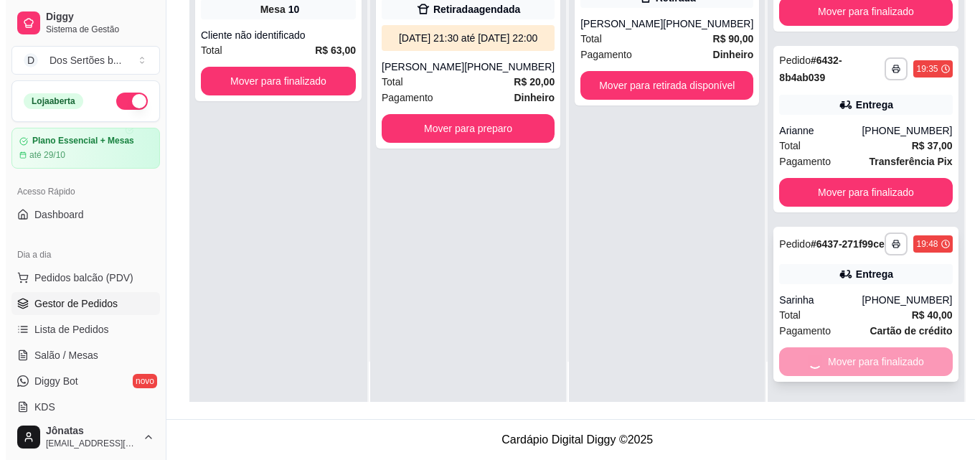
scroll to position [0, 0]
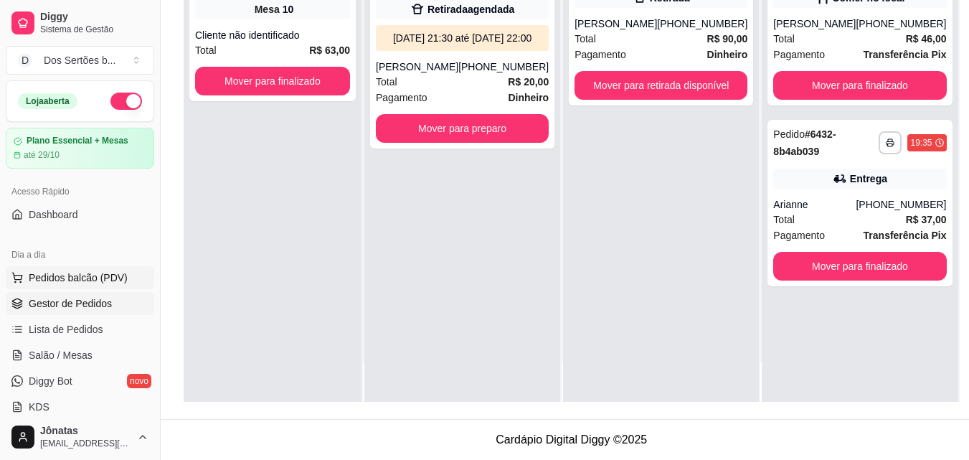
click at [78, 271] on span "Pedidos balcão (PDV)" at bounding box center [78, 277] width 99 height 14
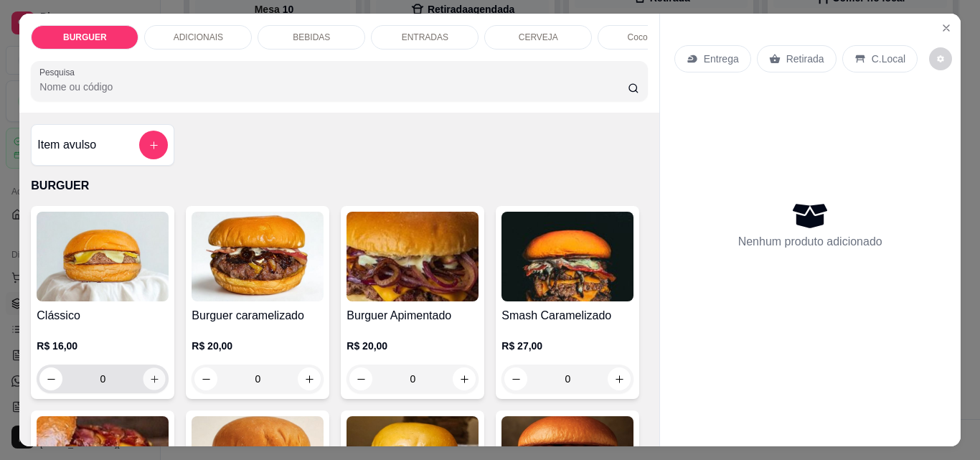
click at [152, 381] on icon "increase-product-quantity" at bounding box center [154, 379] width 11 height 11
type input "1"
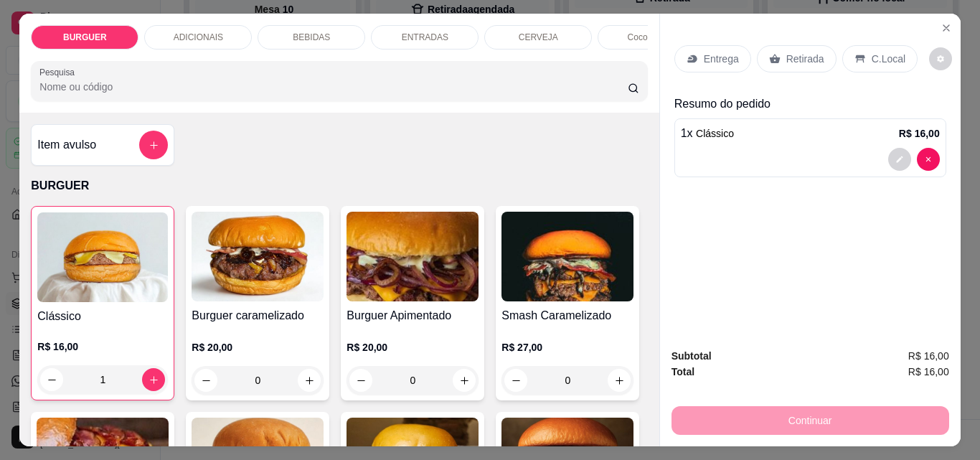
click at [787, 52] on p "Retirada" at bounding box center [805, 59] width 38 height 14
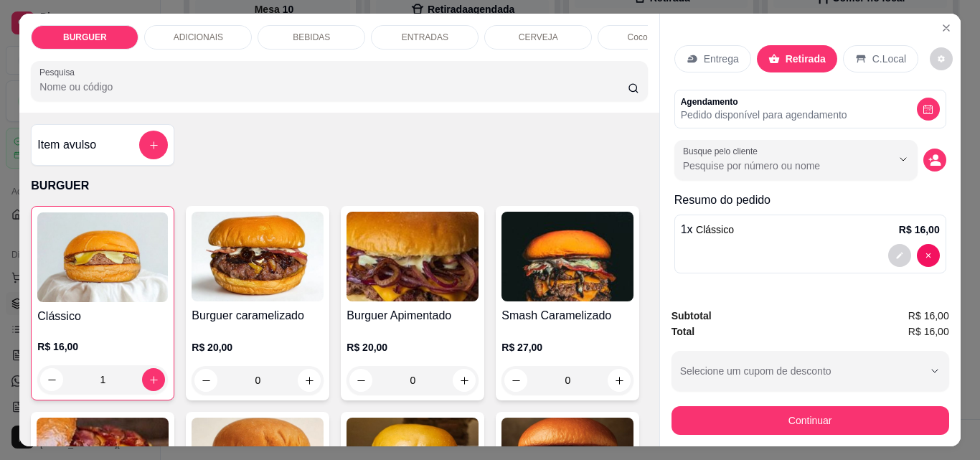
click at [856, 55] on icon at bounding box center [860, 59] width 9 height 8
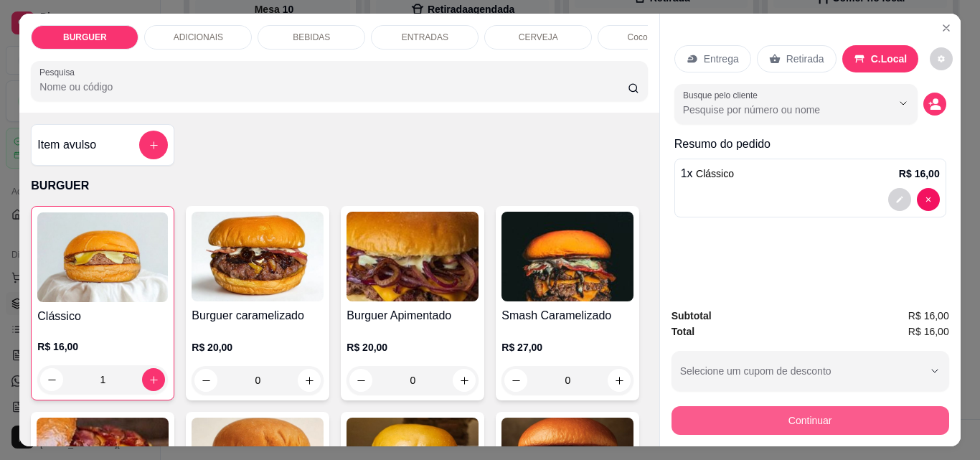
click at [732, 411] on button "Continuar" at bounding box center [810, 420] width 278 height 29
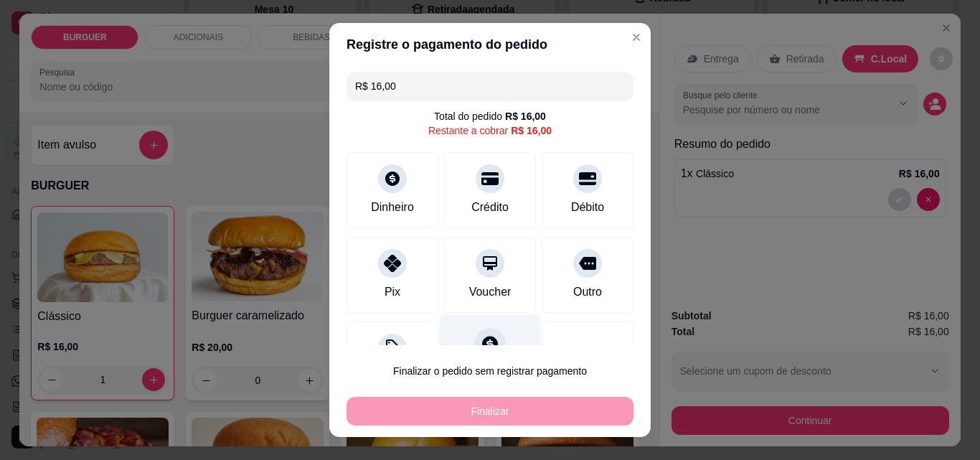
click at [480, 323] on div "Fiado" at bounding box center [490, 357] width 101 height 84
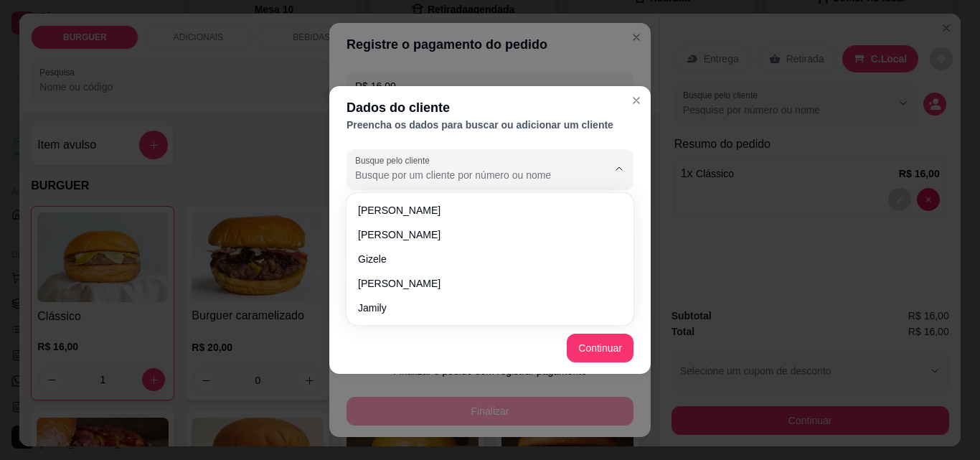
click at [374, 173] on input "Busque pelo cliente" at bounding box center [469, 175] width 229 height 14
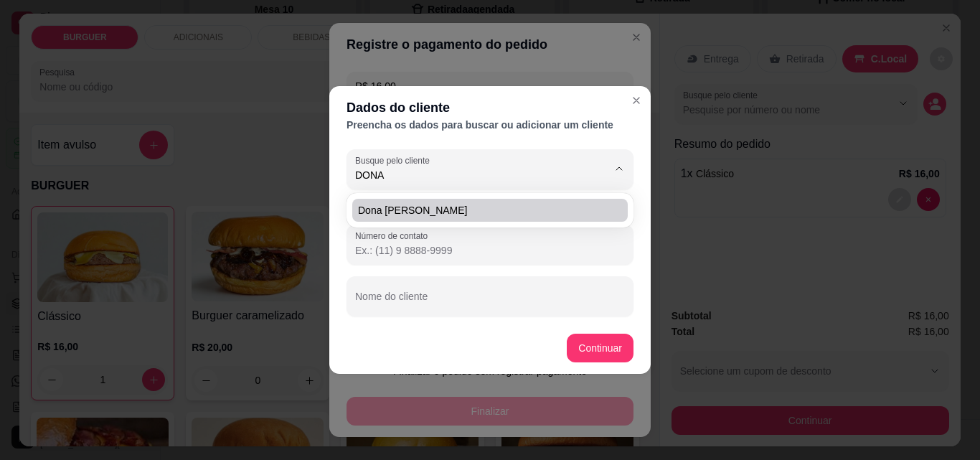
click at [387, 218] on li "Dona [PERSON_NAME]" at bounding box center [489, 210] width 275 height 23
type input "Dona [PERSON_NAME]"
type input "[PHONE_NUMBER]"
type input "Dona [PERSON_NAME]"
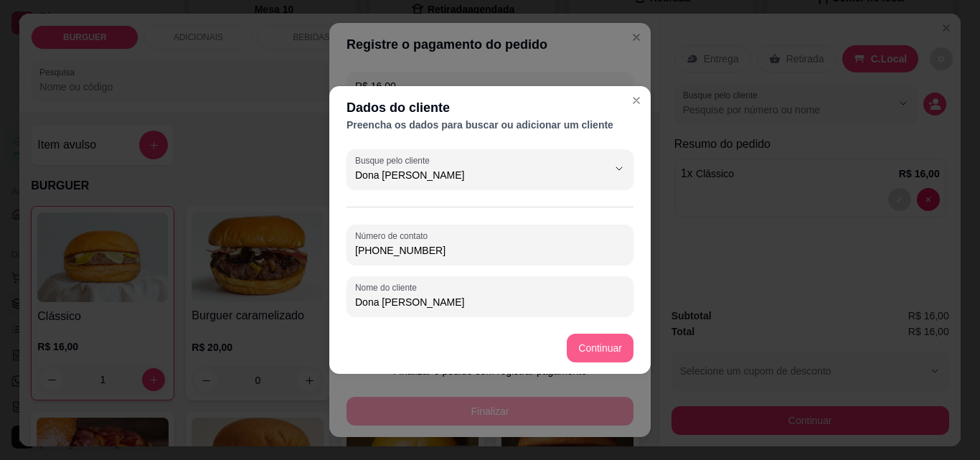
type input "Dona [PERSON_NAME]"
type input "R$ 0,00"
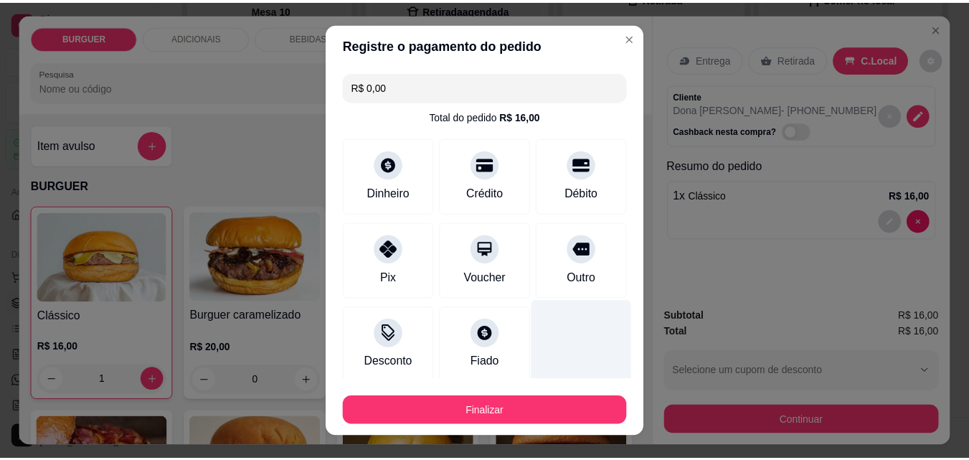
scroll to position [84, 0]
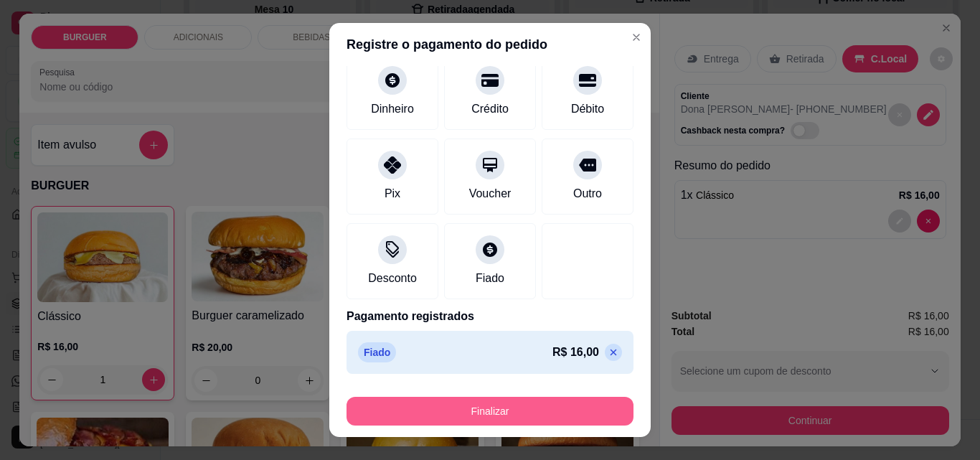
click at [565, 410] on button "Finalizar" at bounding box center [489, 411] width 287 height 29
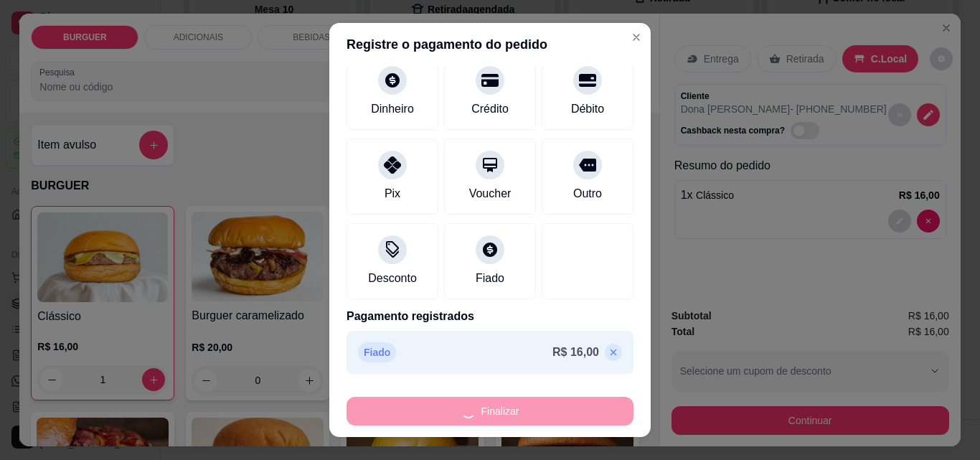
type input "0"
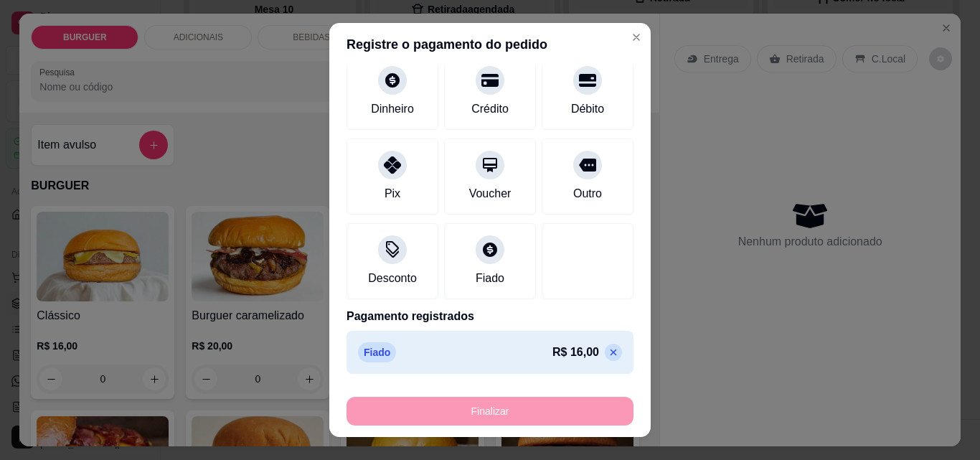
type input "-R$ 16,00"
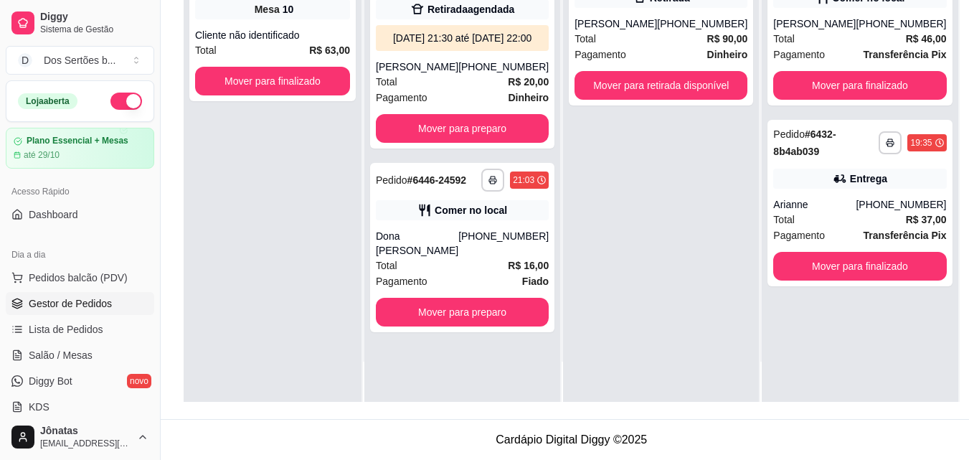
click at [561, 433] on footer "Cardápio Digital Diggy © 2025" at bounding box center [572, 439] width 822 height 41
click at [493, 242] on div "**********" at bounding box center [462, 247] width 184 height 169
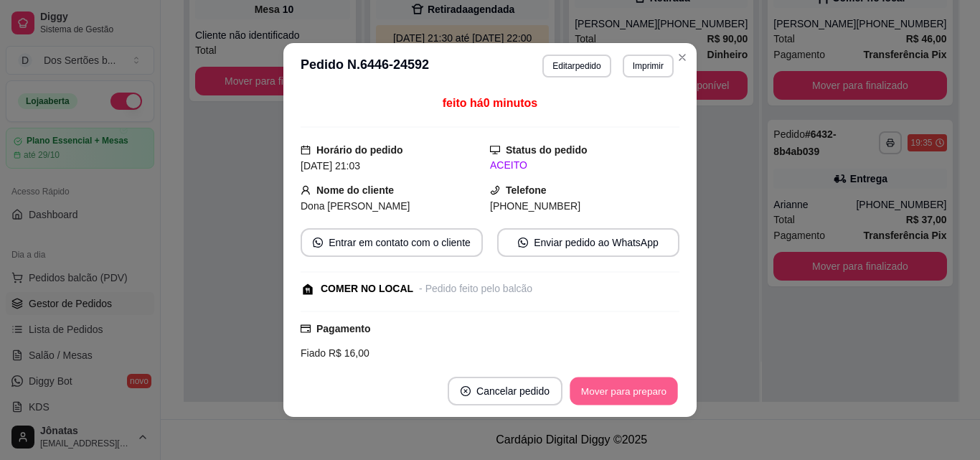
click at [631, 388] on button "Mover para preparo" at bounding box center [623, 391] width 108 height 28
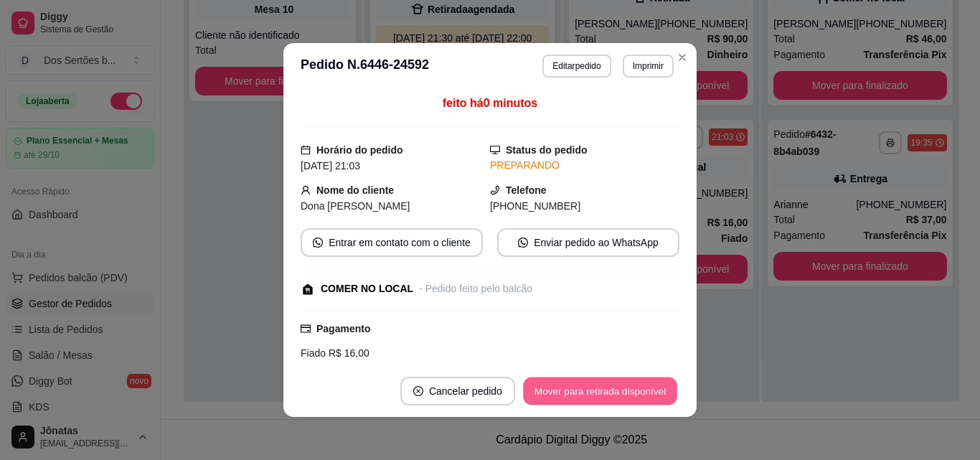
click at [631, 388] on button "Mover para retirada disponível" at bounding box center [599, 391] width 153 height 28
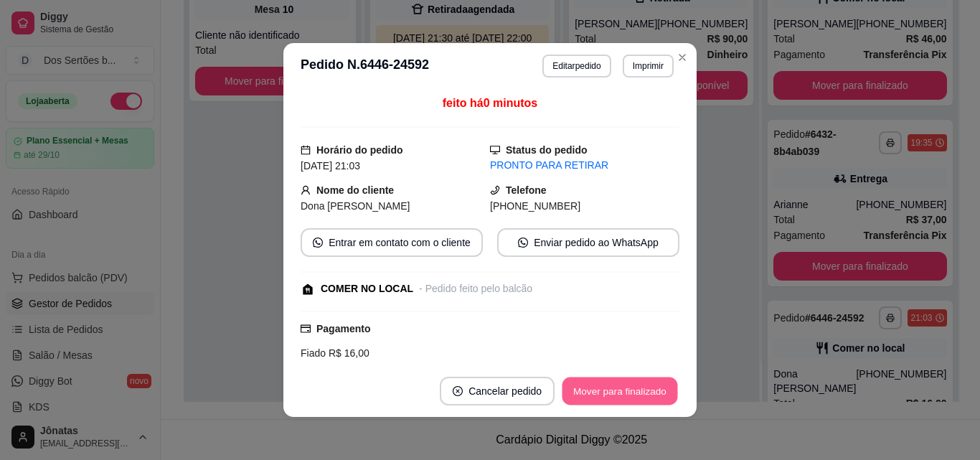
click at [630, 388] on button "Mover para finalizado" at bounding box center [619, 391] width 115 height 28
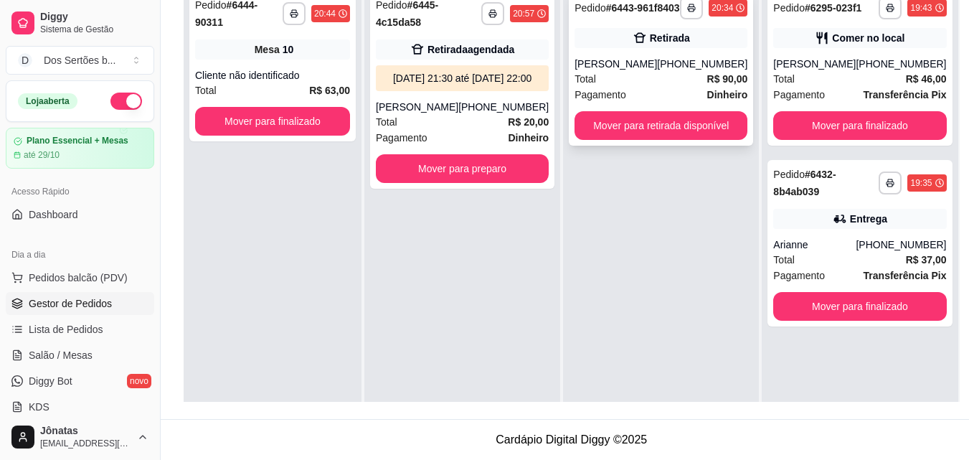
click at [648, 71] on div "[PERSON_NAME]" at bounding box center [615, 64] width 82 height 14
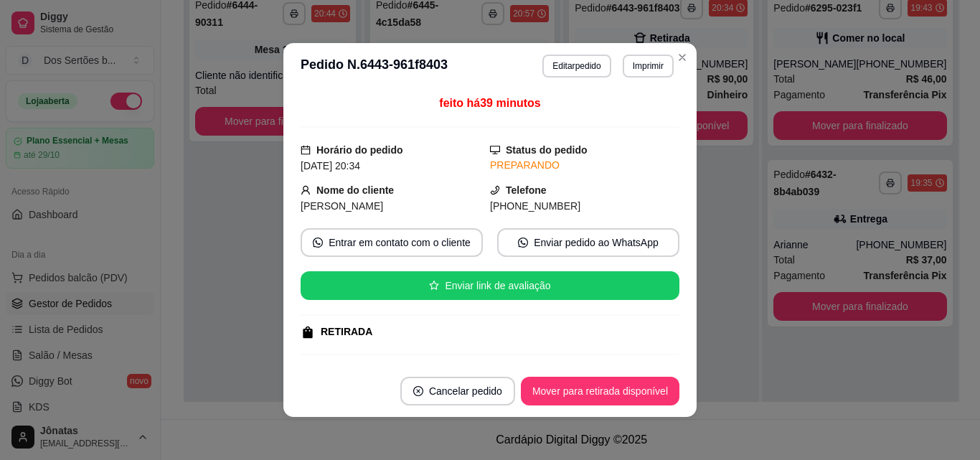
scroll to position [181, 0]
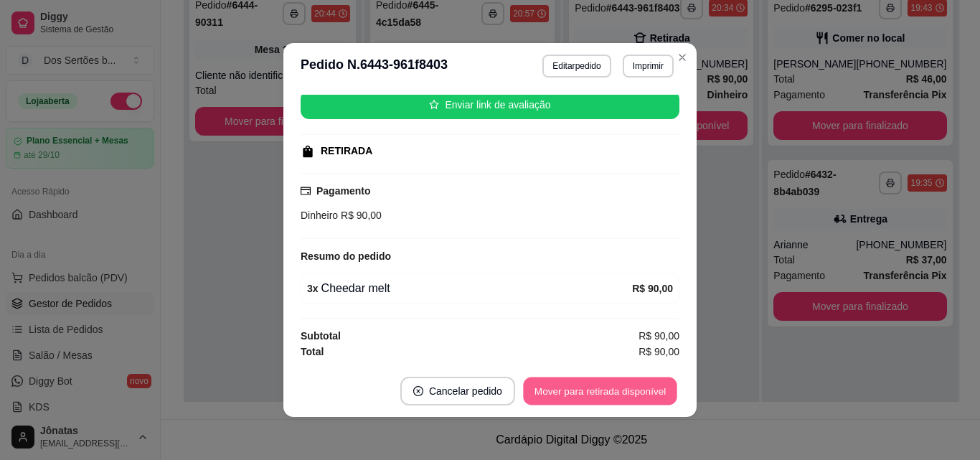
click at [594, 387] on button "Mover para retirada disponível" at bounding box center [599, 391] width 153 height 28
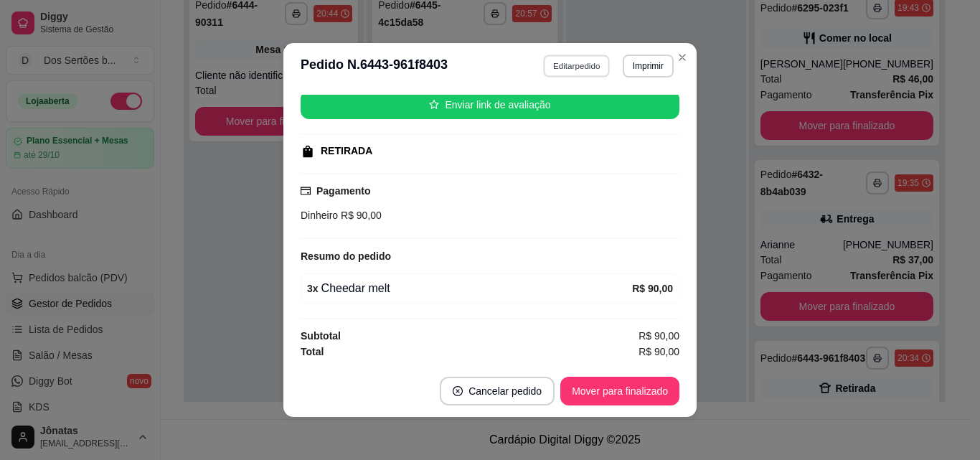
click at [544, 65] on button "Editar pedido" at bounding box center [577, 66] width 67 height 22
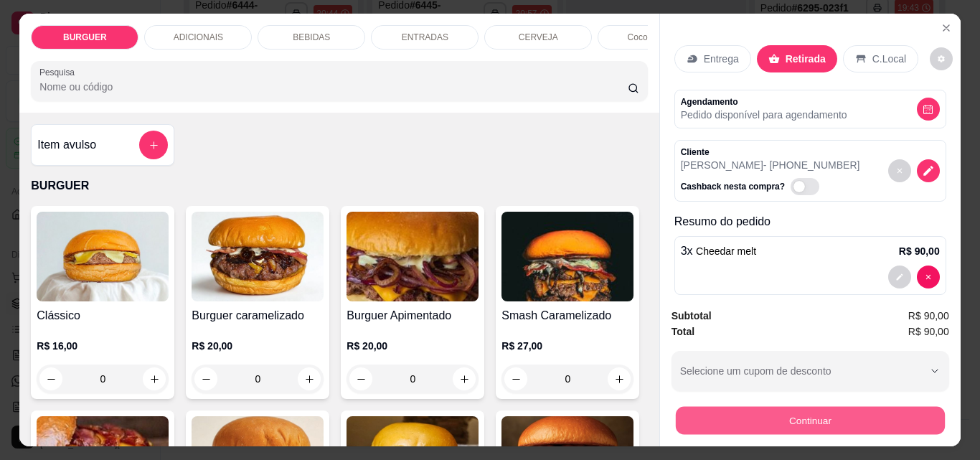
click at [743, 409] on button "Continuar" at bounding box center [809, 420] width 269 height 28
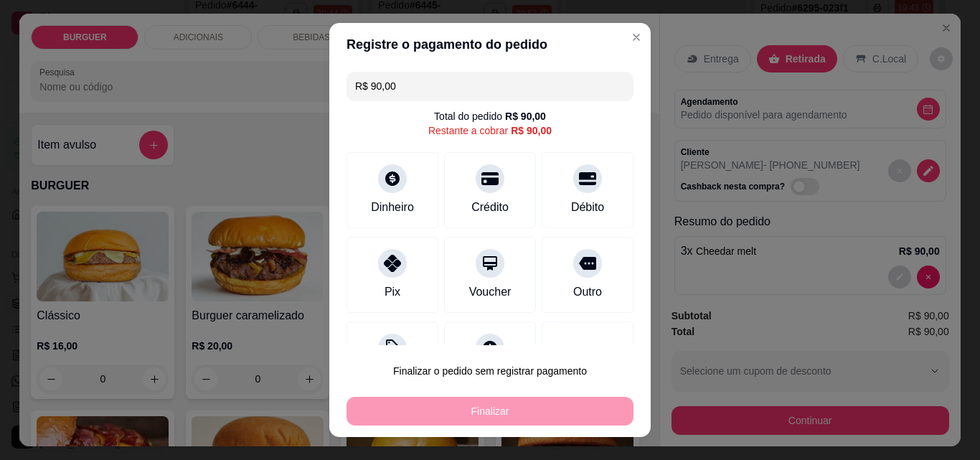
click at [404, 87] on input "R$ 90,00" at bounding box center [490, 86] width 270 height 29
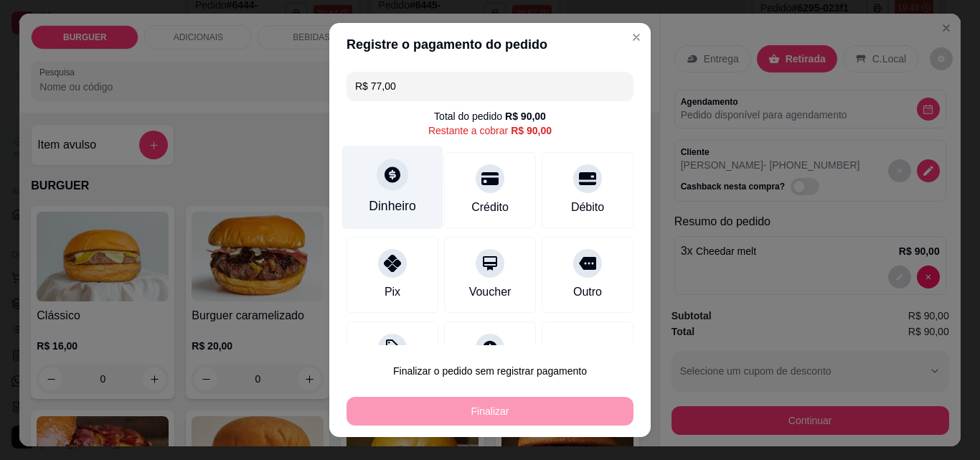
click at [378, 187] on div at bounding box center [392, 174] width 32 height 32
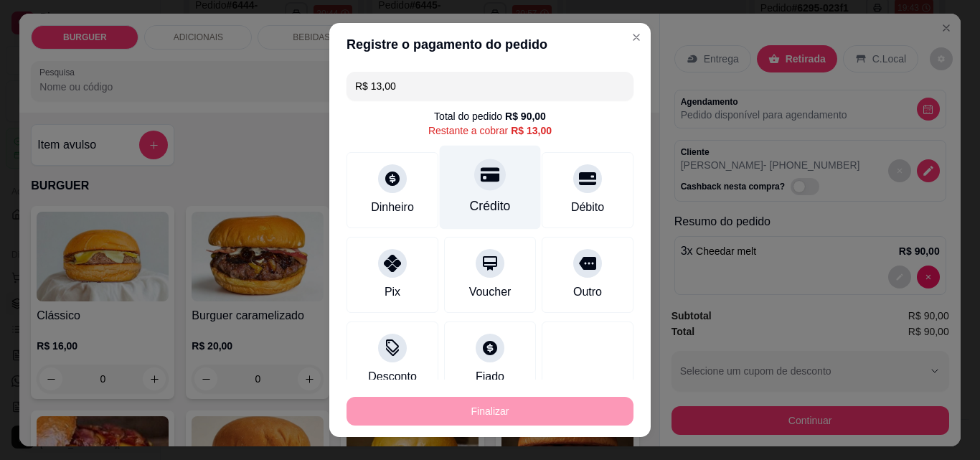
click at [470, 193] on div "Crédito" at bounding box center [490, 188] width 101 height 84
type input "R$ 0,00"
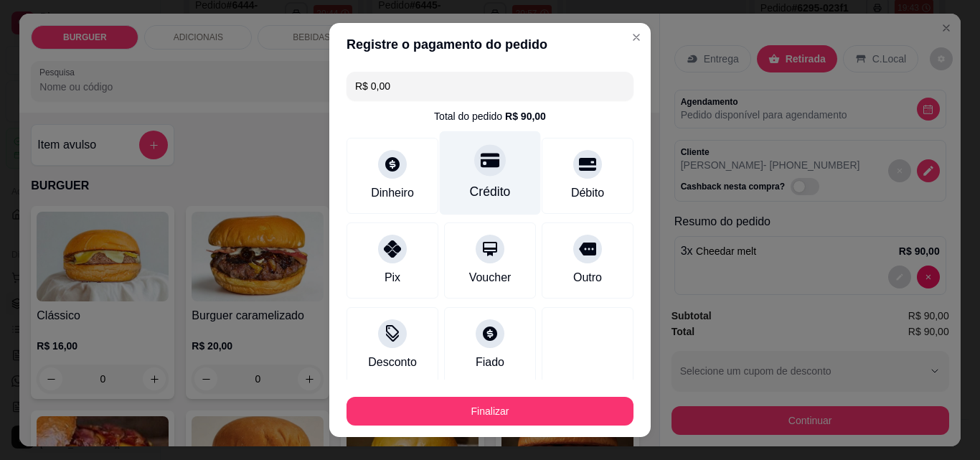
scroll to position [138, 0]
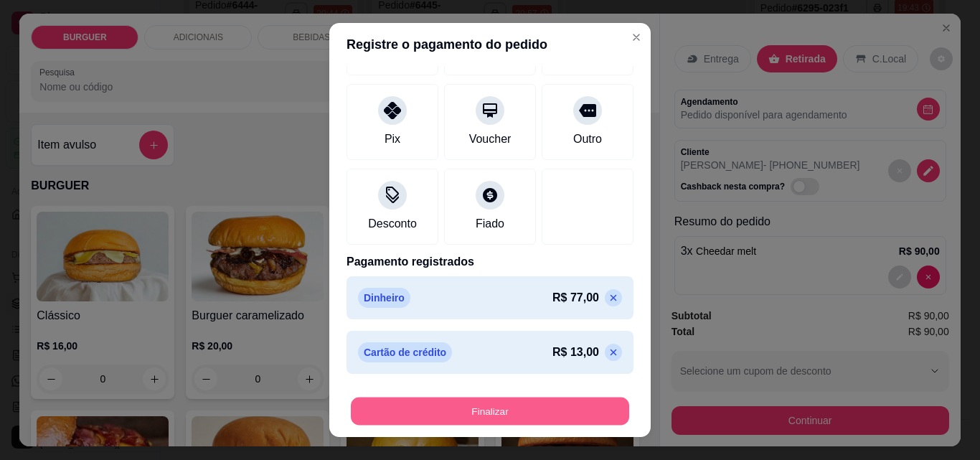
click at [442, 421] on button "Finalizar" at bounding box center [490, 411] width 278 height 28
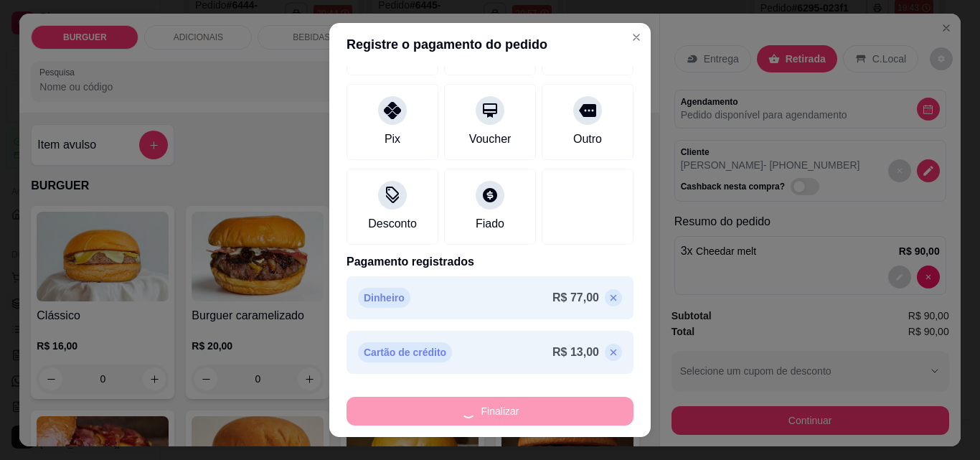
type input "0"
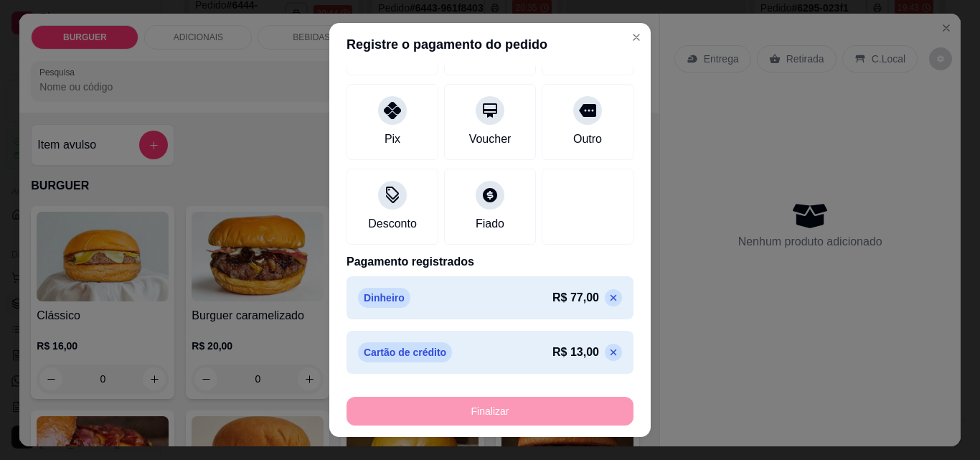
type input "-R$ 90,00"
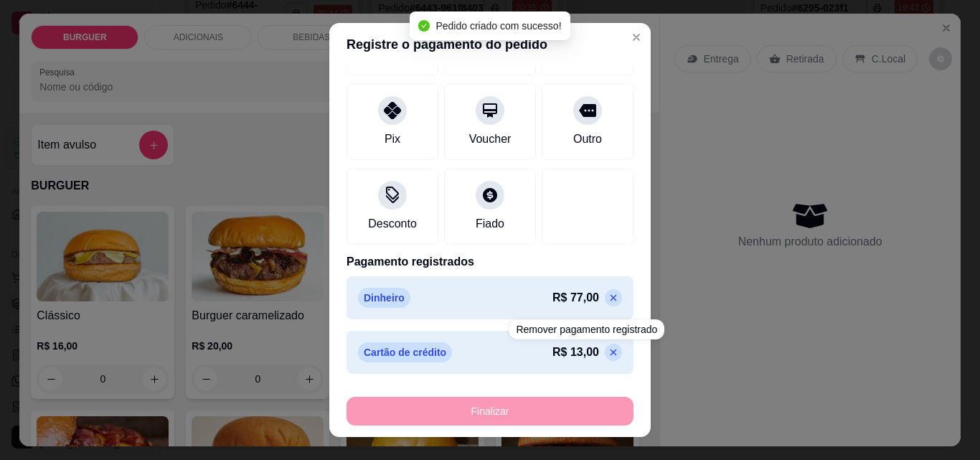
scroll to position [169, 0]
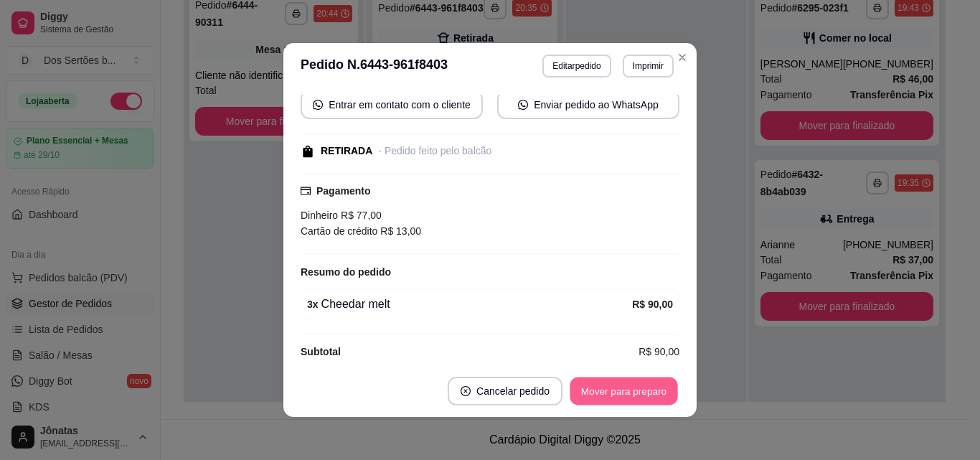
click at [615, 386] on button "Mover para preparo" at bounding box center [623, 391] width 108 height 28
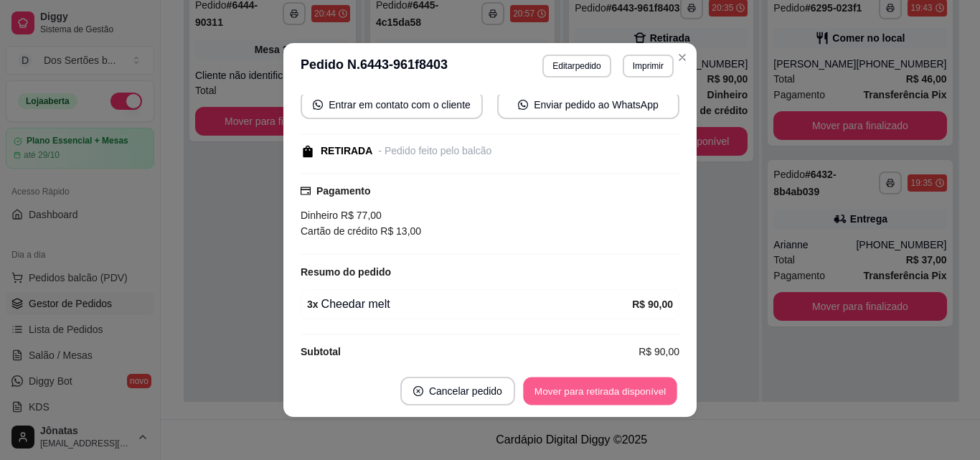
click at [615, 386] on button "Mover para retirada disponível" at bounding box center [599, 391] width 153 height 28
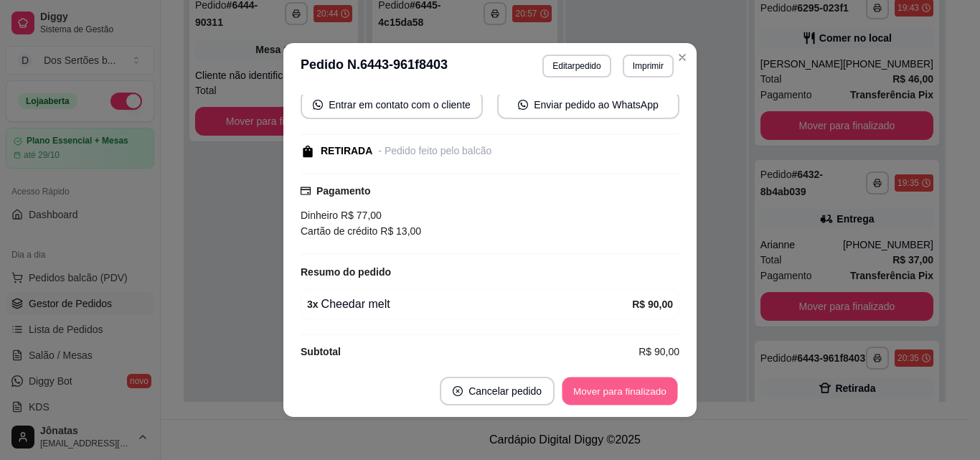
click at [615, 386] on button "Mover para finalizado" at bounding box center [619, 391] width 115 height 28
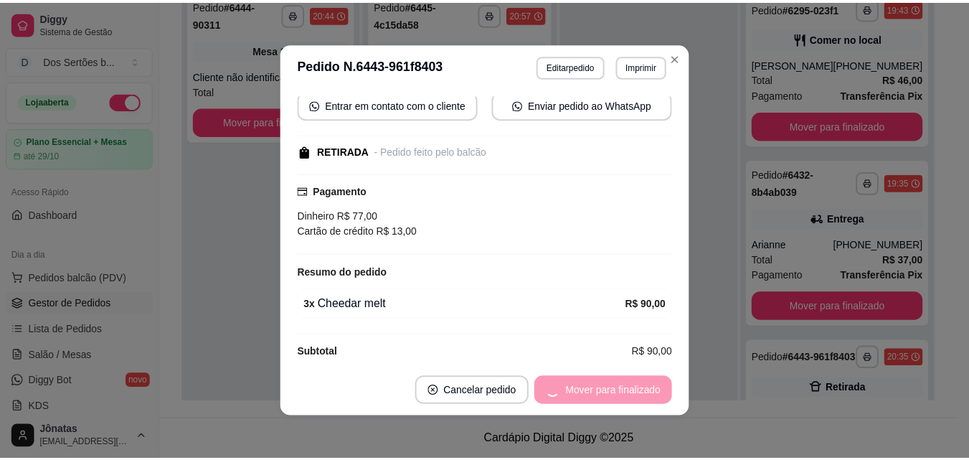
scroll to position [122, 0]
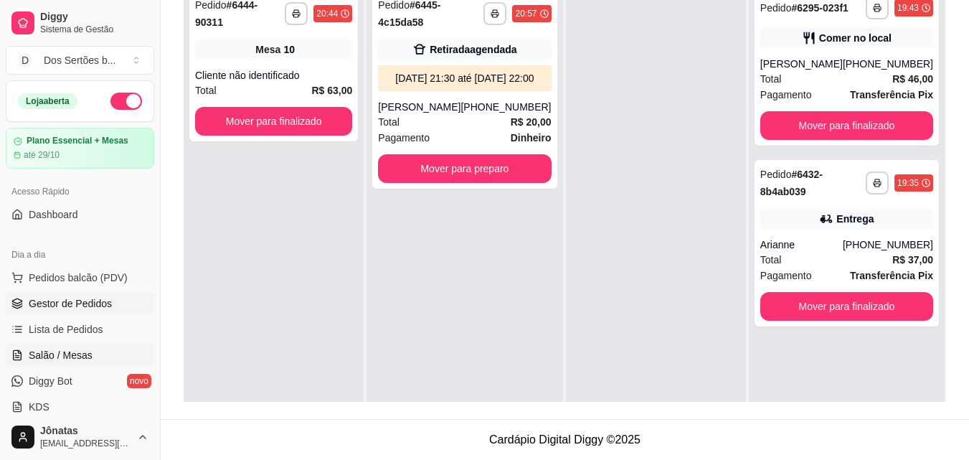
click at [14, 346] on link "Salão / Mesas" at bounding box center [80, 354] width 148 height 23
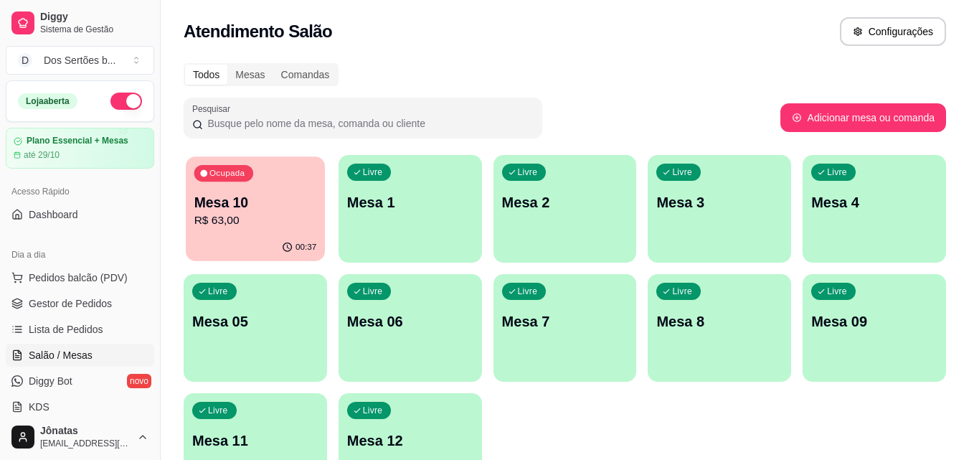
click at [207, 218] on p "R$ 63,00" at bounding box center [255, 220] width 123 height 16
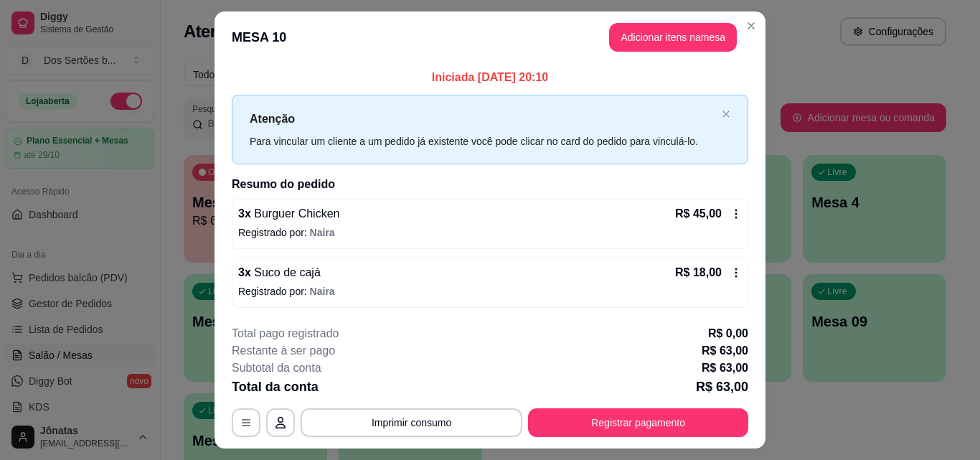
scroll to position [34, 0]
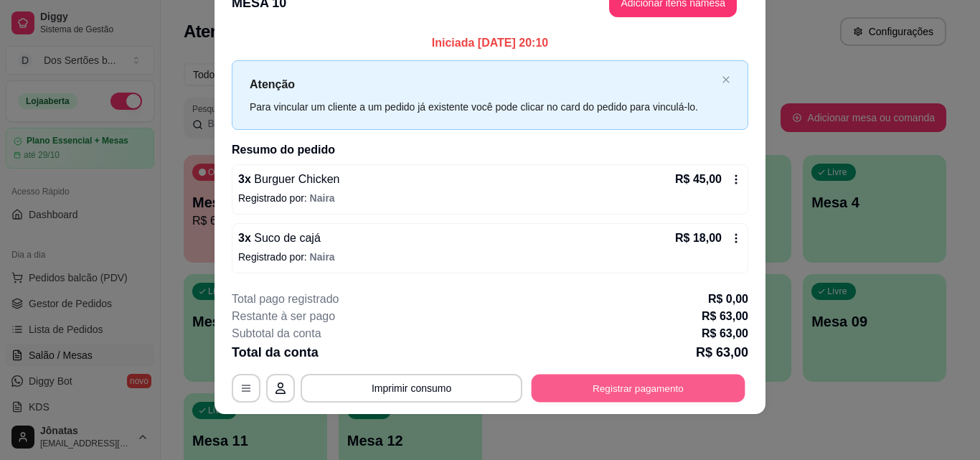
click at [623, 390] on button "Registrar pagamento" at bounding box center [638, 388] width 214 height 28
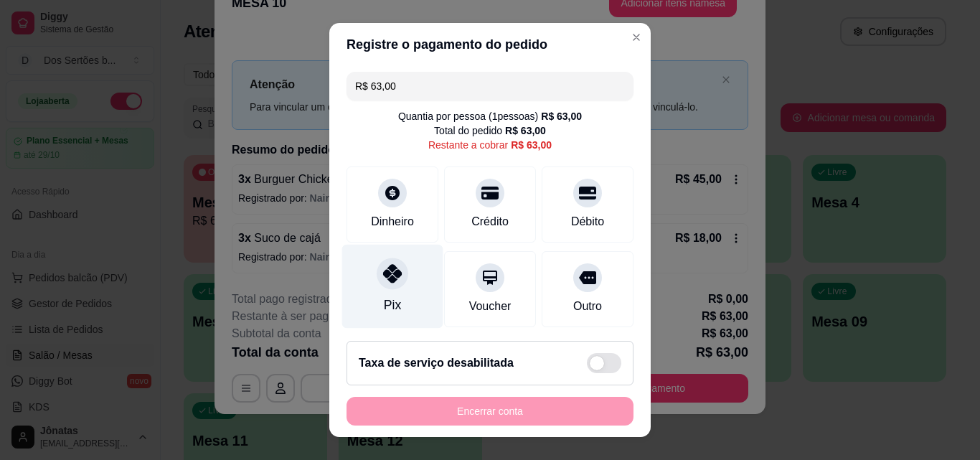
click at [383, 280] on icon at bounding box center [392, 273] width 19 height 19
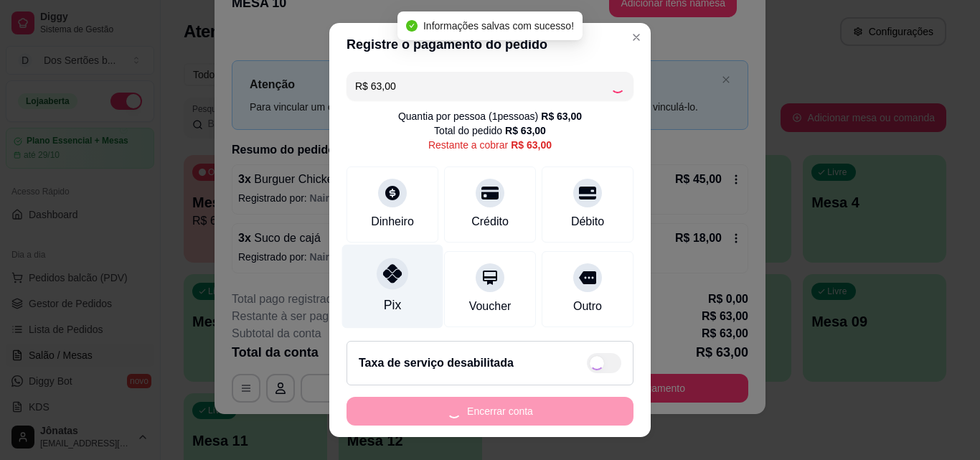
type input "R$ 0,00"
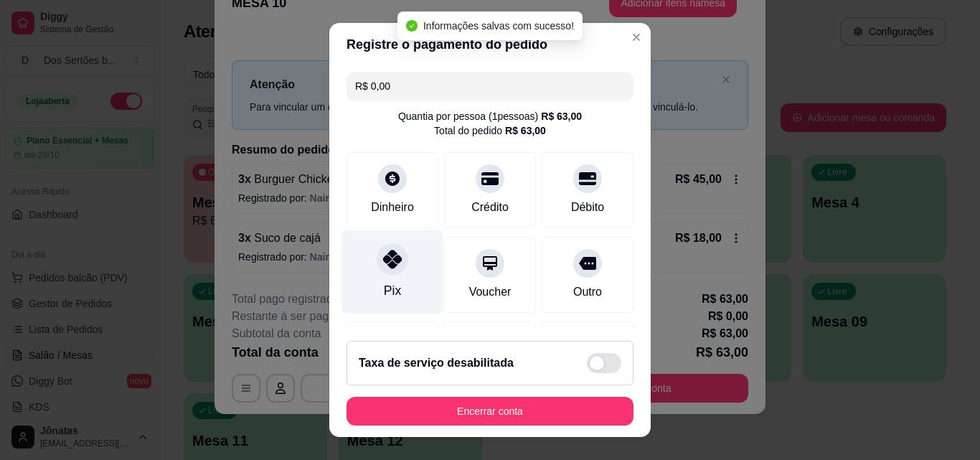
scroll to position [166, 0]
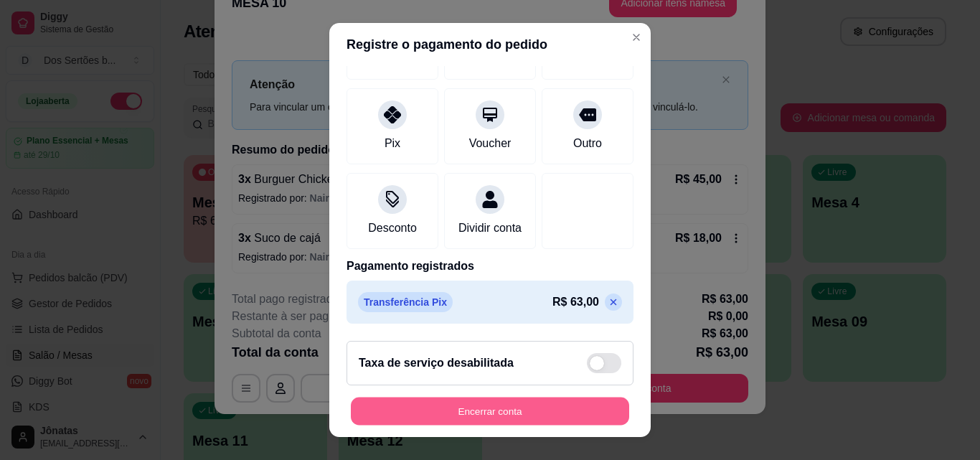
click at [506, 414] on button "Encerrar conta" at bounding box center [490, 411] width 278 height 28
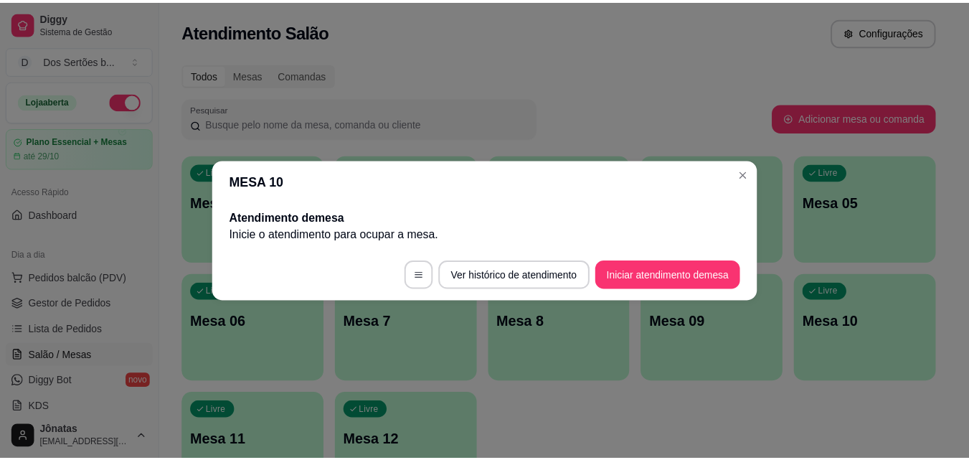
scroll to position [0, 0]
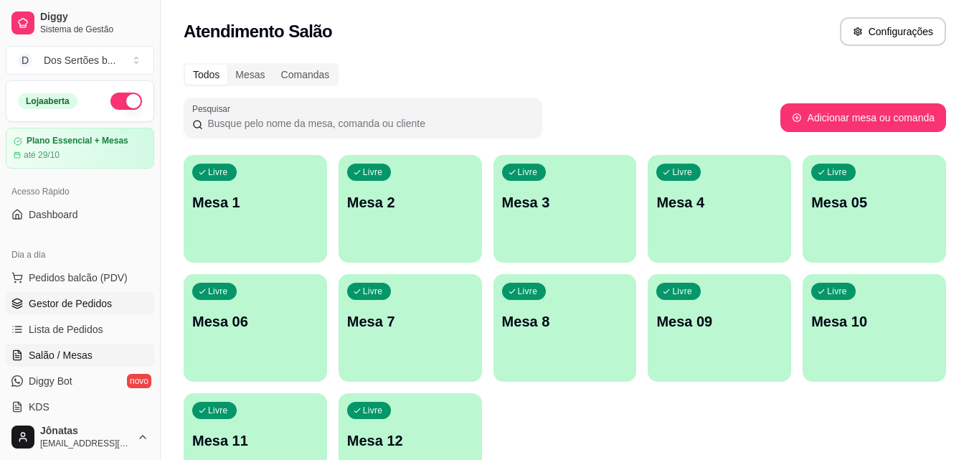
click at [108, 303] on span "Gestor de Pedidos" at bounding box center [70, 303] width 83 height 14
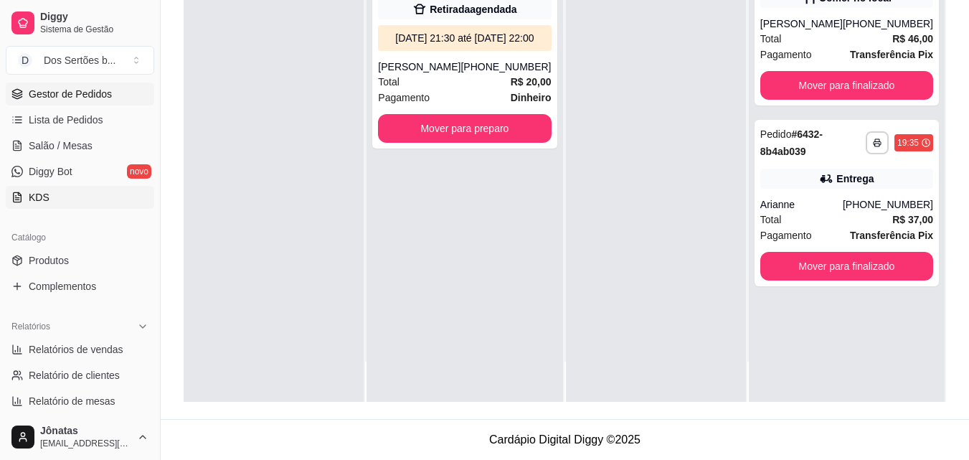
scroll to position [308, 0]
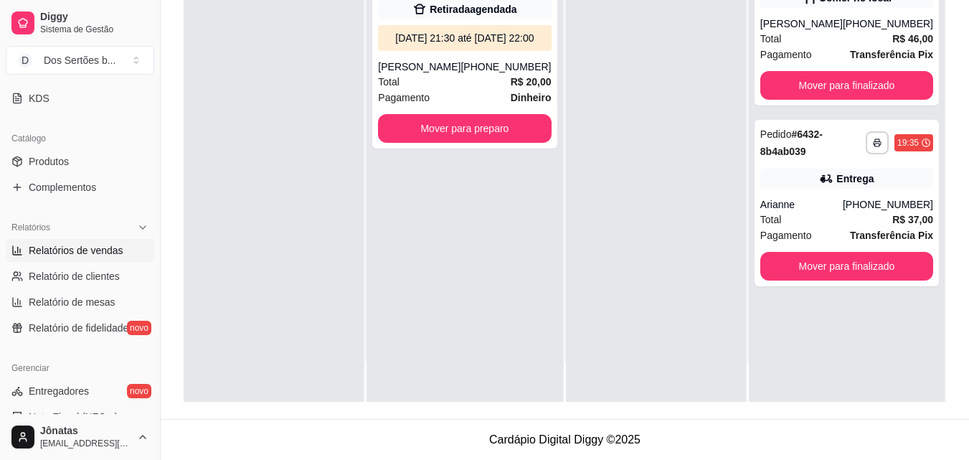
click at [44, 250] on span "Relatórios de vendas" at bounding box center [76, 250] width 95 height 14
select select "ALL"
select select "0"
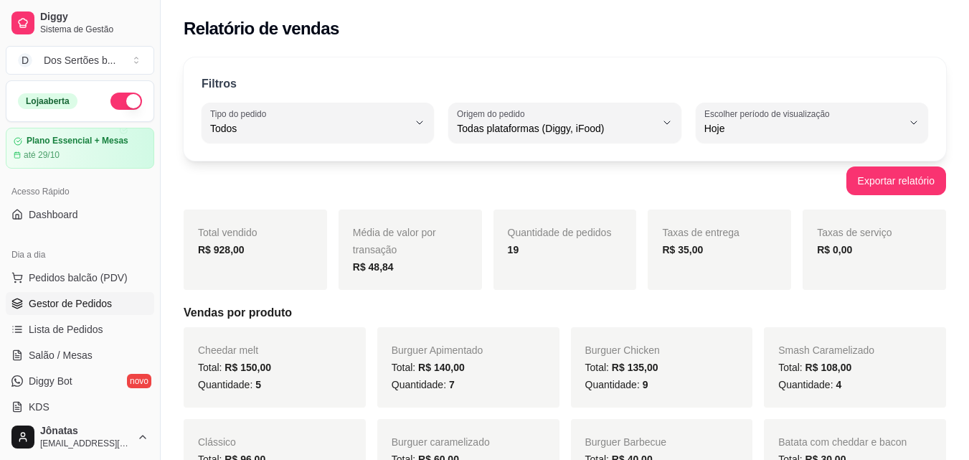
click at [52, 306] on span "Gestor de Pedidos" at bounding box center [70, 303] width 83 height 14
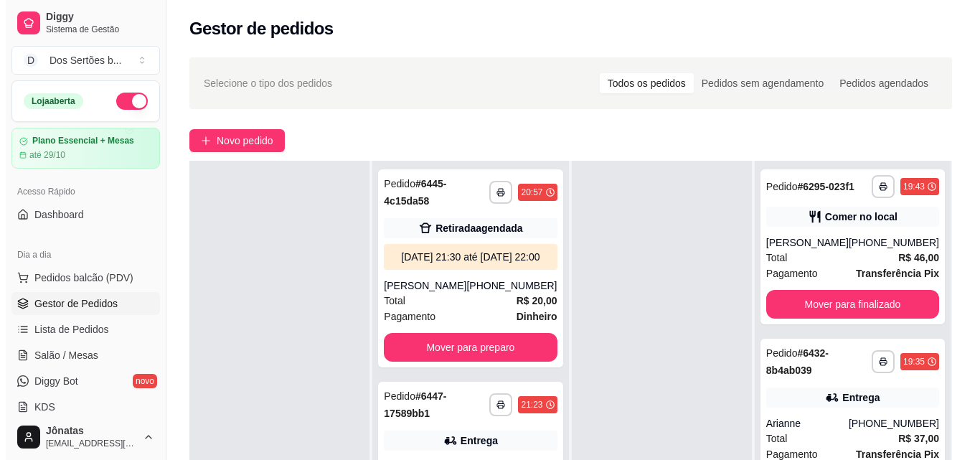
scroll to position [219, 0]
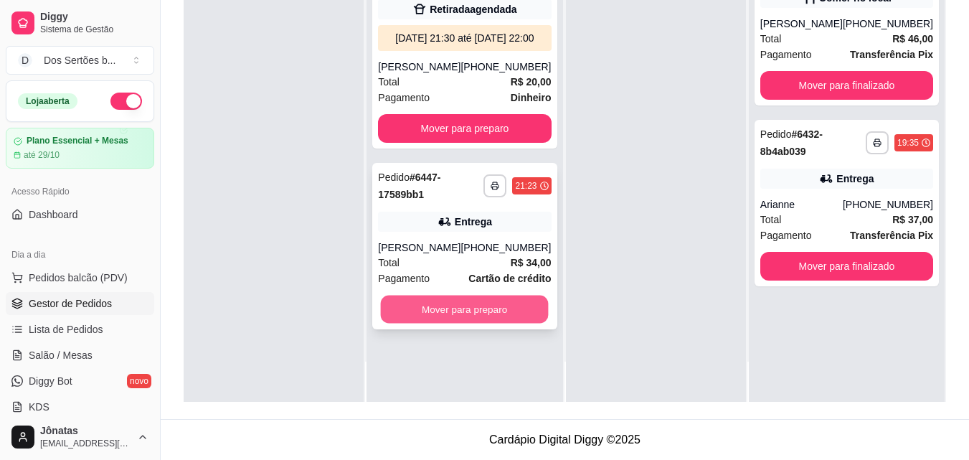
click at [443, 323] on button "Mover para preparo" at bounding box center [465, 309] width 168 height 28
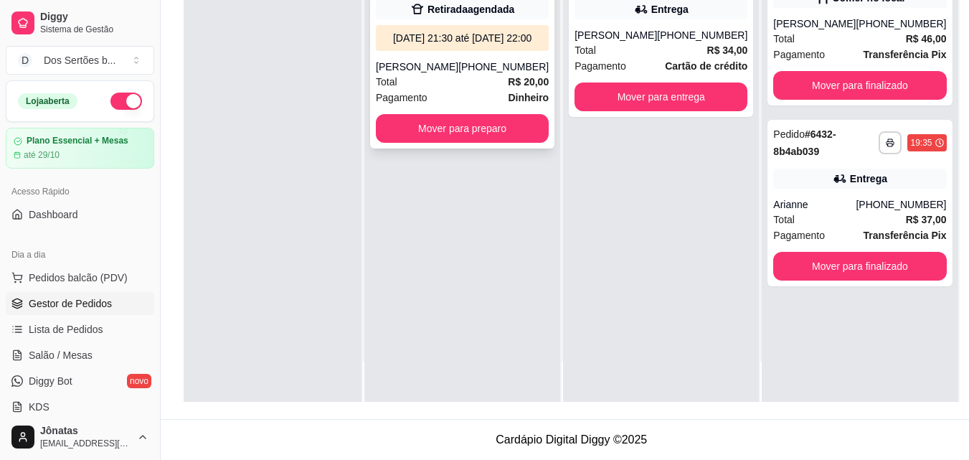
click at [444, 74] on div "[PERSON_NAME]" at bounding box center [417, 67] width 82 height 14
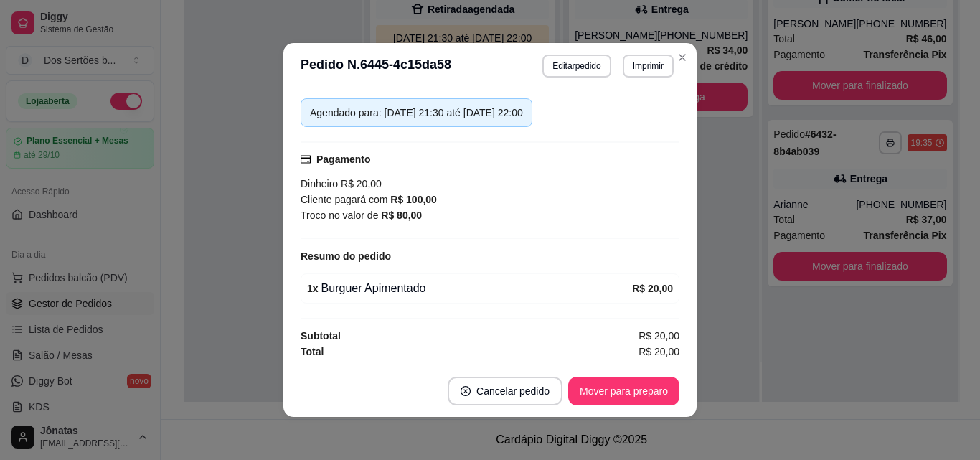
scroll to position [3, 0]
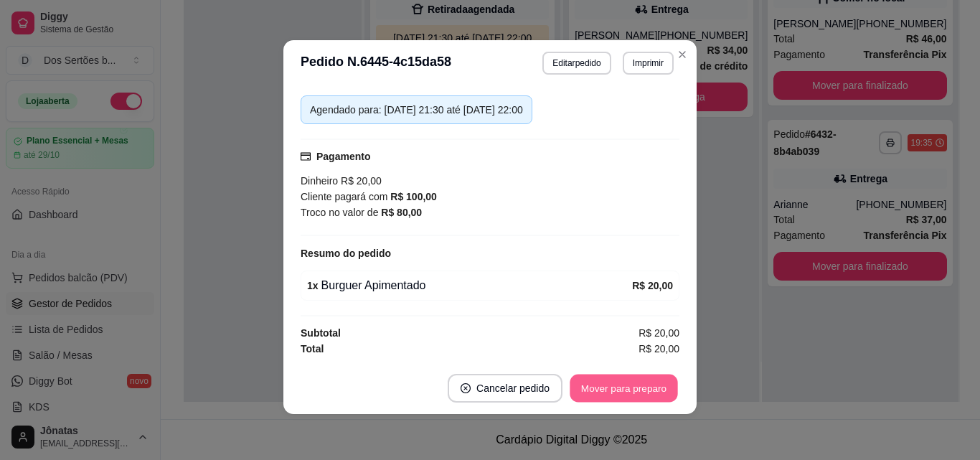
click at [622, 394] on button "Mover para preparo" at bounding box center [623, 388] width 108 height 28
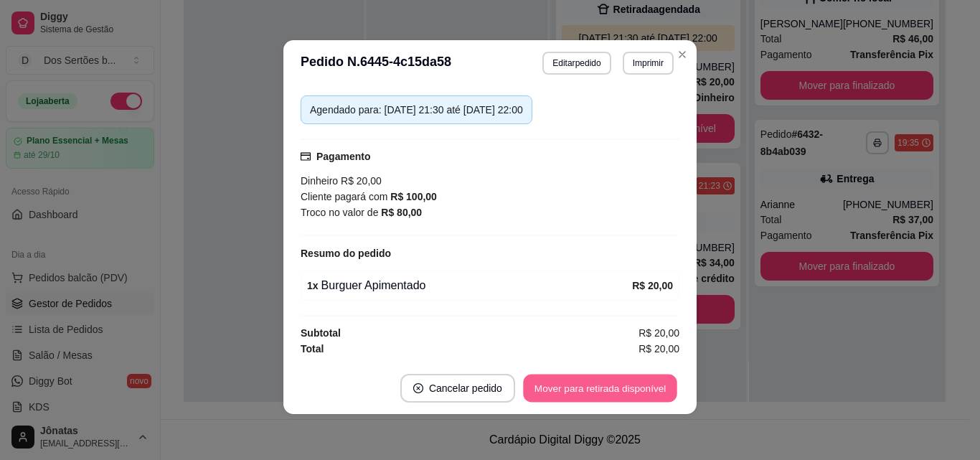
click at [650, 379] on button "Mover para retirada disponível" at bounding box center [599, 388] width 153 height 28
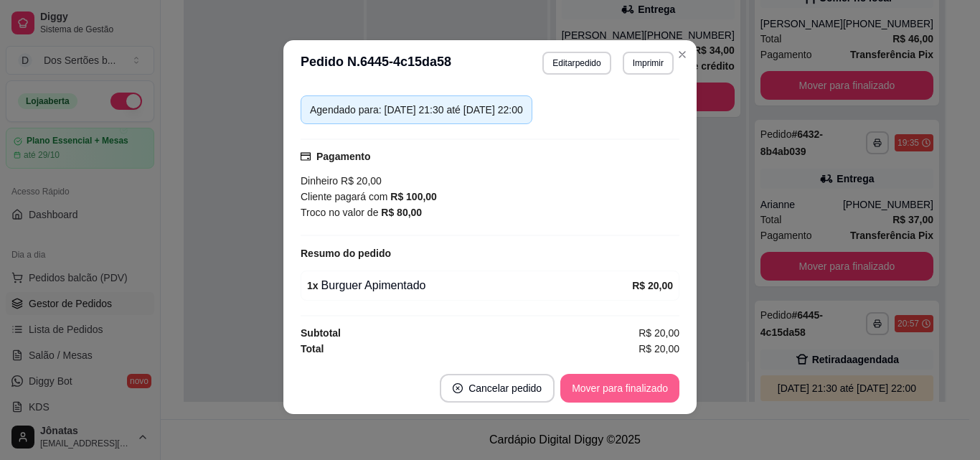
click at [650, 379] on button "Mover para finalizado" at bounding box center [619, 388] width 119 height 29
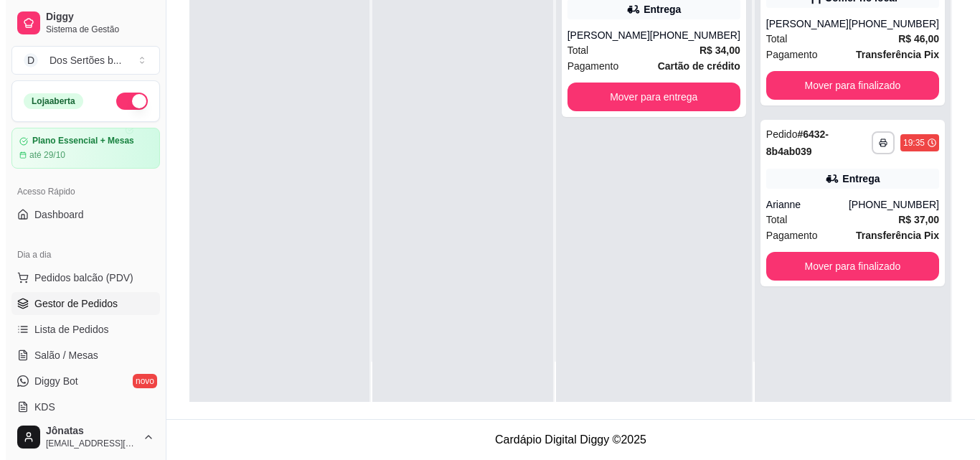
scroll to position [0, 0]
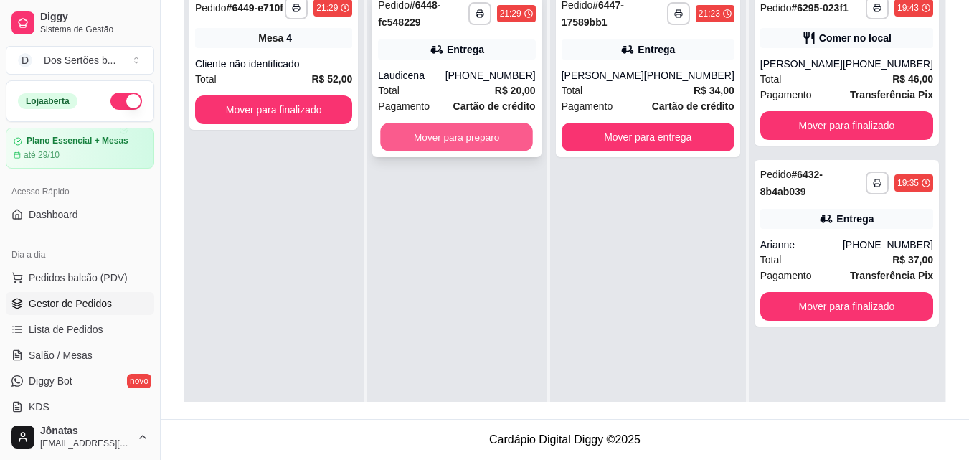
click at [427, 138] on button "Mover para preparo" at bounding box center [457, 137] width 153 height 28
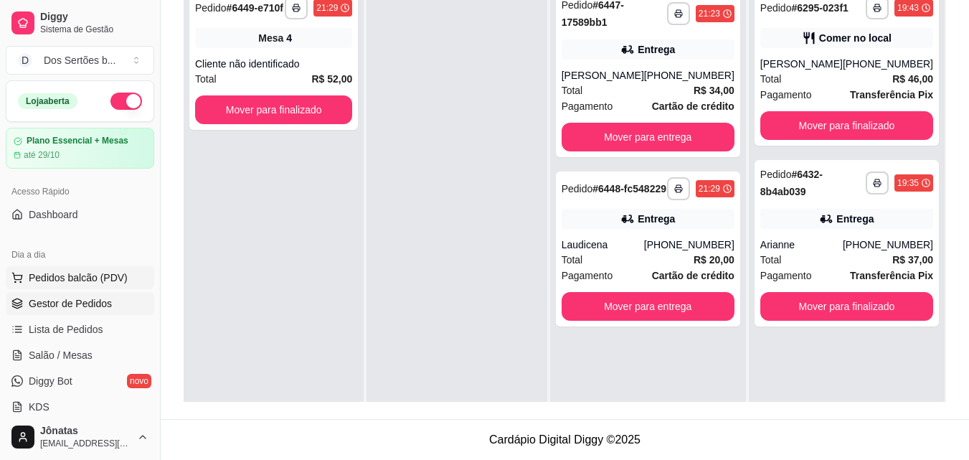
click at [72, 274] on span "Pedidos balcão (PDV)" at bounding box center [78, 277] width 99 height 14
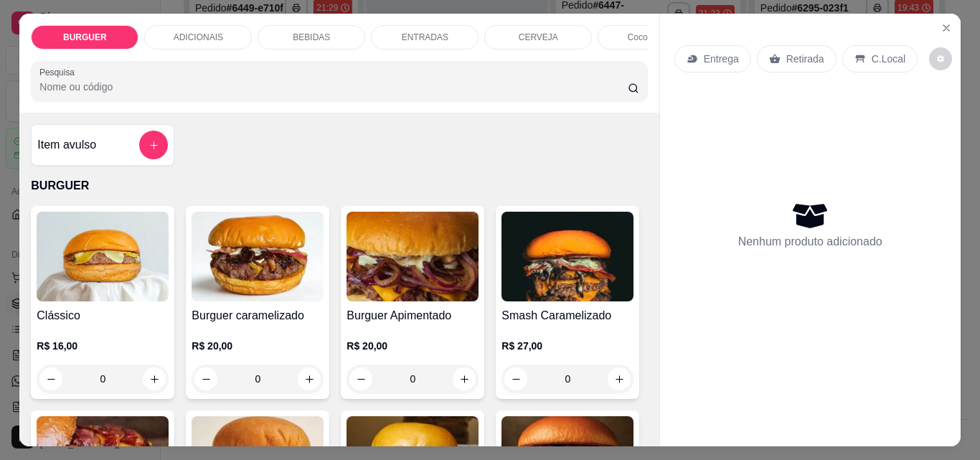
scroll to position [131, 0]
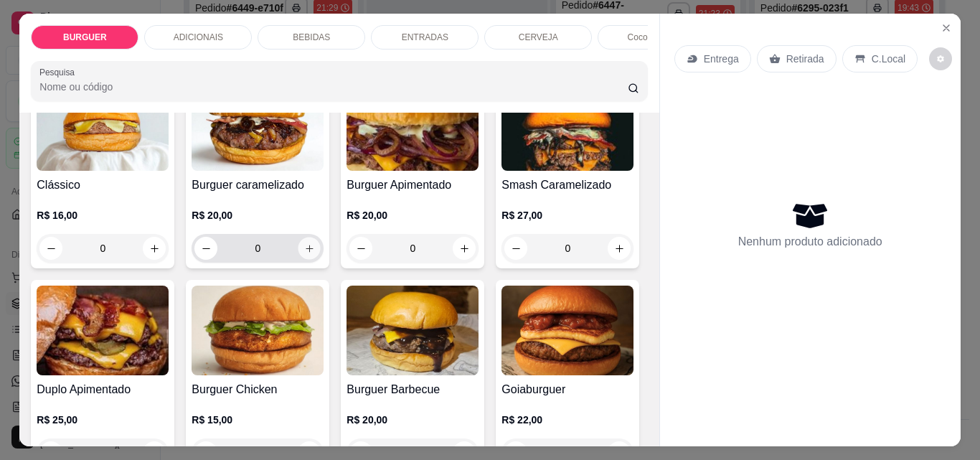
click at [305, 248] on icon "increase-product-quantity" at bounding box center [309, 248] width 11 height 11
type input "1"
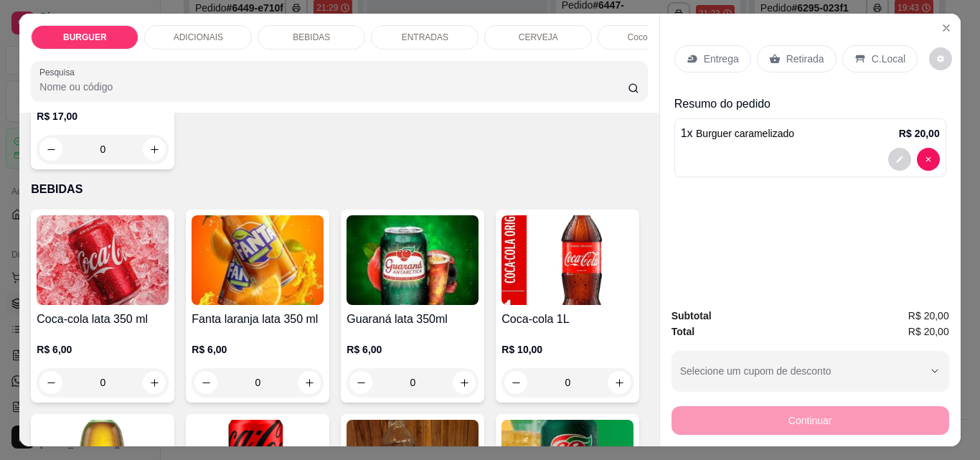
scroll to position [1077, 0]
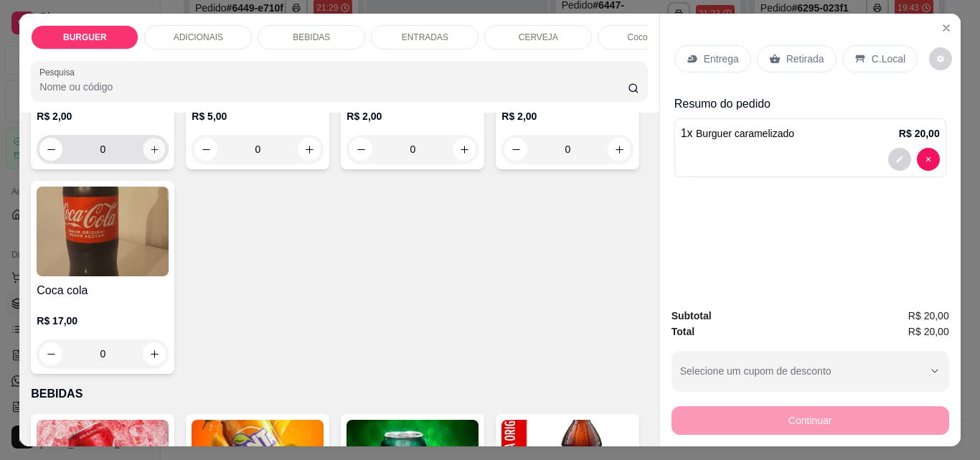
click at [158, 153] on icon "increase-product-quantity" at bounding box center [154, 149] width 7 height 7
type input "1"
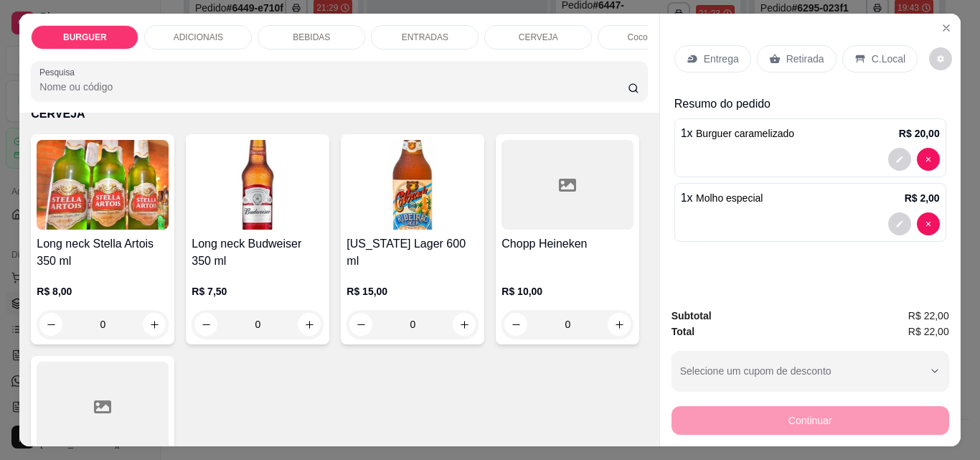
scroll to position [2627, 0]
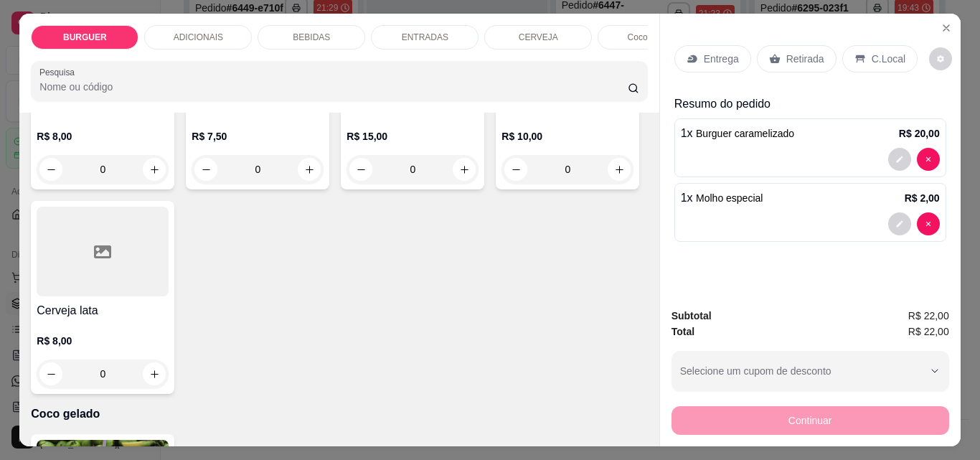
type input "1"
click at [703, 52] on p "Entrega" at bounding box center [720, 59] width 35 height 14
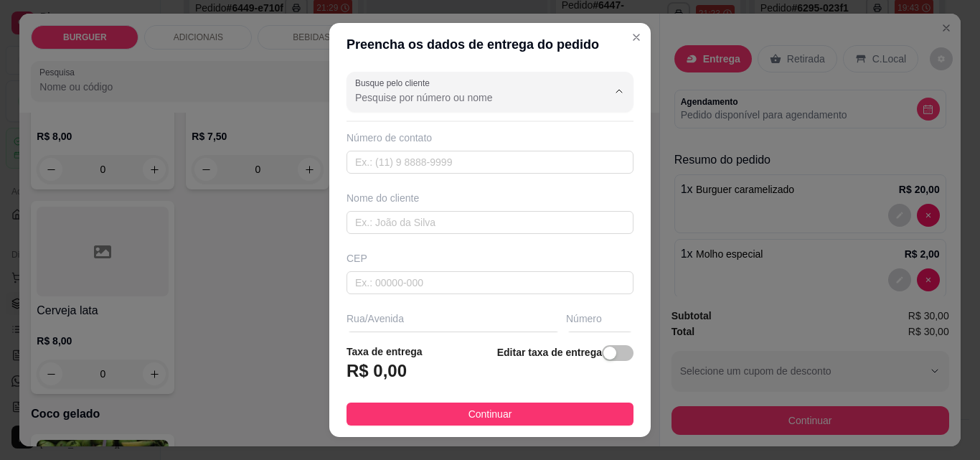
click at [367, 100] on input "Busque pelo cliente" at bounding box center [469, 97] width 229 height 14
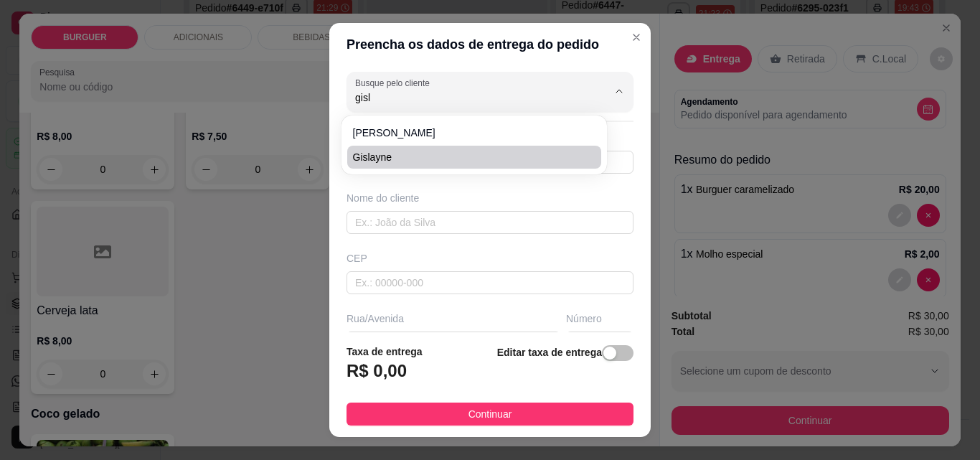
click at [374, 152] on span "Gislayne" at bounding box center [467, 157] width 228 height 14
type input "Gislayne"
type input "8699954664"
type input "Gislayne"
type input "PROFESSORA [PERSON_NAME]"
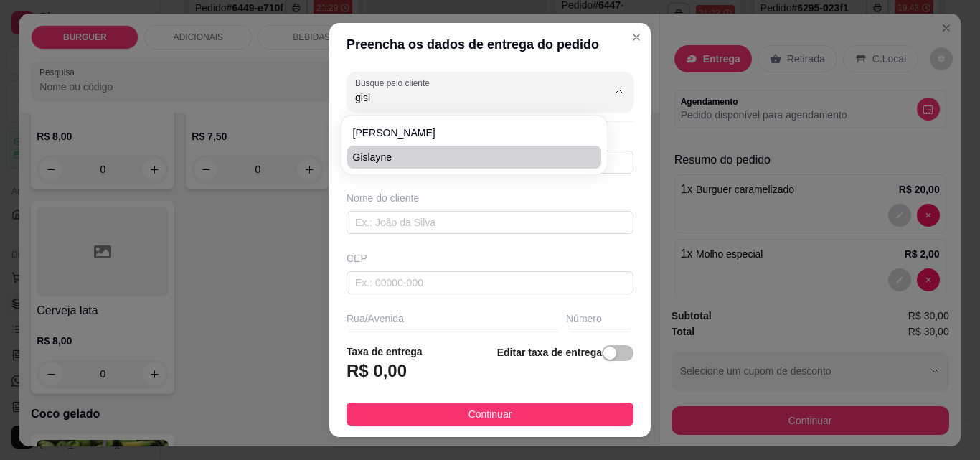
type input "468"
type input "Esperantina"
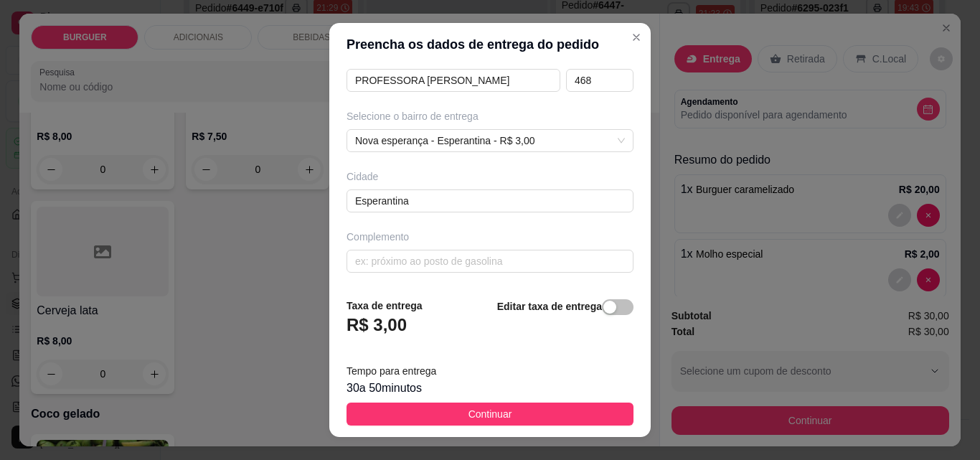
scroll to position [263, 0]
type input "Gislayne"
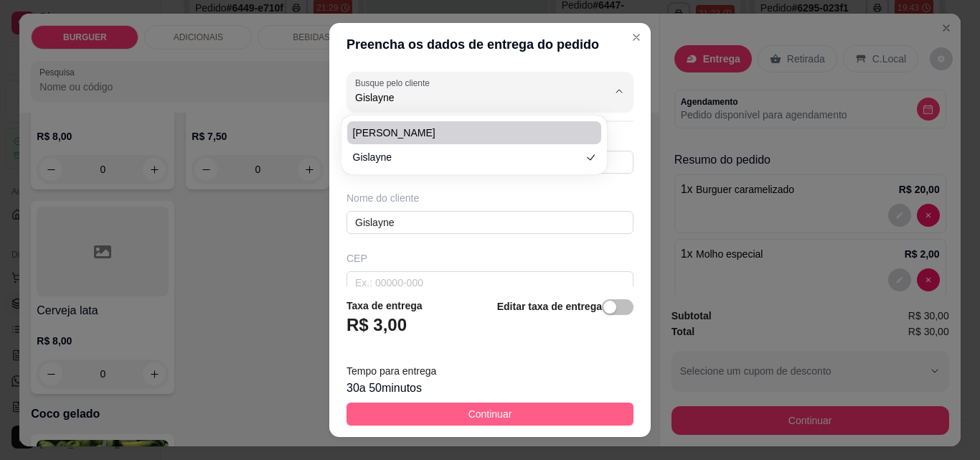
click at [443, 409] on button "Continuar" at bounding box center [489, 413] width 287 height 23
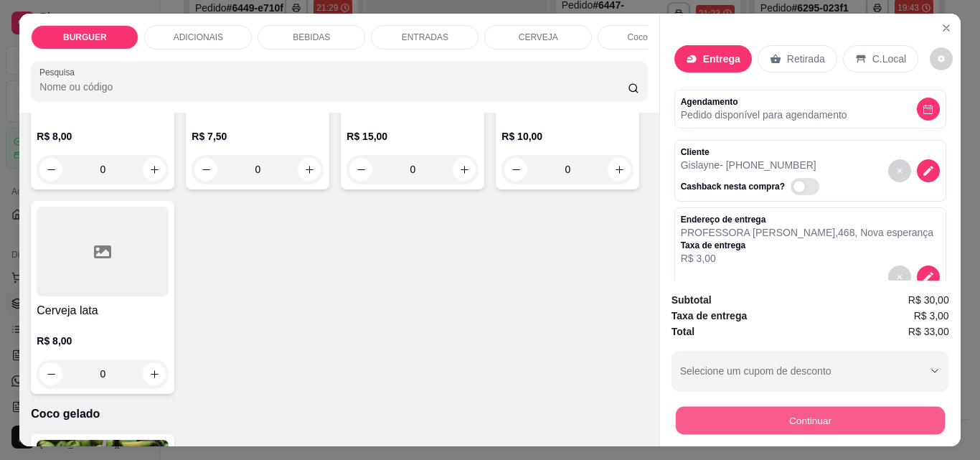
click at [728, 410] on button "Continuar" at bounding box center [809, 420] width 269 height 28
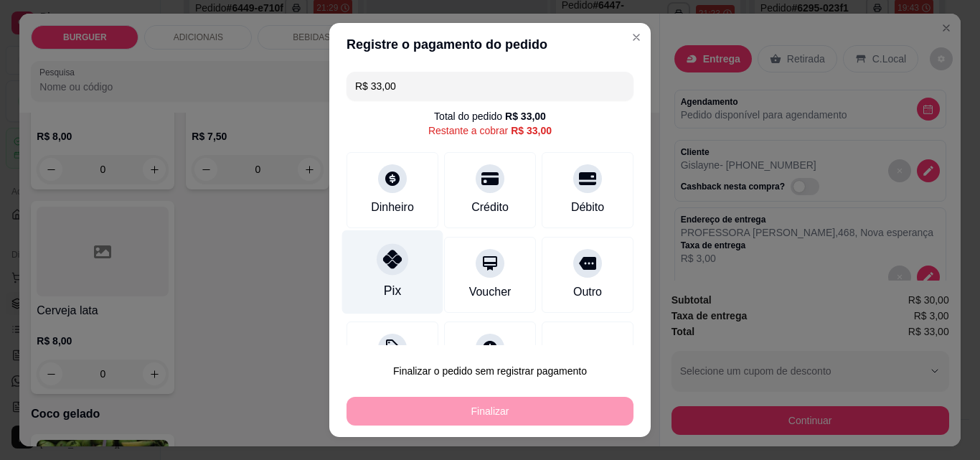
click at [396, 262] on div at bounding box center [392, 259] width 32 height 32
type input "R$ 0,00"
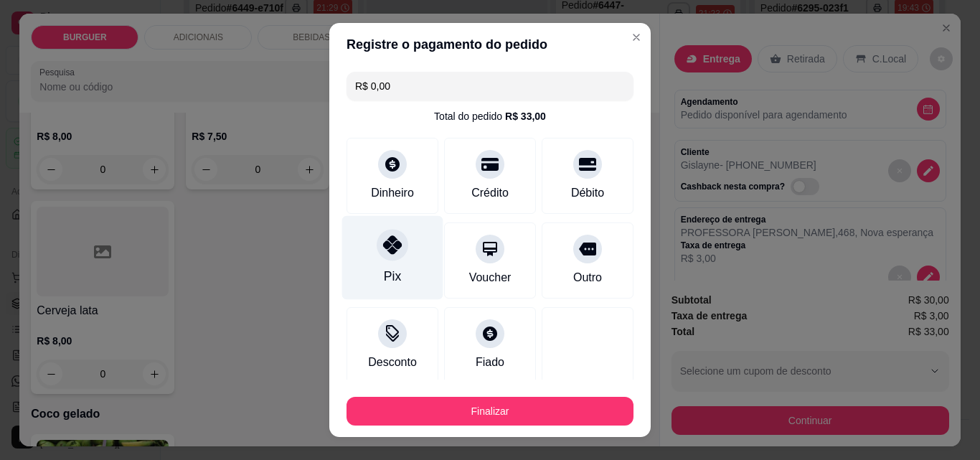
scroll to position [84, 0]
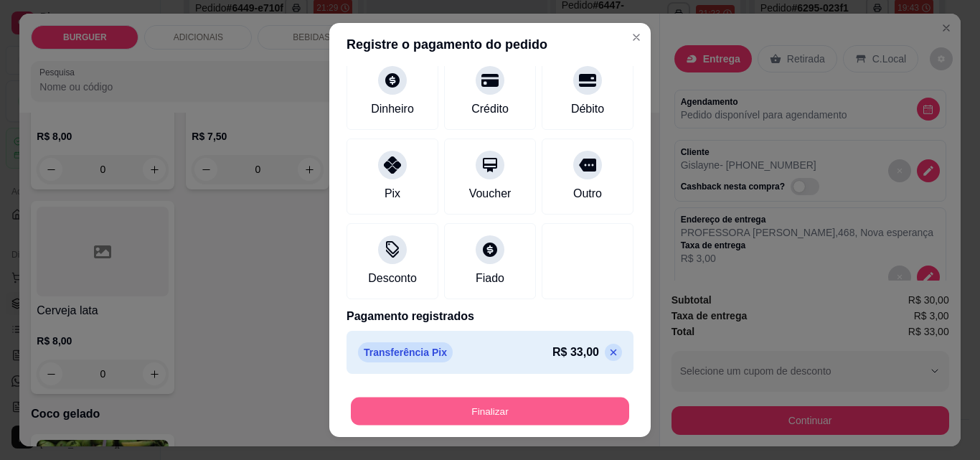
click at [420, 405] on button "Finalizar" at bounding box center [490, 411] width 278 height 28
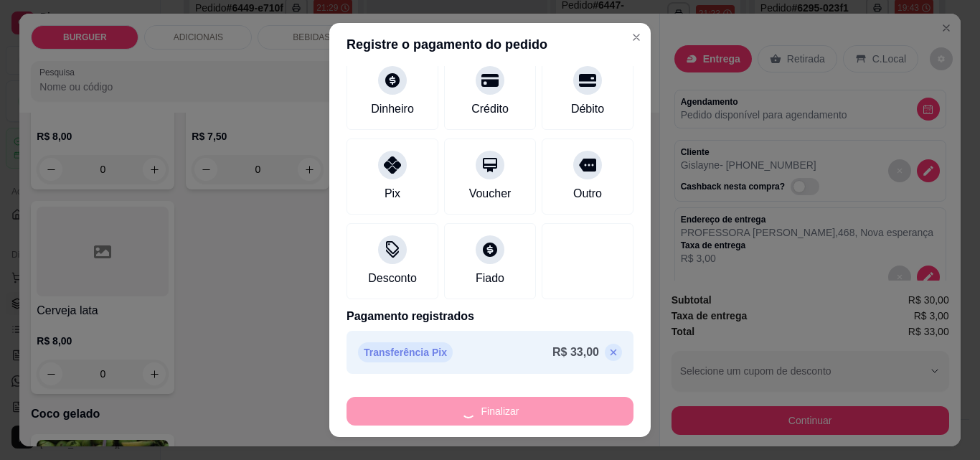
type input "0"
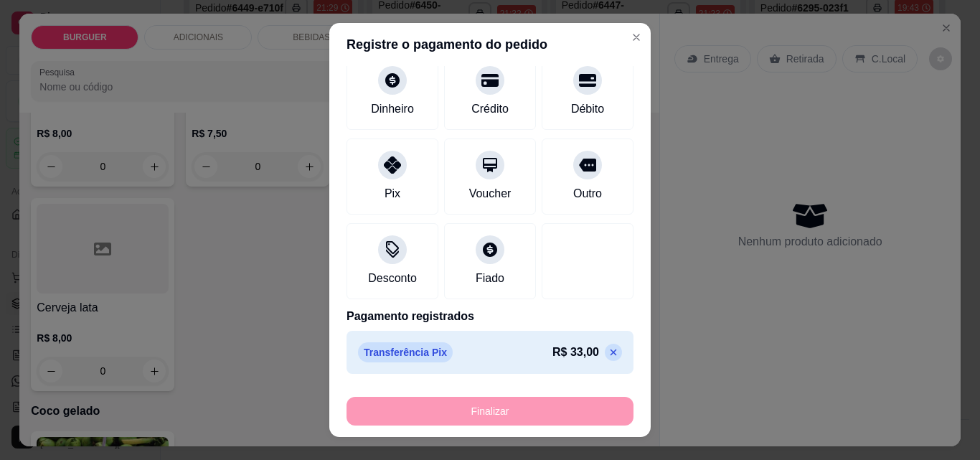
type input "-R$ 33,00"
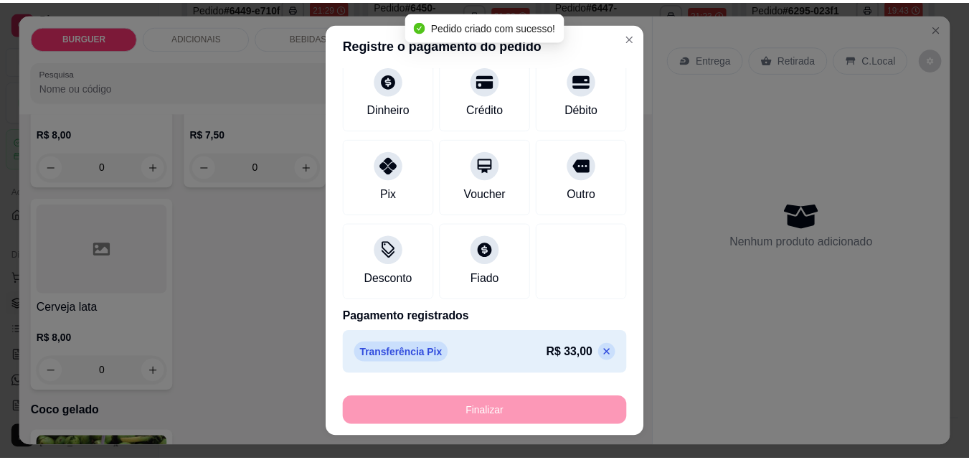
scroll to position [2624, 0]
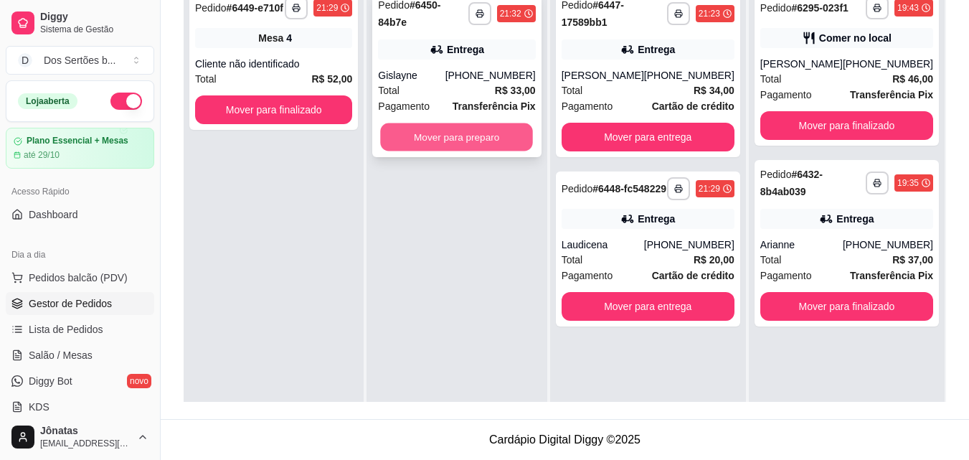
click at [414, 129] on button "Mover para preparo" at bounding box center [457, 137] width 153 height 28
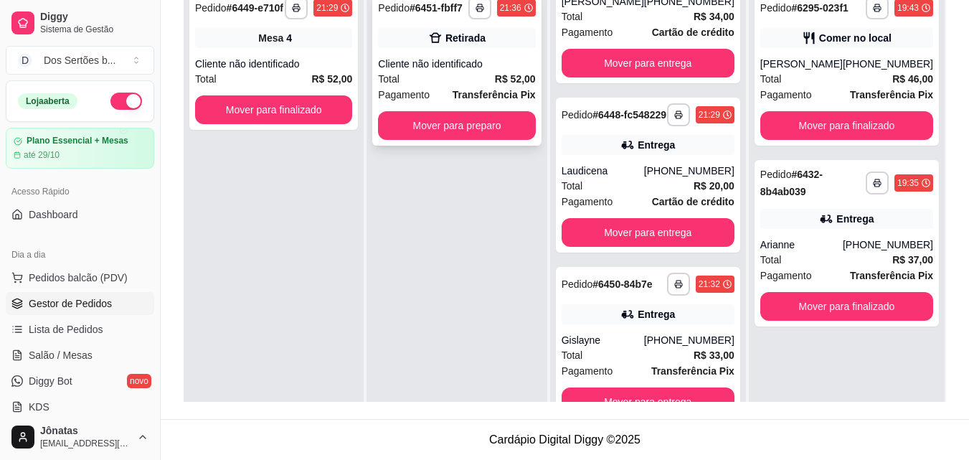
click at [492, 68] on div "Cliente não identificado" at bounding box center [456, 64] width 157 height 14
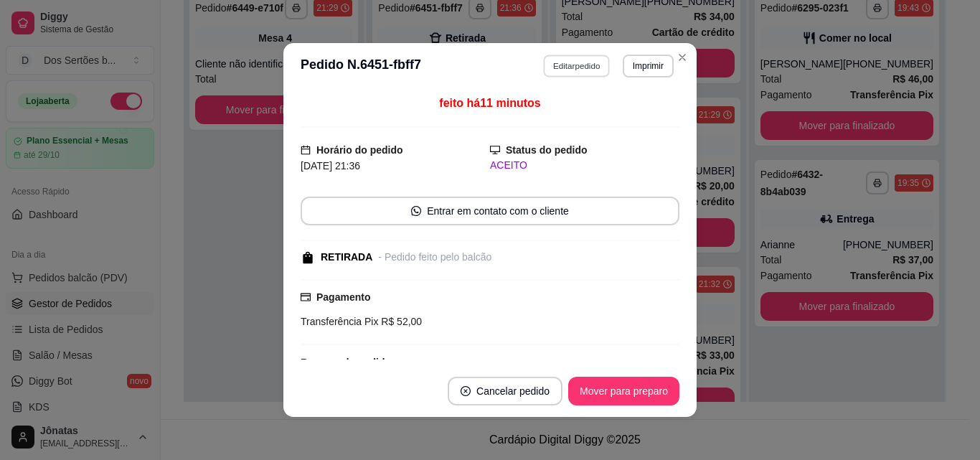
click at [556, 58] on button "Editar pedido" at bounding box center [577, 66] width 67 height 22
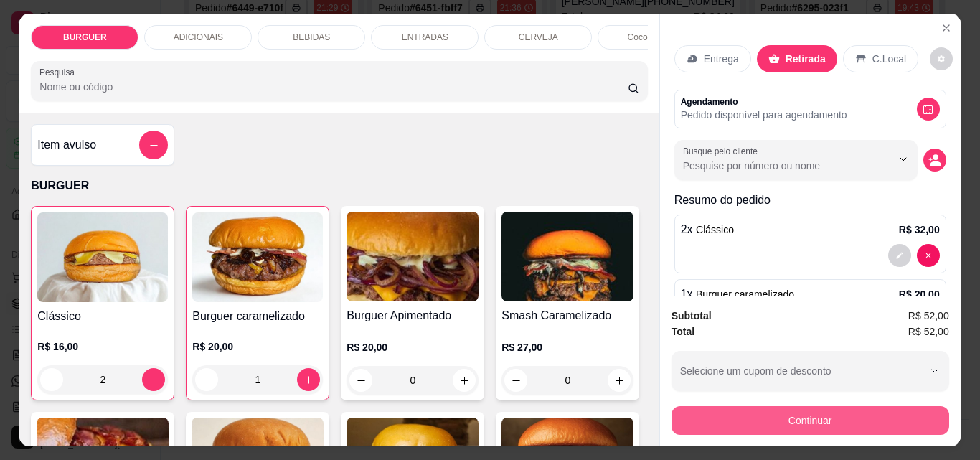
click at [759, 411] on button "Continuar" at bounding box center [810, 420] width 278 height 29
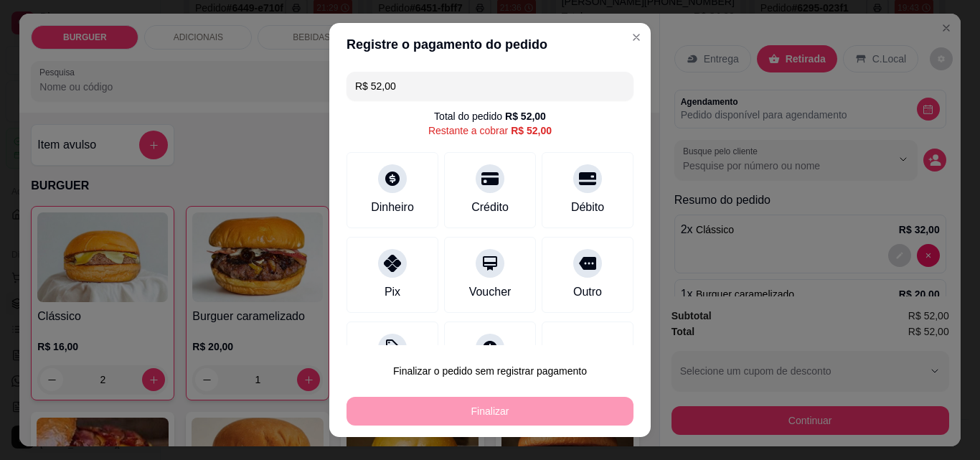
click at [445, 87] on input "R$ 52,00" at bounding box center [490, 86] width 270 height 29
click at [378, 278] on div "Pix" at bounding box center [392, 272] width 101 height 84
click at [404, 85] on input "R$ 32,00" at bounding box center [490, 86] width 270 height 29
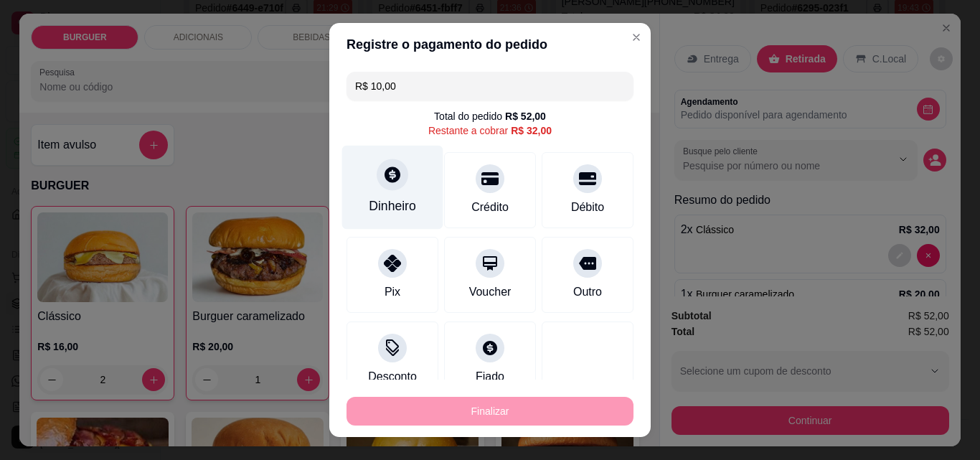
click at [379, 160] on div at bounding box center [392, 174] width 32 height 32
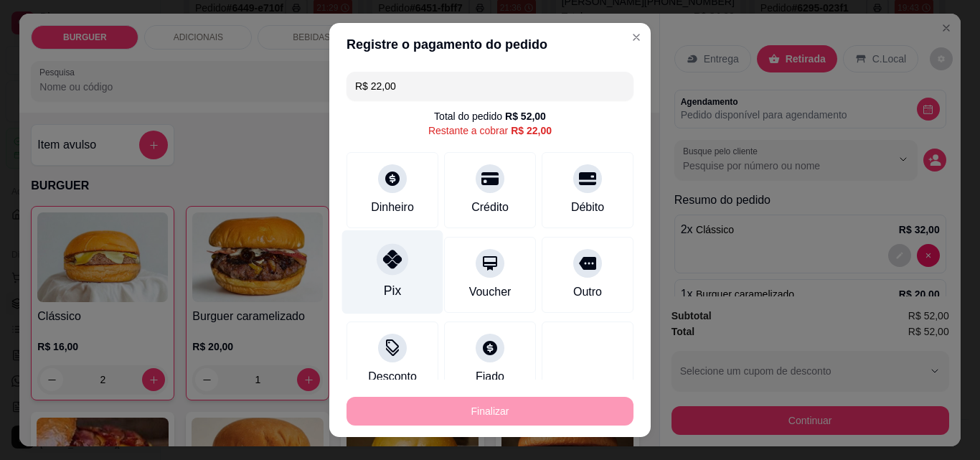
click at [395, 273] on div "Pix" at bounding box center [392, 272] width 101 height 84
type input "R$ 0,00"
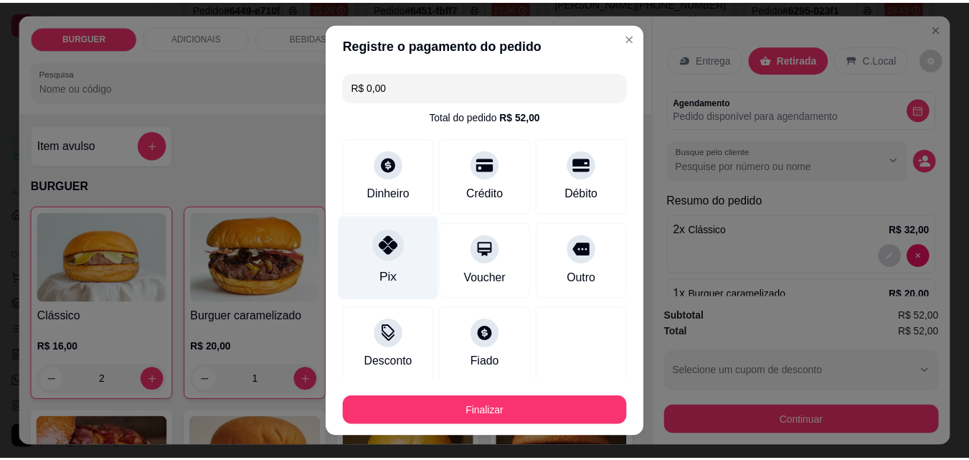
scroll to position [193, 0]
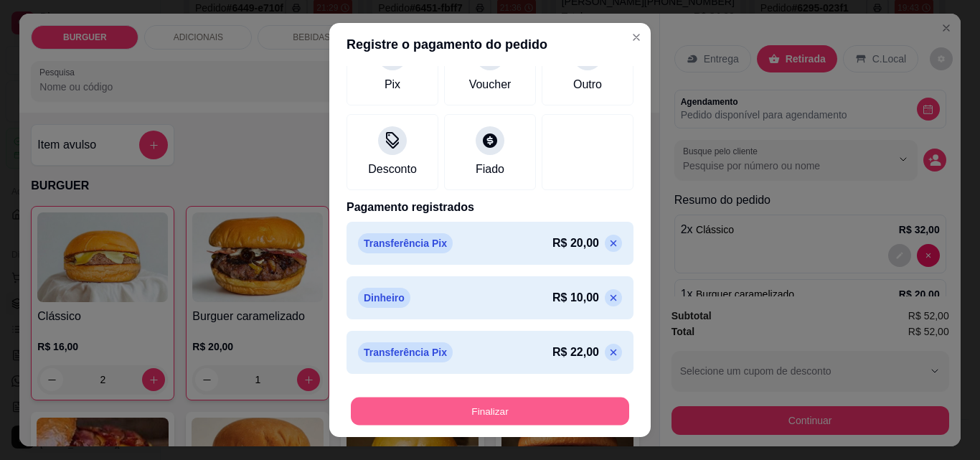
click at [429, 413] on button "Finalizar" at bounding box center [490, 411] width 278 height 28
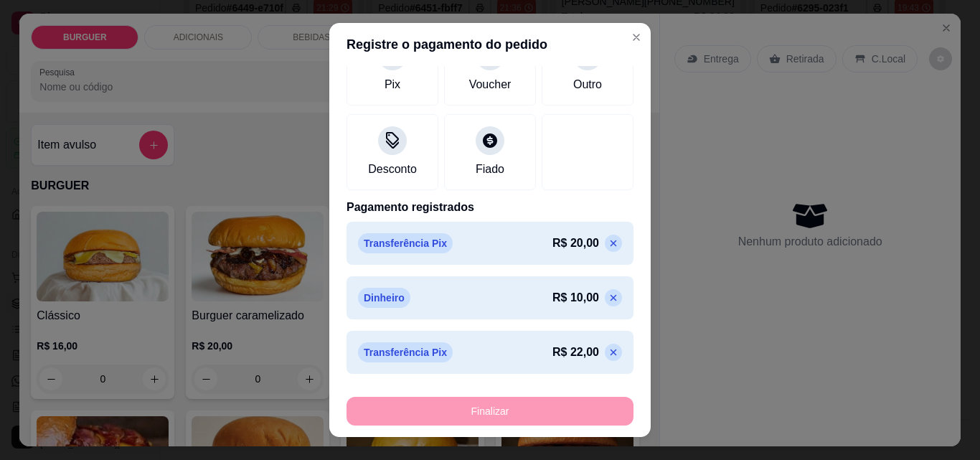
type input "0"
type input "-R$ 52,00"
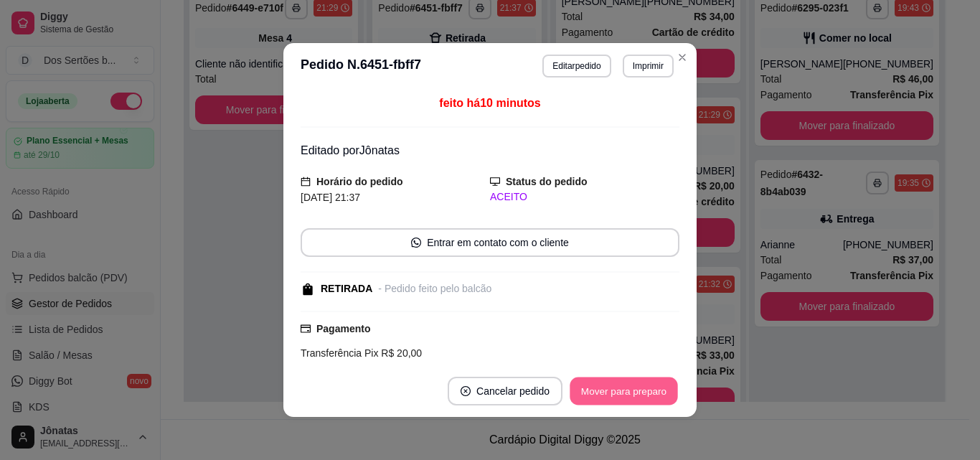
click at [590, 399] on button "Mover para preparo" at bounding box center [623, 391] width 108 height 28
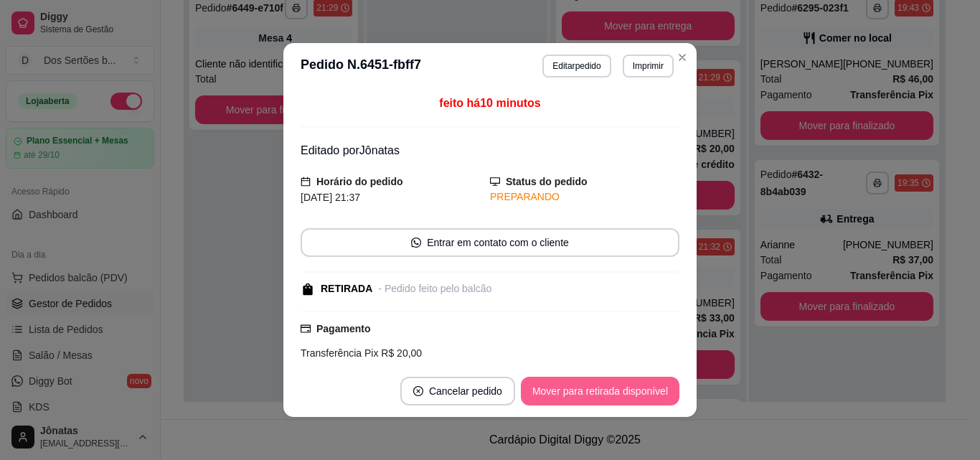
click at [589, 399] on button "Mover para retirada disponível" at bounding box center [600, 390] width 158 height 29
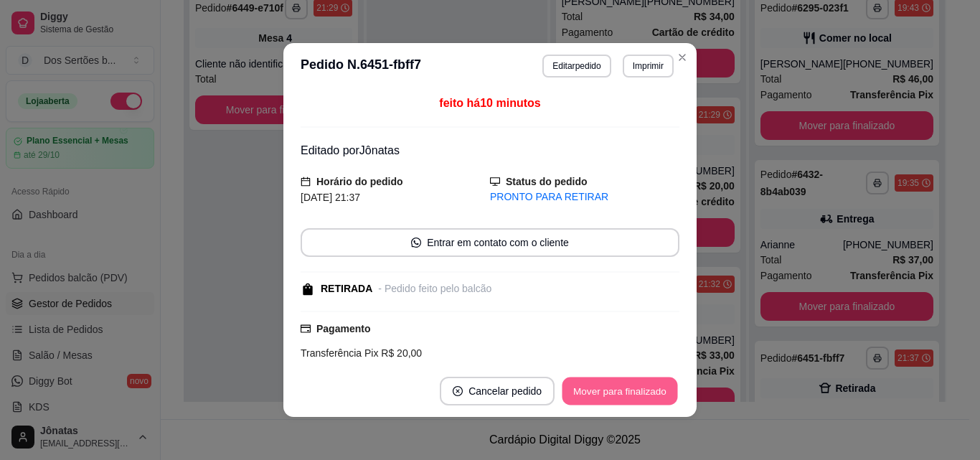
click at [589, 394] on button "Mover para finalizado" at bounding box center [619, 391] width 115 height 28
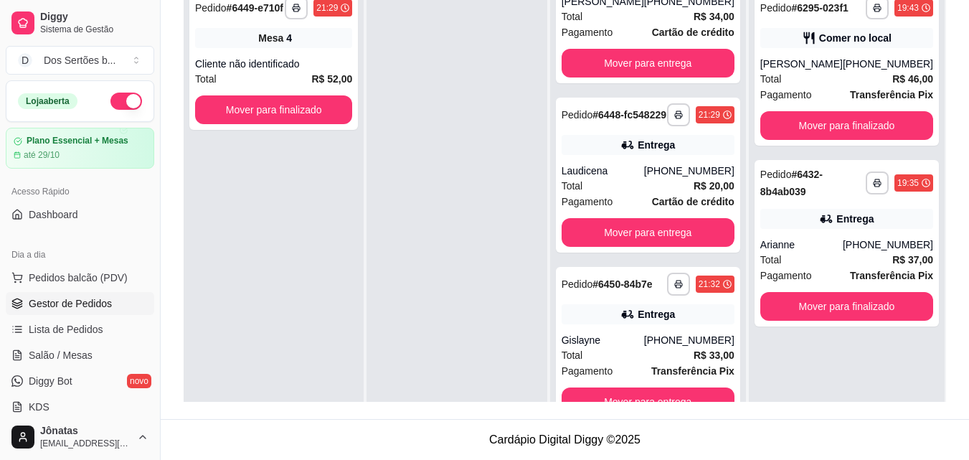
scroll to position [0, 0]
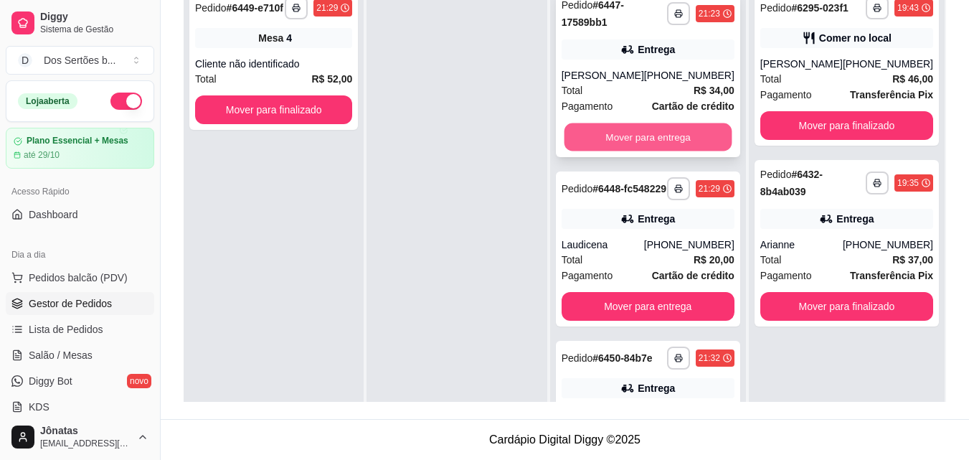
click at [612, 151] on button "Mover para entrega" at bounding box center [648, 137] width 168 height 28
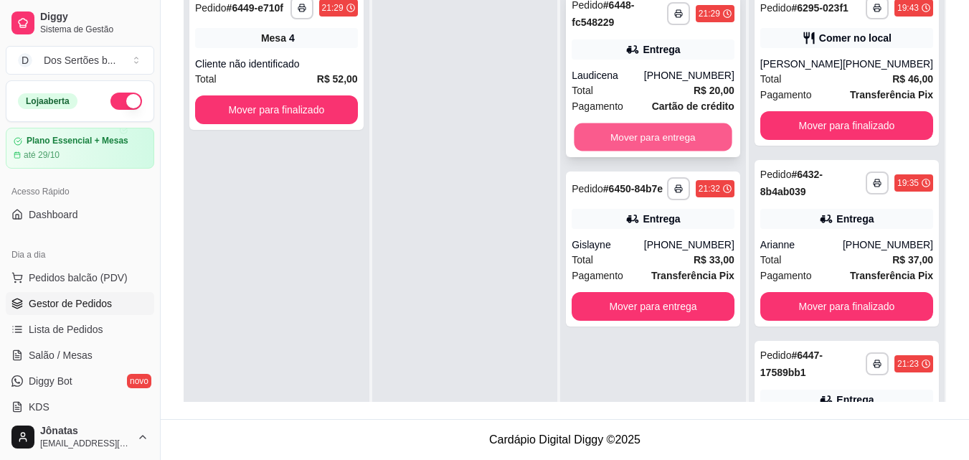
click at [642, 141] on button "Mover para entrega" at bounding box center [653, 137] width 158 height 28
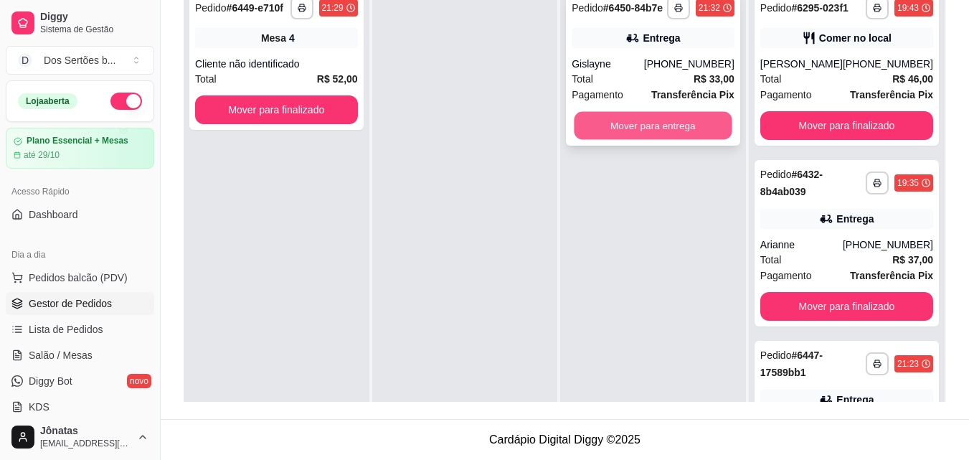
click at [635, 116] on button "Mover para entrega" at bounding box center [653, 126] width 158 height 28
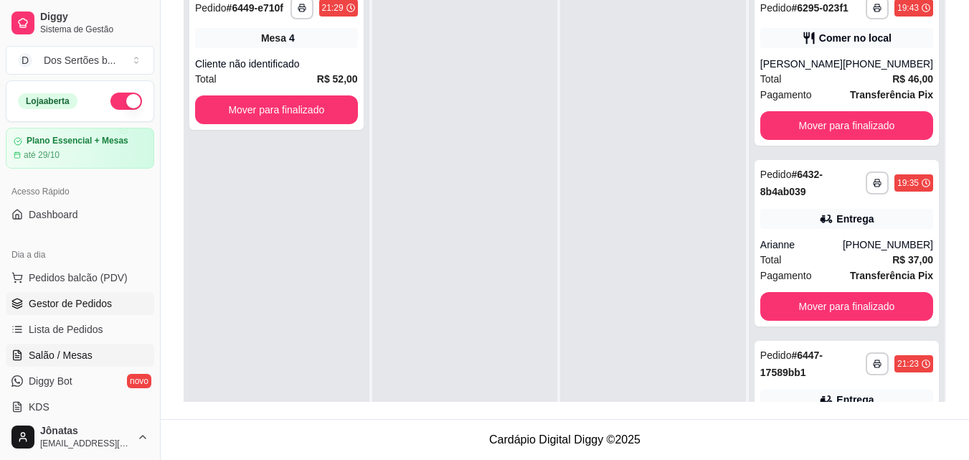
click at [84, 349] on span "Salão / Mesas" at bounding box center [61, 355] width 64 height 14
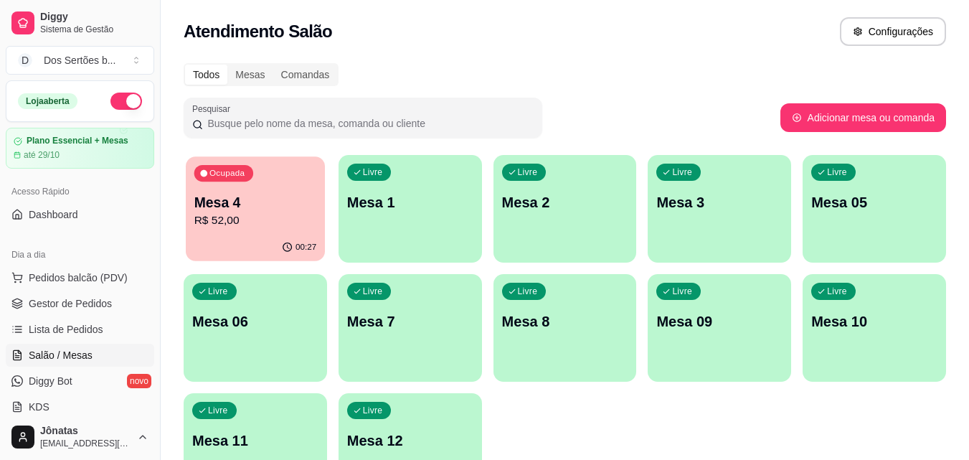
click at [237, 186] on div "Ocupada Mesa 4 R$ 52,00" at bounding box center [255, 194] width 139 height 77
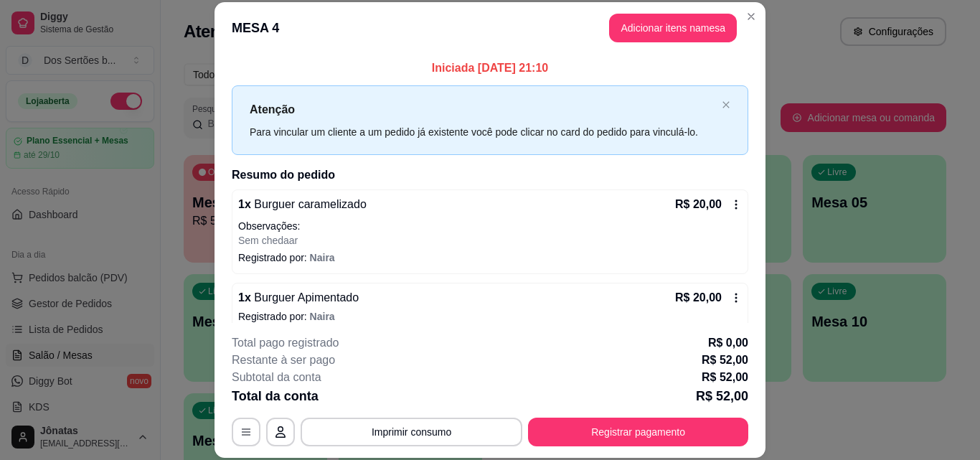
scroll to position [75, 0]
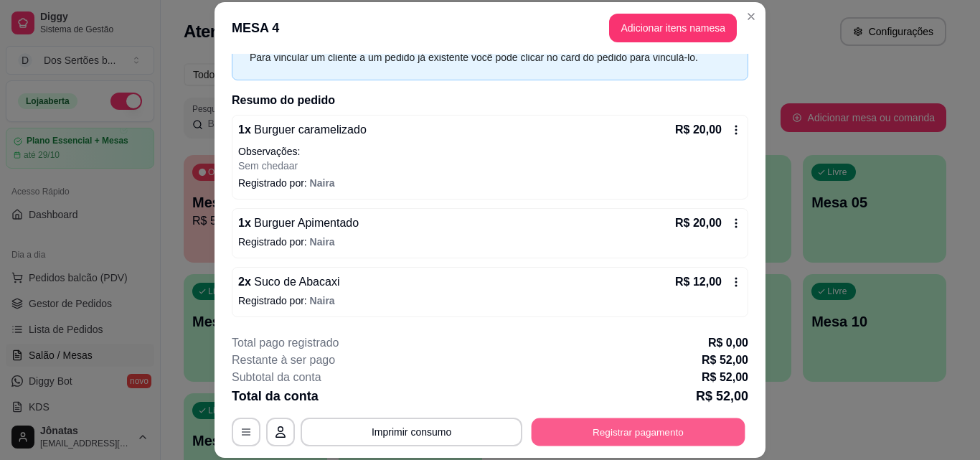
click at [646, 426] on button "Registrar pagamento" at bounding box center [638, 431] width 214 height 28
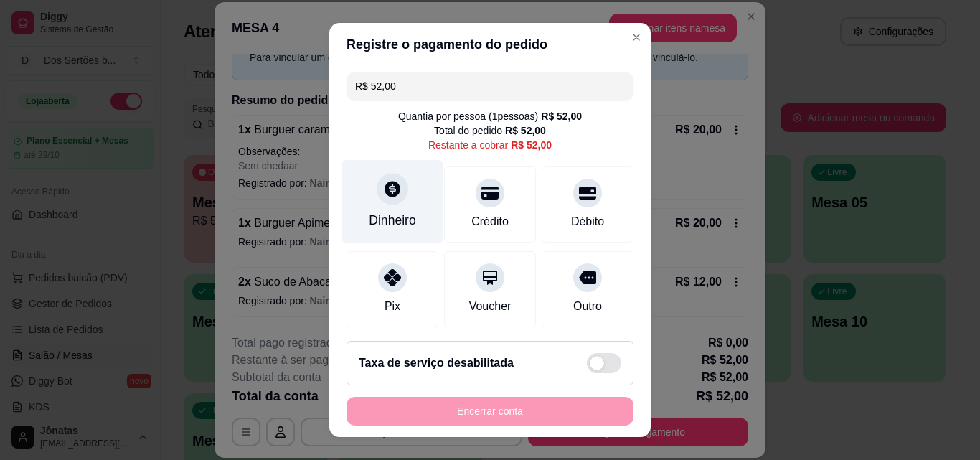
click at [393, 218] on div "Dinheiro" at bounding box center [392, 220] width 47 height 19
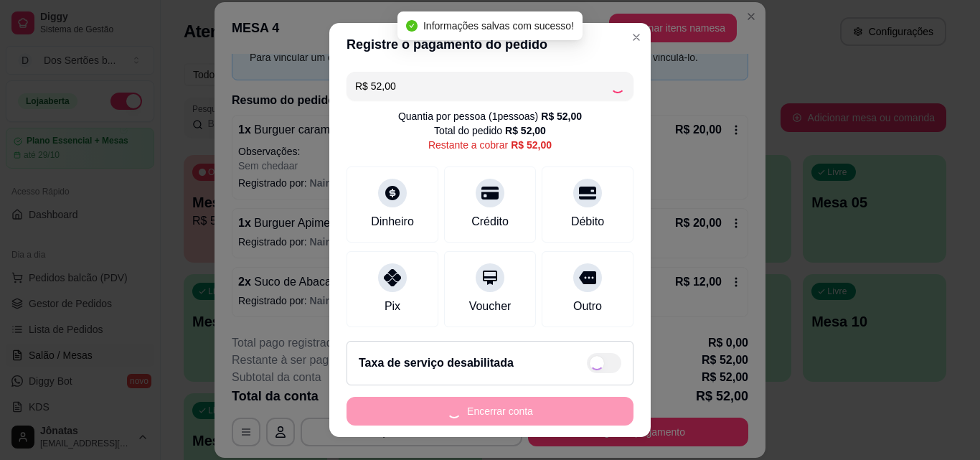
type input "R$ 0,00"
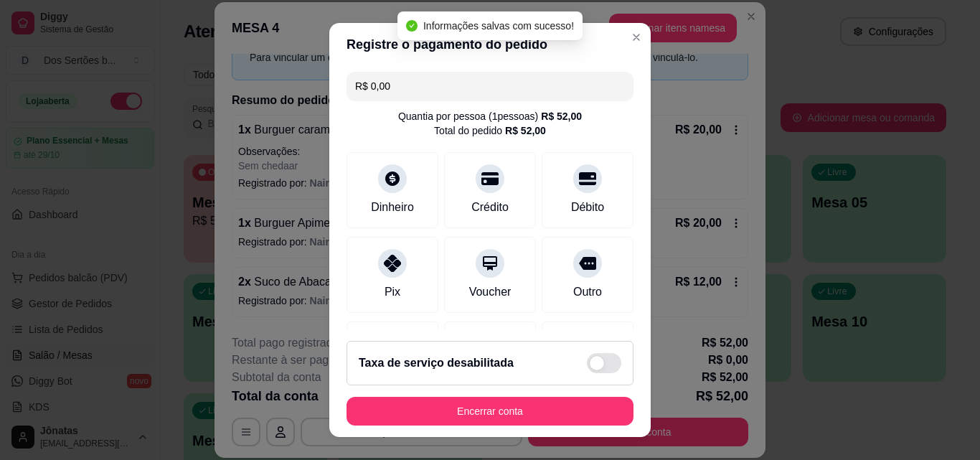
scroll to position [166, 0]
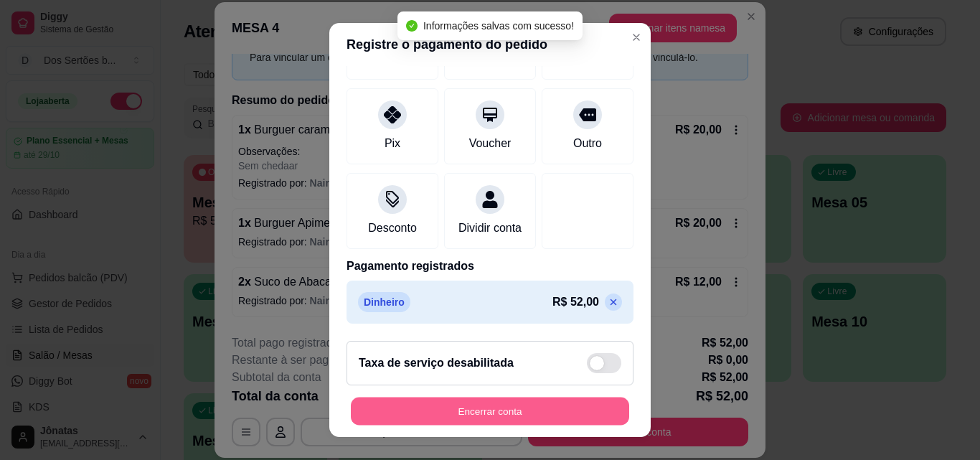
click at [502, 408] on button "Encerrar conta" at bounding box center [490, 411] width 278 height 28
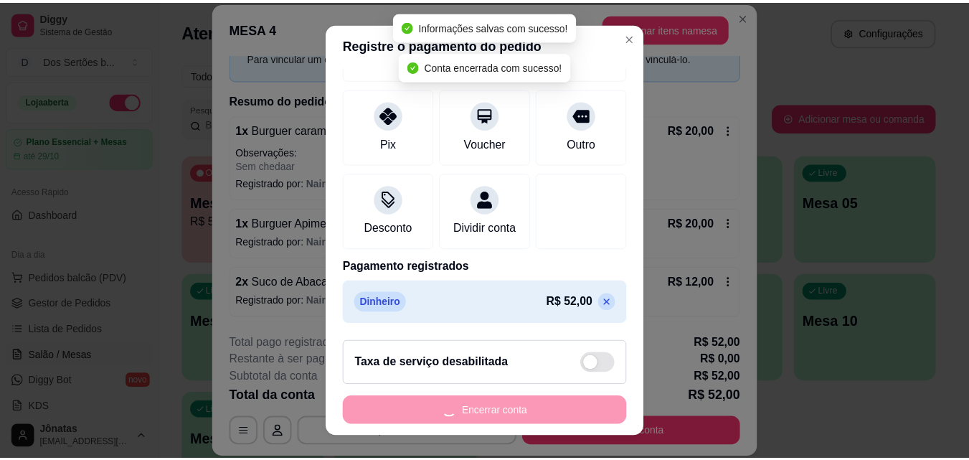
scroll to position [0, 0]
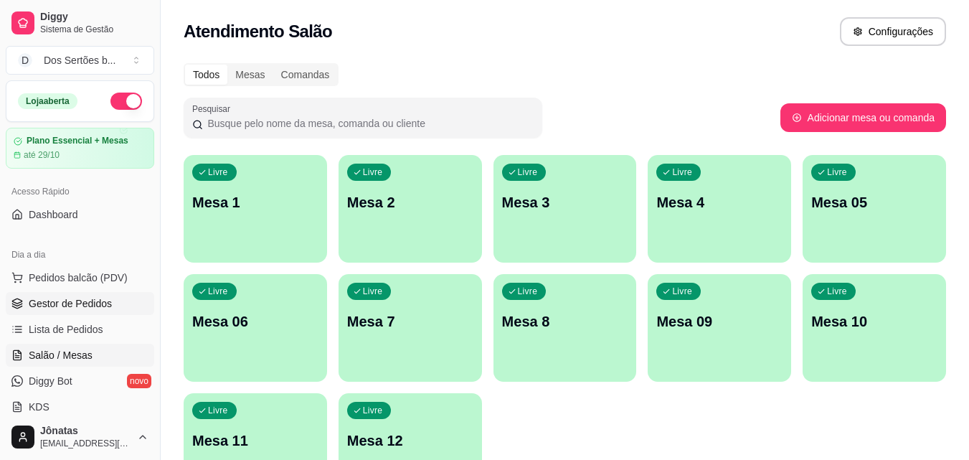
click at [97, 295] on link "Gestor de Pedidos" at bounding box center [80, 303] width 148 height 23
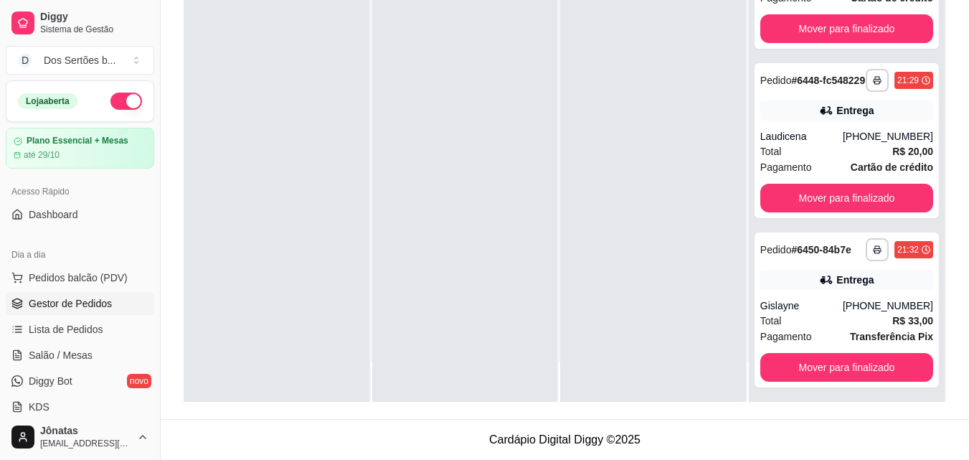
scroll to position [473, 0]
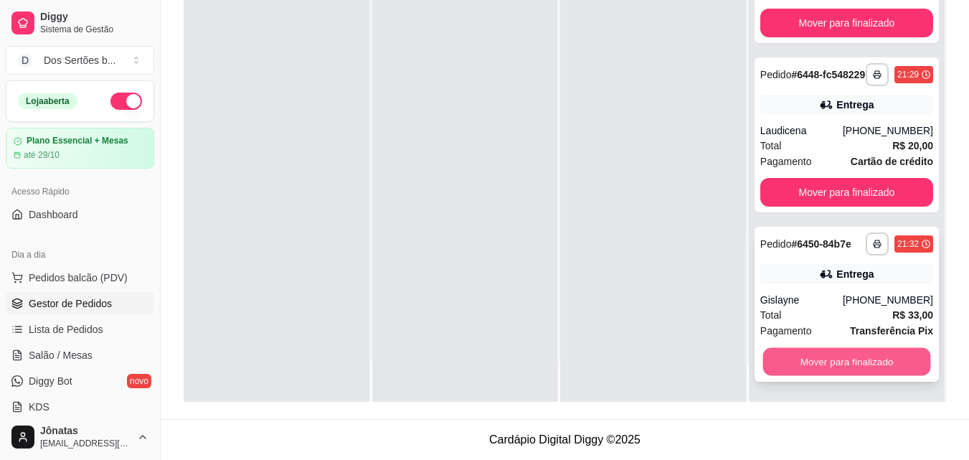
click at [843, 359] on button "Mover para finalizado" at bounding box center [846, 362] width 168 height 28
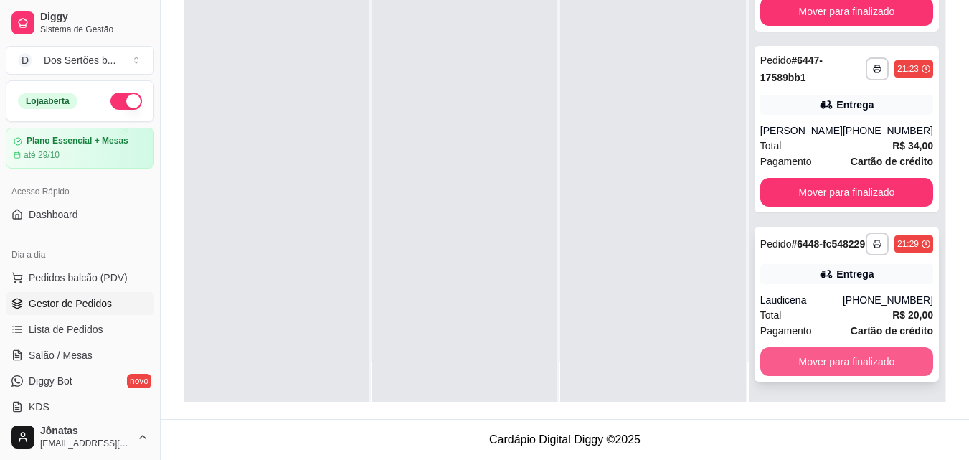
click at [805, 360] on button "Mover para finalizado" at bounding box center [846, 361] width 173 height 29
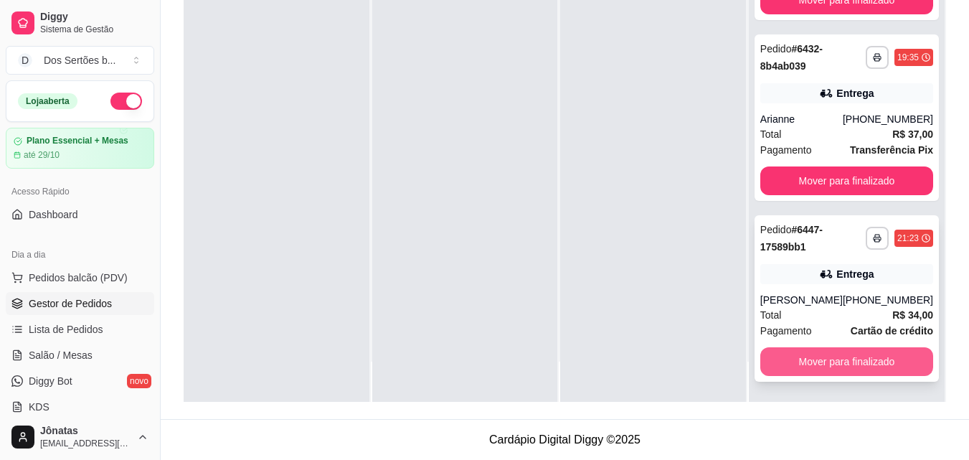
scroll to position [111, 0]
click at [834, 361] on button "Mover para finalizado" at bounding box center [846, 362] width 168 height 28
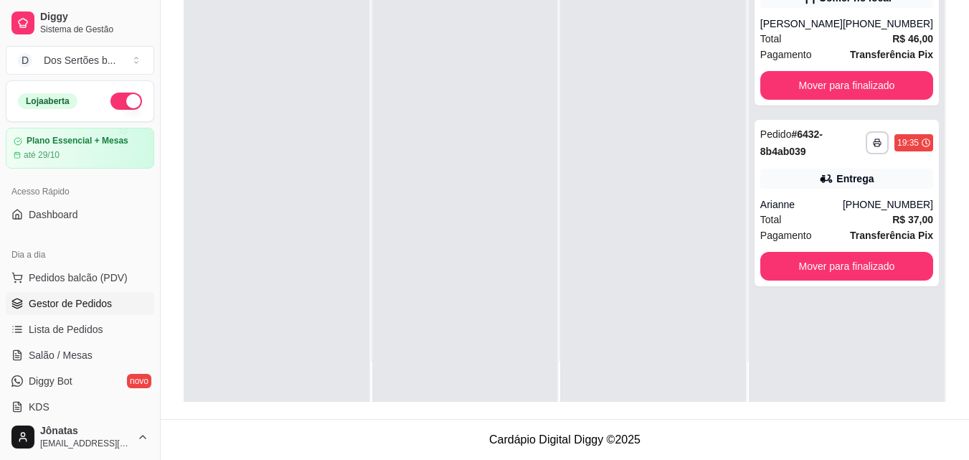
scroll to position [0, 0]
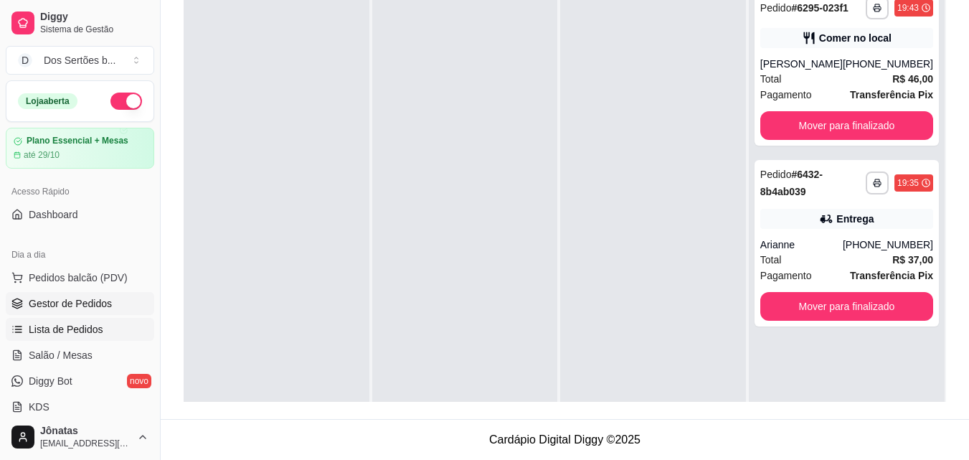
click at [77, 329] on span "Lista de Pedidos" at bounding box center [66, 329] width 75 height 14
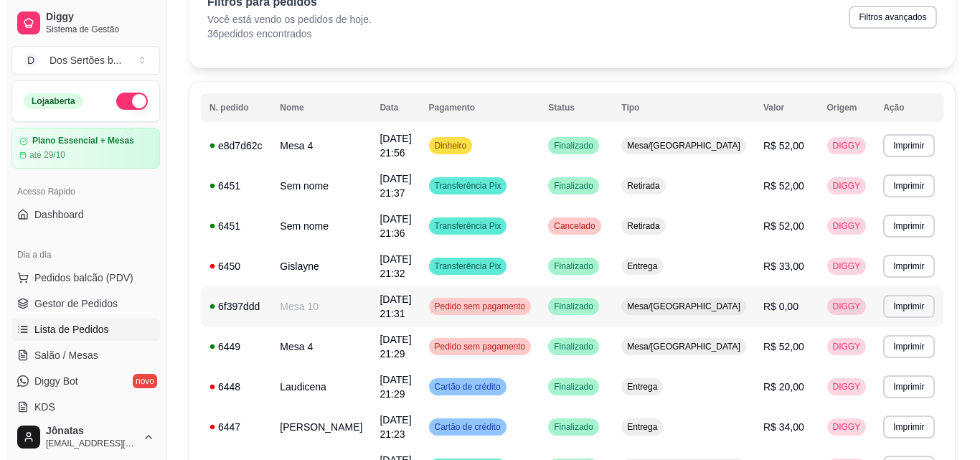
scroll to position [174, 0]
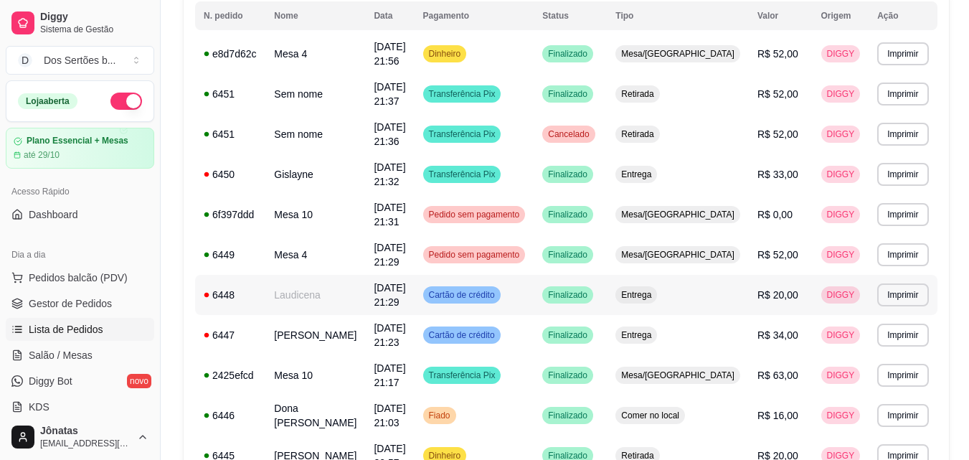
click at [414, 296] on td "[DATE] 21:29" at bounding box center [389, 295] width 49 height 40
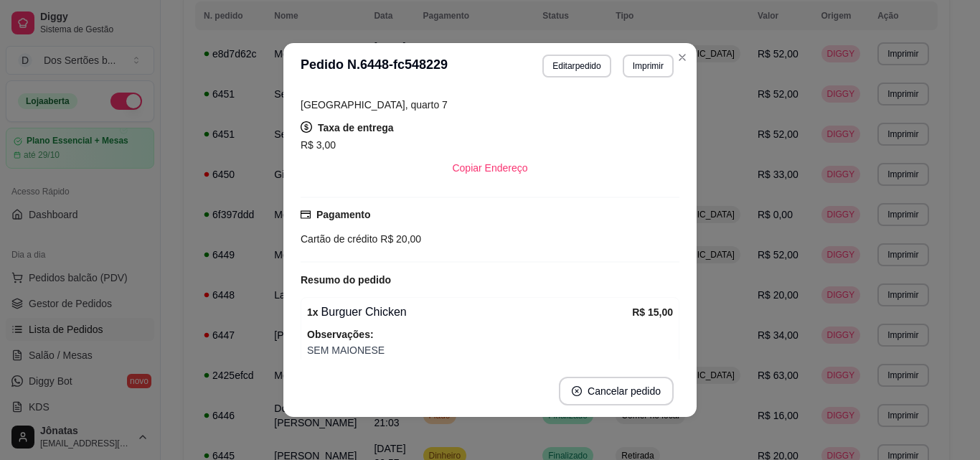
scroll to position [255, 0]
click at [561, 62] on button "Editar pedido" at bounding box center [577, 66] width 67 height 22
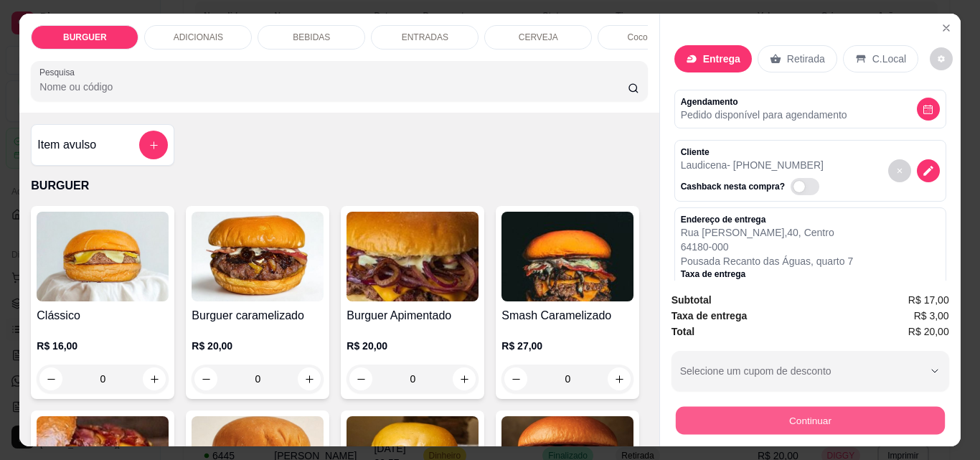
click at [774, 414] on button "Continuar" at bounding box center [809, 420] width 269 height 28
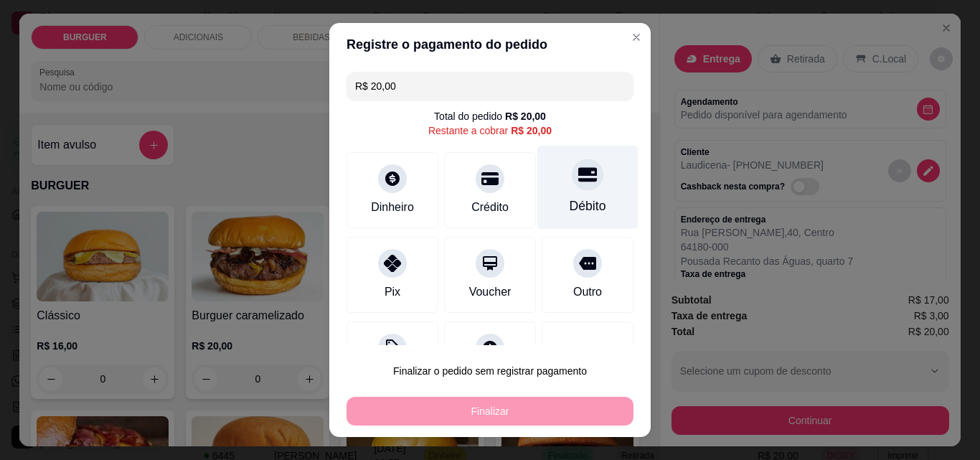
click at [598, 205] on div "Débito" at bounding box center [587, 188] width 101 height 84
type input "R$ 0,00"
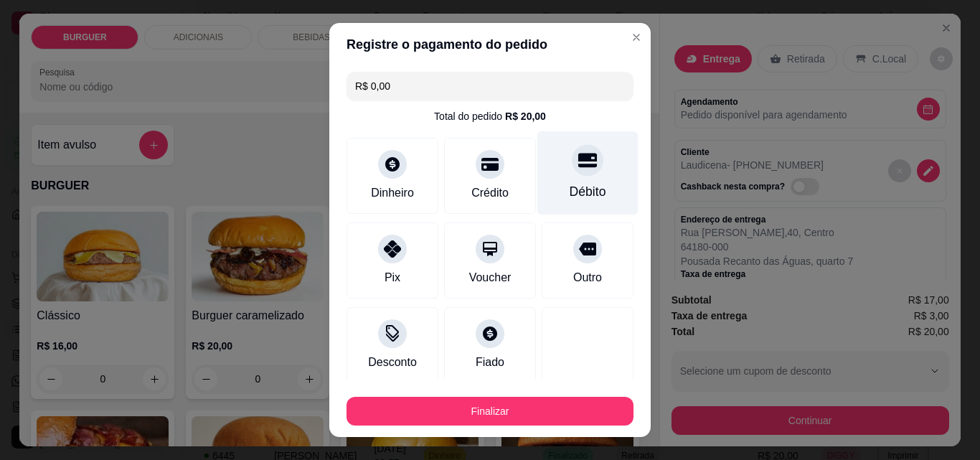
scroll to position [84, 0]
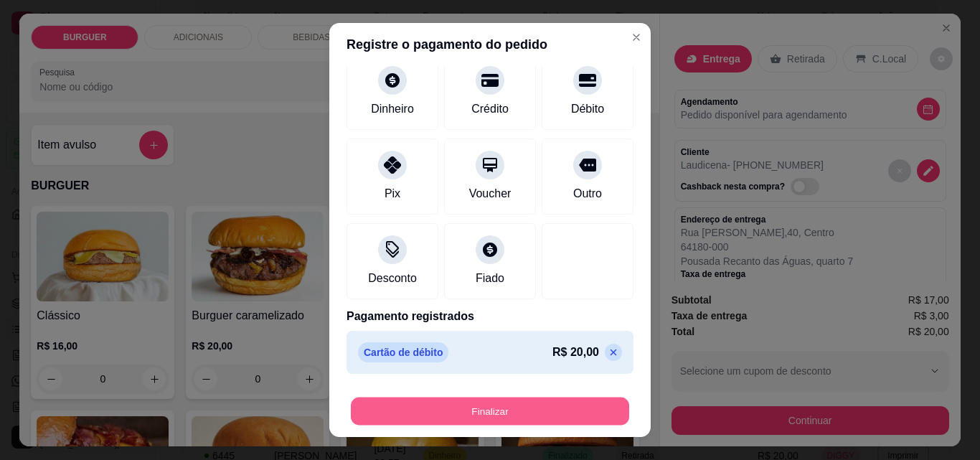
click at [566, 405] on button "Finalizar" at bounding box center [490, 411] width 278 height 28
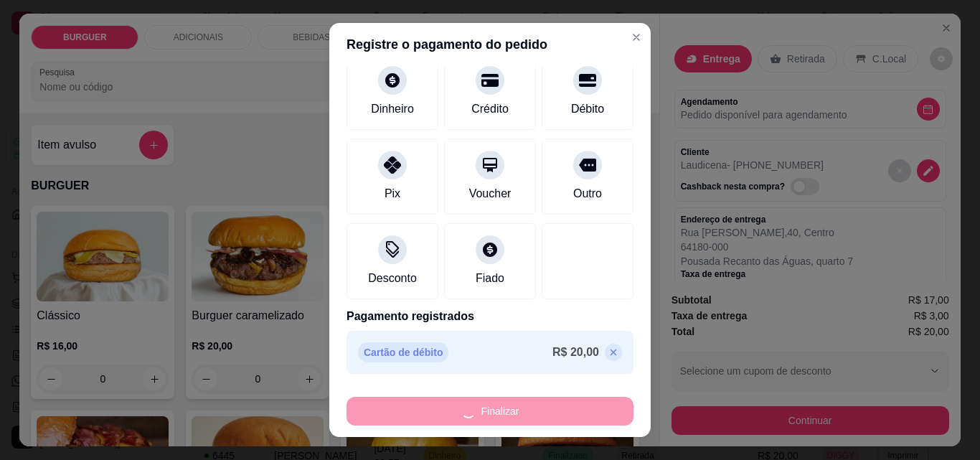
type input "0"
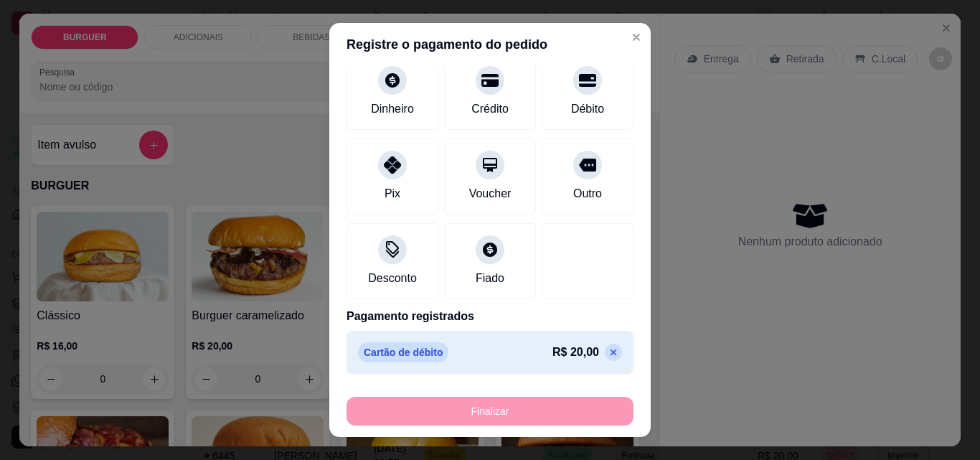
type input "-R$ 20,00"
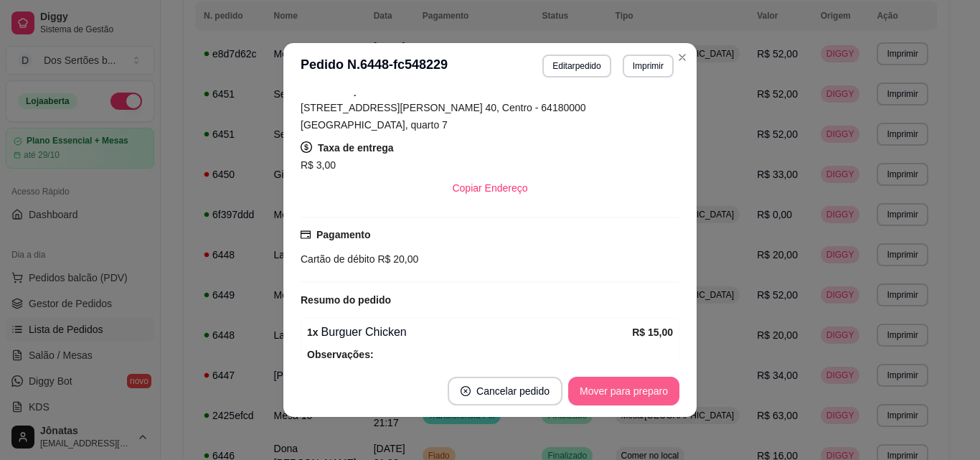
scroll to position [276, 0]
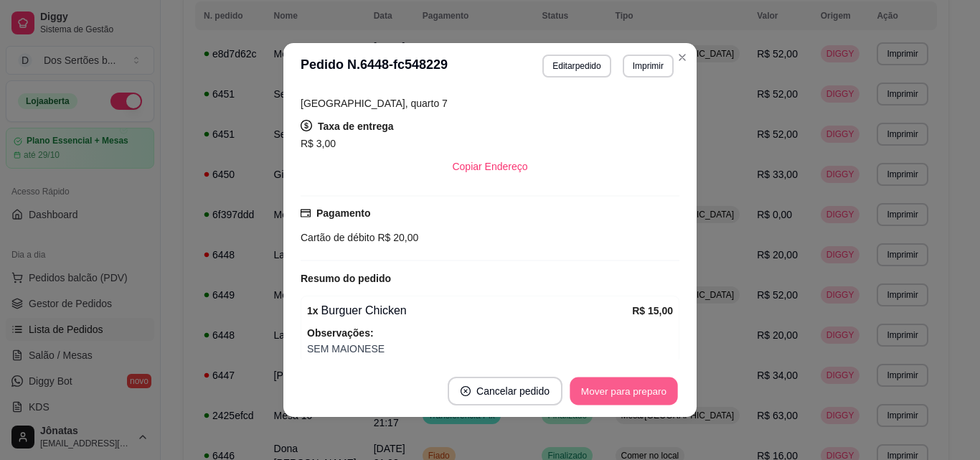
click at [612, 394] on button "Mover para preparo" at bounding box center [623, 391] width 108 height 28
click at [635, 387] on button "Mover para entrega" at bounding box center [624, 391] width 108 height 28
click at [635, 387] on button "Mover para finalizado" at bounding box center [619, 390] width 119 height 29
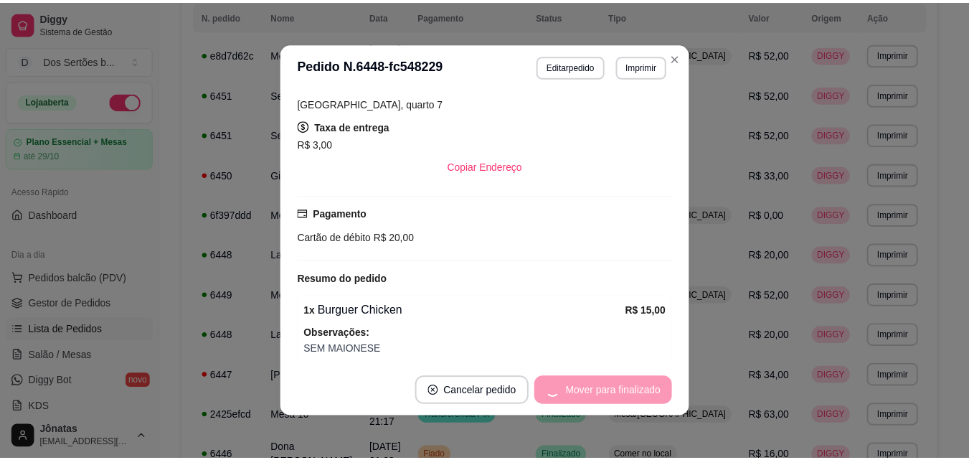
scroll to position [229, 0]
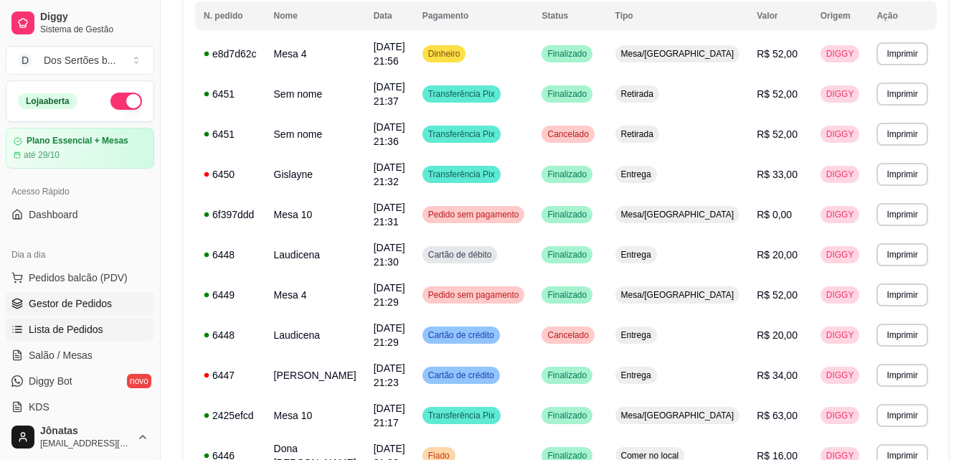
click at [64, 296] on span "Gestor de Pedidos" at bounding box center [70, 303] width 83 height 14
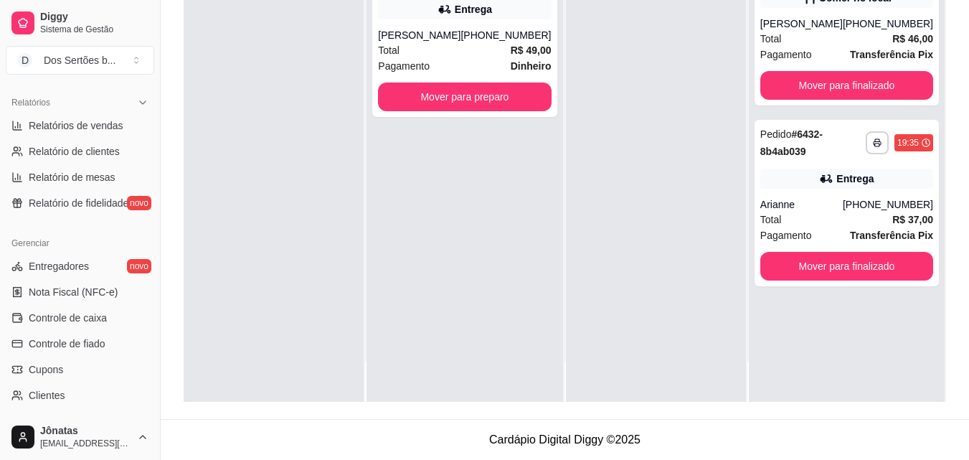
scroll to position [521, 0]
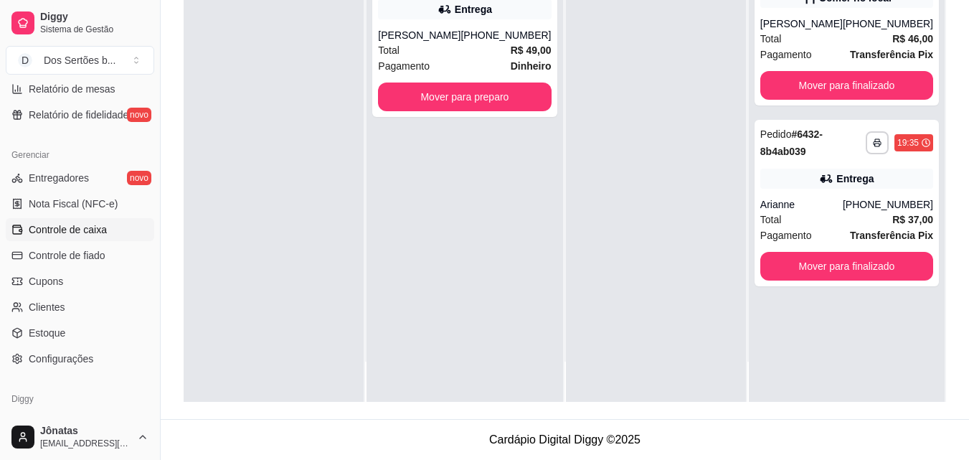
click at [62, 234] on span "Controle de caixa" at bounding box center [68, 229] width 78 height 14
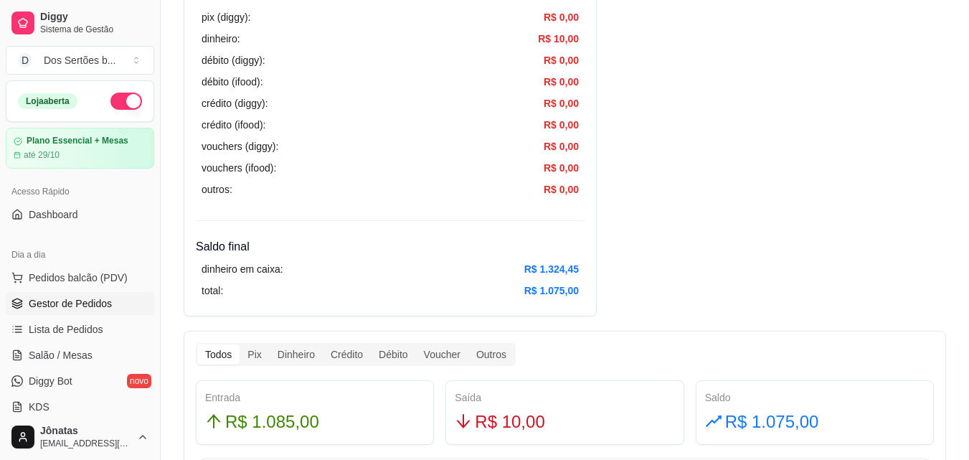
click at [96, 296] on span "Gestor de Pedidos" at bounding box center [70, 303] width 83 height 14
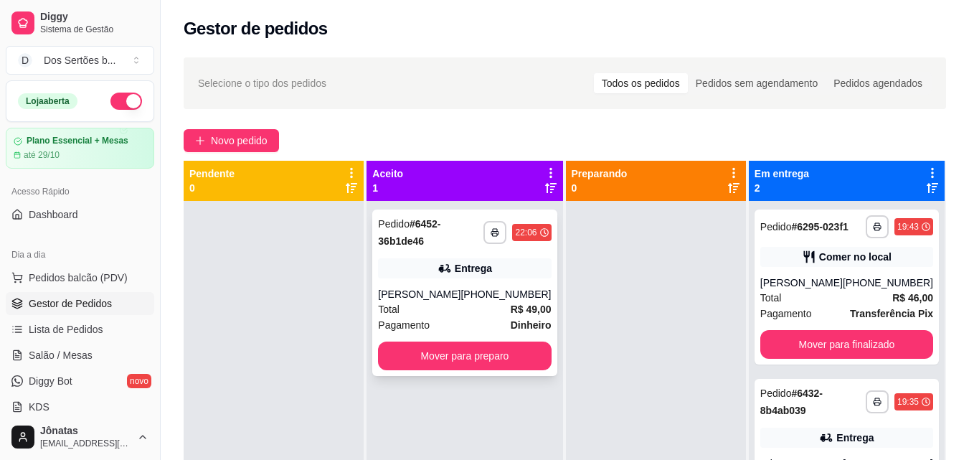
click at [420, 285] on div "**********" at bounding box center [464, 292] width 184 height 166
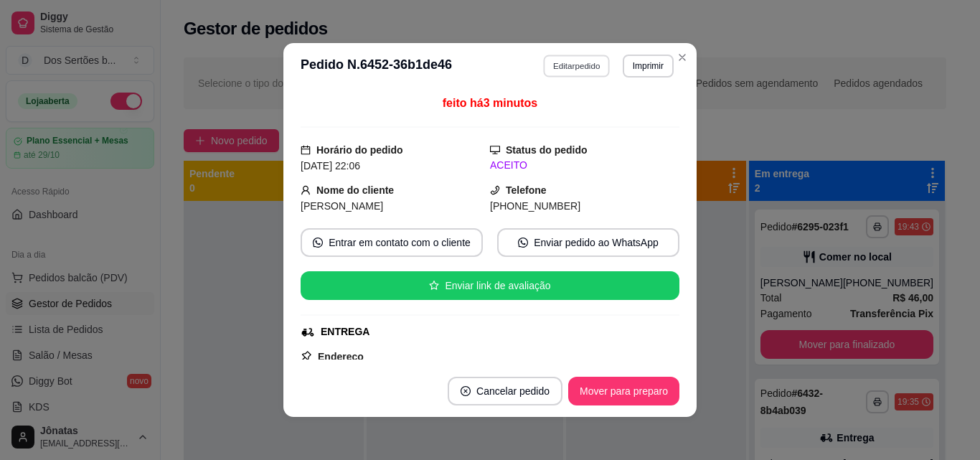
click at [583, 70] on button "Editar pedido" at bounding box center [577, 66] width 67 height 22
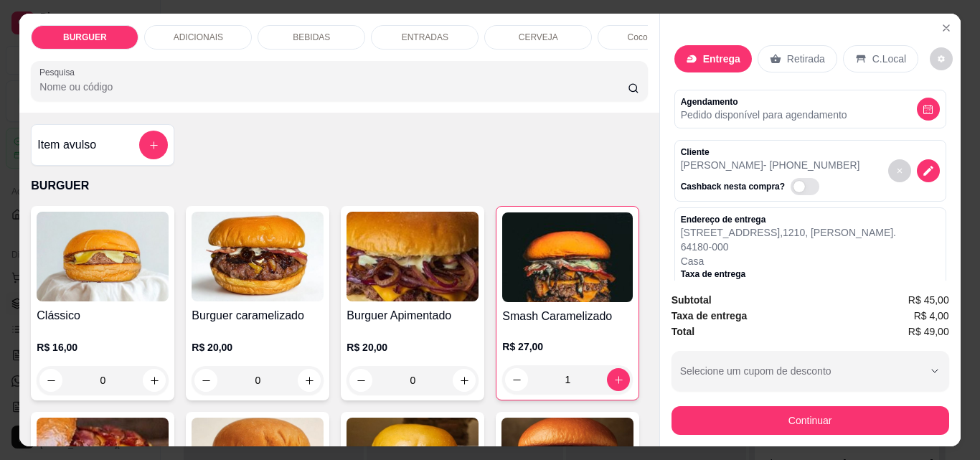
scroll to position [285, 0]
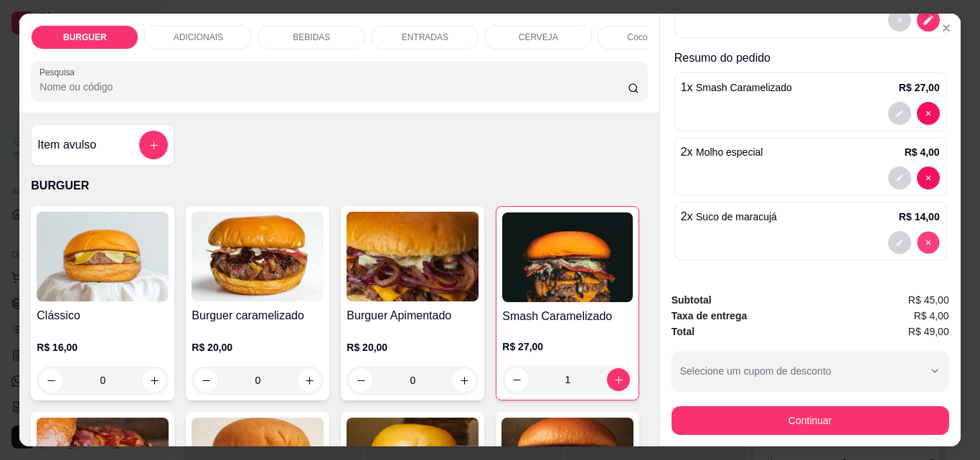
type input "0"
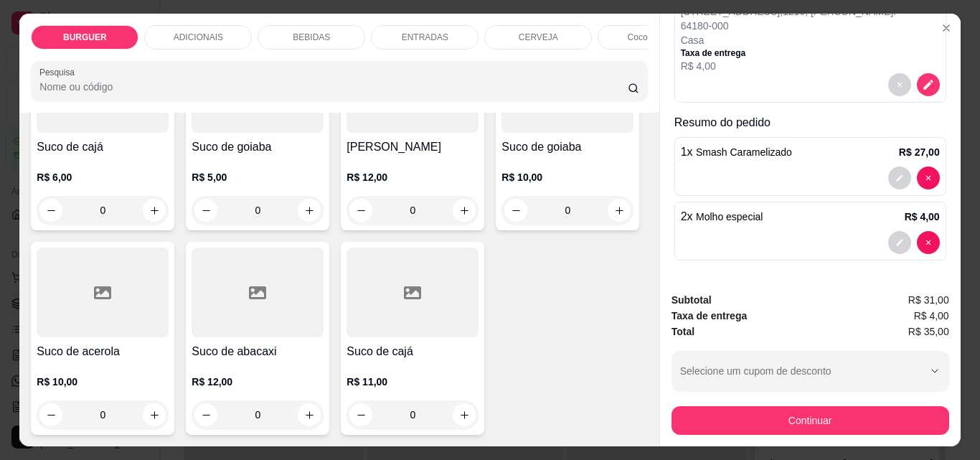
scroll to position [4267, 0]
click at [614, 11] on icon "increase-product-quantity" at bounding box center [619, 6] width 11 height 11
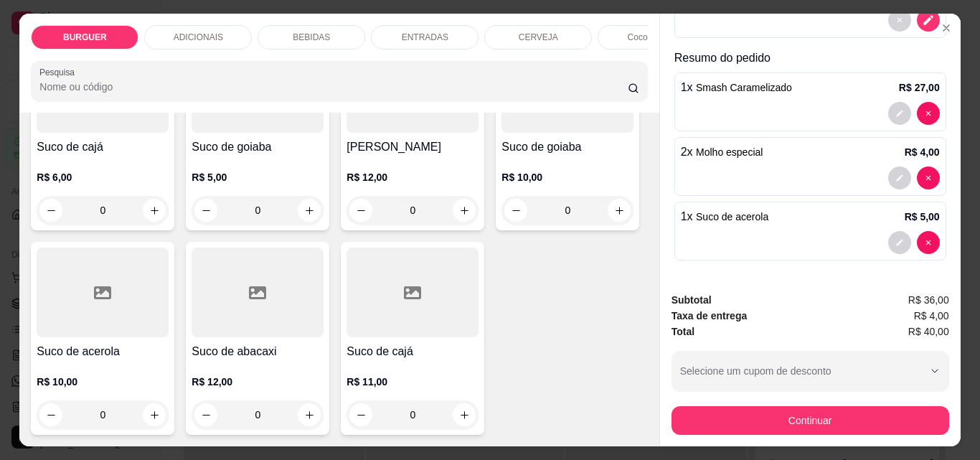
click at [613, 11] on icon "increase-product-quantity" at bounding box center [618, 5] width 11 height 11
type input "2"
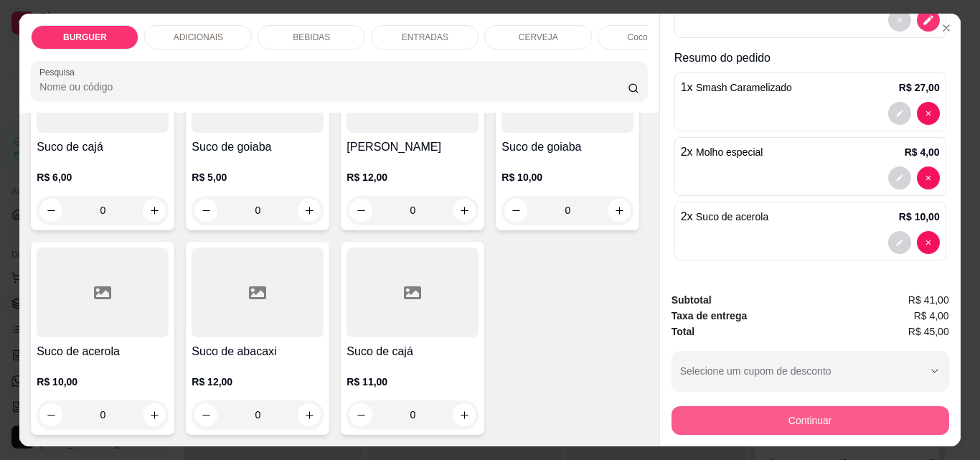
click at [740, 407] on button "Continuar" at bounding box center [810, 420] width 278 height 29
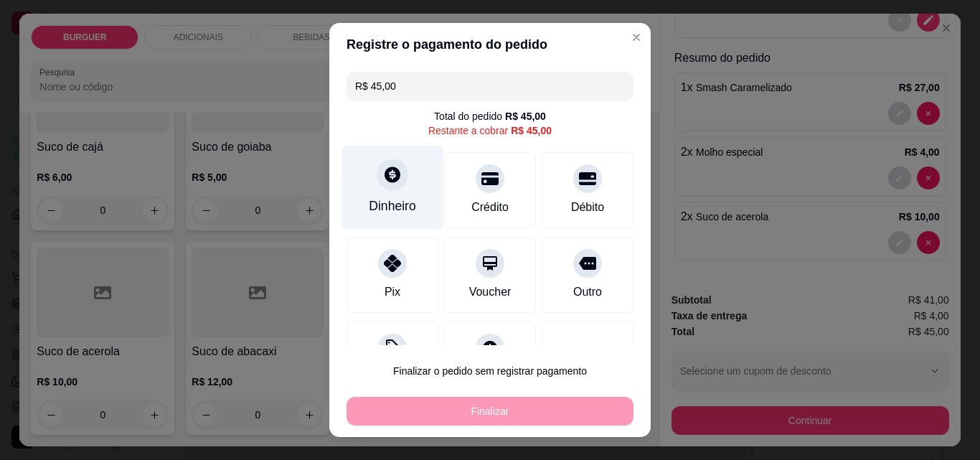
click at [389, 196] on div "Dinheiro" at bounding box center [392, 188] width 101 height 84
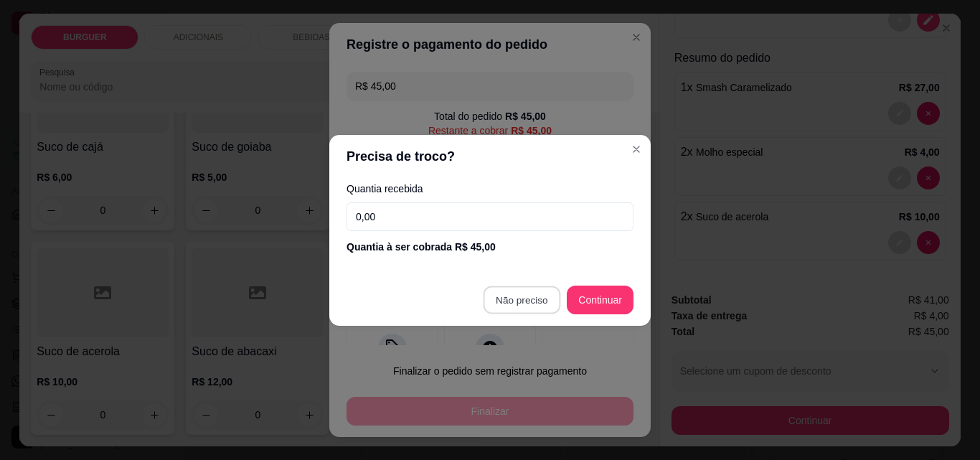
type input "R$ 0,00"
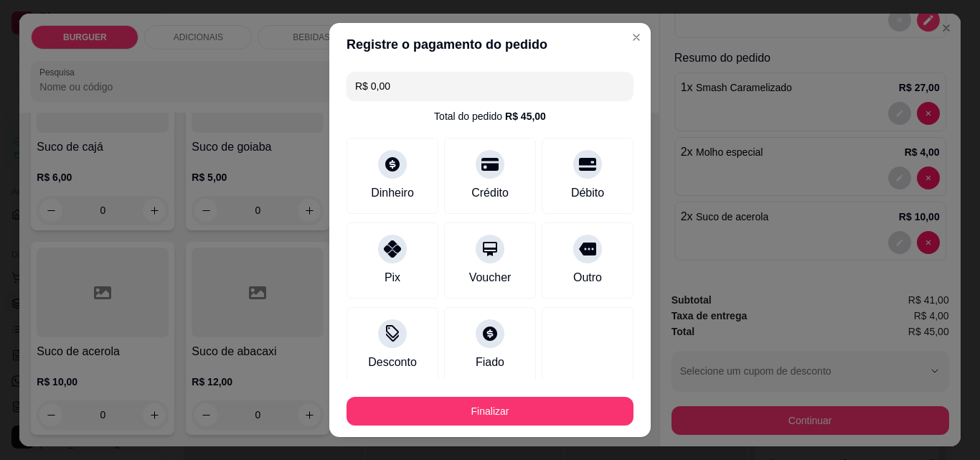
scroll to position [84, 0]
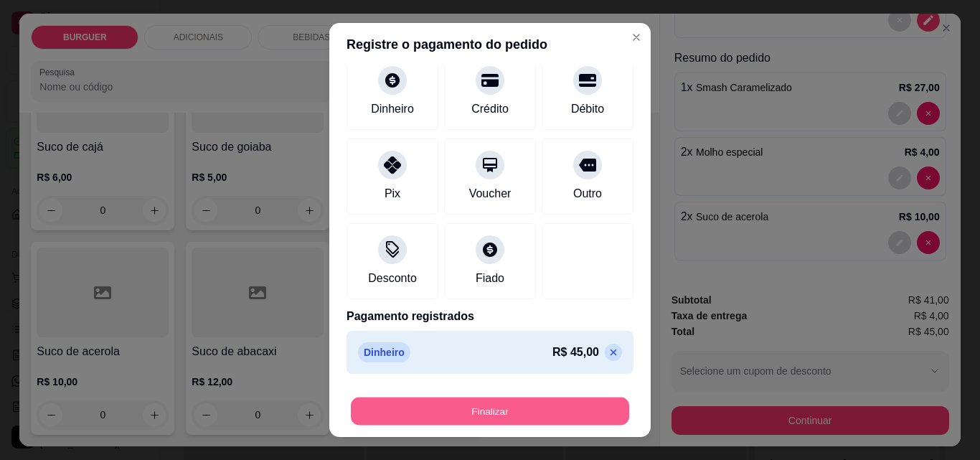
click at [526, 404] on button "Finalizar" at bounding box center [490, 411] width 278 height 28
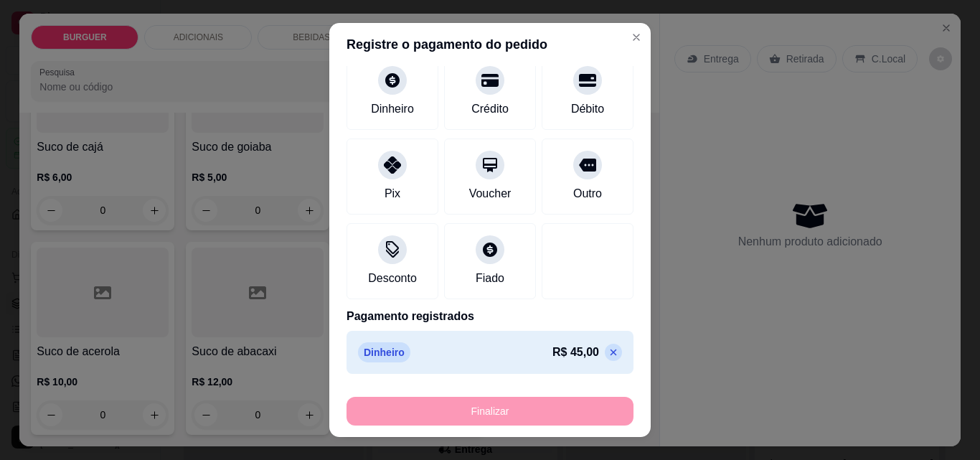
type input "0"
type input "-R$ 45,00"
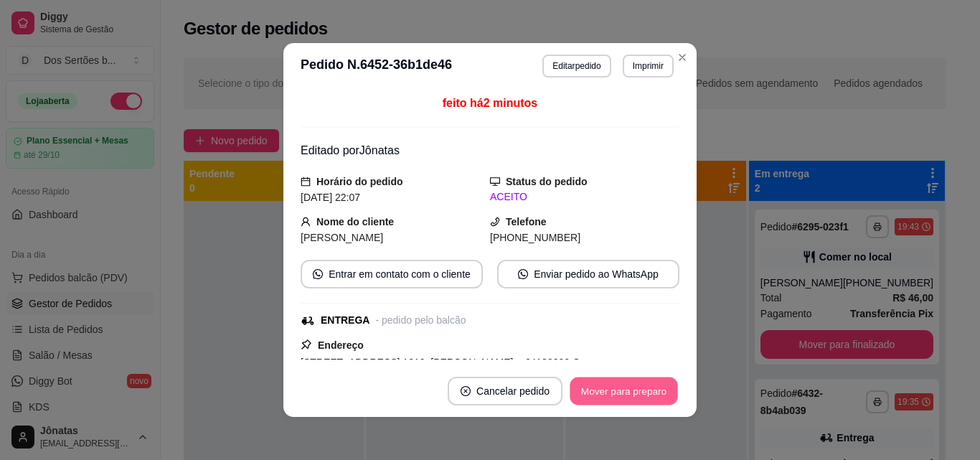
click at [612, 389] on button "Mover para preparo" at bounding box center [623, 391] width 108 height 28
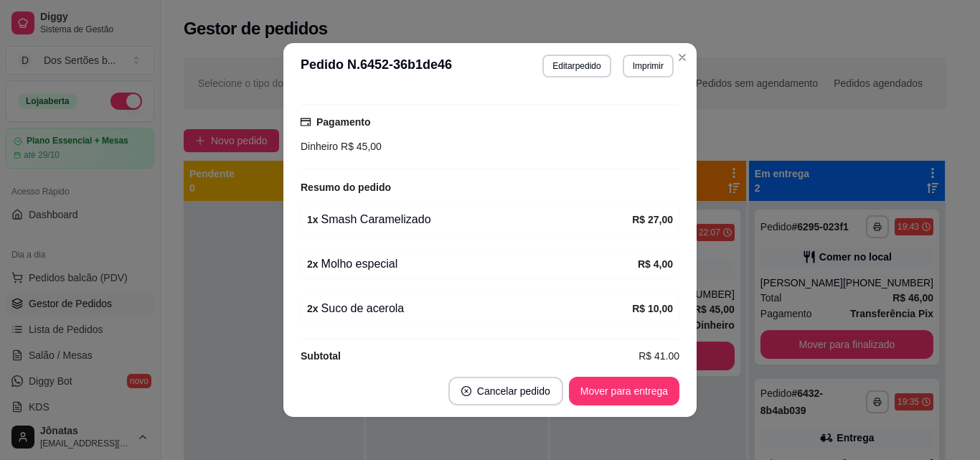
scroll to position [370, 0]
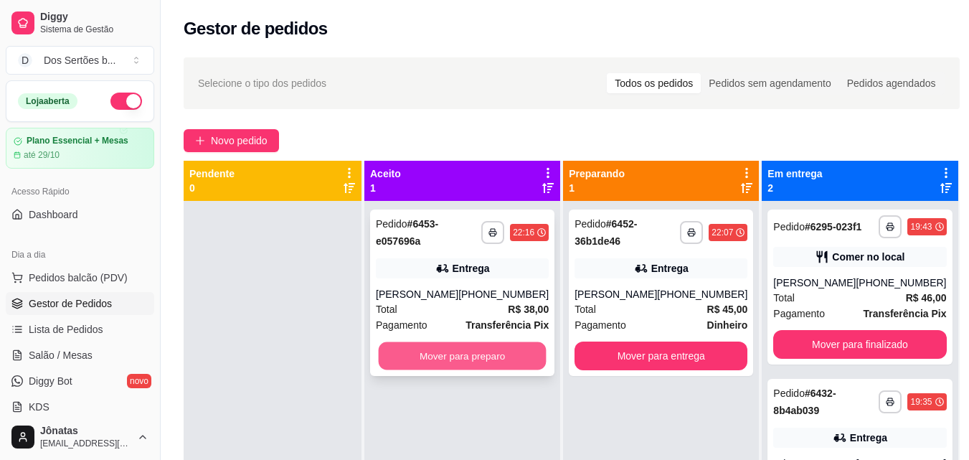
click at [444, 358] on button "Mover para preparo" at bounding box center [463, 356] width 168 height 28
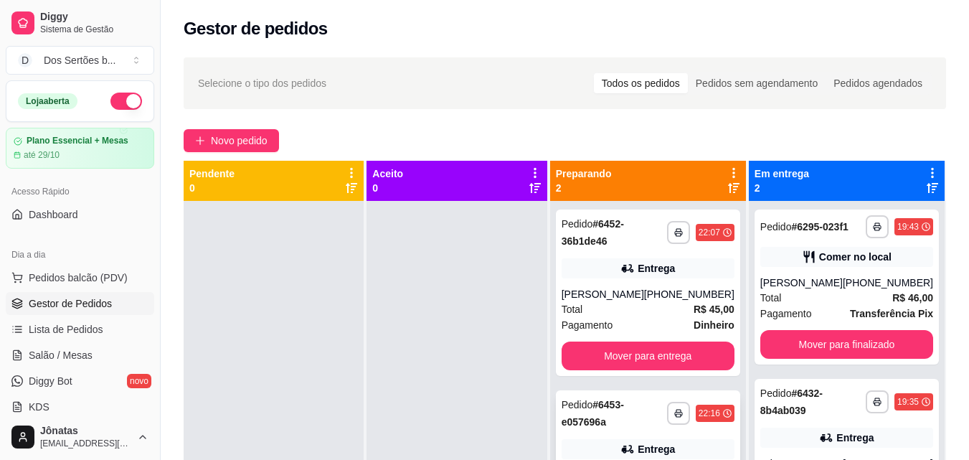
click at [641, 414] on div "Pedido # 6453-e057696a" at bounding box center [613, 413] width 105 height 34
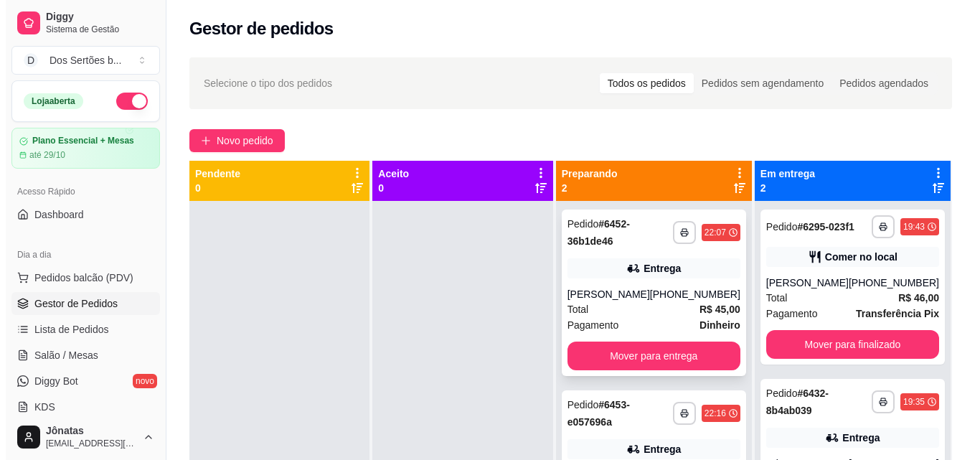
scroll to position [40, 0]
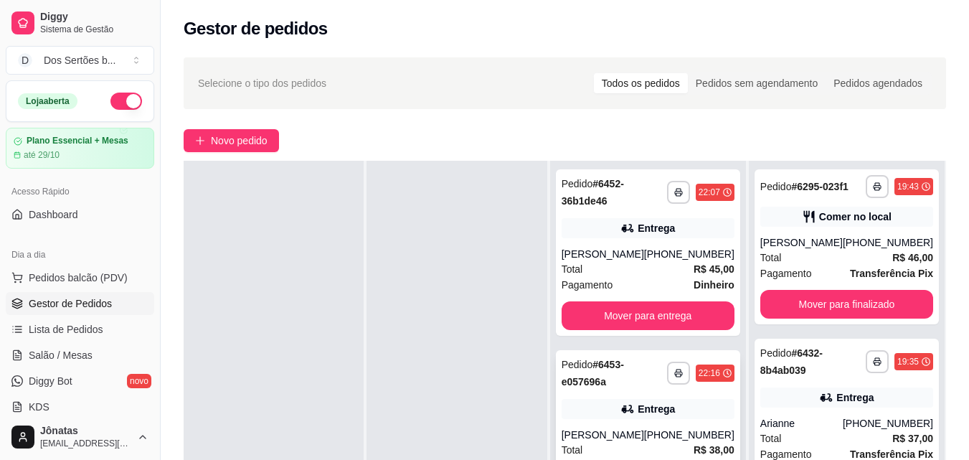
click at [627, 414] on icon at bounding box center [627, 409] width 14 height 14
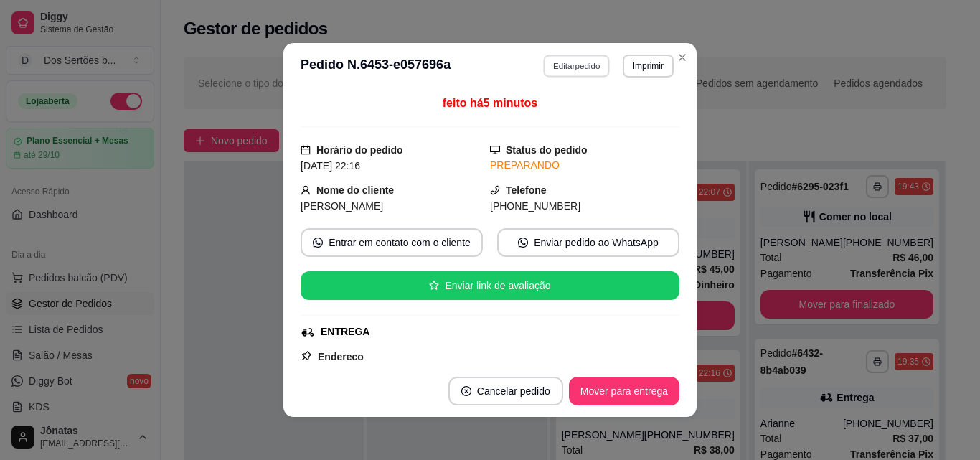
click at [561, 61] on button "Editar pedido" at bounding box center [577, 66] width 67 height 22
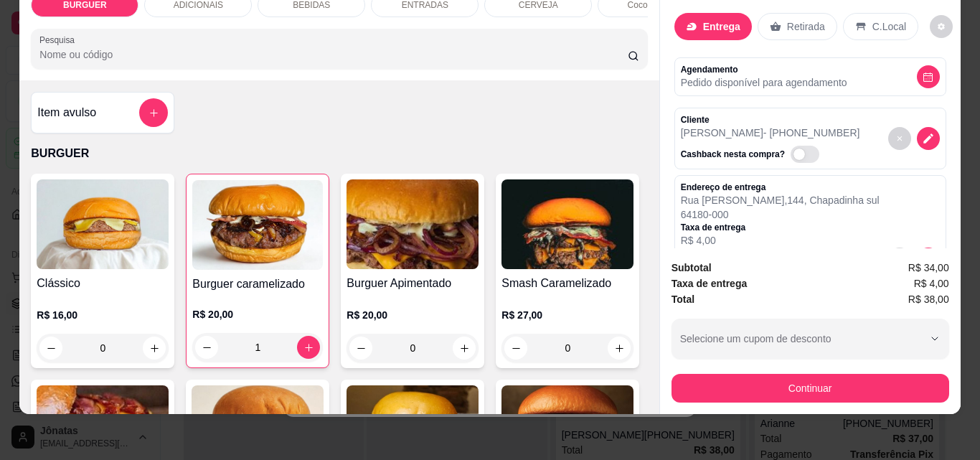
scroll to position [271, 0]
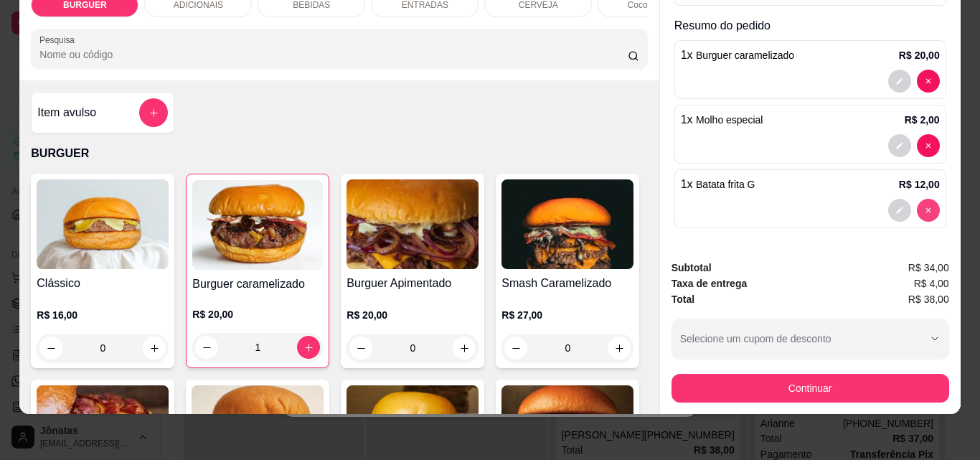
type input "0"
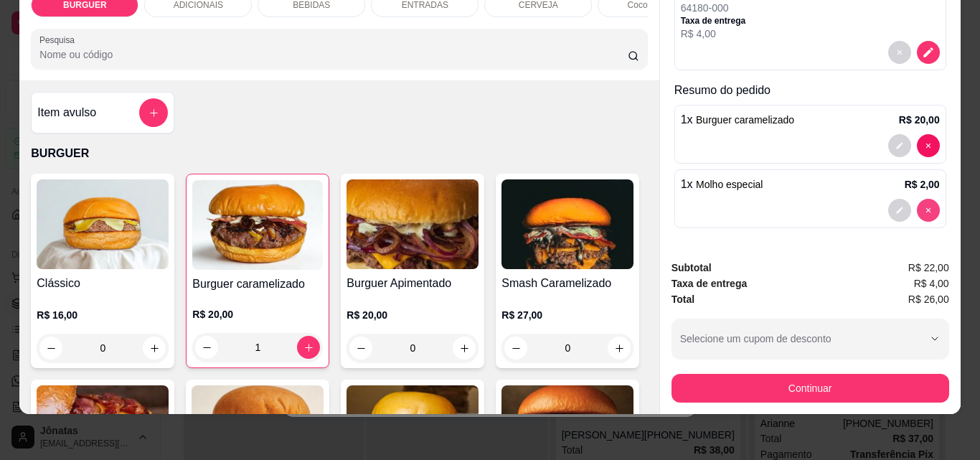
scroll to position [207, 0]
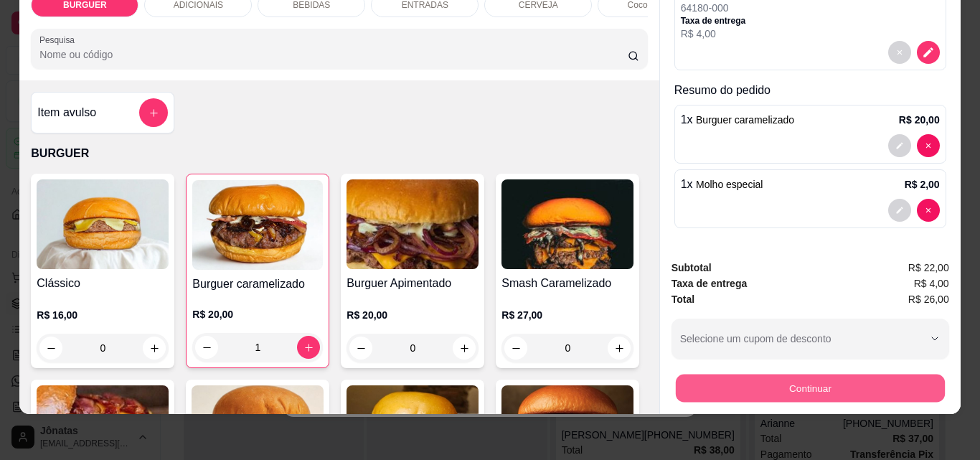
click at [795, 374] on button "Continuar" at bounding box center [809, 388] width 269 height 28
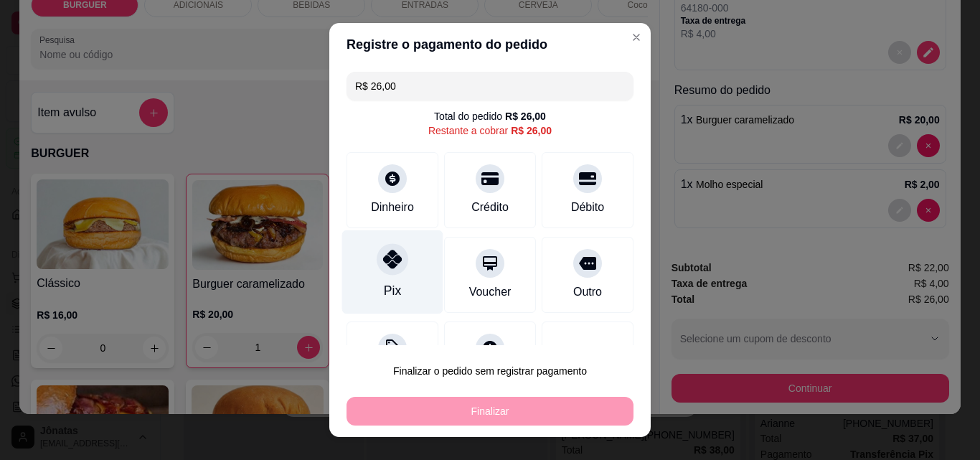
click at [383, 259] on icon at bounding box center [392, 259] width 19 height 19
type input "R$ 0,00"
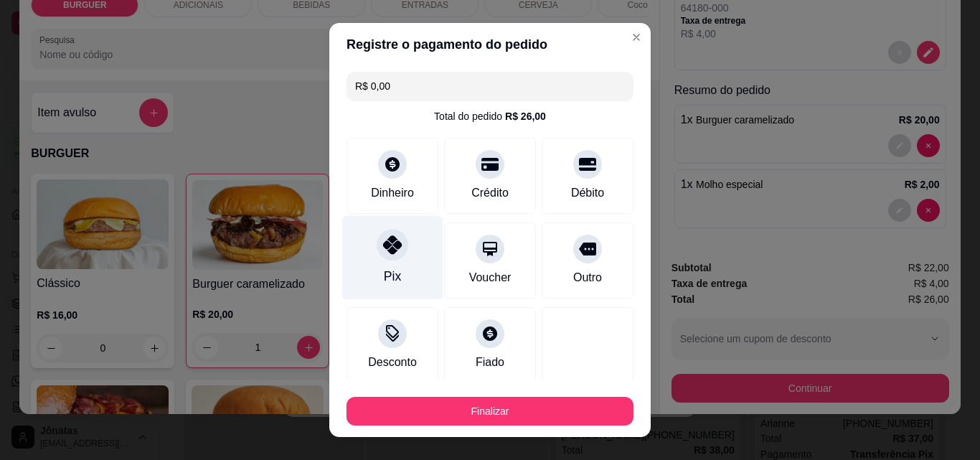
scroll to position [84, 0]
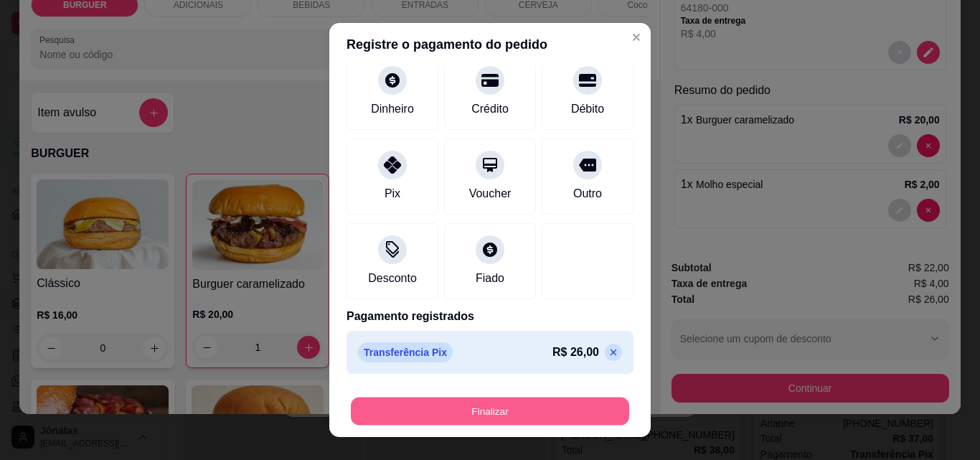
click at [513, 410] on button "Finalizar" at bounding box center [490, 411] width 278 height 28
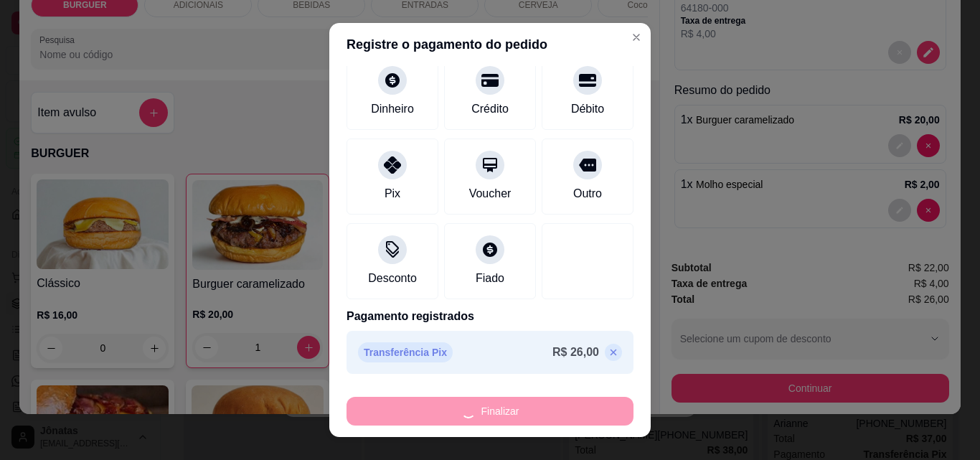
type input "0"
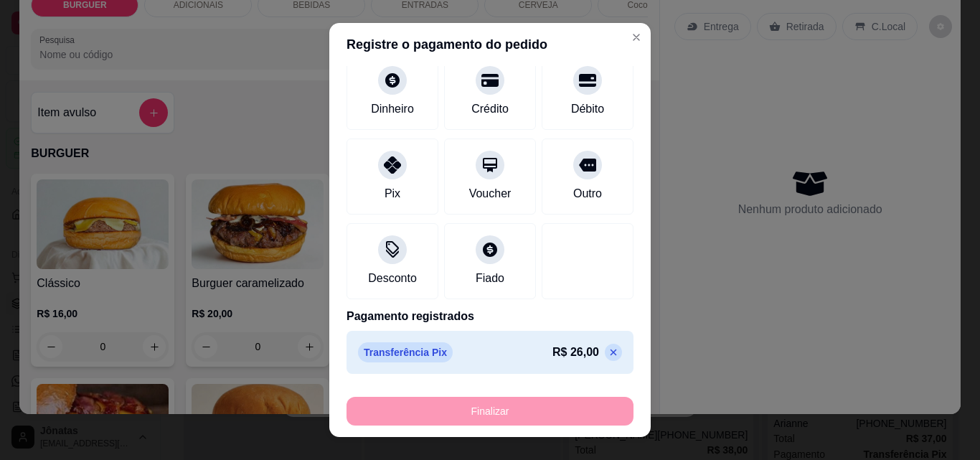
type input "-R$ 26,00"
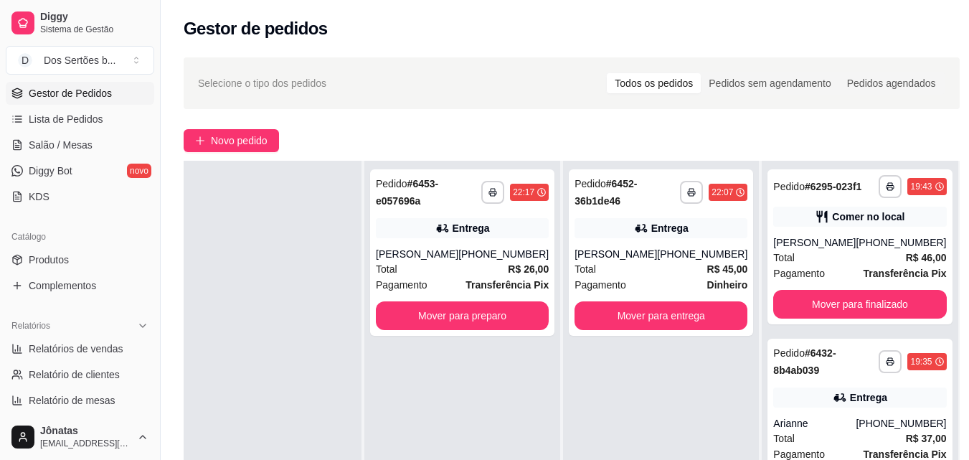
scroll to position [417, 0]
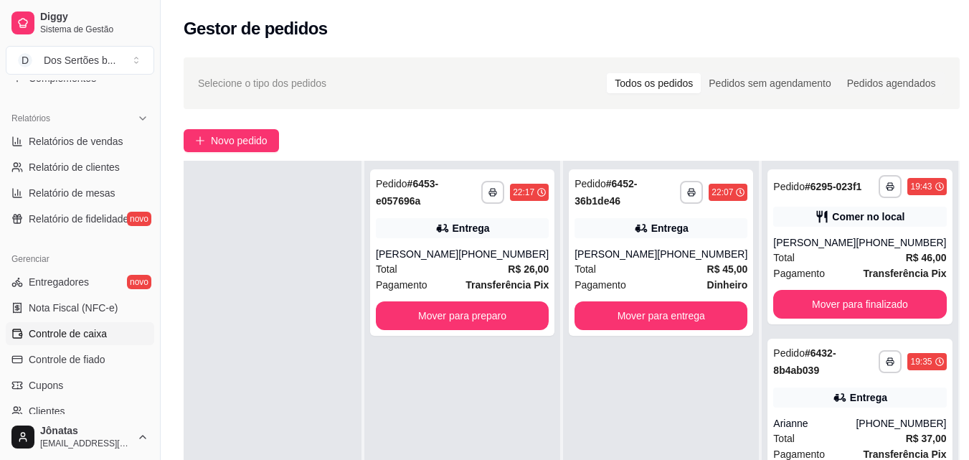
click at [49, 331] on span "Controle de caixa" at bounding box center [68, 333] width 78 height 14
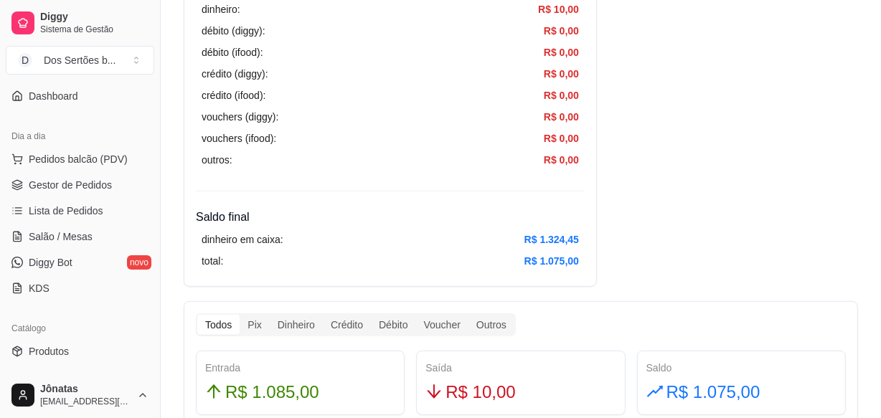
scroll to position [118, 0]
click at [52, 187] on span "Gestor de Pedidos" at bounding box center [70, 185] width 83 height 14
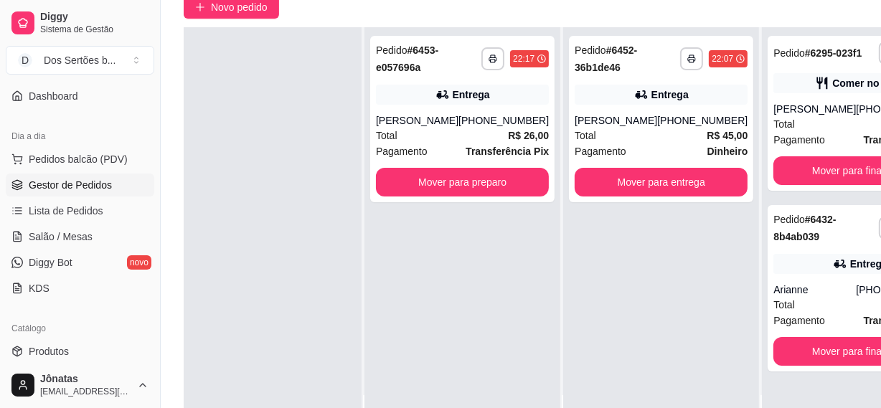
scroll to position [179, 0]
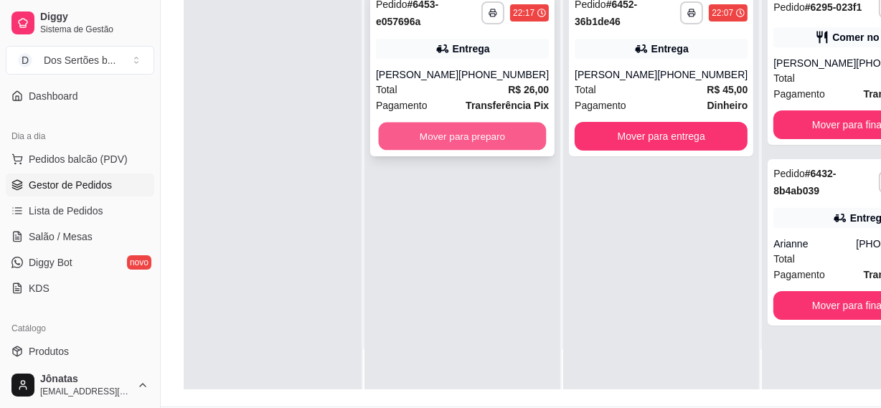
click at [414, 129] on button "Mover para preparo" at bounding box center [463, 137] width 168 height 28
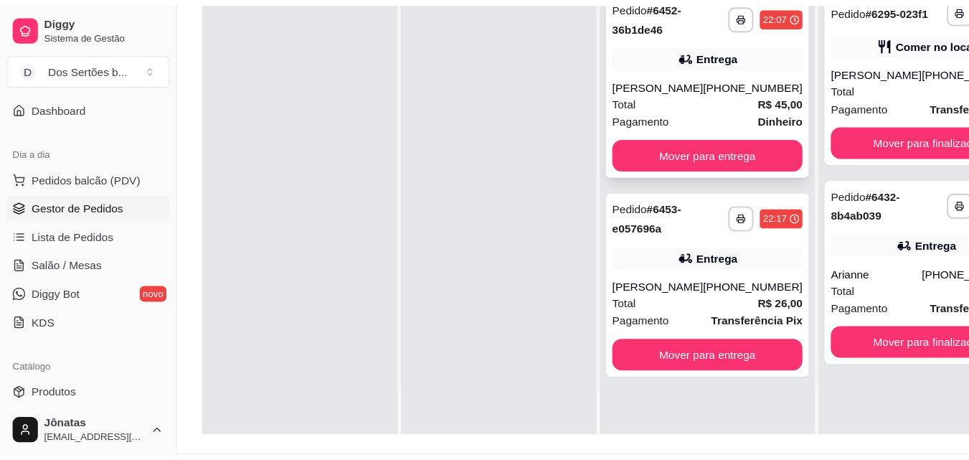
scroll to position [40, 0]
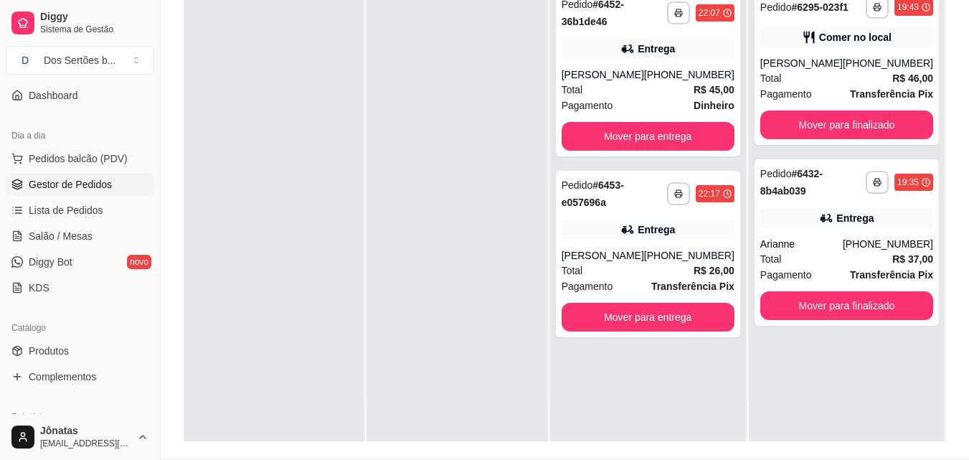
click at [468, 147] on div at bounding box center [456, 211] width 180 height 460
click at [628, 129] on button "Mover para entrega" at bounding box center [648, 137] width 168 height 28
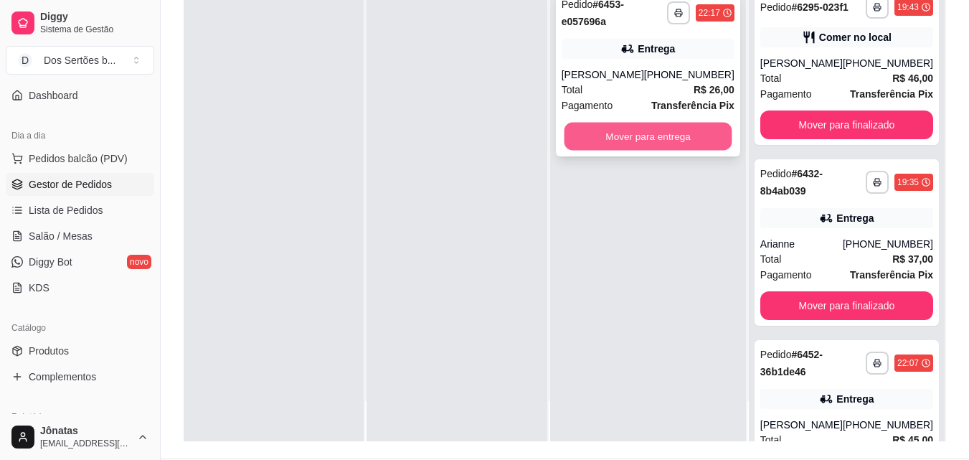
click at [639, 132] on button "Mover para entrega" at bounding box center [648, 137] width 168 height 28
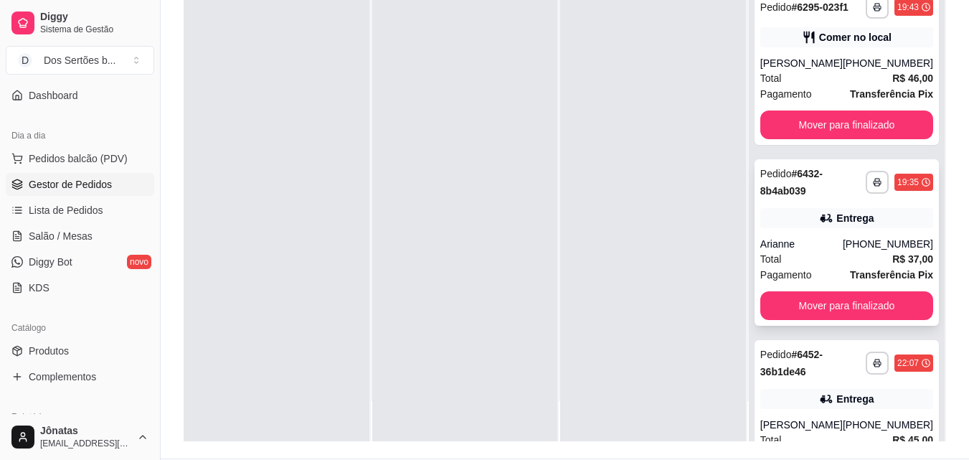
scroll to position [278, 0]
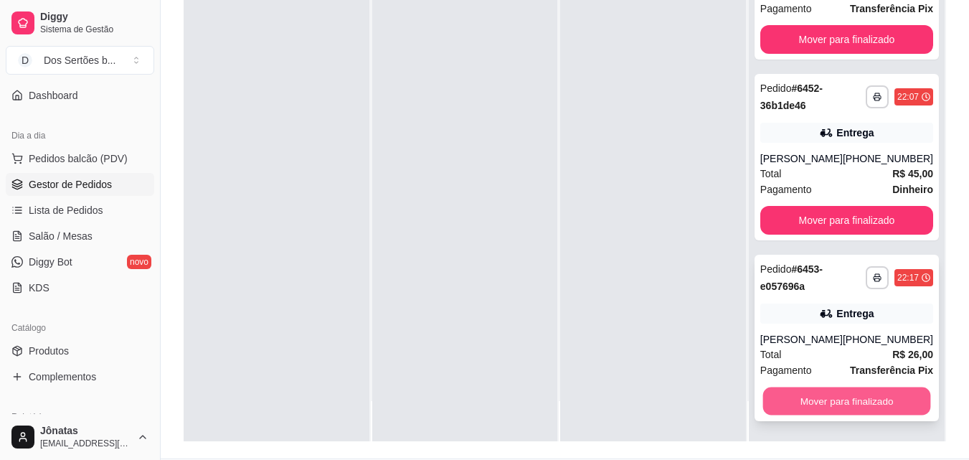
click at [817, 390] on button "Mover para finalizado" at bounding box center [846, 401] width 168 height 28
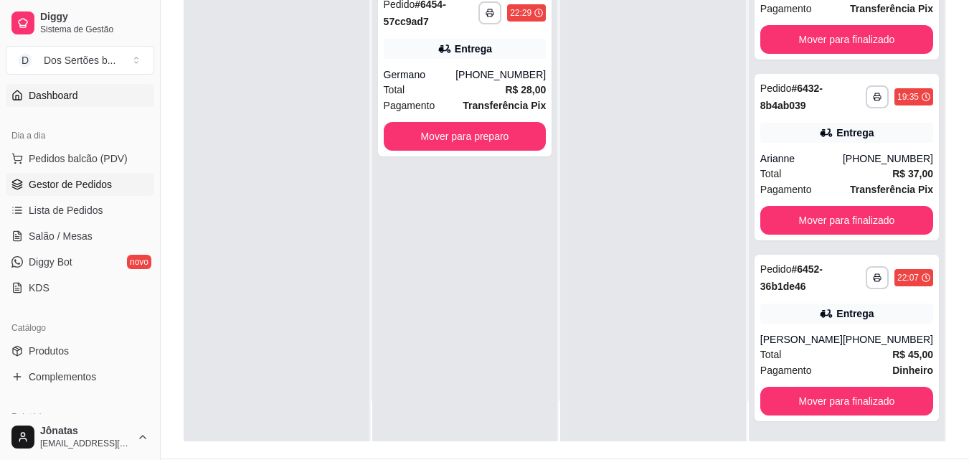
scroll to position [0, 0]
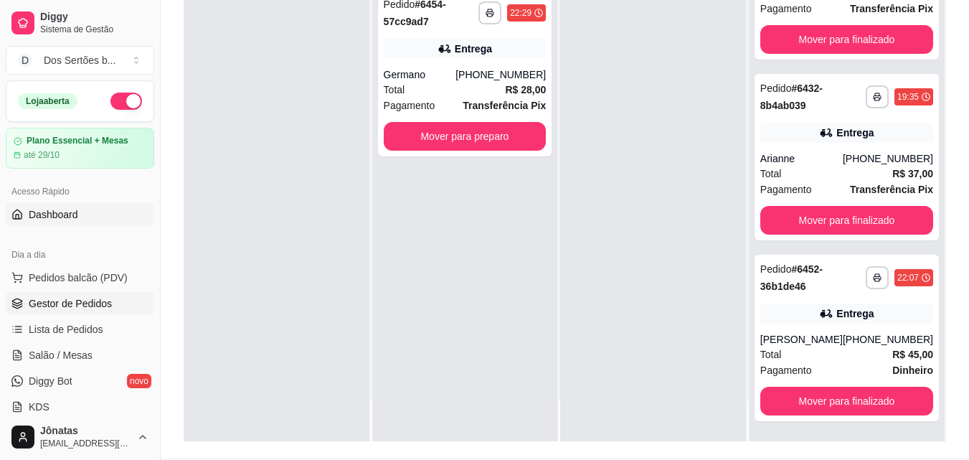
click at [111, 95] on button "button" at bounding box center [126, 101] width 32 height 17
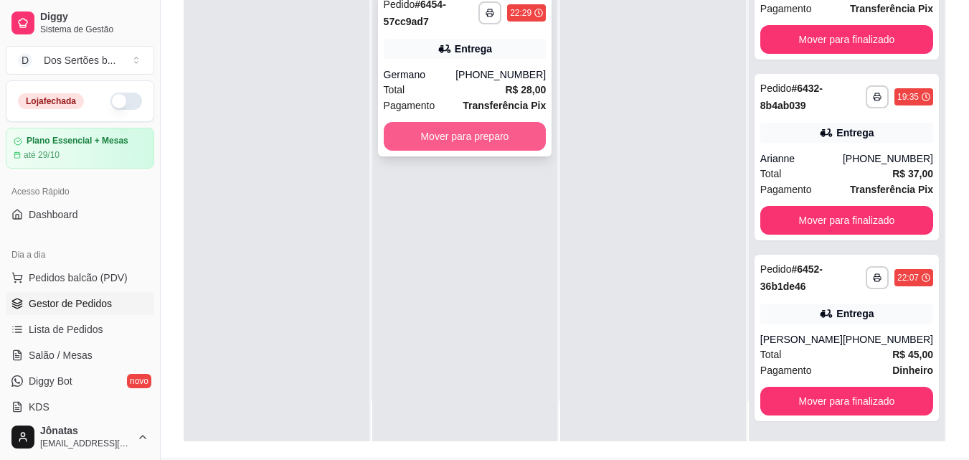
click at [452, 135] on button "Mover para preparo" at bounding box center [465, 136] width 163 height 29
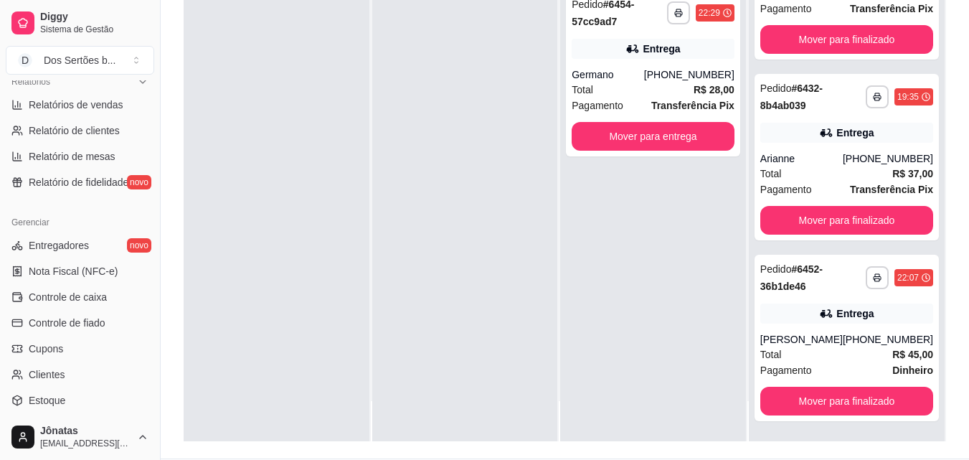
scroll to position [500, 0]
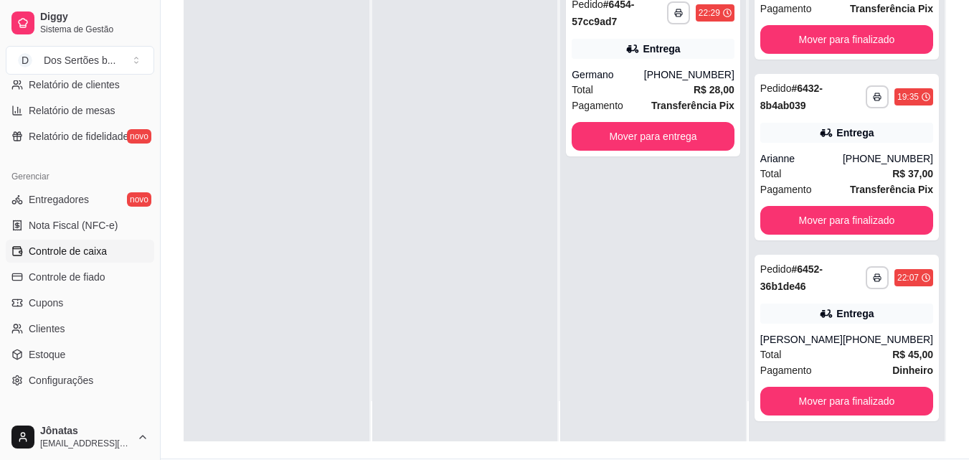
click at [41, 252] on span "Controle de caixa" at bounding box center [68, 251] width 78 height 14
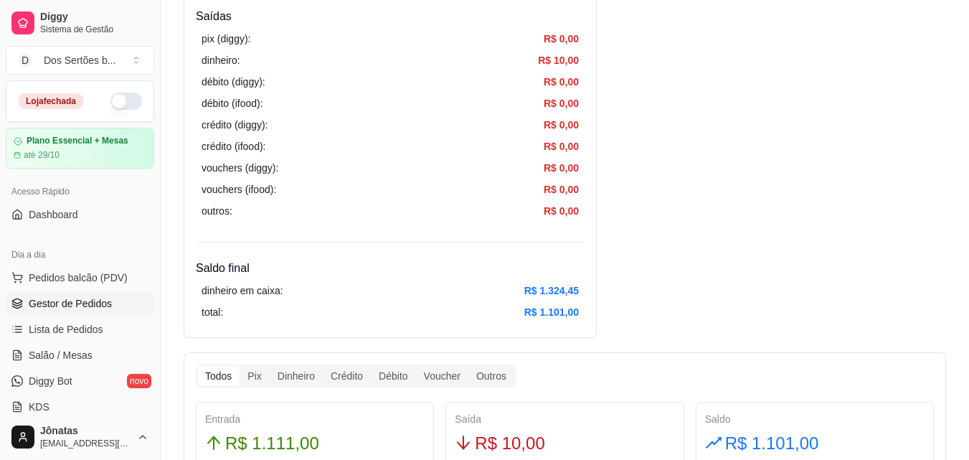
click at [55, 308] on span "Gestor de Pedidos" at bounding box center [70, 303] width 83 height 14
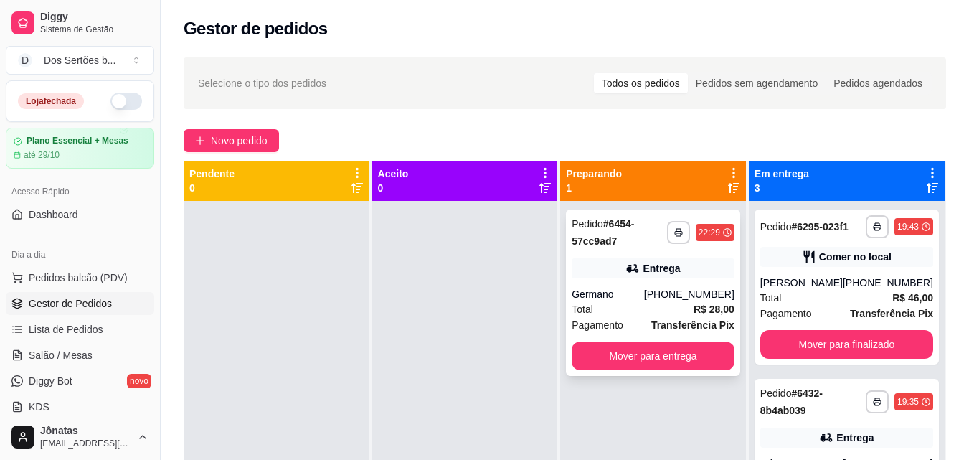
click at [597, 251] on div "**********" at bounding box center [653, 292] width 174 height 166
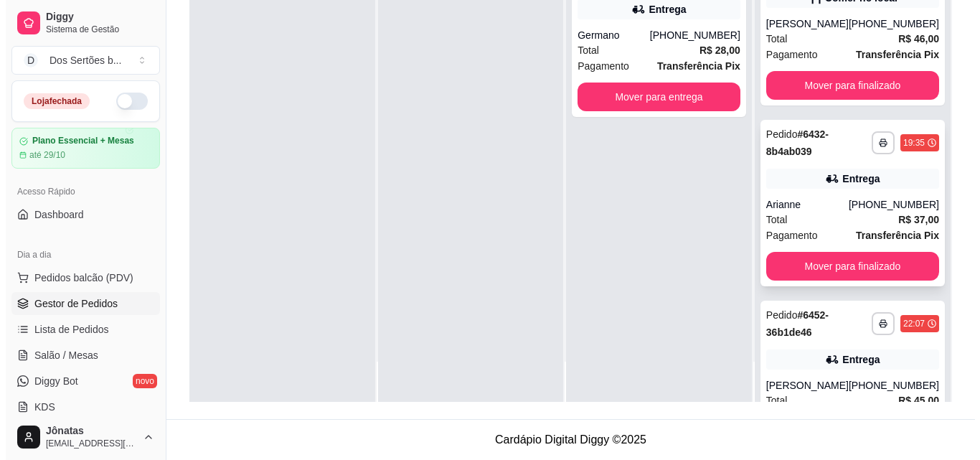
scroll to position [97, 0]
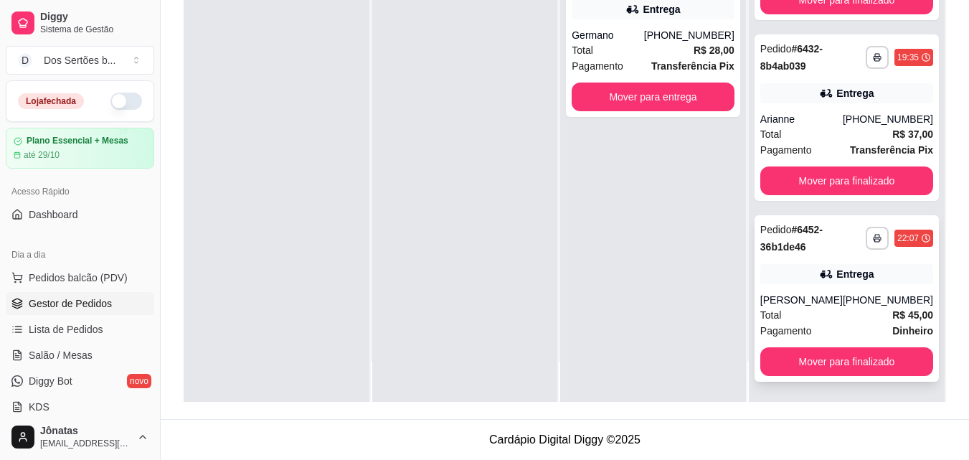
click at [818, 313] on div "Total R$ 45,00" at bounding box center [846, 315] width 173 height 16
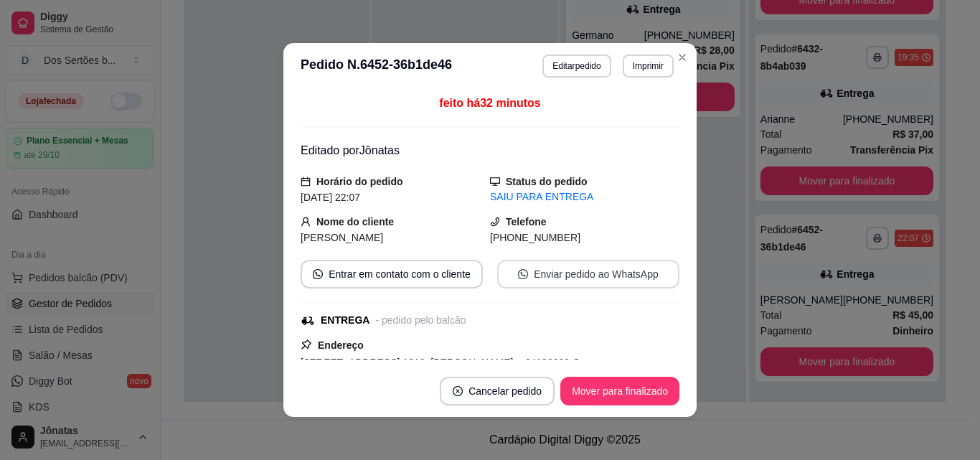
scroll to position [370, 0]
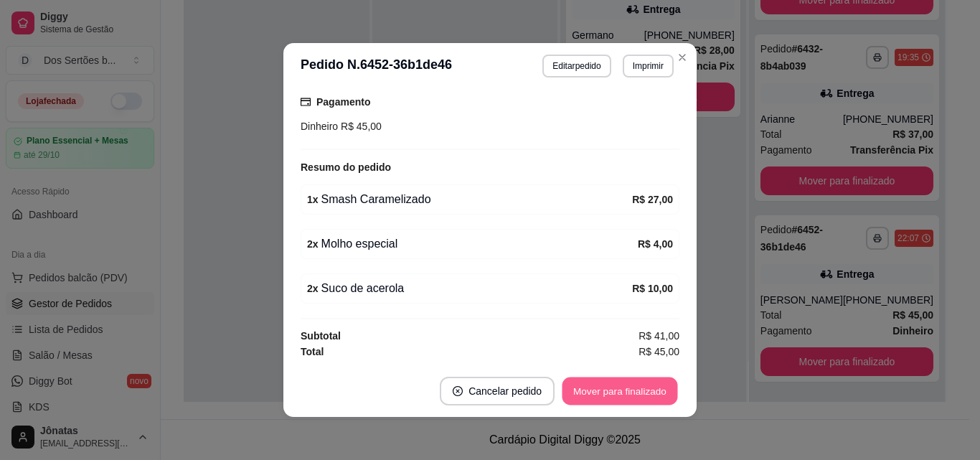
click at [614, 392] on button "Mover para finalizado" at bounding box center [619, 391] width 115 height 28
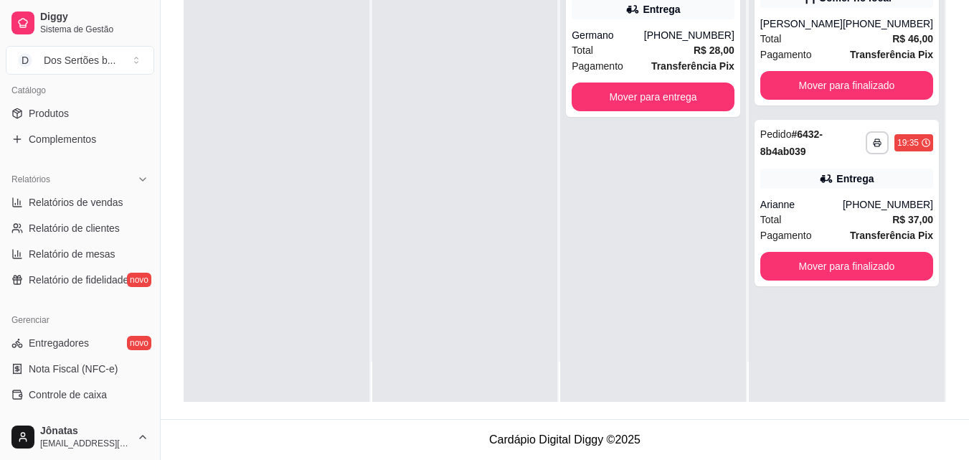
scroll to position [415, 0]
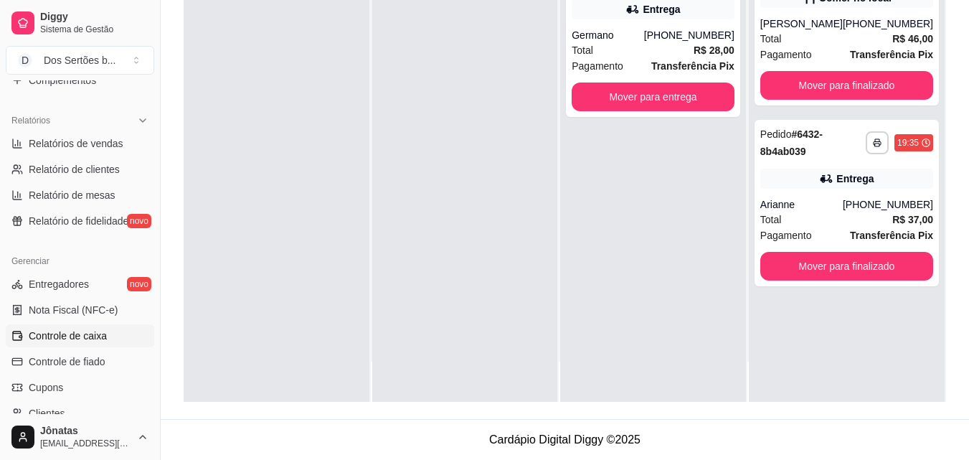
click at [67, 337] on span "Controle de caixa" at bounding box center [68, 335] width 78 height 14
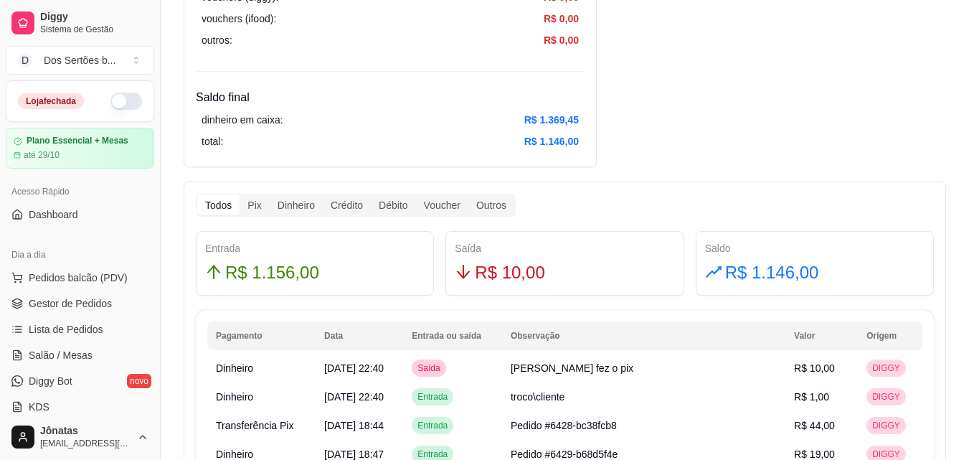
scroll to position [237, 0]
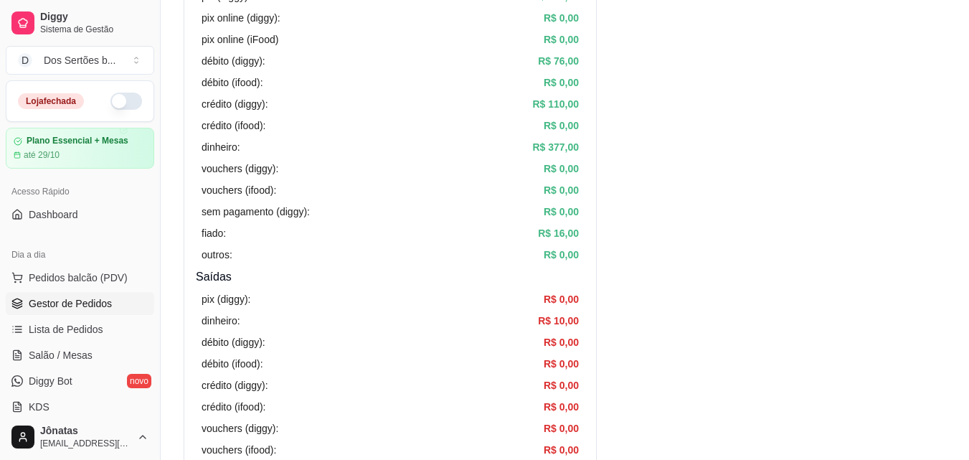
click at [64, 300] on span "Gestor de Pedidos" at bounding box center [70, 303] width 83 height 14
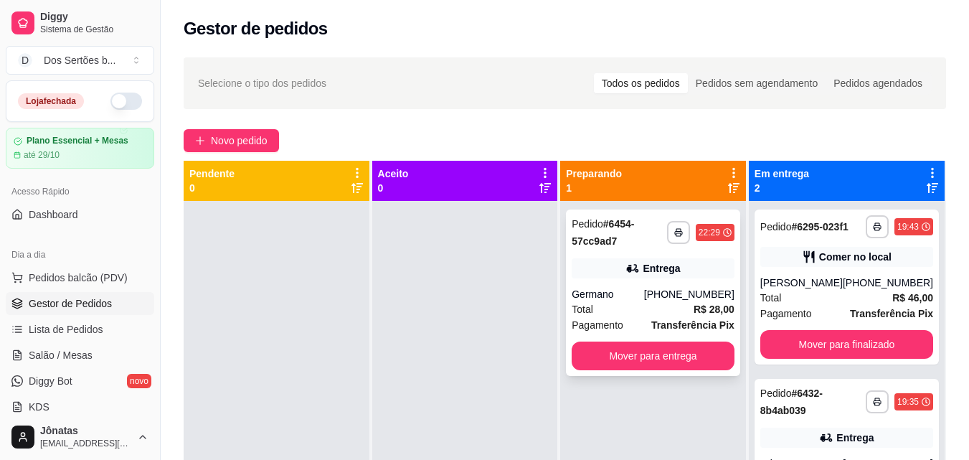
click at [624, 284] on div "**********" at bounding box center [653, 292] width 174 height 166
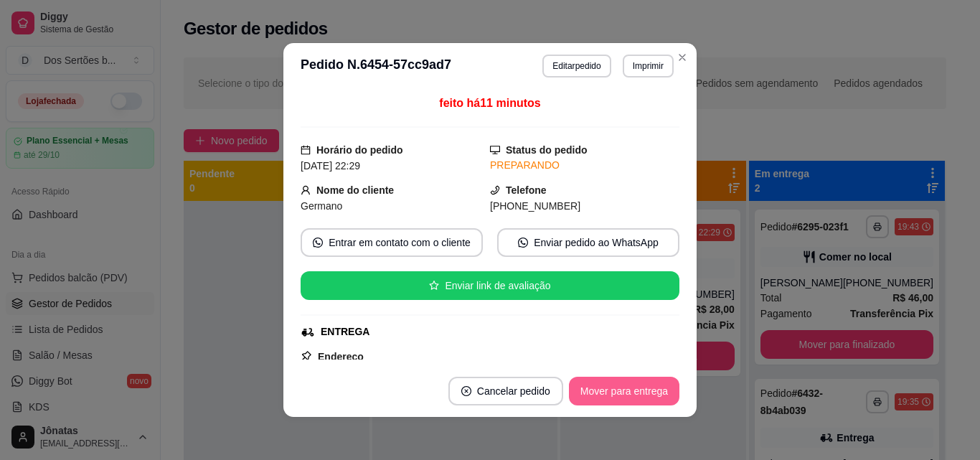
click at [643, 392] on button "Mover para entrega" at bounding box center [624, 390] width 110 height 29
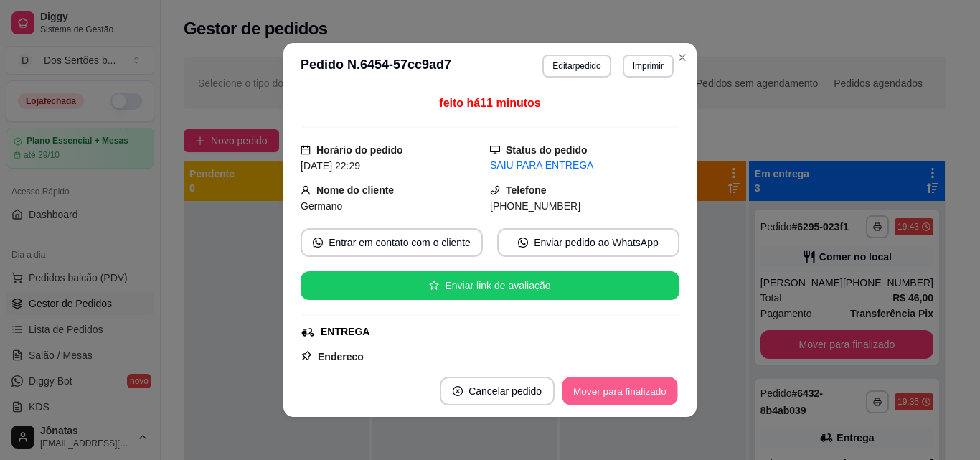
click at [643, 392] on button "Mover para finalizado" at bounding box center [619, 391] width 115 height 28
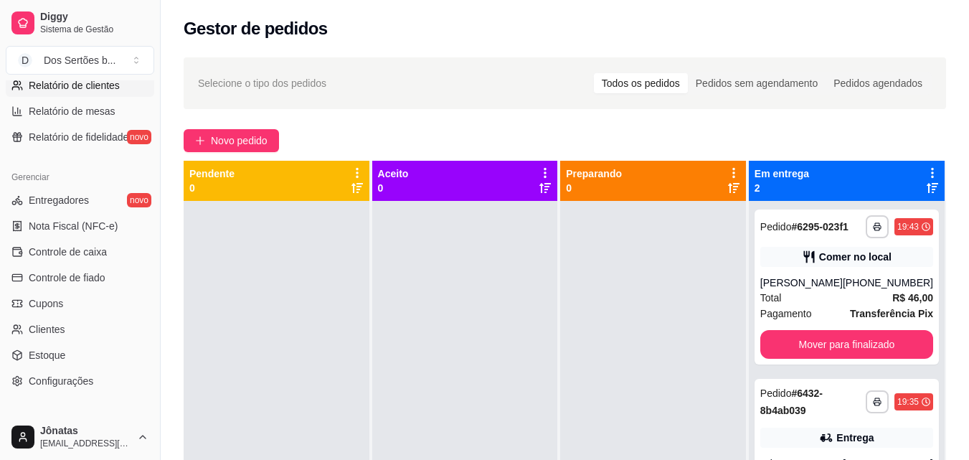
scroll to position [572, 0]
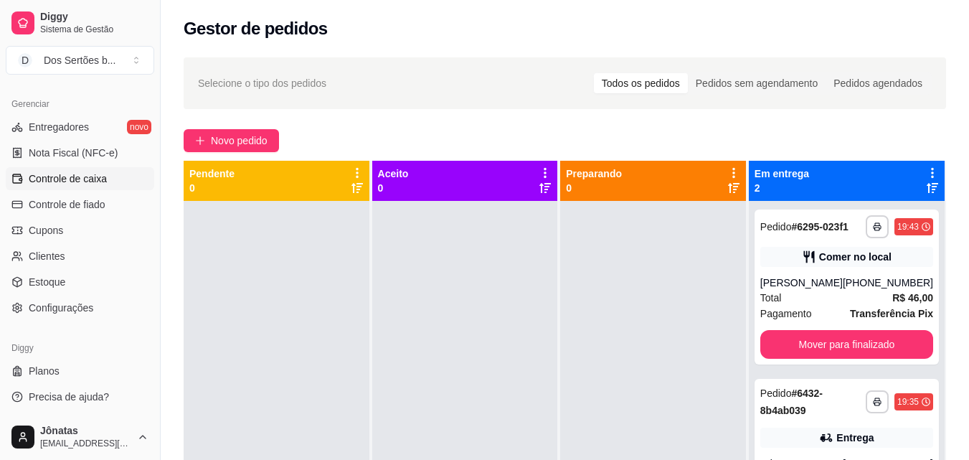
click at [60, 179] on span "Controle de caixa" at bounding box center [68, 178] width 78 height 14
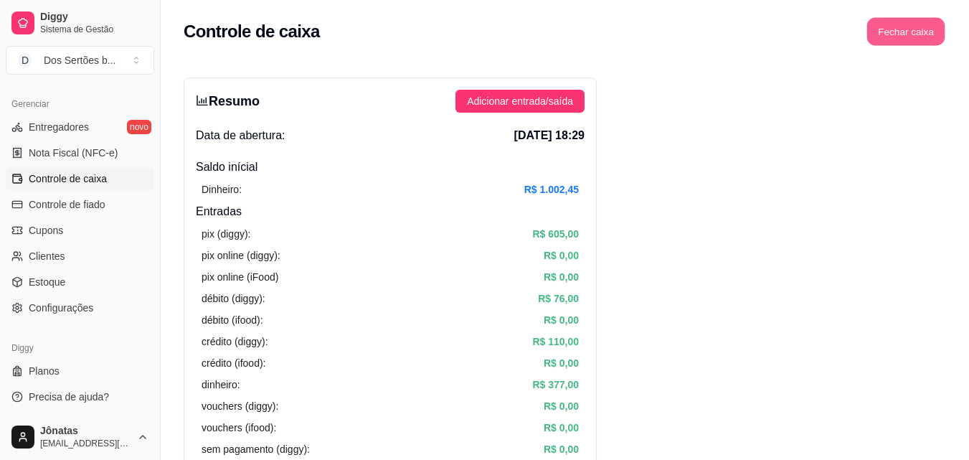
click at [904, 22] on button "Fechar caixa" at bounding box center [906, 32] width 78 height 28
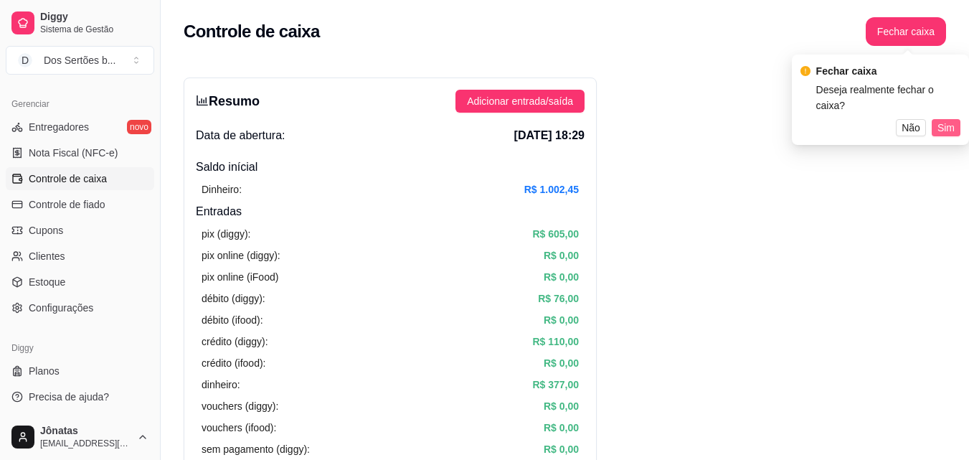
click at [946, 120] on span "Sim" at bounding box center [945, 128] width 17 height 16
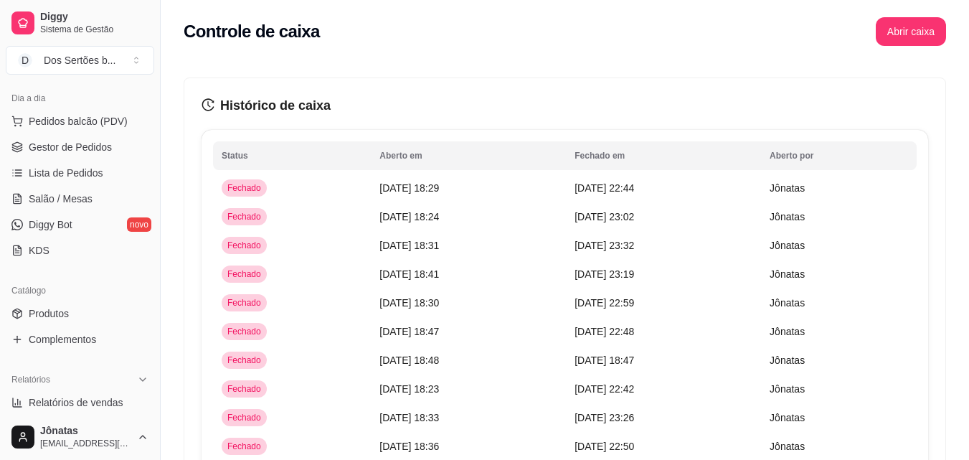
scroll to position [138, 0]
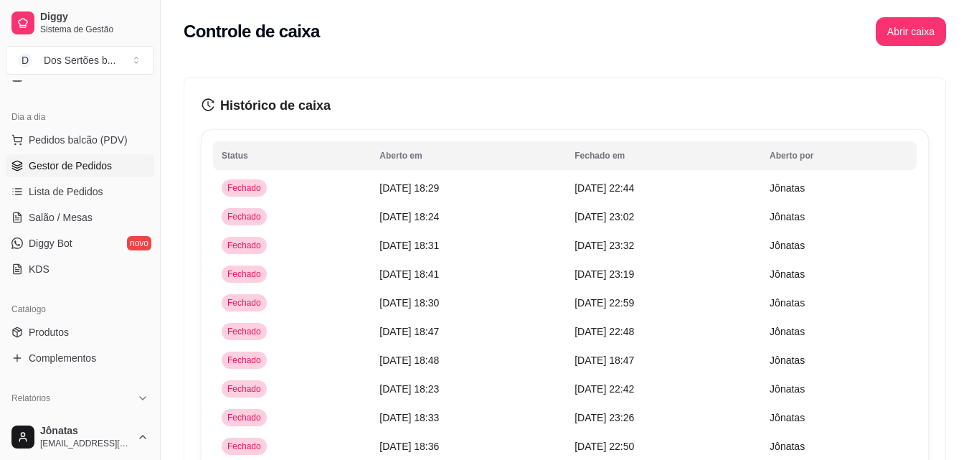
click at [72, 176] on link "Gestor de Pedidos" at bounding box center [80, 165] width 148 height 23
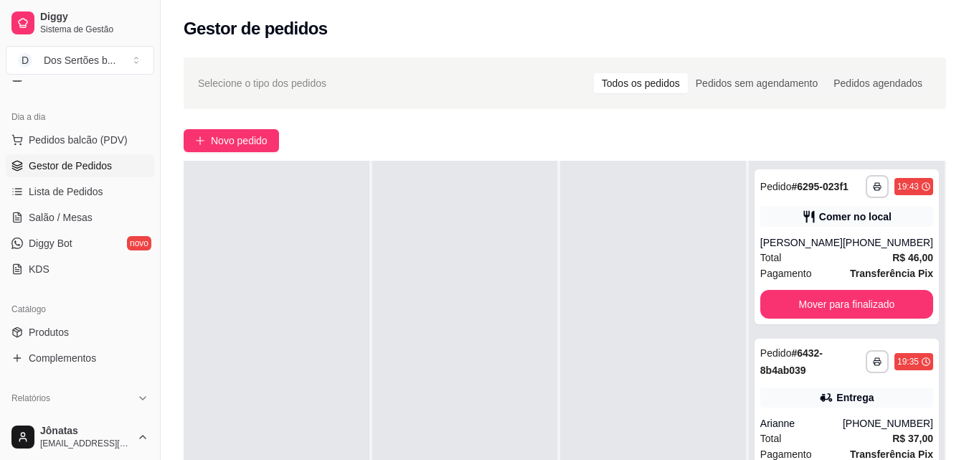
scroll to position [219, 0]
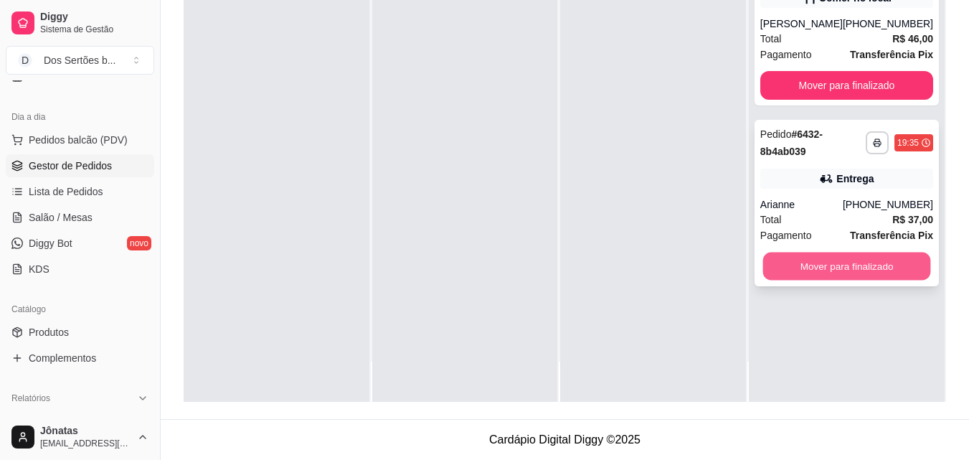
click at [800, 266] on button "Mover para finalizado" at bounding box center [846, 266] width 168 height 28
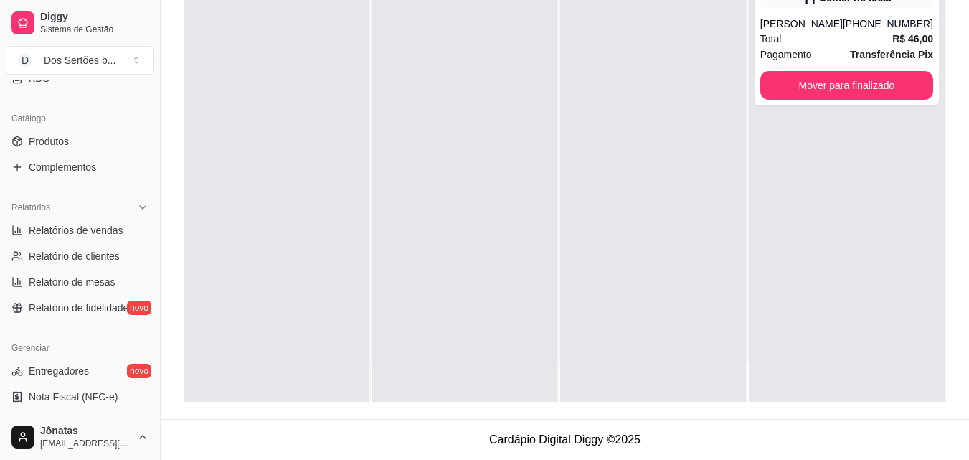
scroll to position [432, 0]
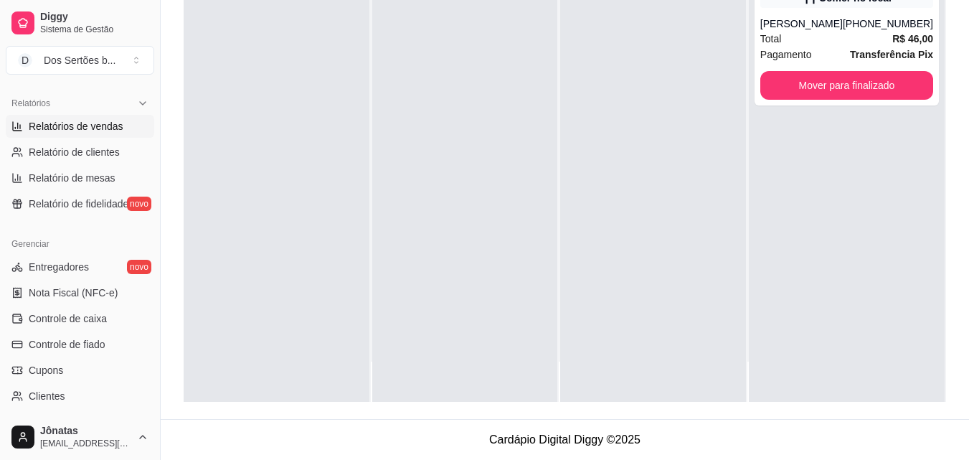
click at [53, 123] on span "Relatórios de vendas" at bounding box center [76, 126] width 95 height 14
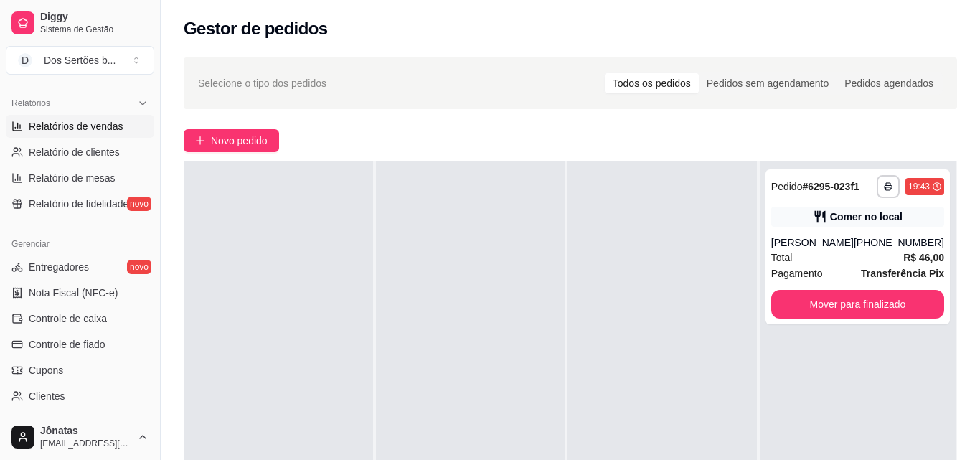
select select "ALL"
select select "0"
